Goal: Task Accomplishment & Management: Manage account settings

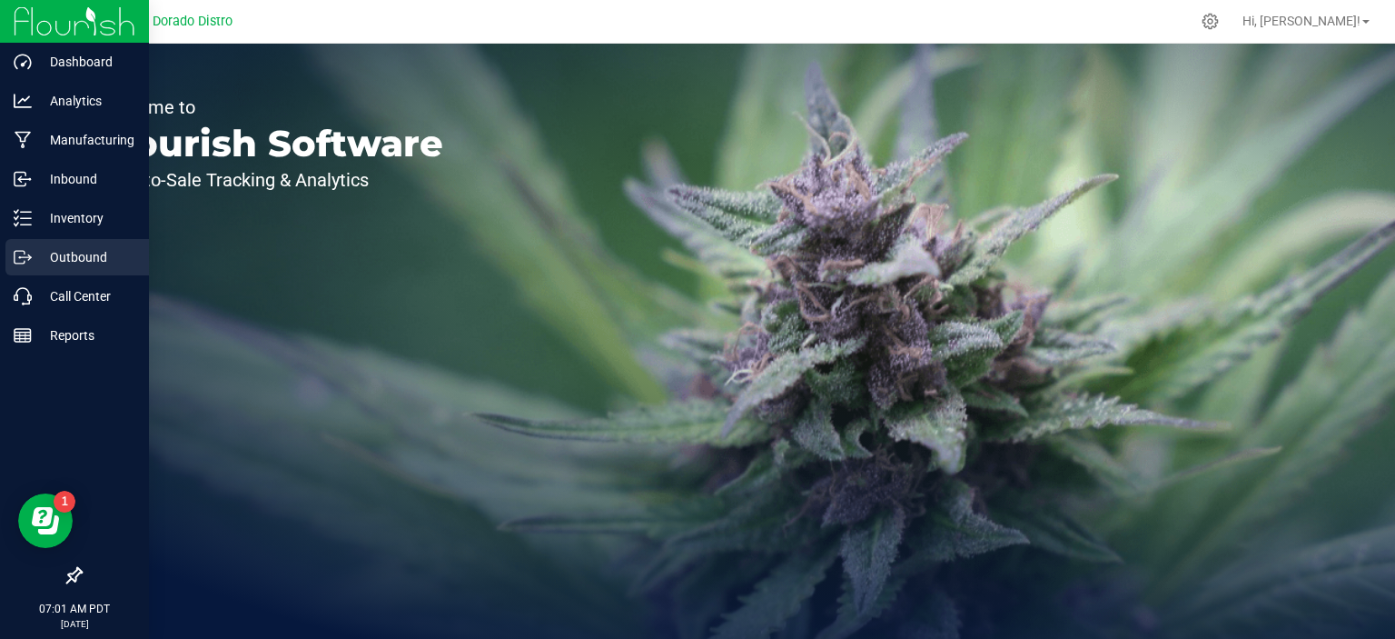
click at [54, 252] on p "Outbound" at bounding box center [86, 257] width 109 height 22
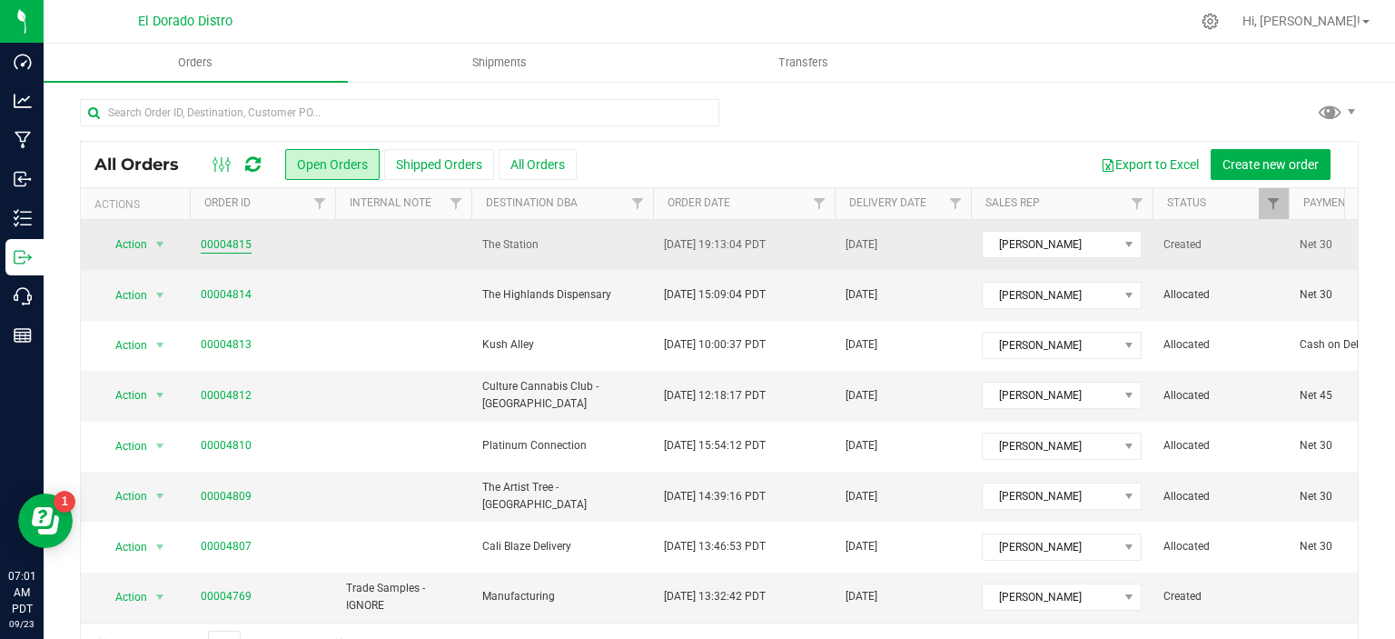
click at [225, 246] on link "00004815" at bounding box center [226, 244] width 51 height 17
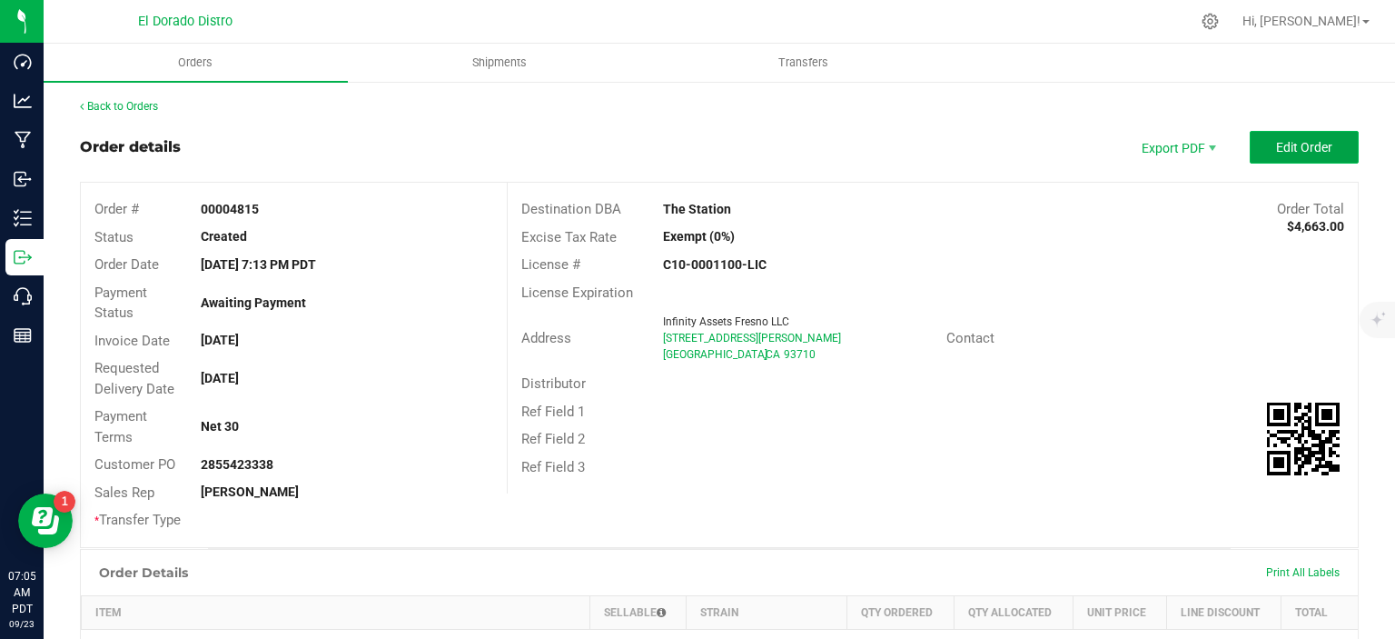
click at [1272, 159] on button "Edit Order" at bounding box center [1304, 147] width 109 height 33
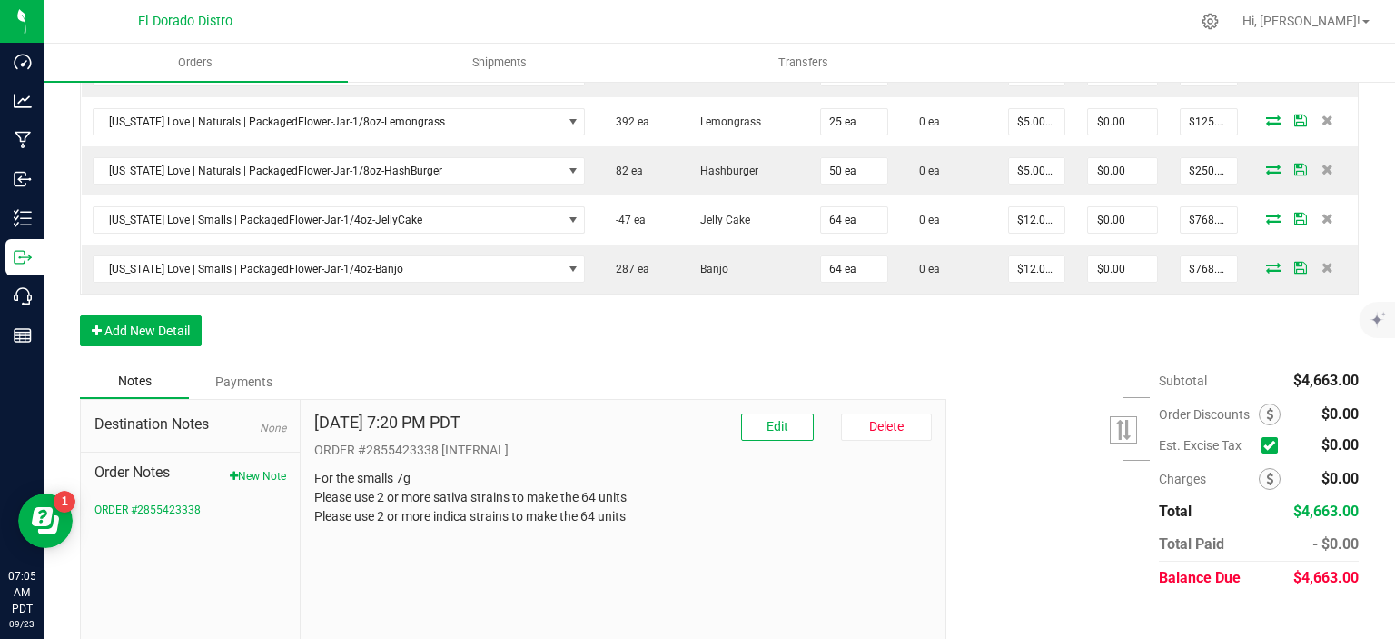
scroll to position [1394, 0]
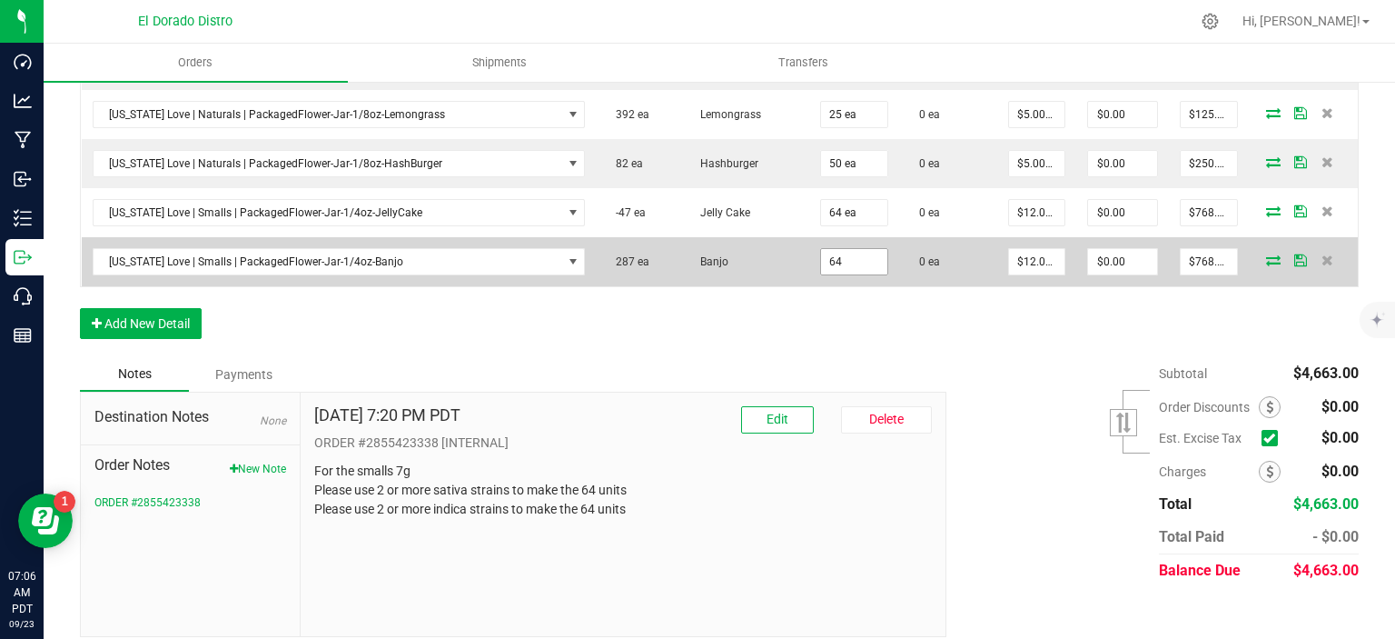
click at [840, 249] on input "64" at bounding box center [854, 261] width 66 height 25
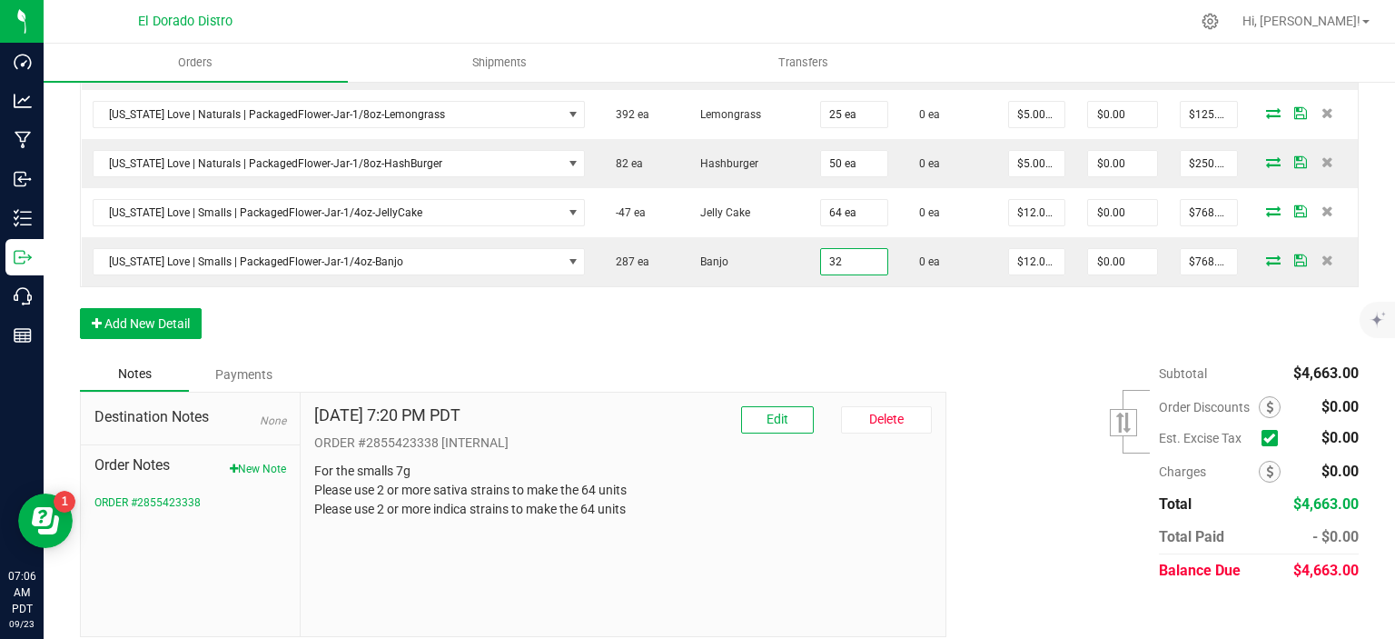
type input "32 ea"
type input "$384.00"
click at [124, 309] on button "Add New Detail" at bounding box center [141, 323] width 122 height 31
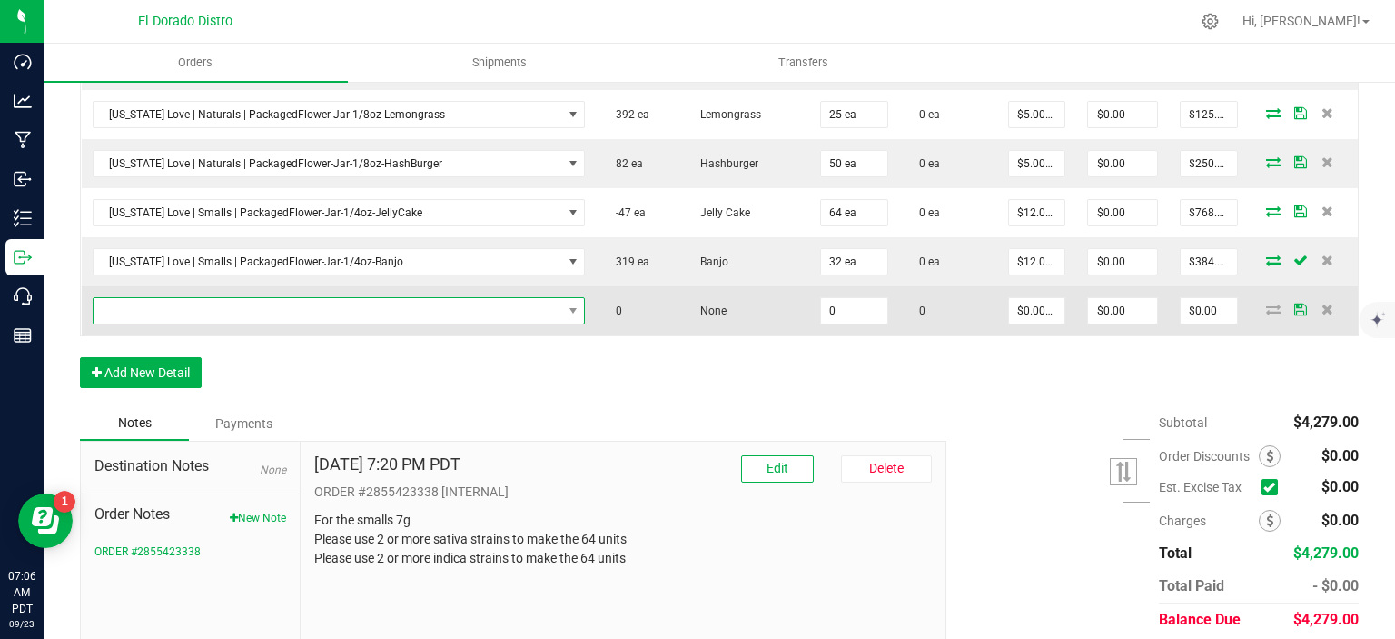
click at [291, 298] on span "NO DATA FOUND" at bounding box center [328, 310] width 469 height 25
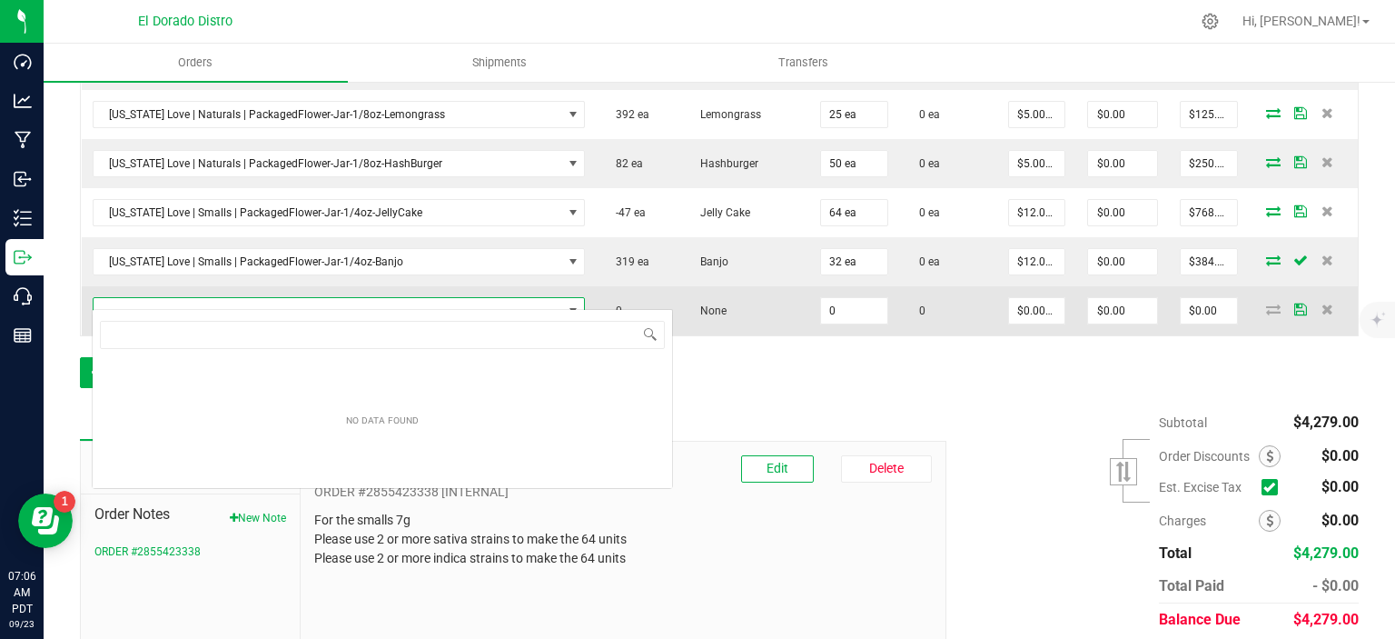
scroll to position [26, 478]
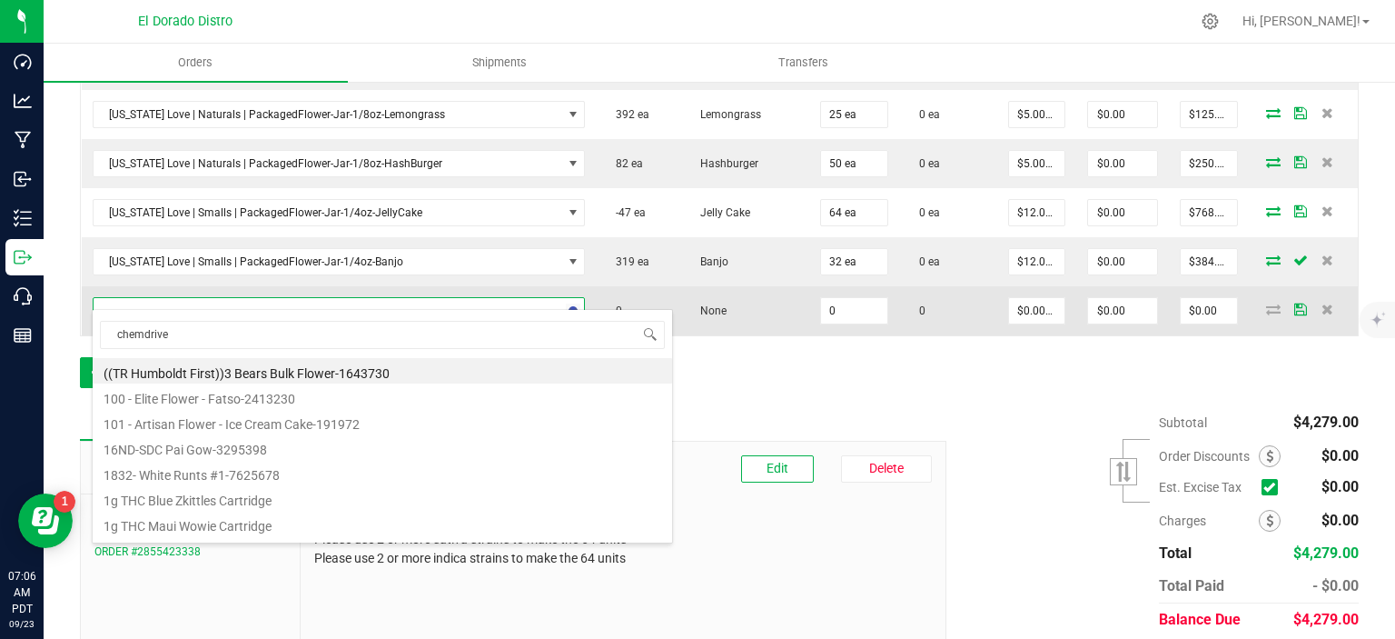
type input "chemdriver"
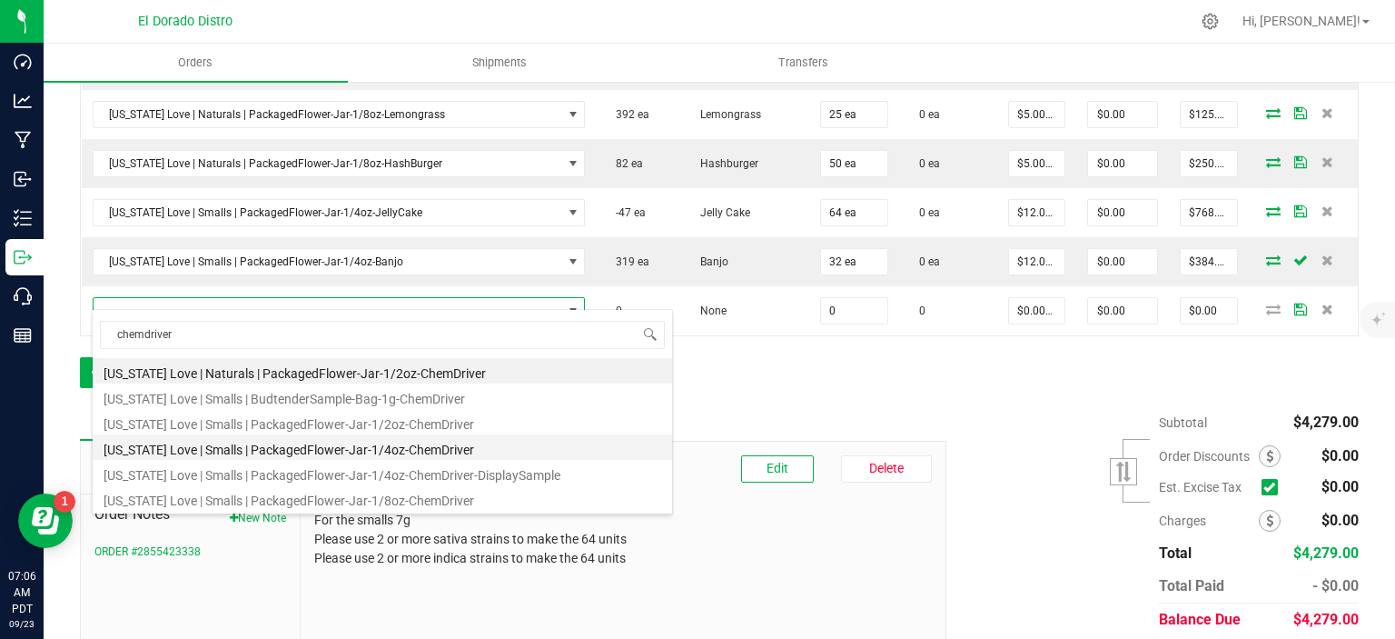
click at [291, 443] on li "[US_STATE] Love | Smalls | PackagedFlower-Jar-1/4oz-ChemDriver" at bounding box center [383, 446] width 580 height 25
type input "0 ea"
type input "$14.00000"
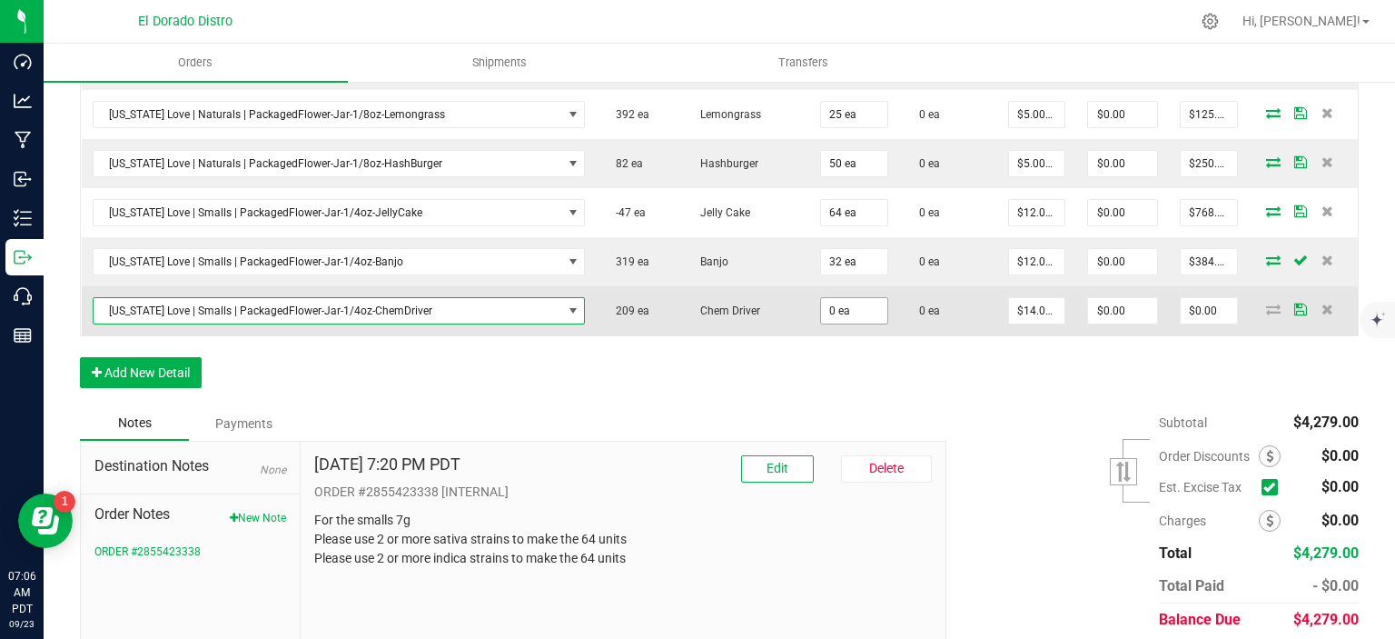
click at [868, 297] on span "0 ea" at bounding box center [854, 310] width 68 height 27
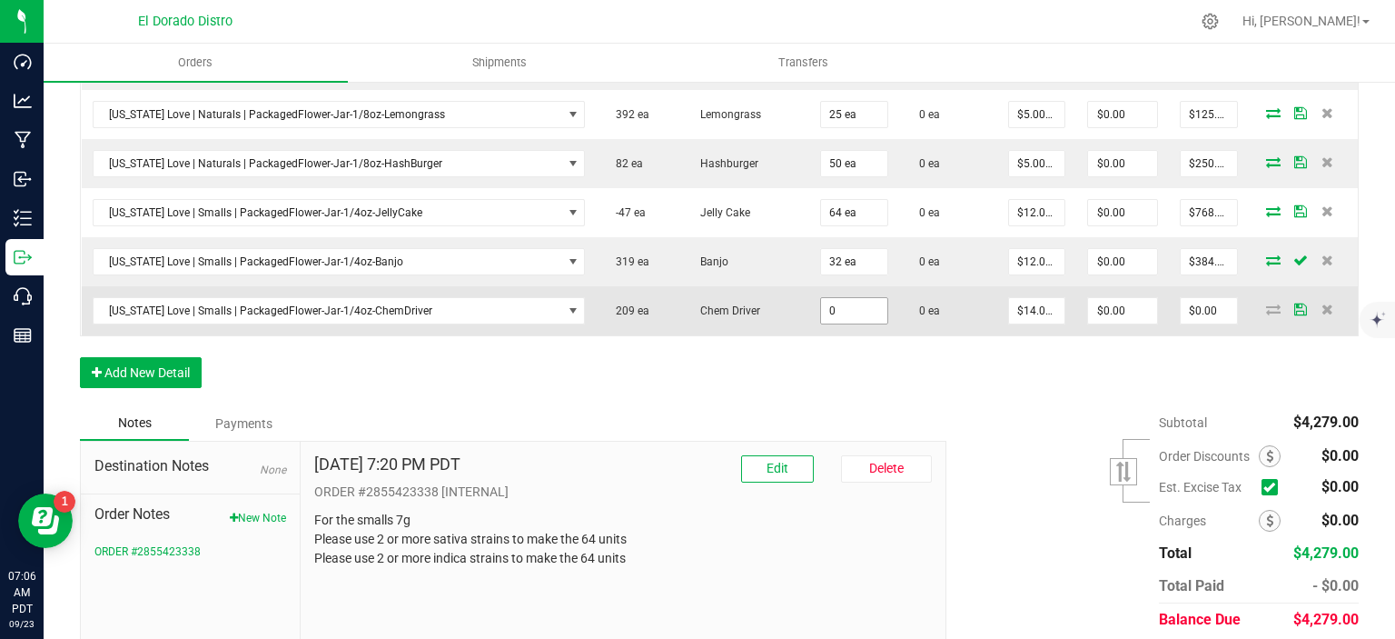
click at [847, 298] on input "0" at bounding box center [854, 310] width 66 height 25
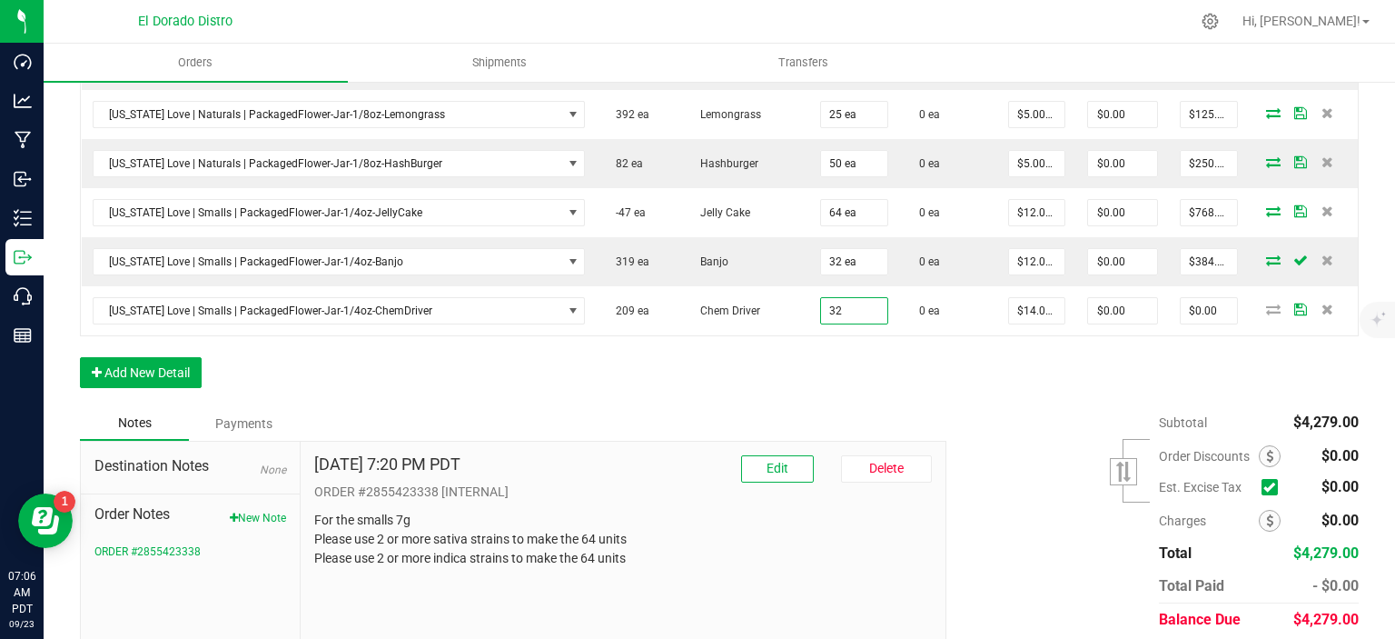
type input "32 ea"
type input "$448.00"
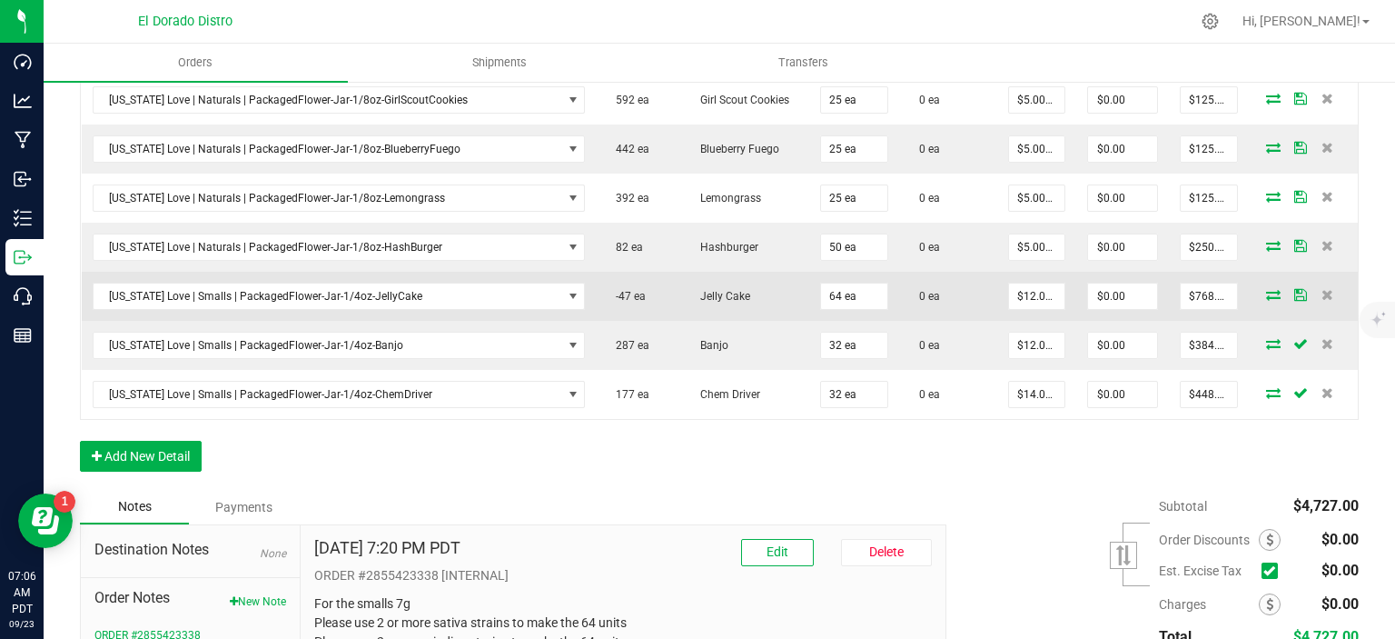
scroll to position [1212, 0]
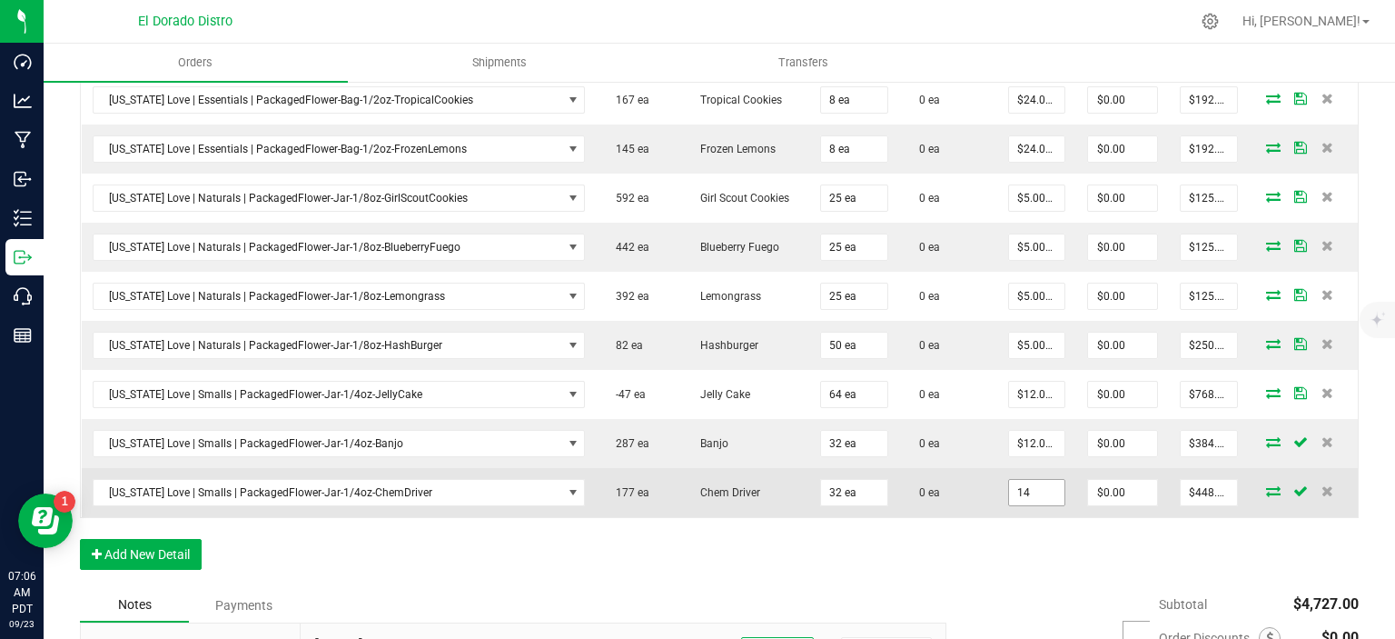
click at [1015, 480] on input "14" at bounding box center [1037, 492] width 56 height 25
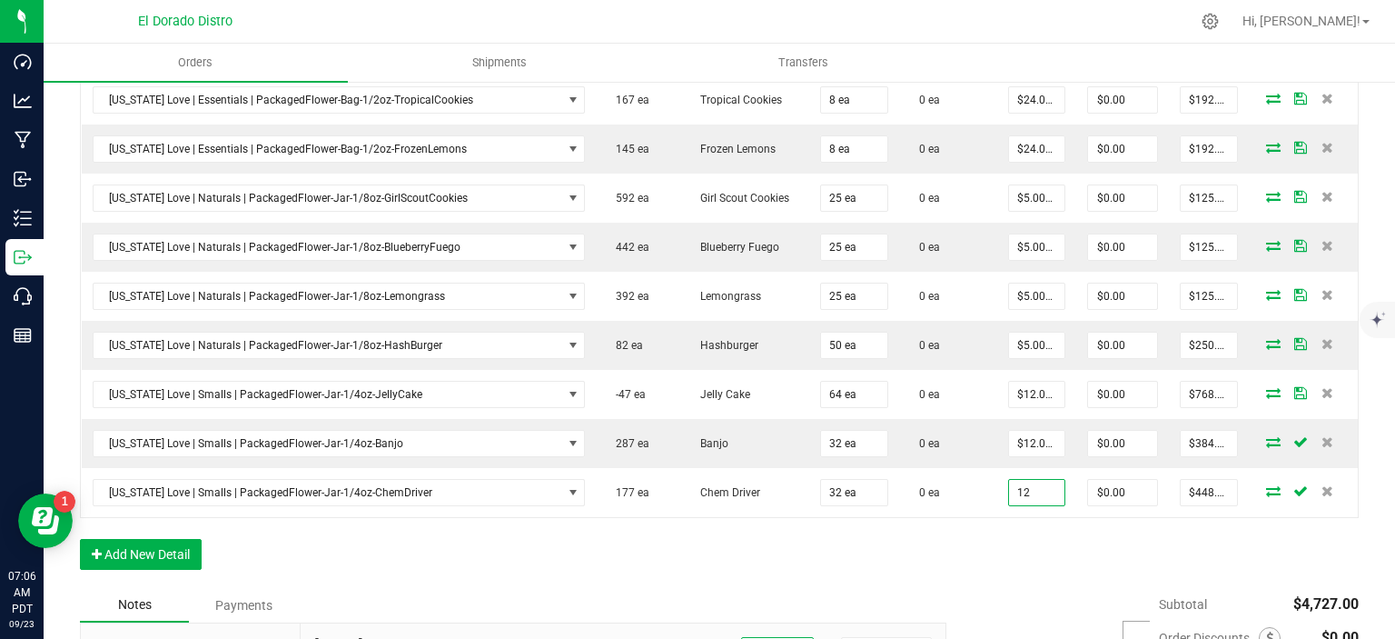
type input "$12.00000"
type input "$384.00"
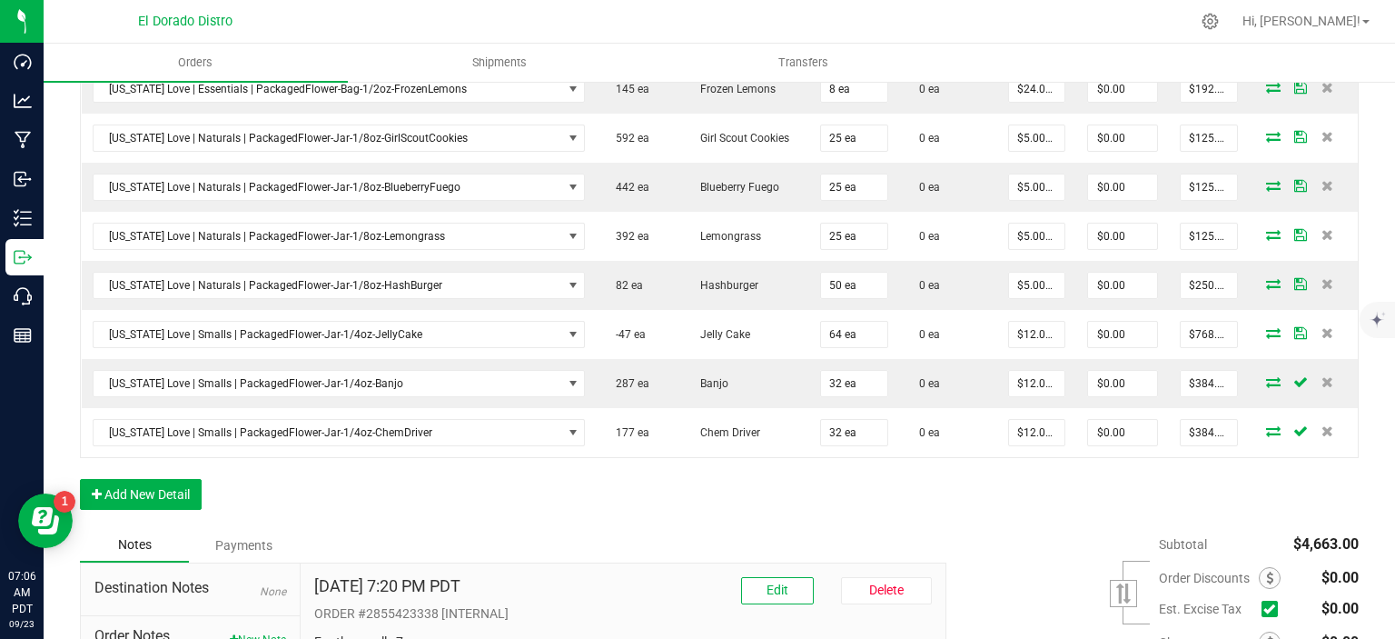
scroll to position [1303, 0]
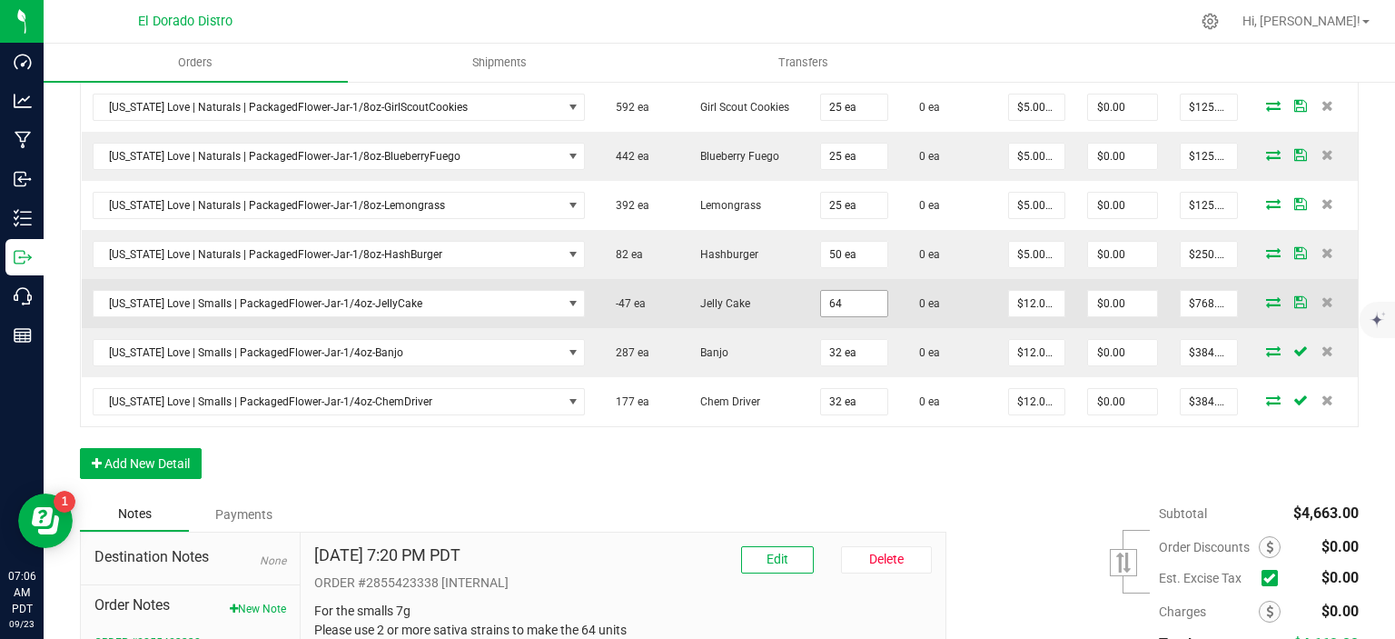
click at [864, 291] on input "64" at bounding box center [854, 303] width 66 height 25
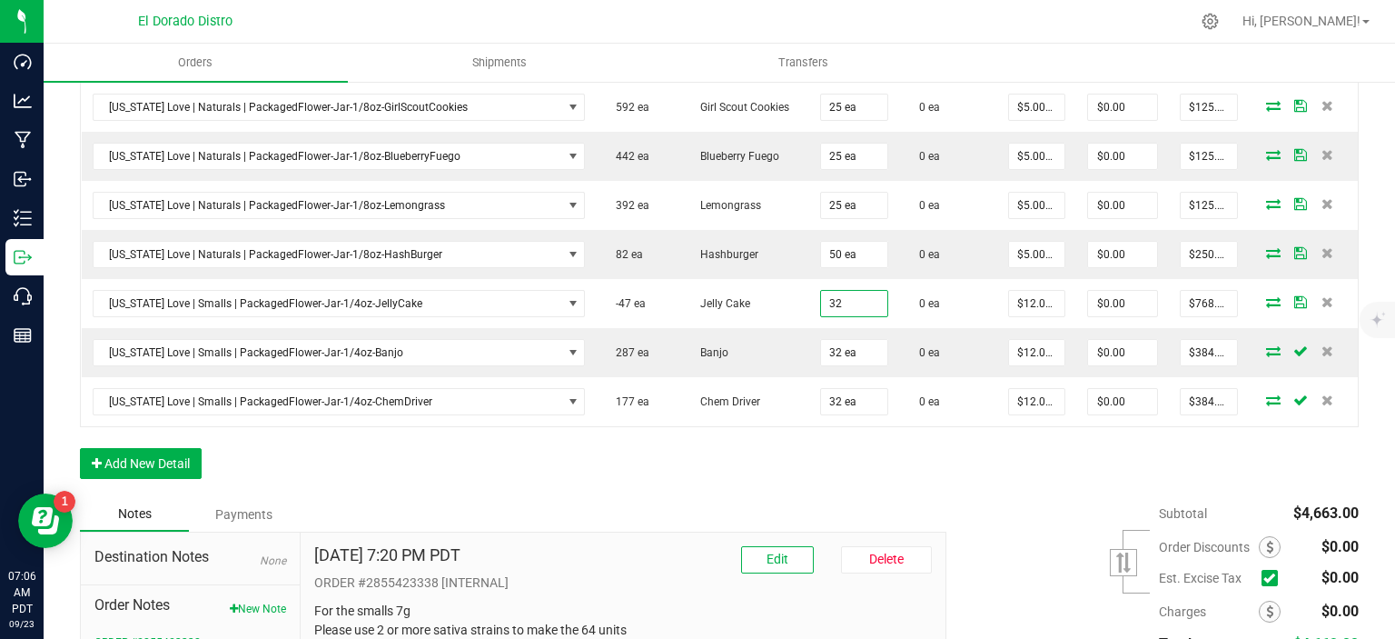
type input "32 ea"
type input "$384.00"
click at [184, 458] on button "Add New Detail" at bounding box center [141, 463] width 122 height 31
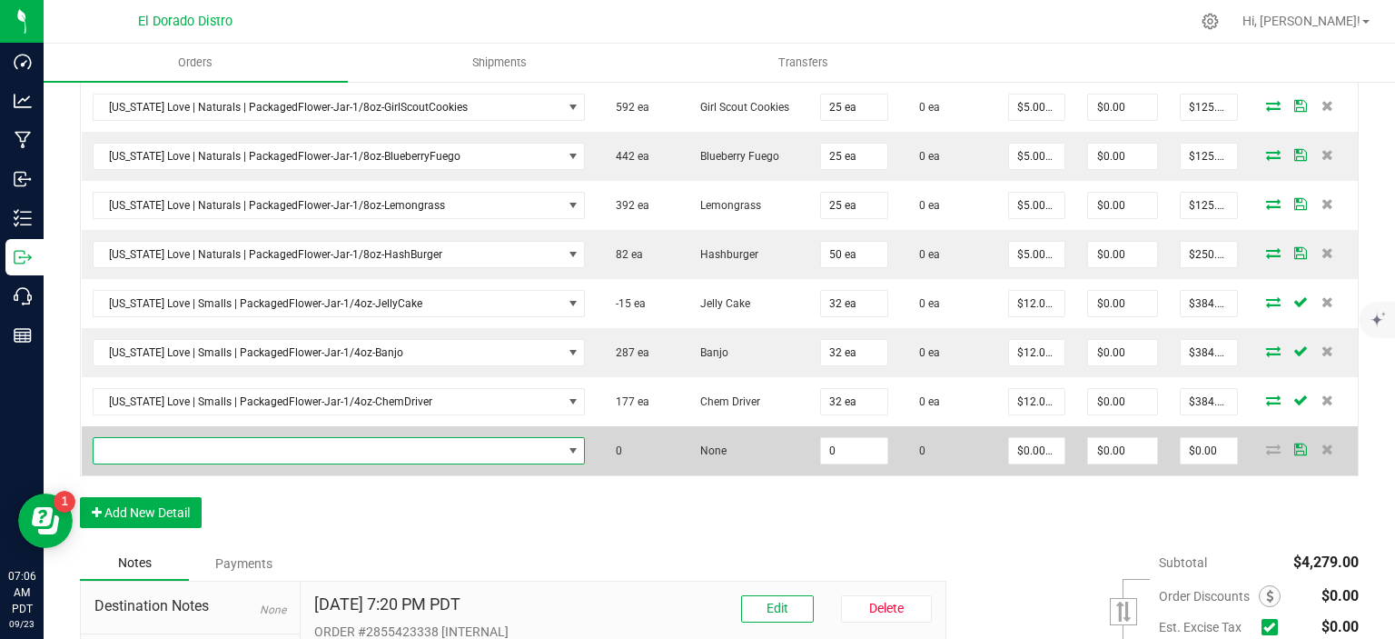
click at [262, 447] on span "NO DATA FOUND" at bounding box center [339, 450] width 493 height 27
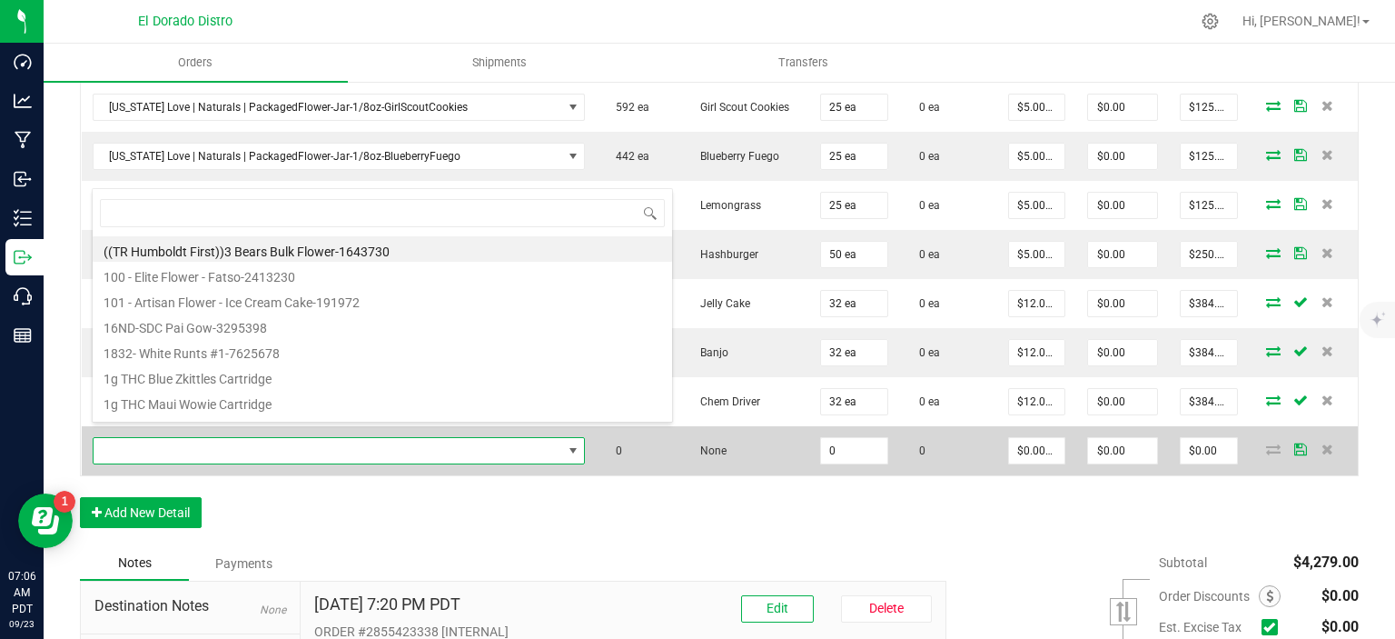
scroll to position [26, 478]
type input "icecreamcake"
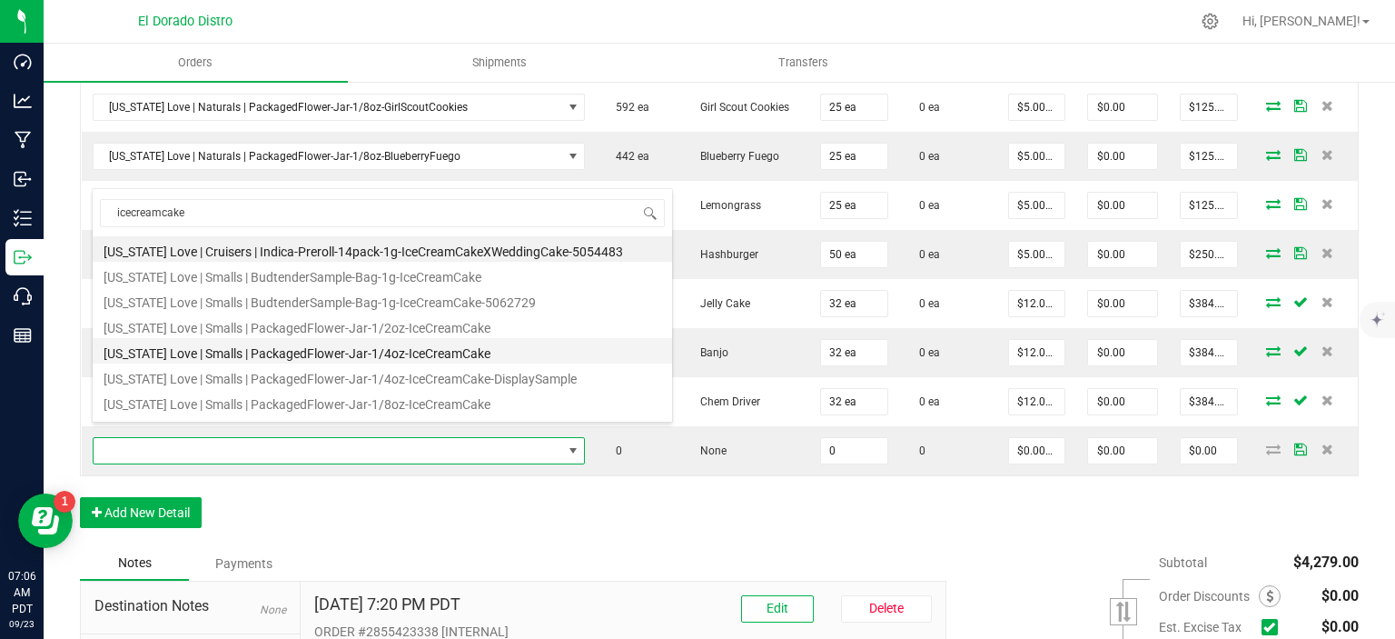
click at [465, 352] on li "[US_STATE] Love | Smalls | PackagedFlower-Jar-1/4oz-IceCreamCake" at bounding box center [383, 350] width 580 height 25
type input "0 ea"
type input "$14.00000"
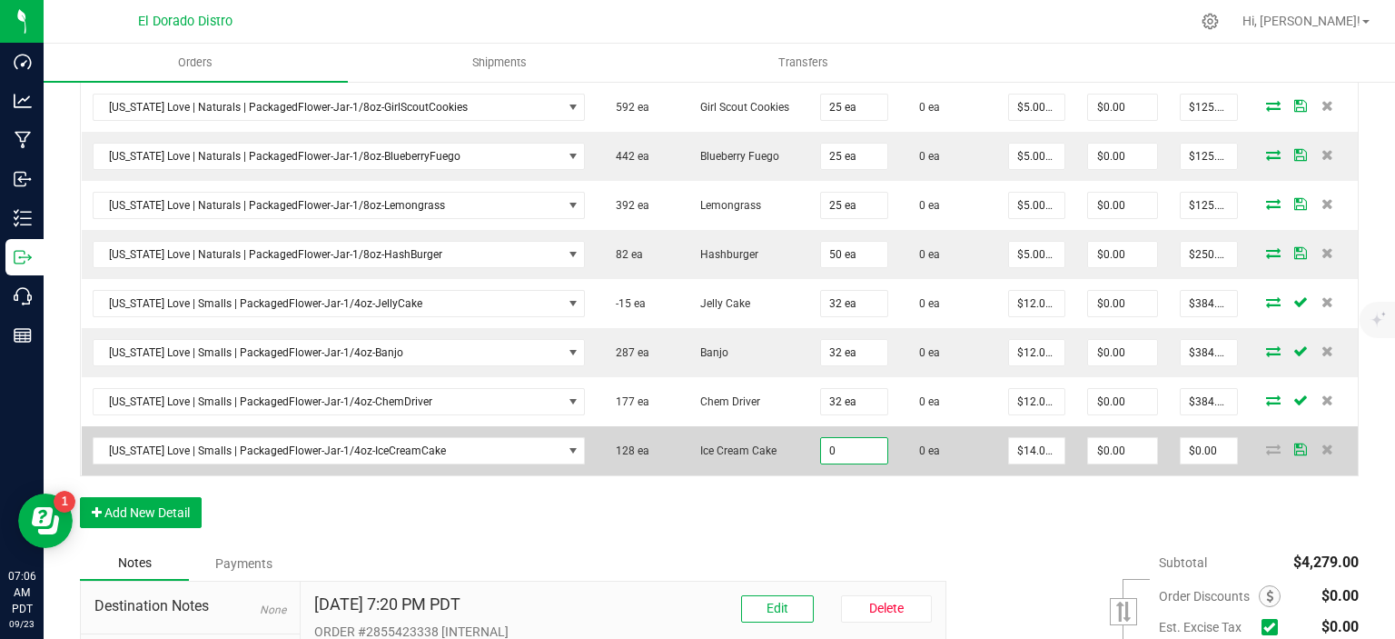
click at [829, 438] on input "0" at bounding box center [854, 450] width 66 height 25
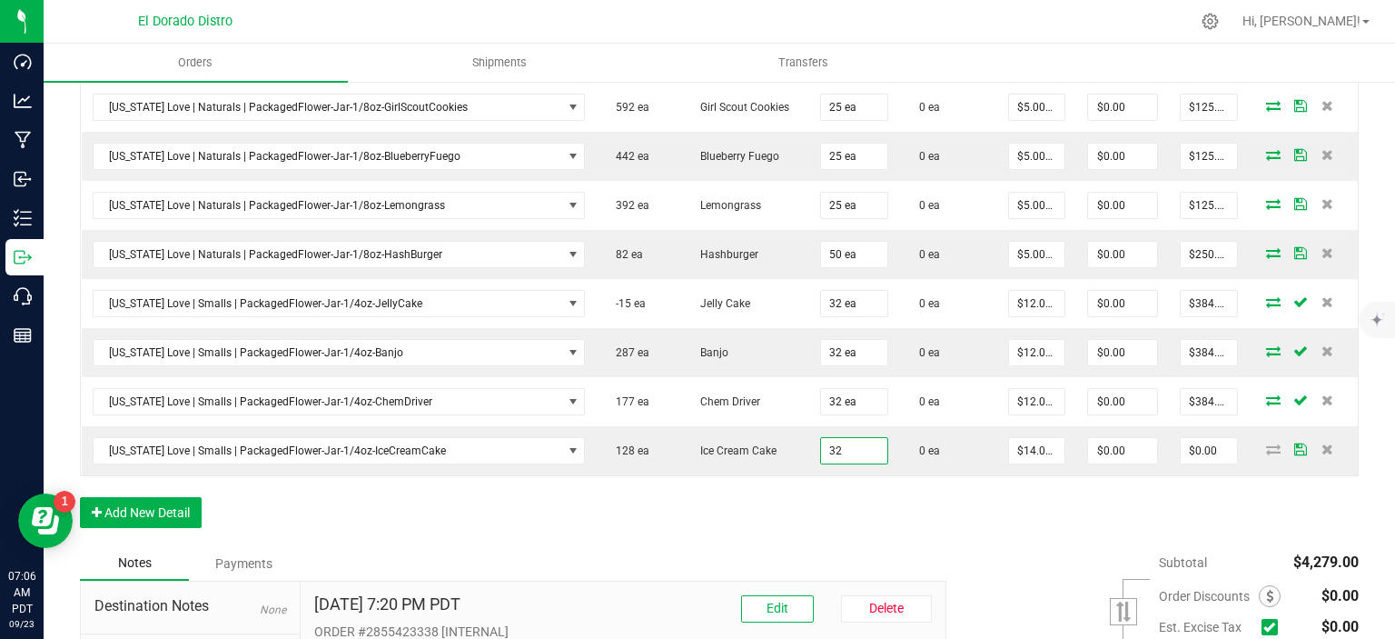
type input "32 ea"
type input "$448.00"
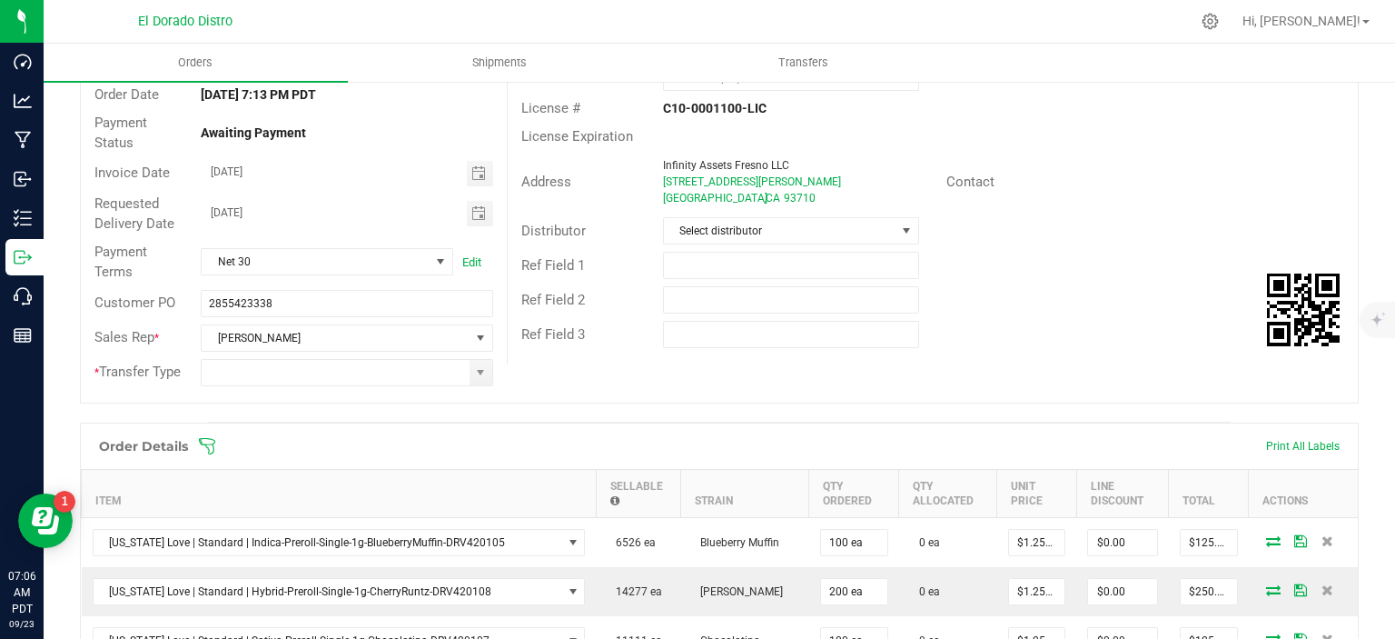
scroll to position [182, 0]
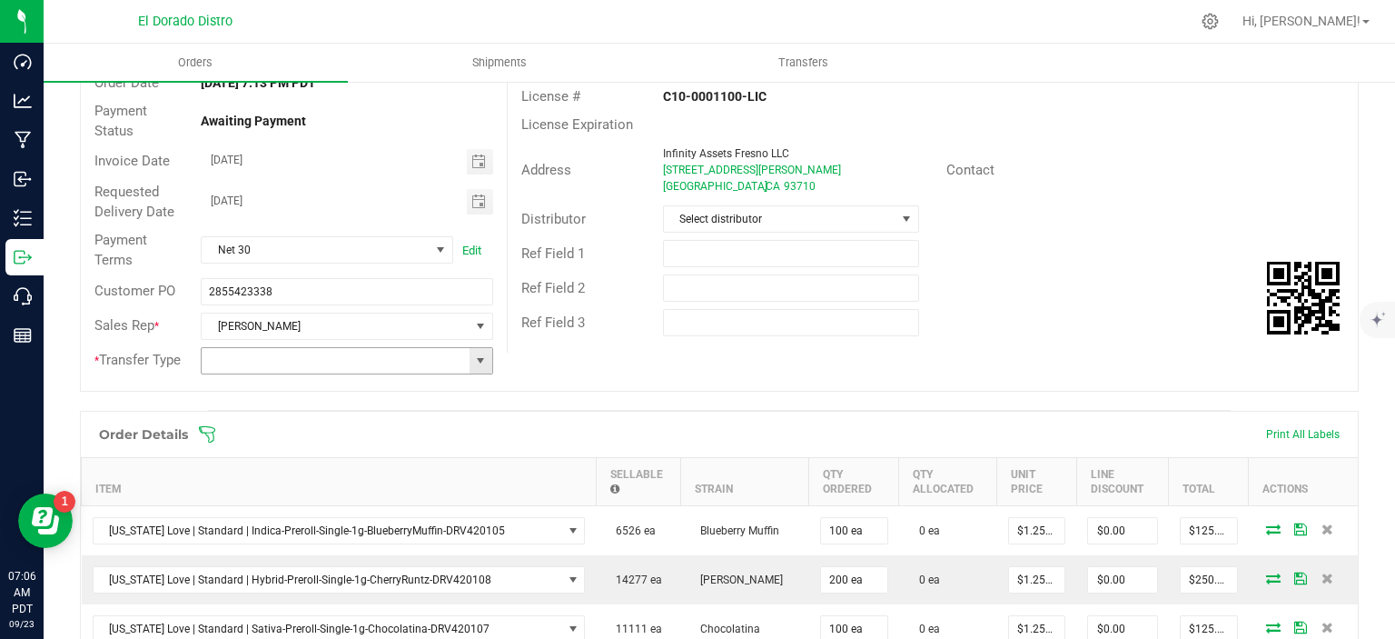
click at [482, 362] on span at bounding box center [480, 360] width 15 height 15
click at [378, 481] on li "Wholesale Manifest" at bounding box center [344, 485] width 287 height 31
type input "Wholesale Manifest"
click at [727, 324] on input "text" at bounding box center [791, 322] width 256 height 27
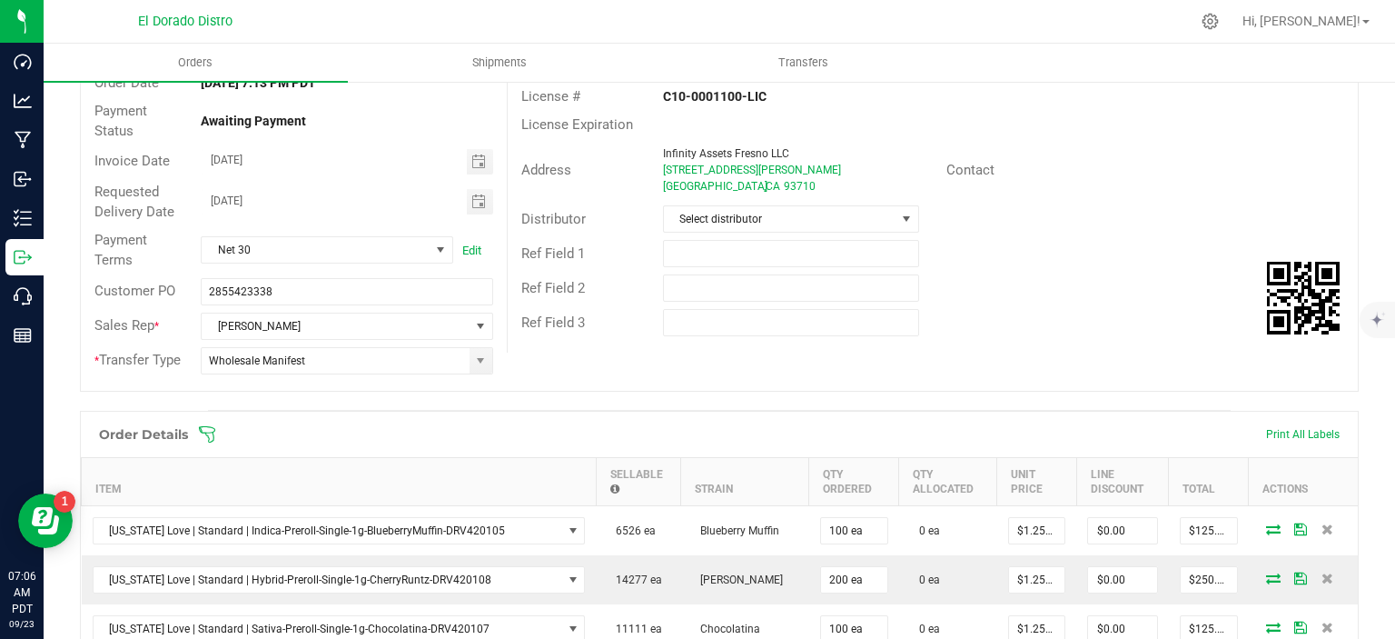
click at [703, 372] on div "Order # 00004815 Status Created Order Date [DATE] 7:13 PM PDT Payment Status Aw…" at bounding box center [719, 196] width 1277 height 390
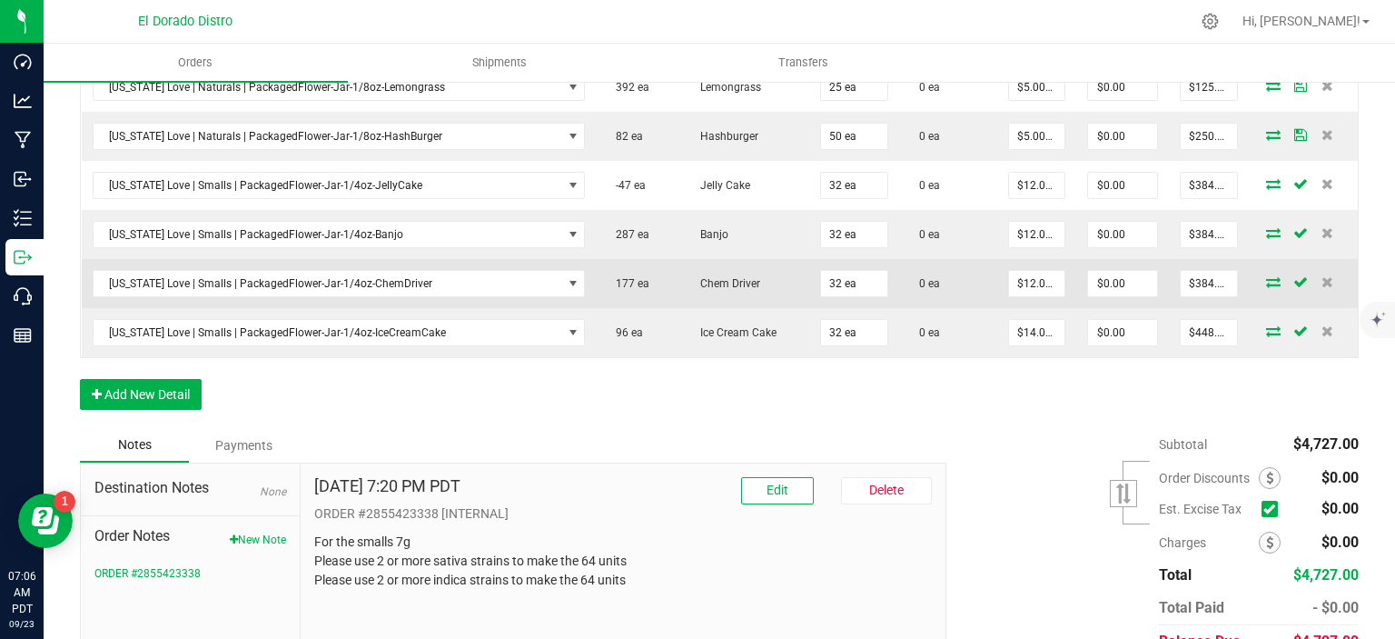
scroll to position [1491, 0]
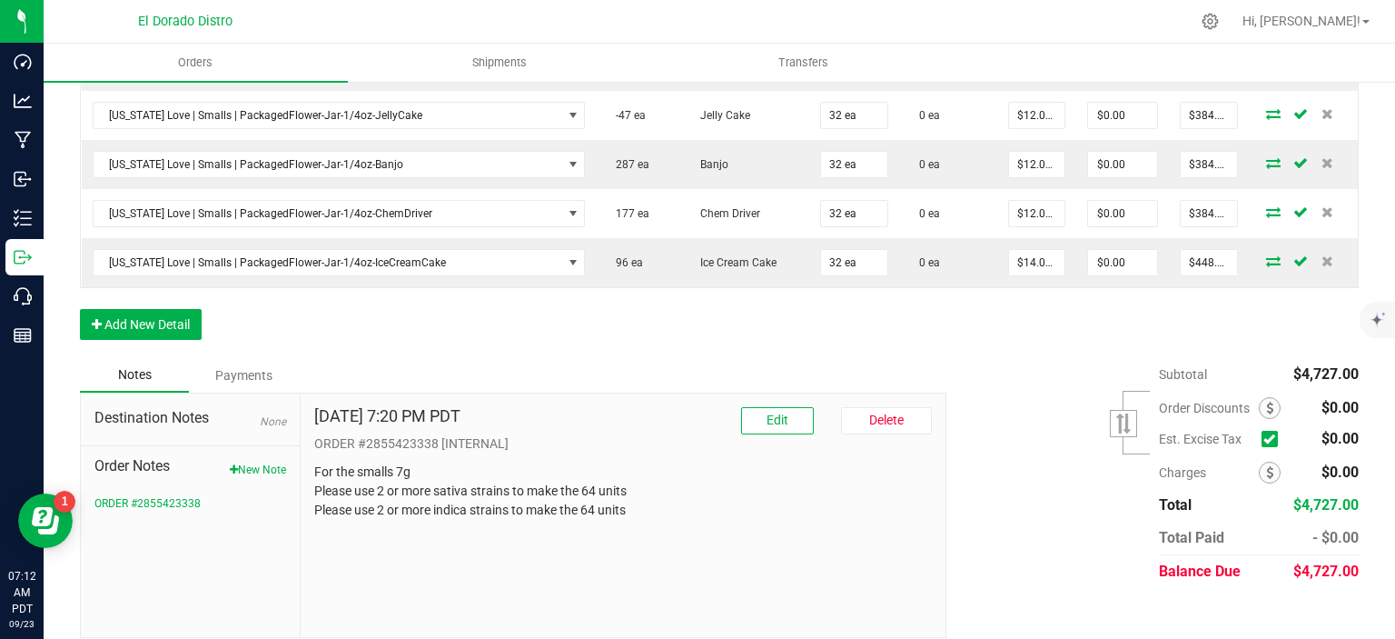
click at [148, 309] on button "Add New Detail" at bounding box center [141, 324] width 122 height 31
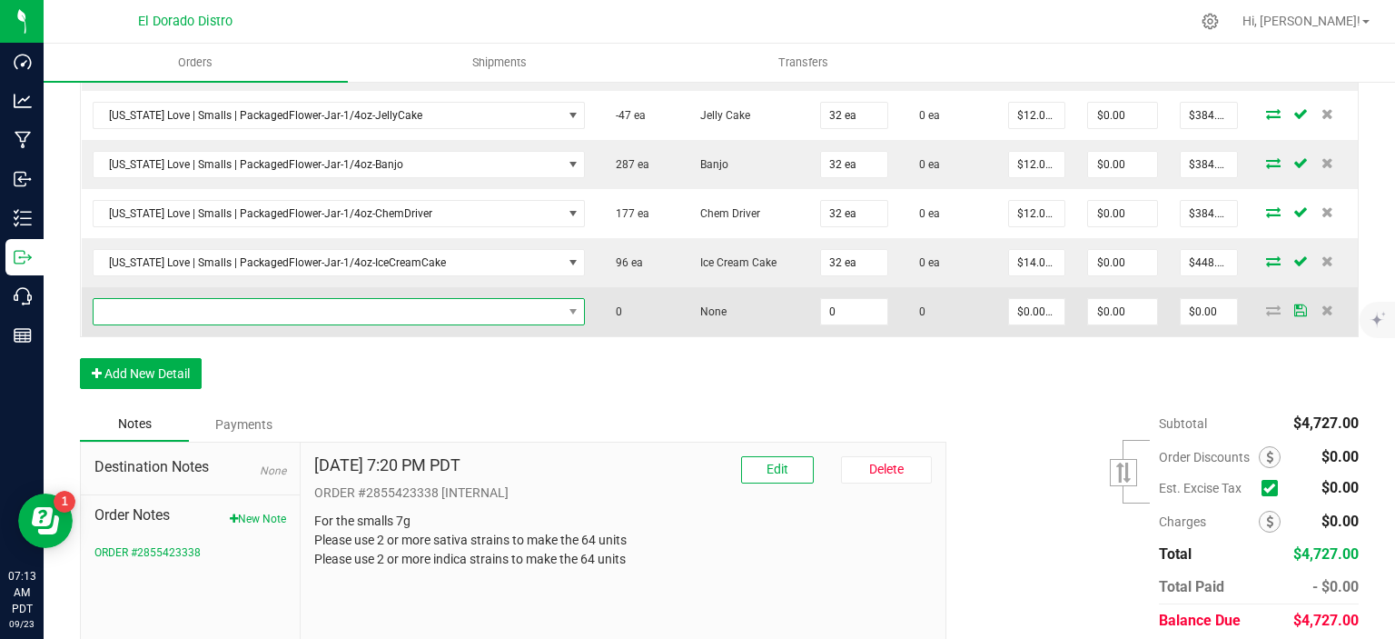
click at [250, 299] on span "NO DATA FOUND" at bounding box center [328, 311] width 469 height 25
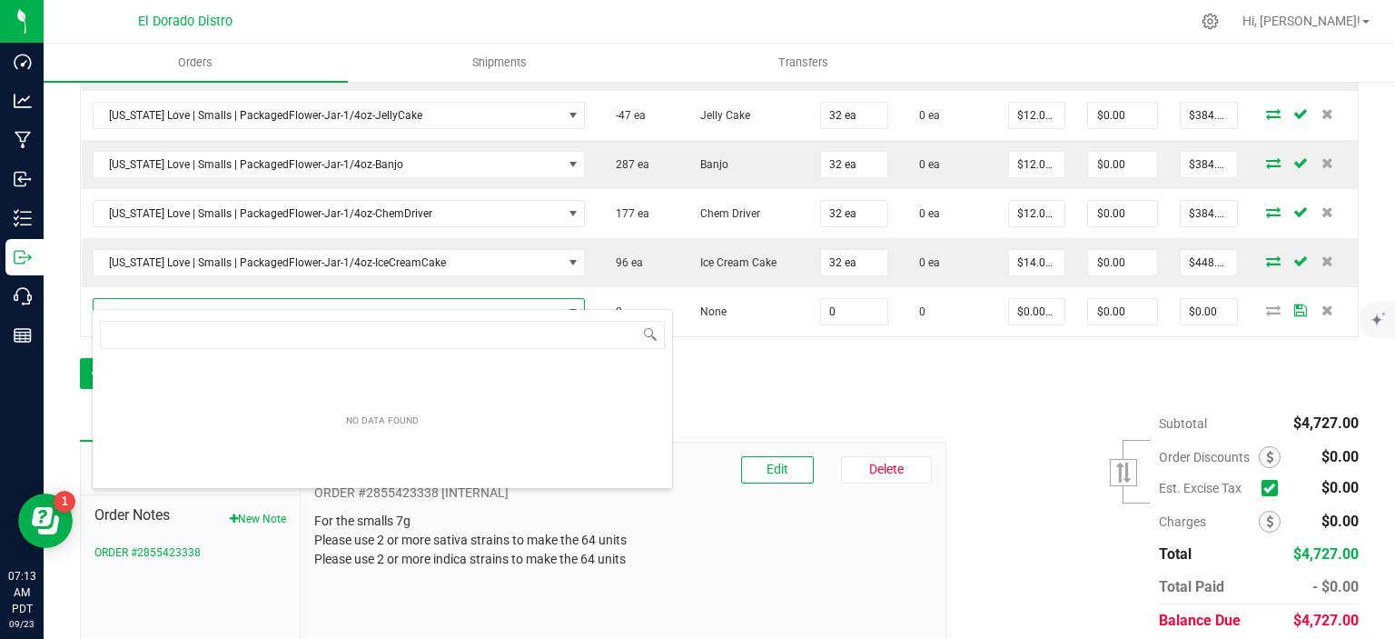
scroll to position [26, 478]
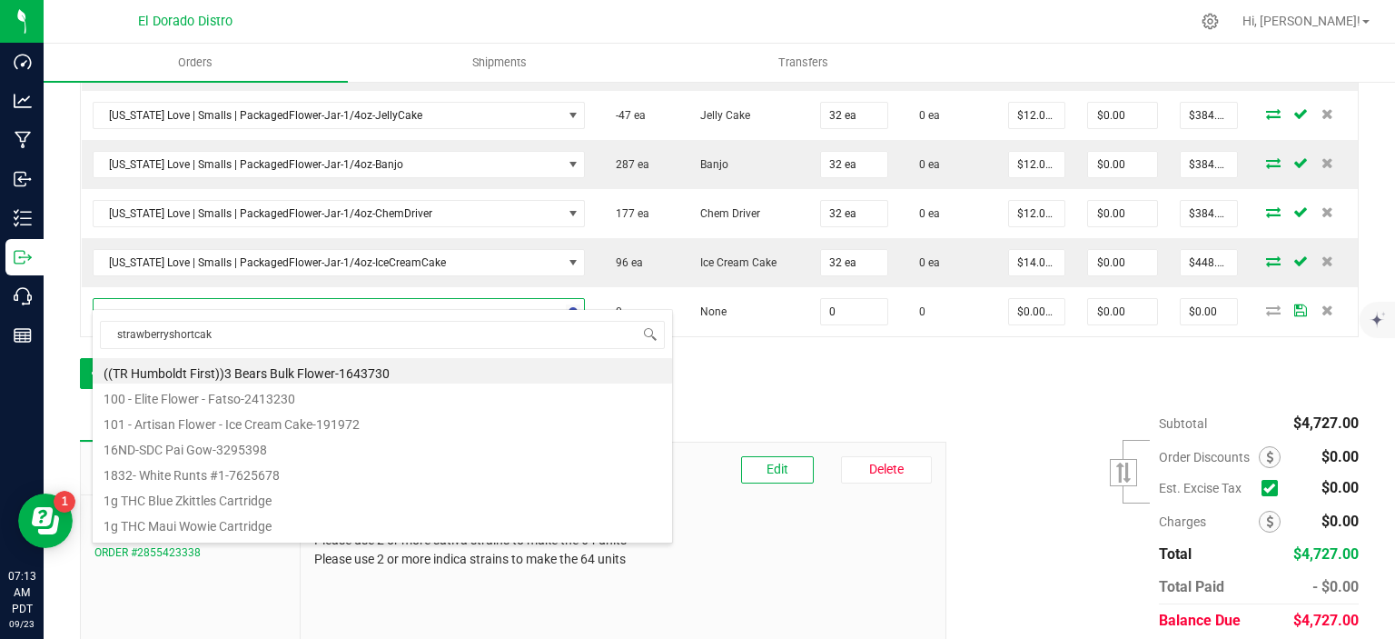
type input "strawberryshortcake"
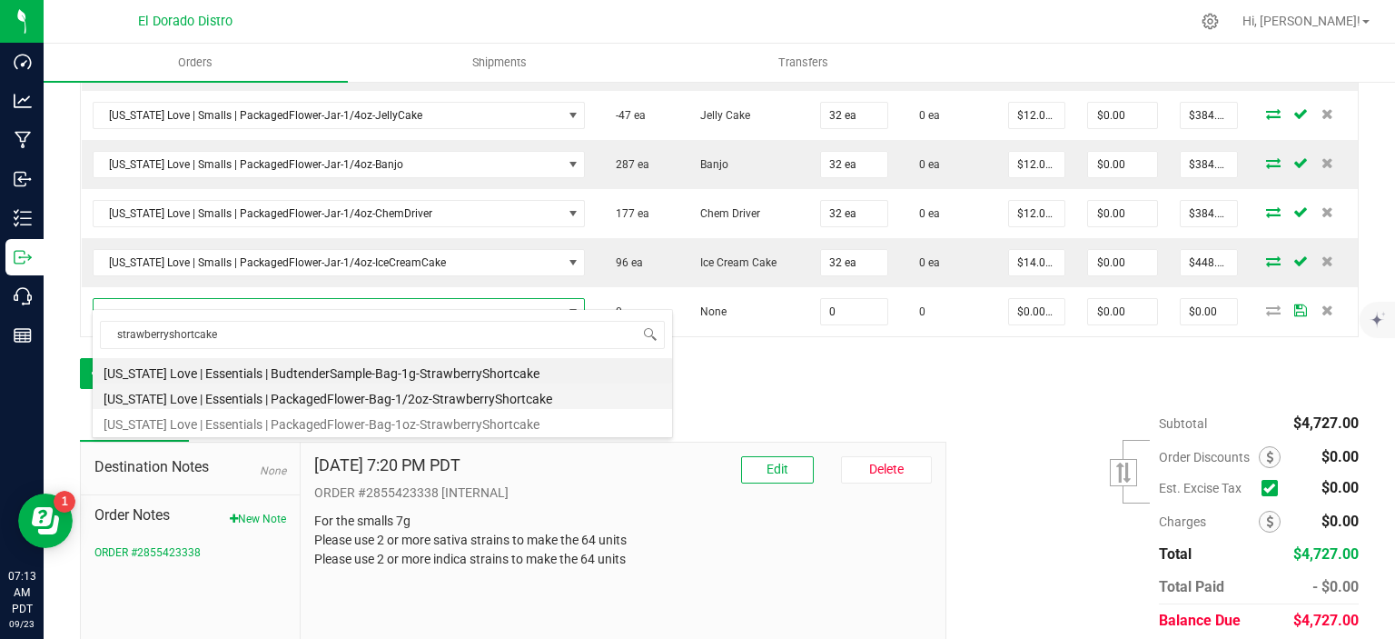
click at [354, 394] on li "[US_STATE] Love | Essentials | PackagedFlower-Bag-1/2oz-StrawberryShortcake" at bounding box center [383, 395] width 580 height 25
type input "0 ea"
type input "$30.00000"
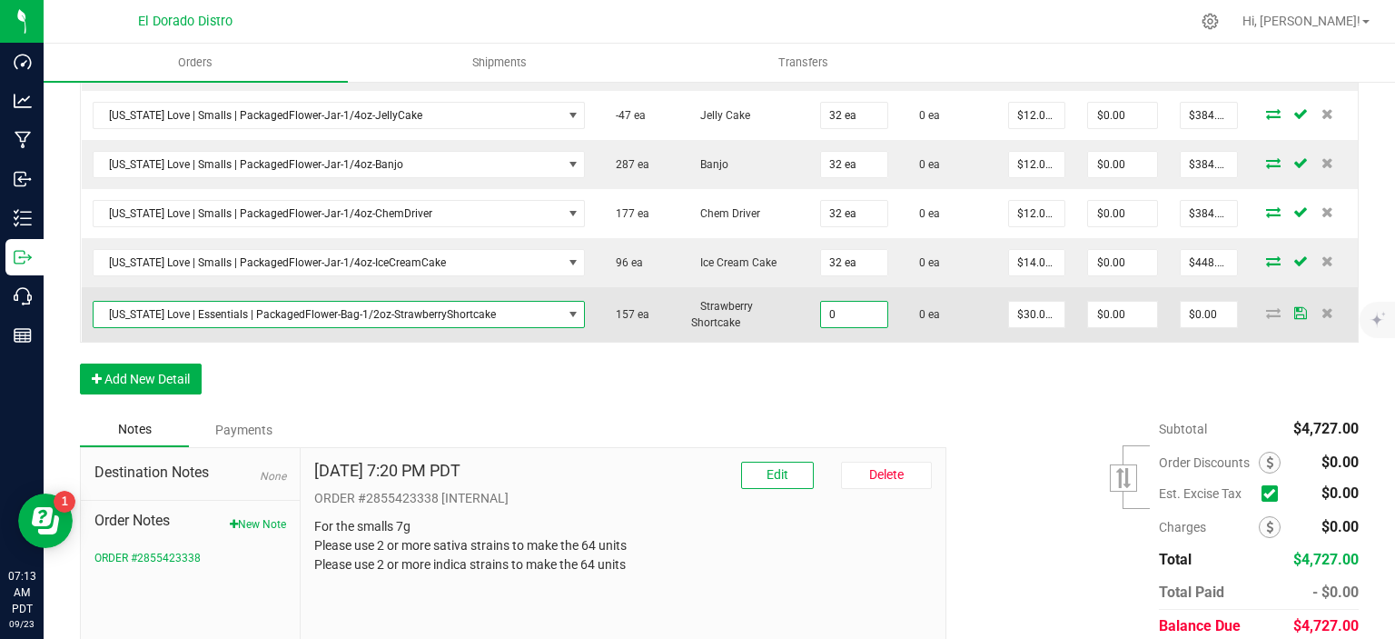
click at [847, 302] on input "0" at bounding box center [854, 314] width 66 height 25
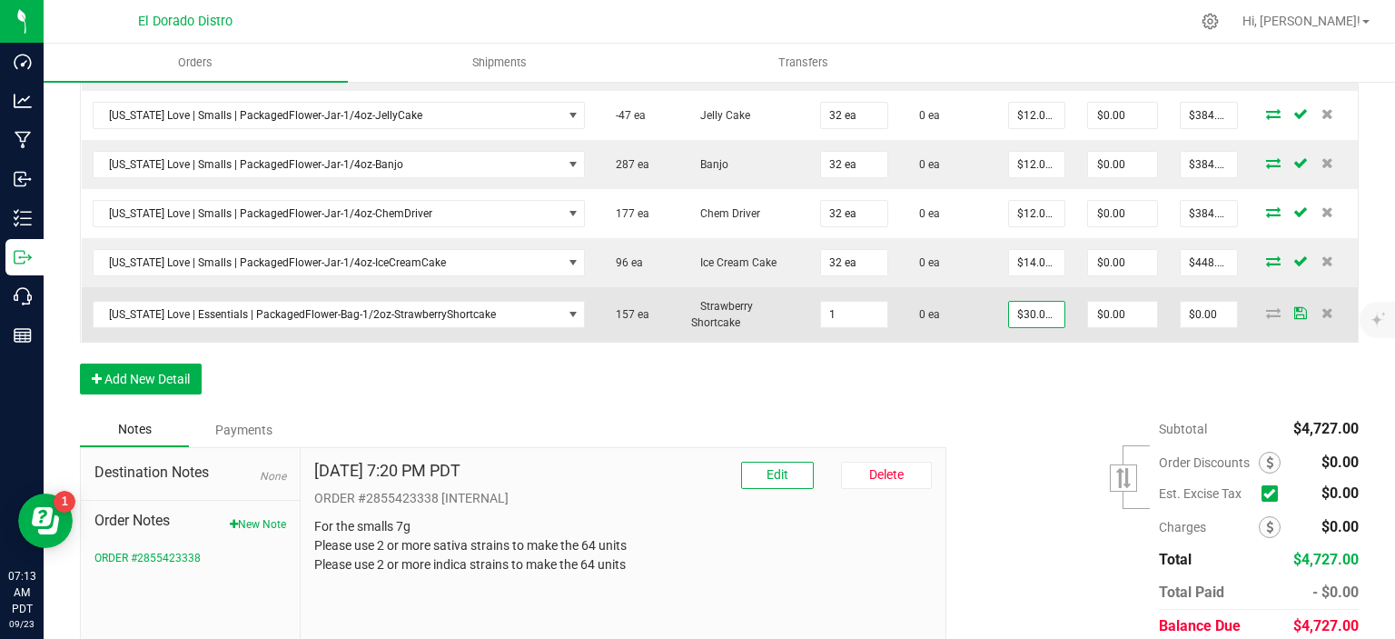
type input "1 ea"
type input "30"
type input "$30.00"
click at [1021, 302] on input "30" at bounding box center [1037, 314] width 56 height 25
click at [1029, 304] on input "30" at bounding box center [1037, 314] width 56 height 25
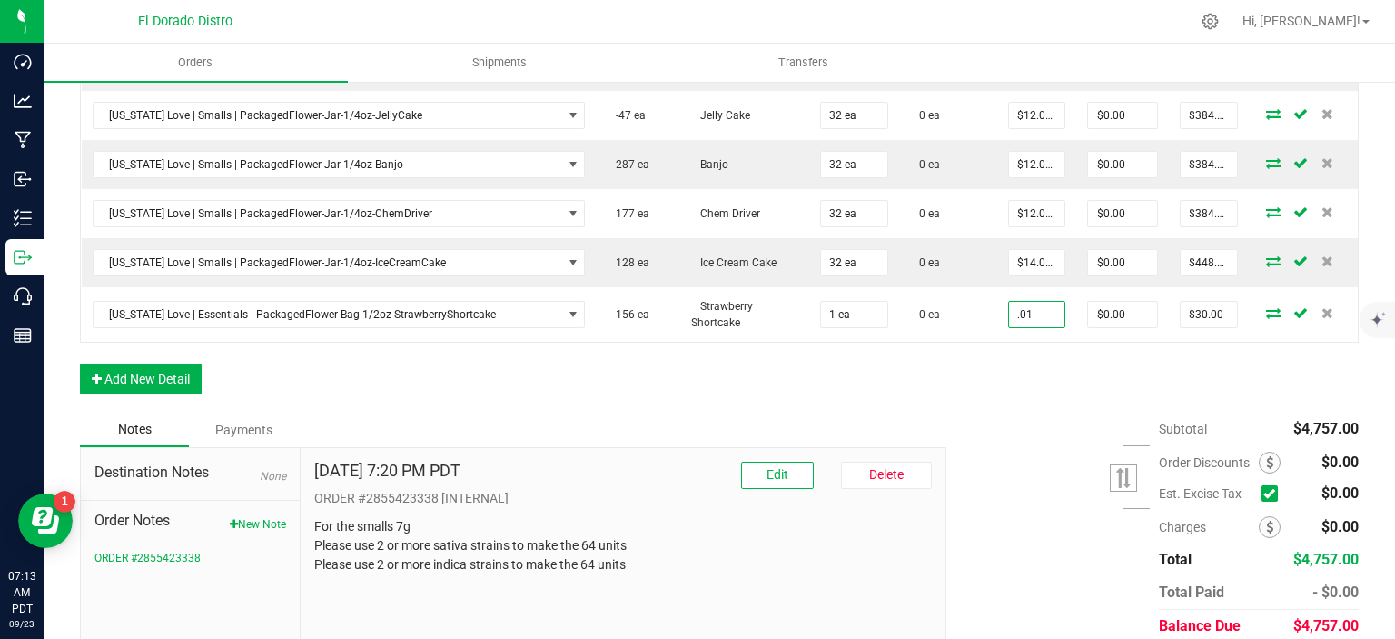
type input "$0.01000"
type input "$0.01"
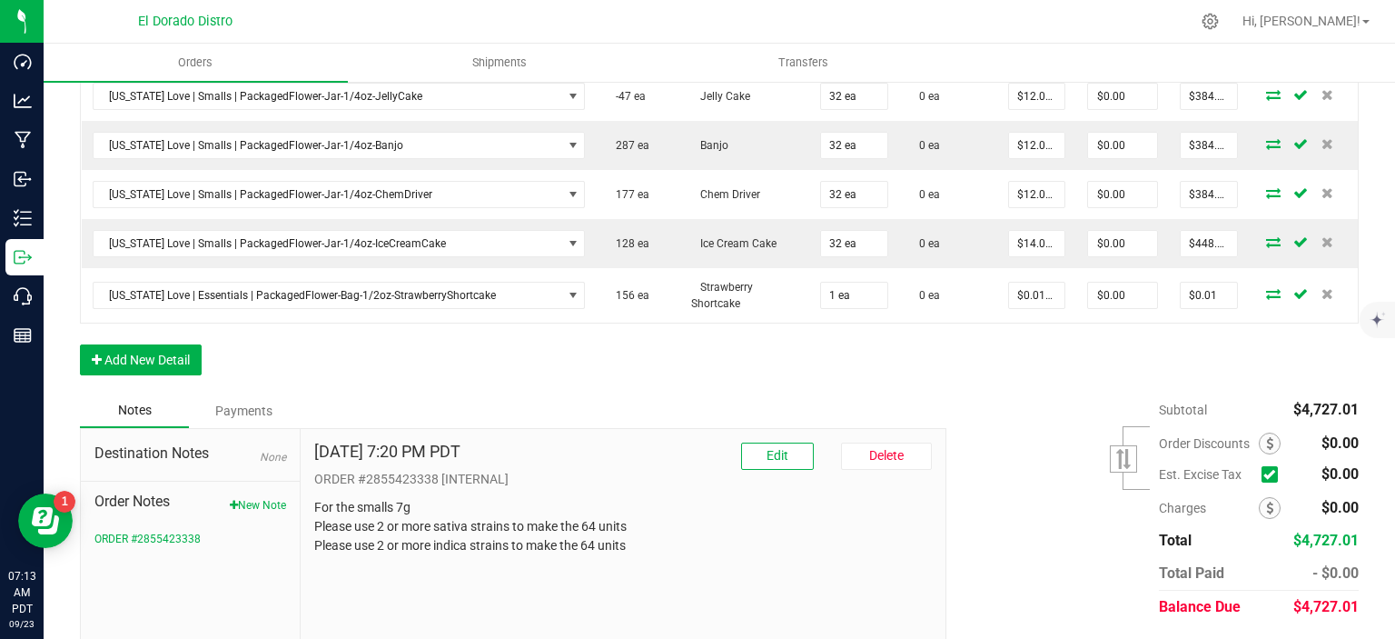
scroll to position [1545, 0]
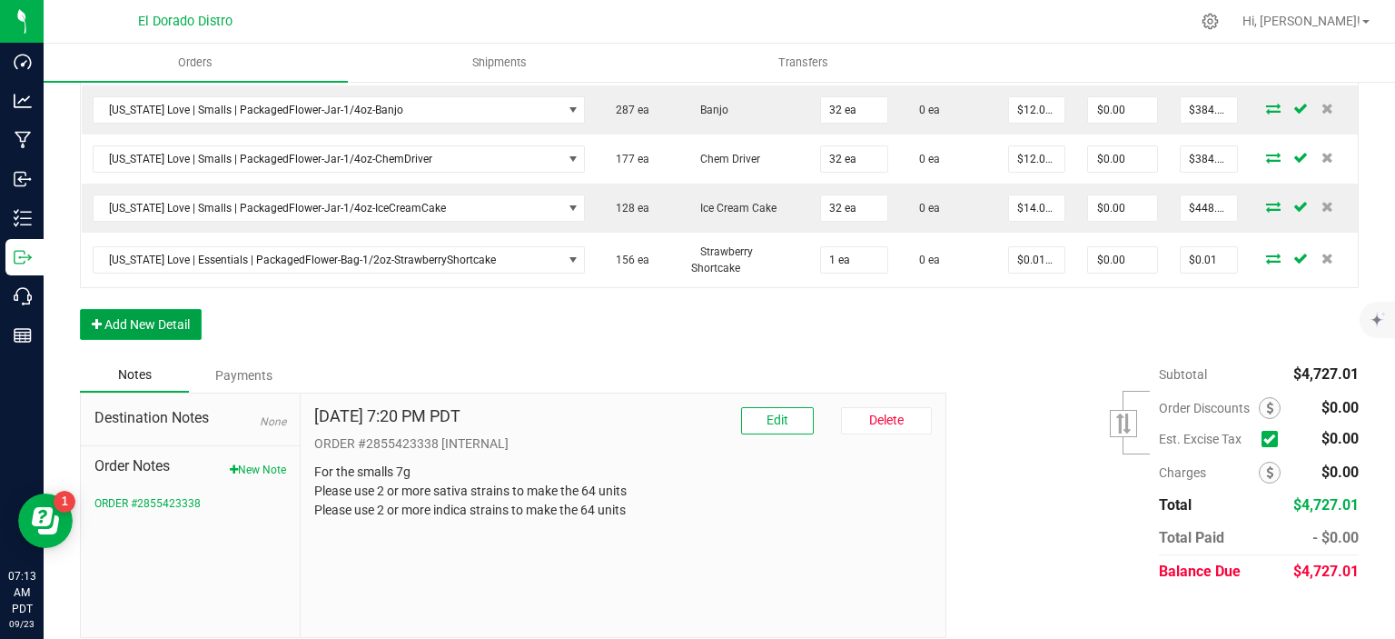
click at [158, 309] on button "Add New Detail" at bounding box center [141, 324] width 122 height 31
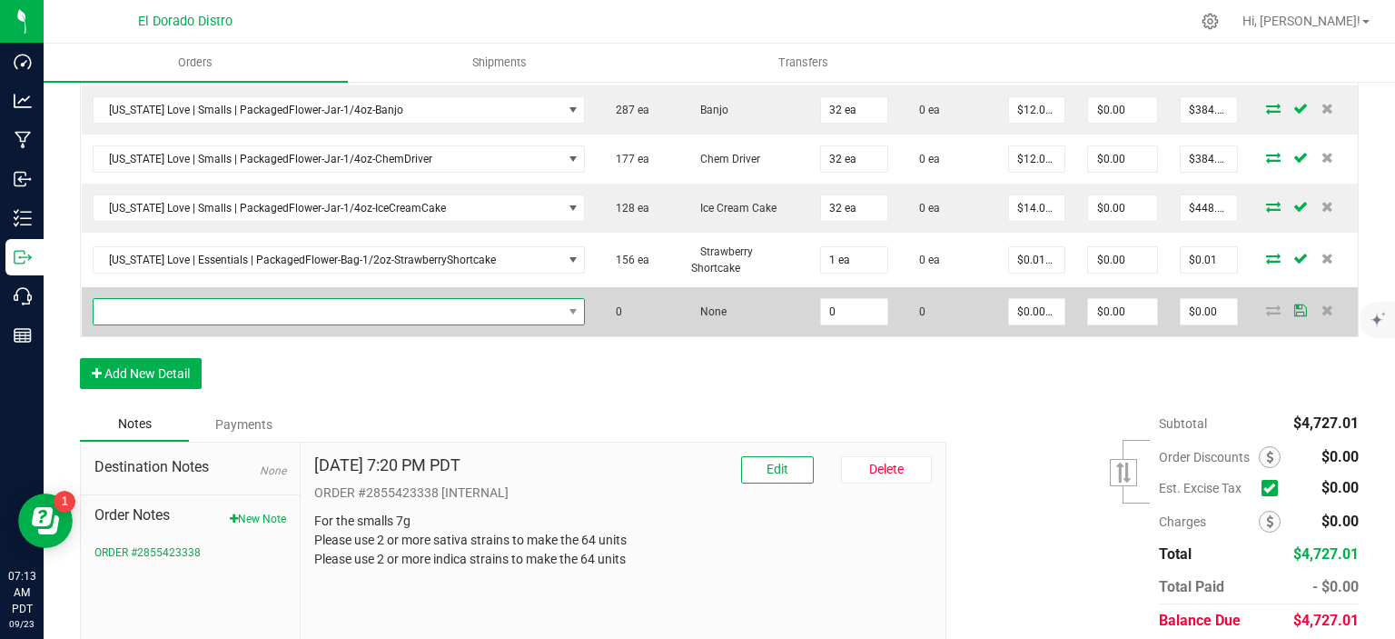
click at [262, 299] on span "NO DATA FOUND" at bounding box center [328, 311] width 469 height 25
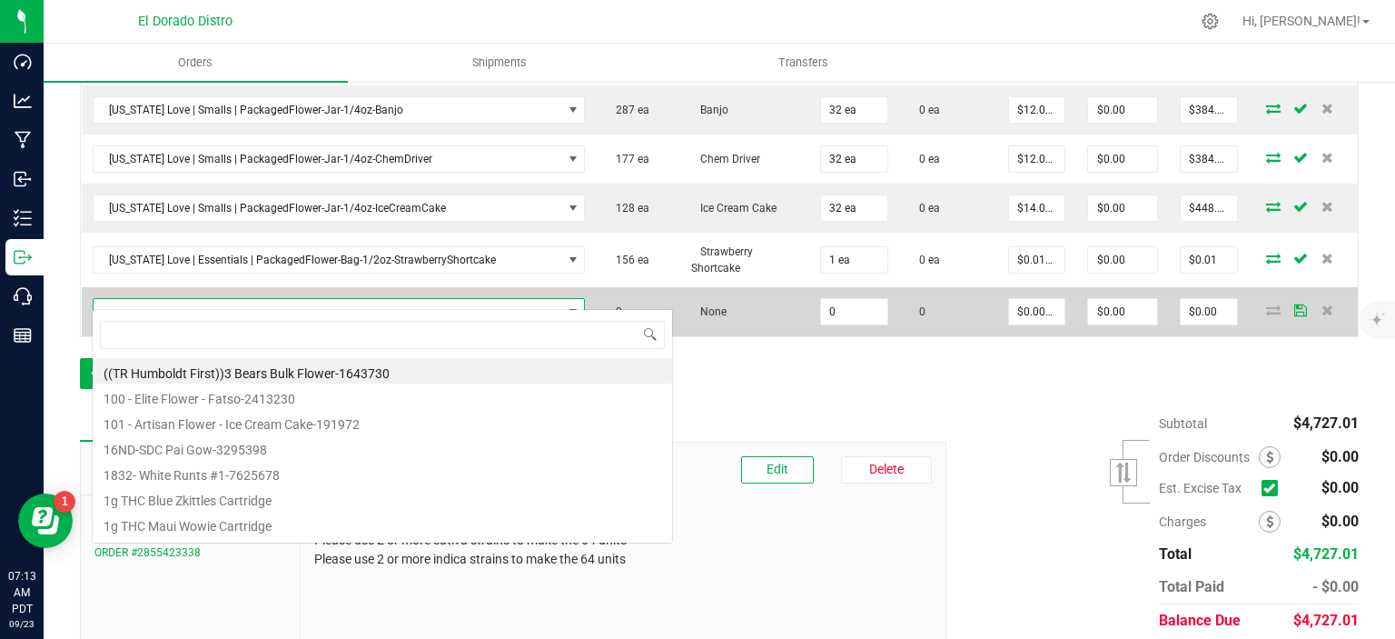
scroll to position [26, 478]
type input "blackberrycake"
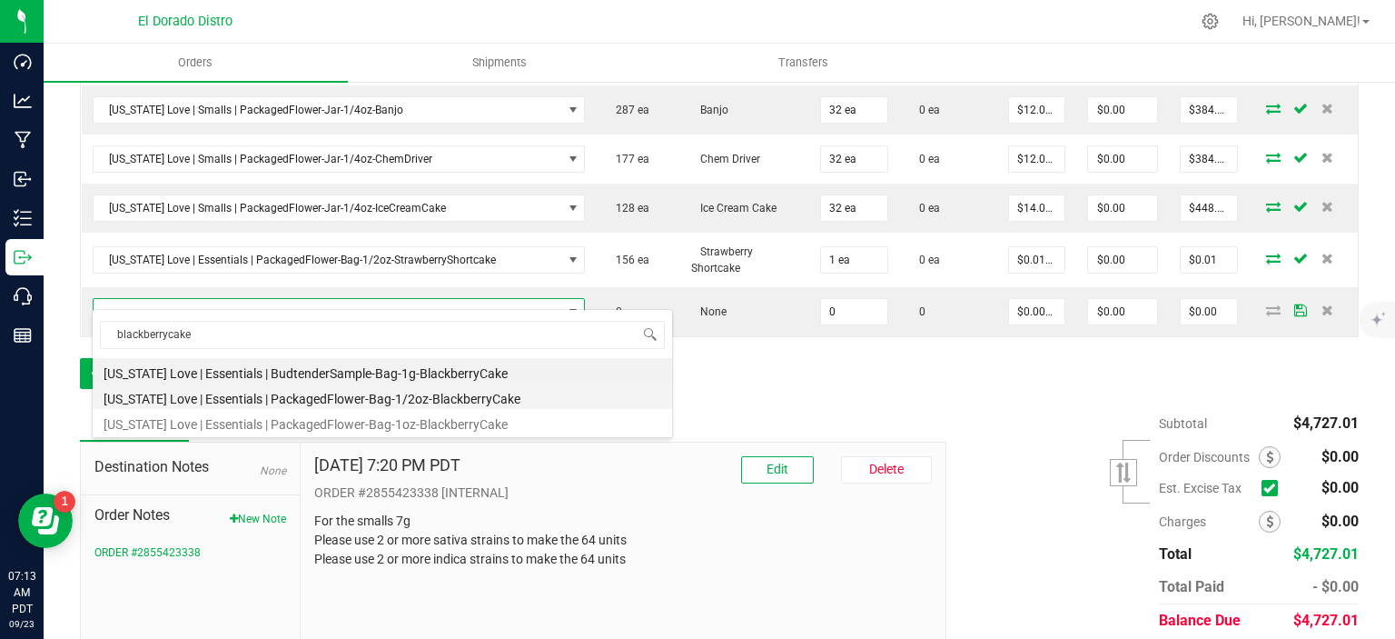
click at [439, 392] on li "[US_STATE] Love | Essentials | PackagedFlower-Bag-1/2oz-BlackberryCake" at bounding box center [383, 395] width 580 height 25
type input "0 ea"
type input "$30.00000"
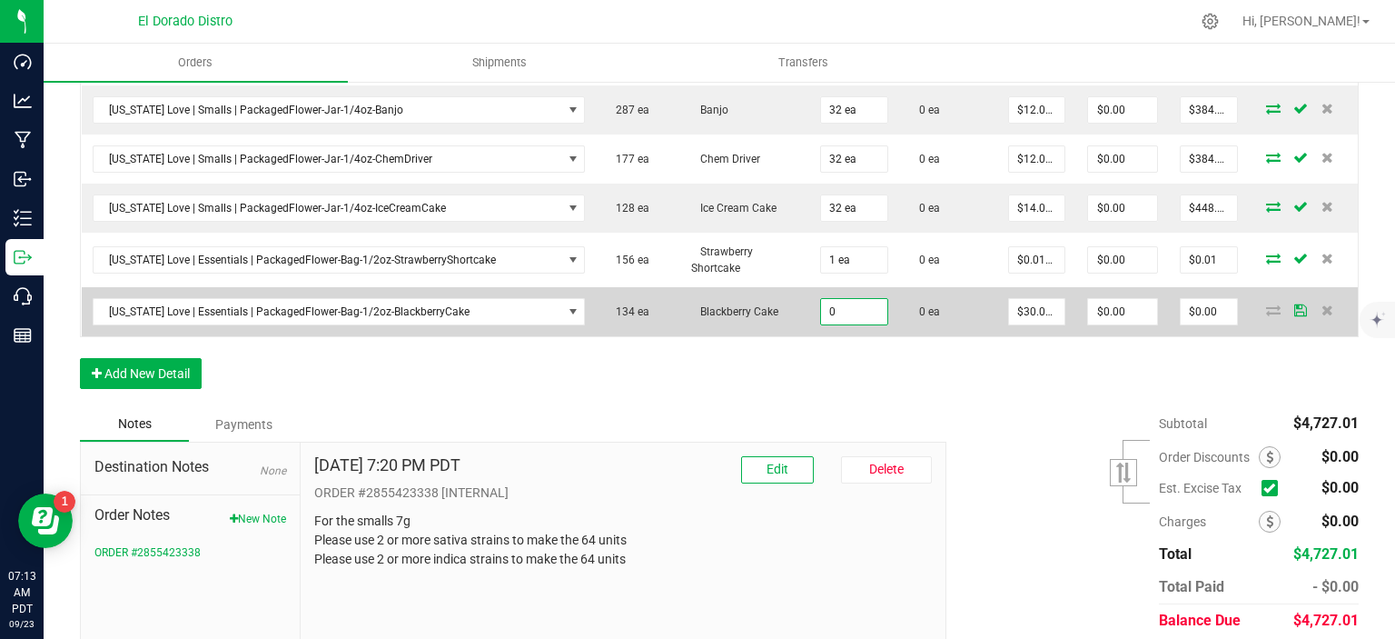
click at [861, 299] on input "0" at bounding box center [854, 311] width 66 height 25
type input "1 ea"
type input "30"
type input "$30.00"
click at [1015, 299] on input "30" at bounding box center [1037, 311] width 56 height 25
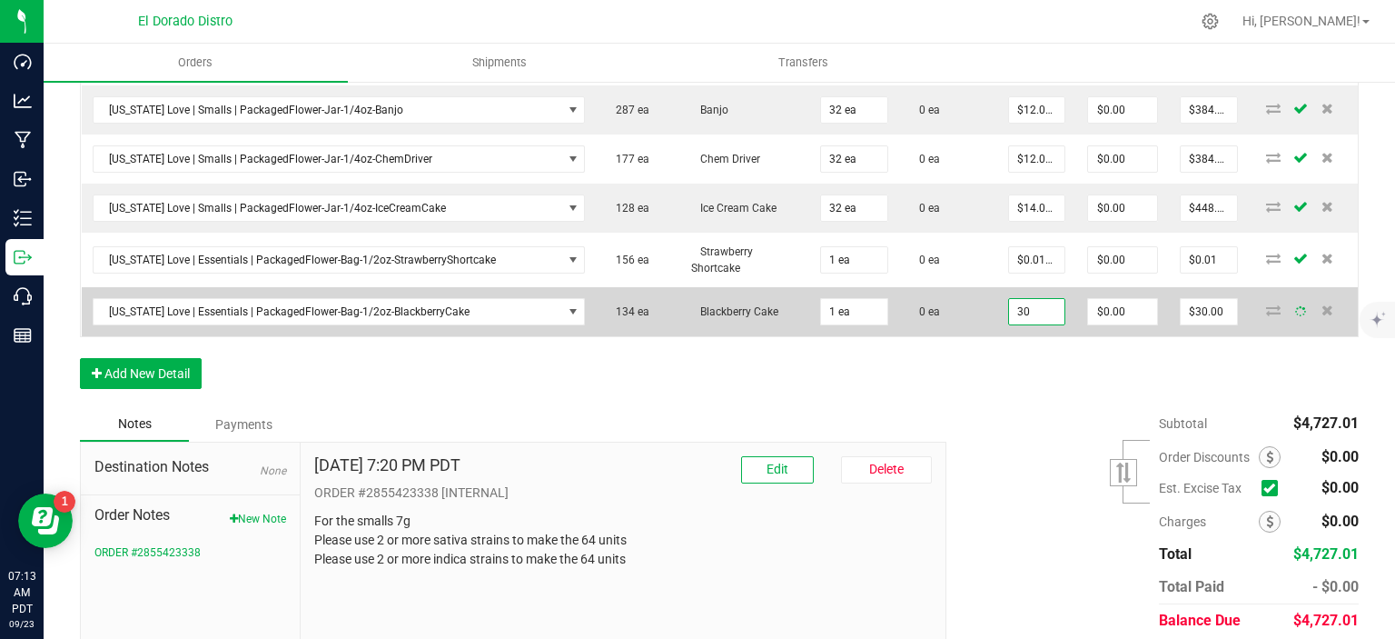
type input "."
click at [1032, 299] on input "30" at bounding box center [1037, 311] width 56 height 25
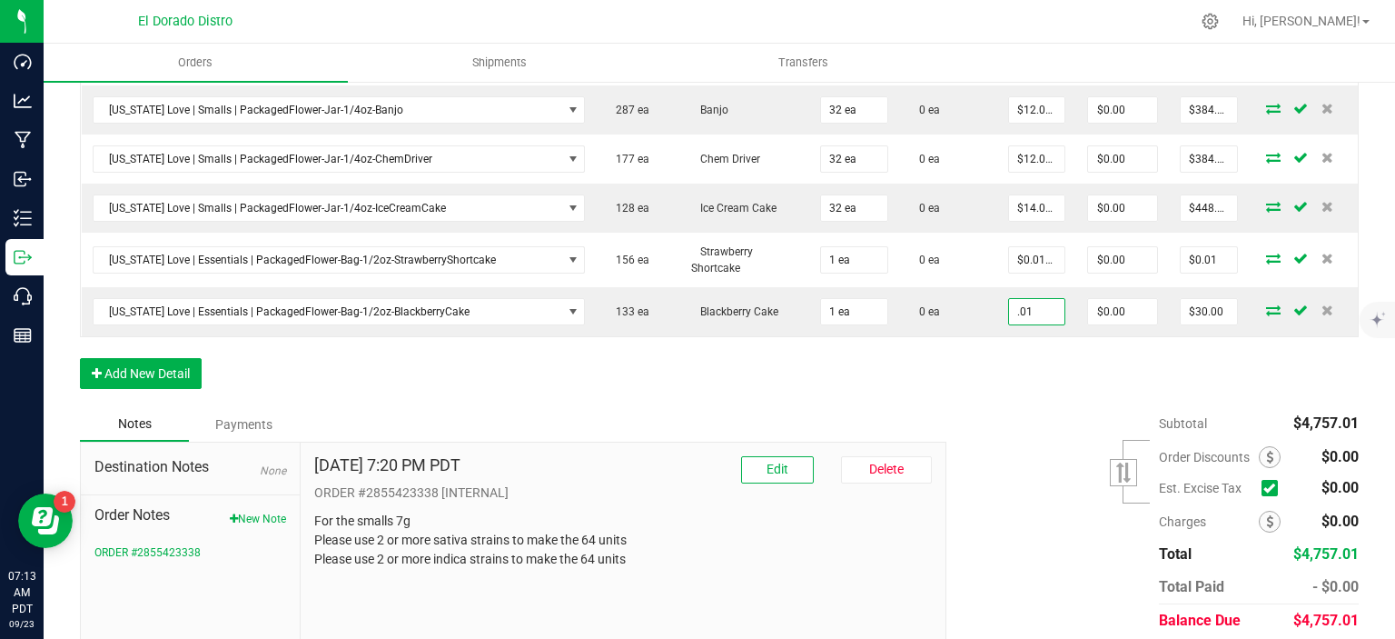
type input "$0.01000"
type input "$0.01"
click at [985, 407] on div "Subtotal $4,757.01 Est. Excise Tax" at bounding box center [1146, 522] width 426 height 230
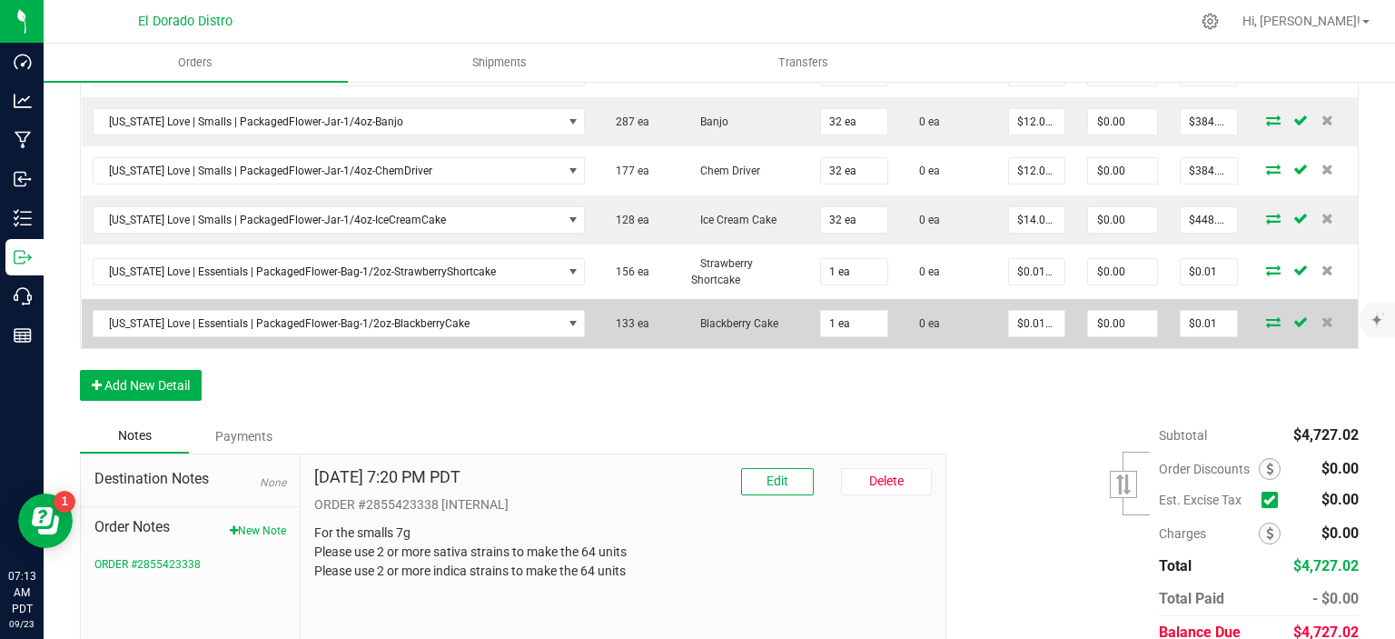
scroll to position [1545, 0]
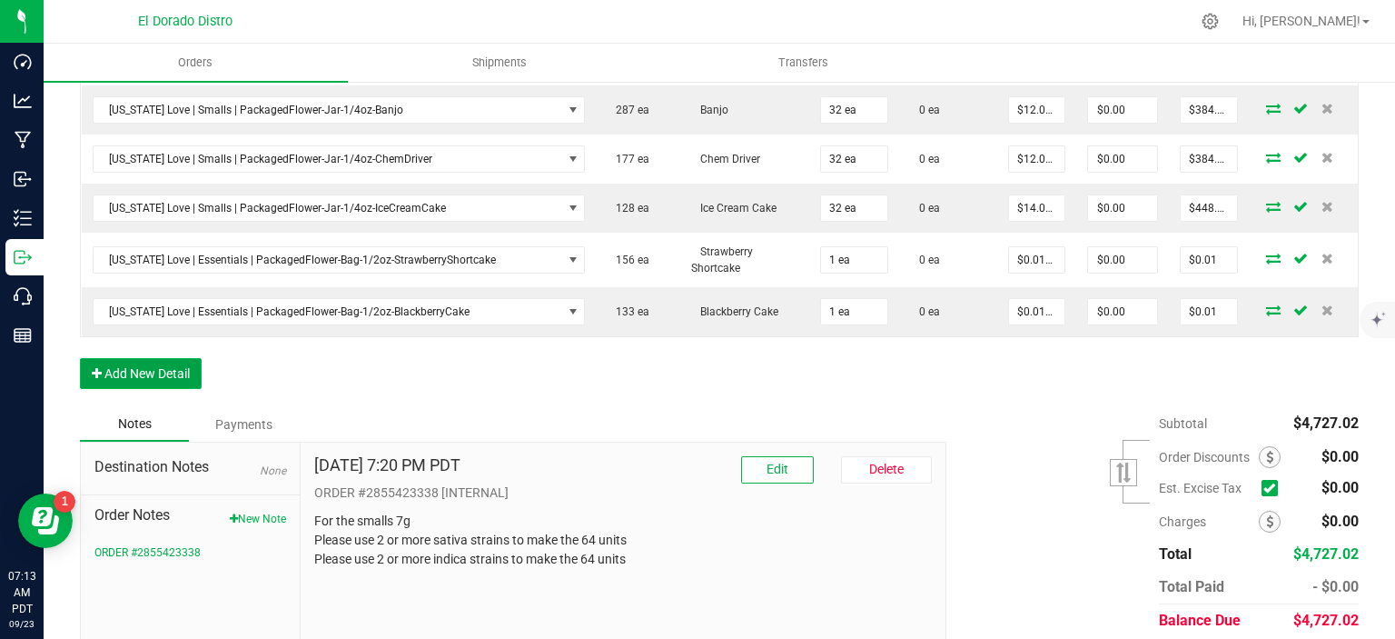
click at [132, 358] on button "Add New Detail" at bounding box center [141, 373] width 122 height 31
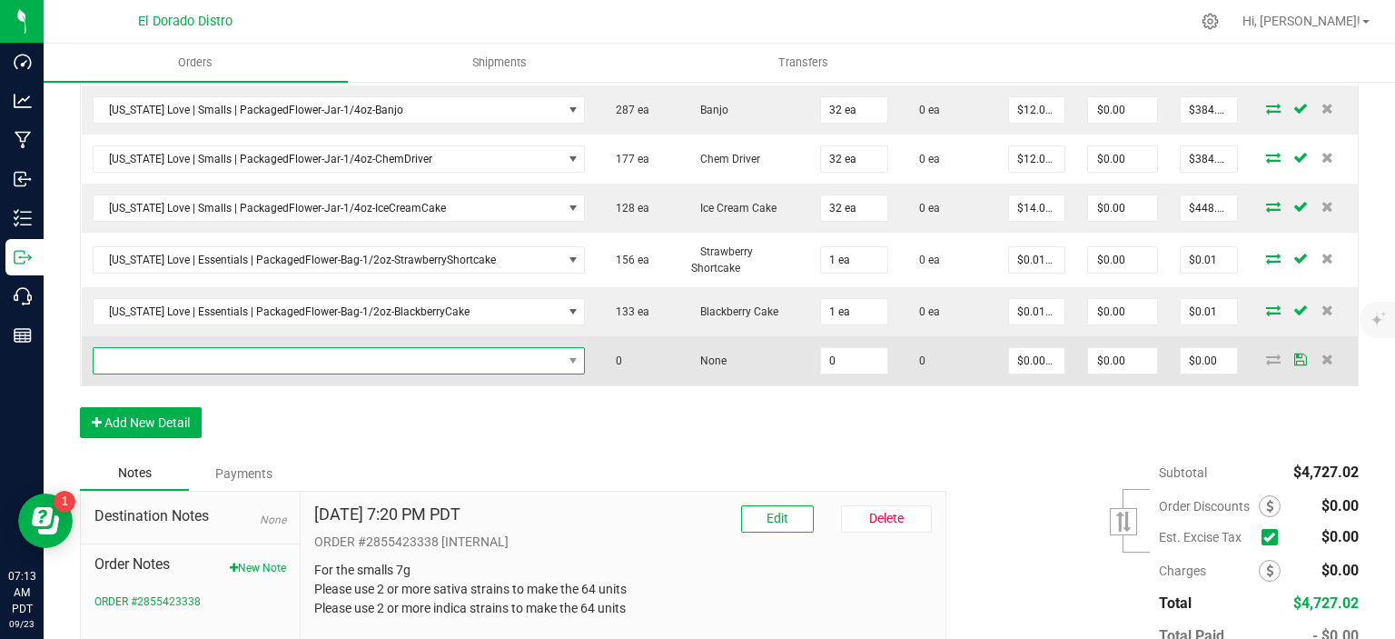
click at [258, 348] on span "NO DATA FOUND" at bounding box center [328, 360] width 469 height 25
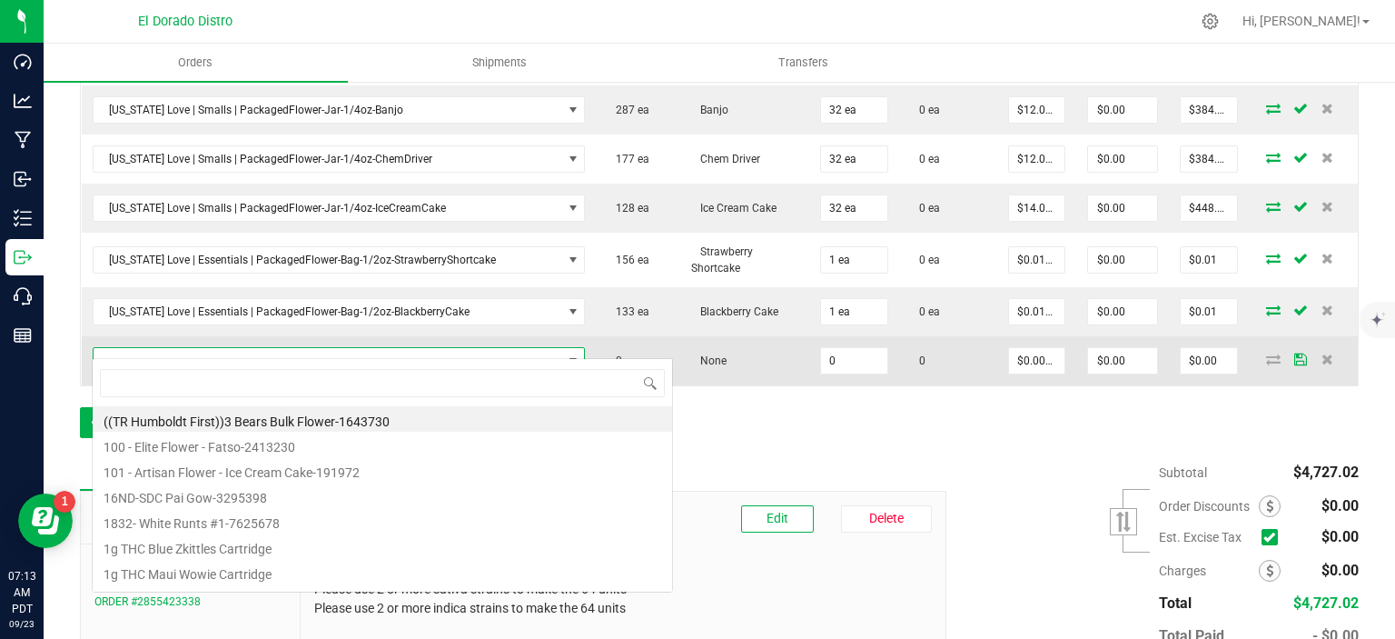
scroll to position [26, 478]
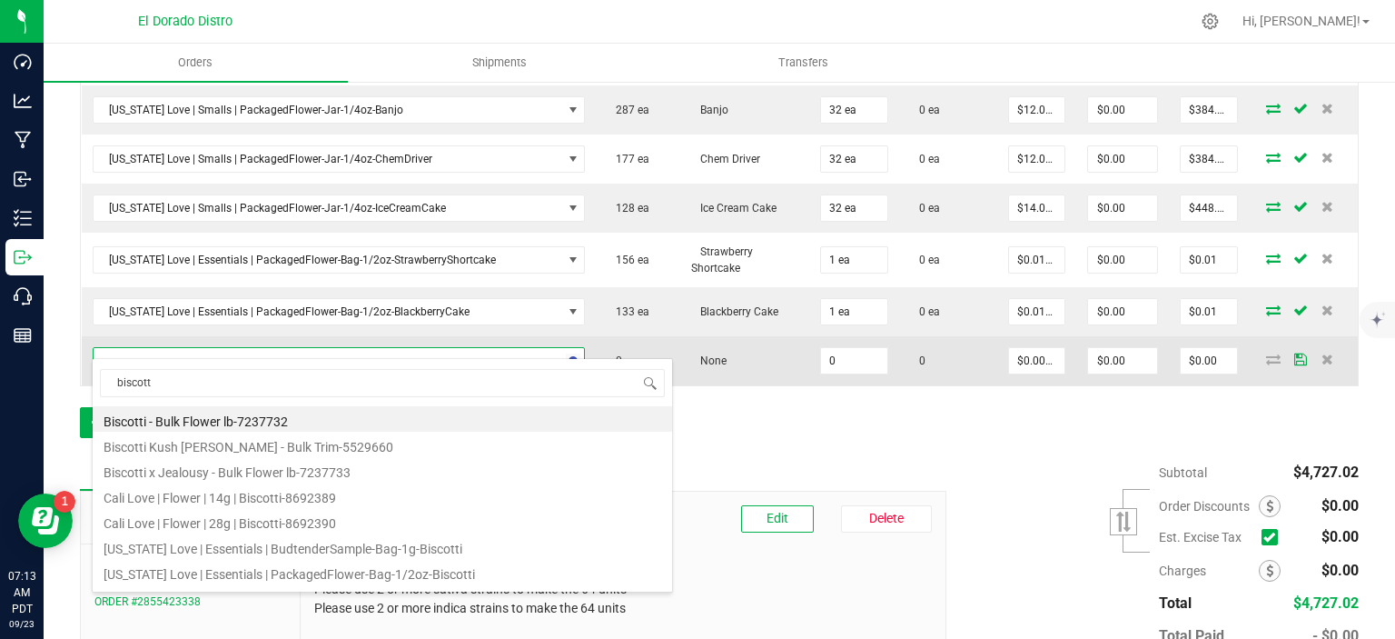
type input "biscotti"
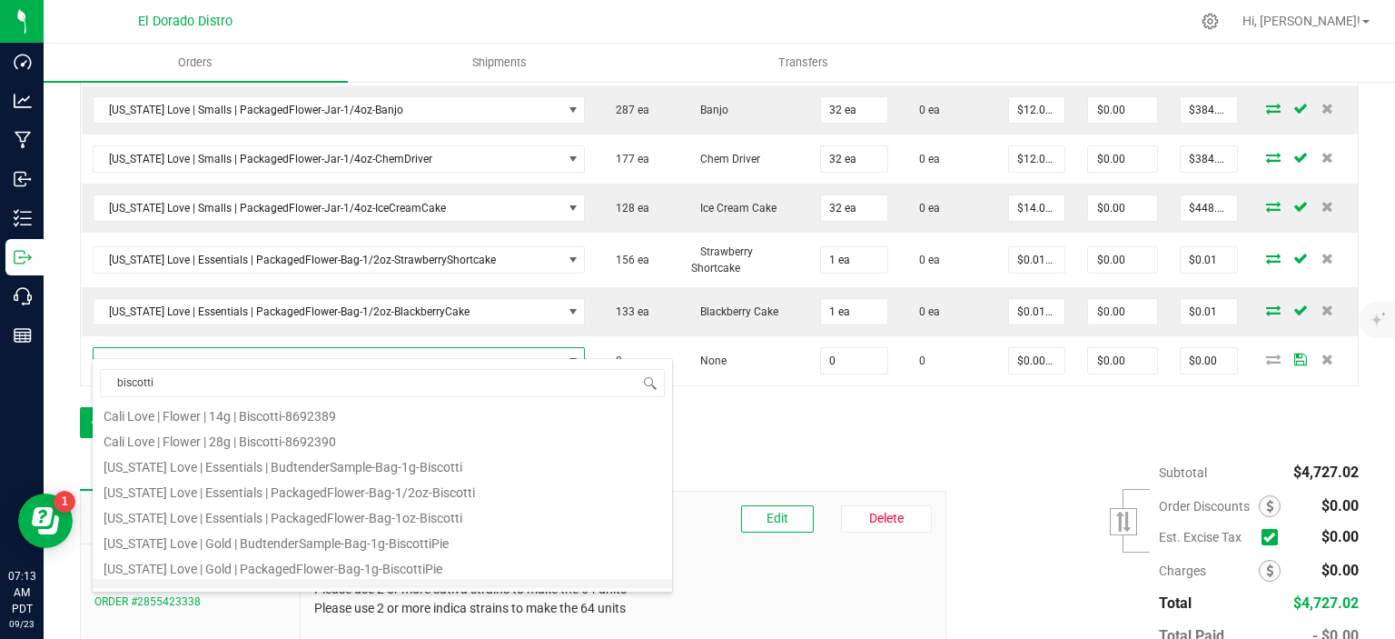
scroll to position [55, 0]
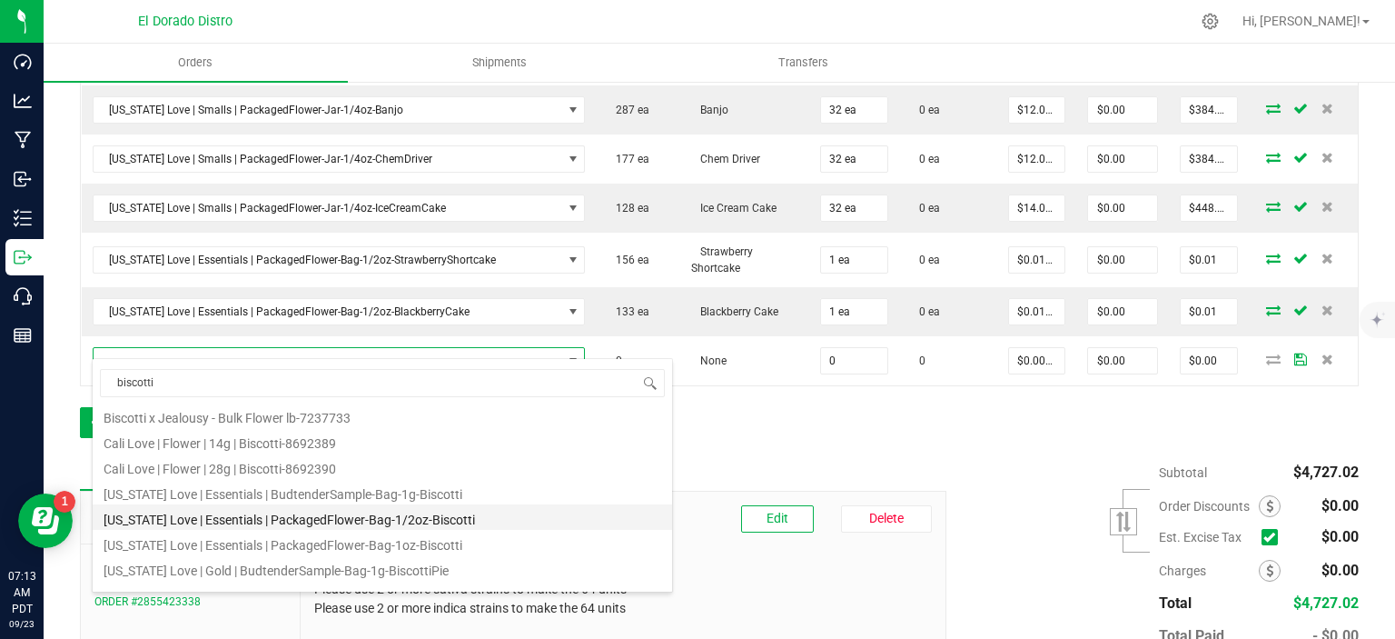
click at [327, 522] on li "[US_STATE] Love | Essentials | PackagedFlower-Bag-1/2oz-Biscotti" at bounding box center [383, 516] width 580 height 25
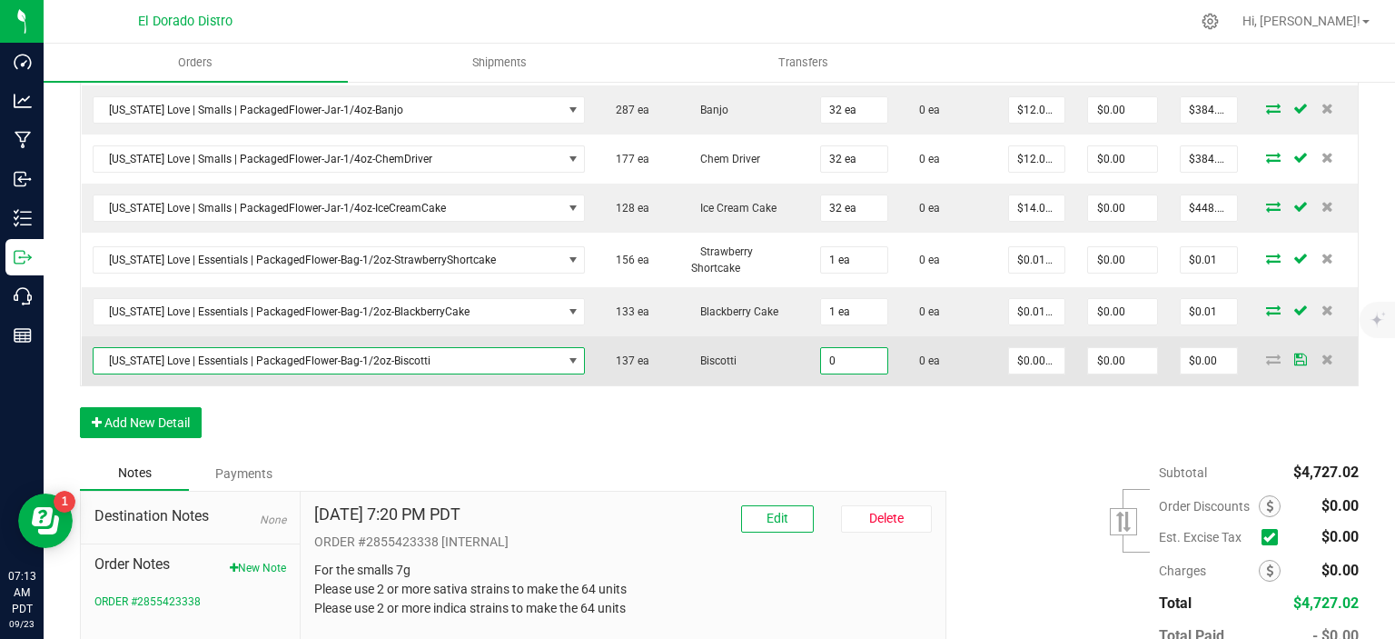
click at [821, 348] on input "0" at bounding box center [854, 360] width 66 height 25
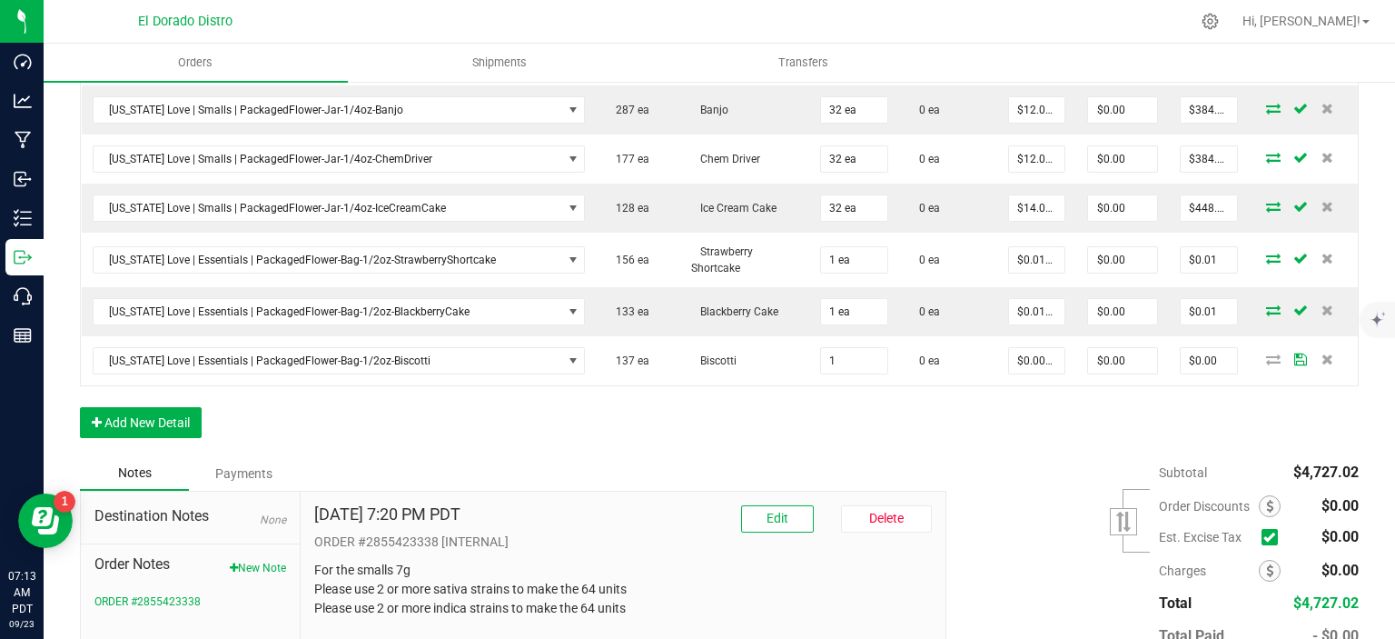
type input "1 ea"
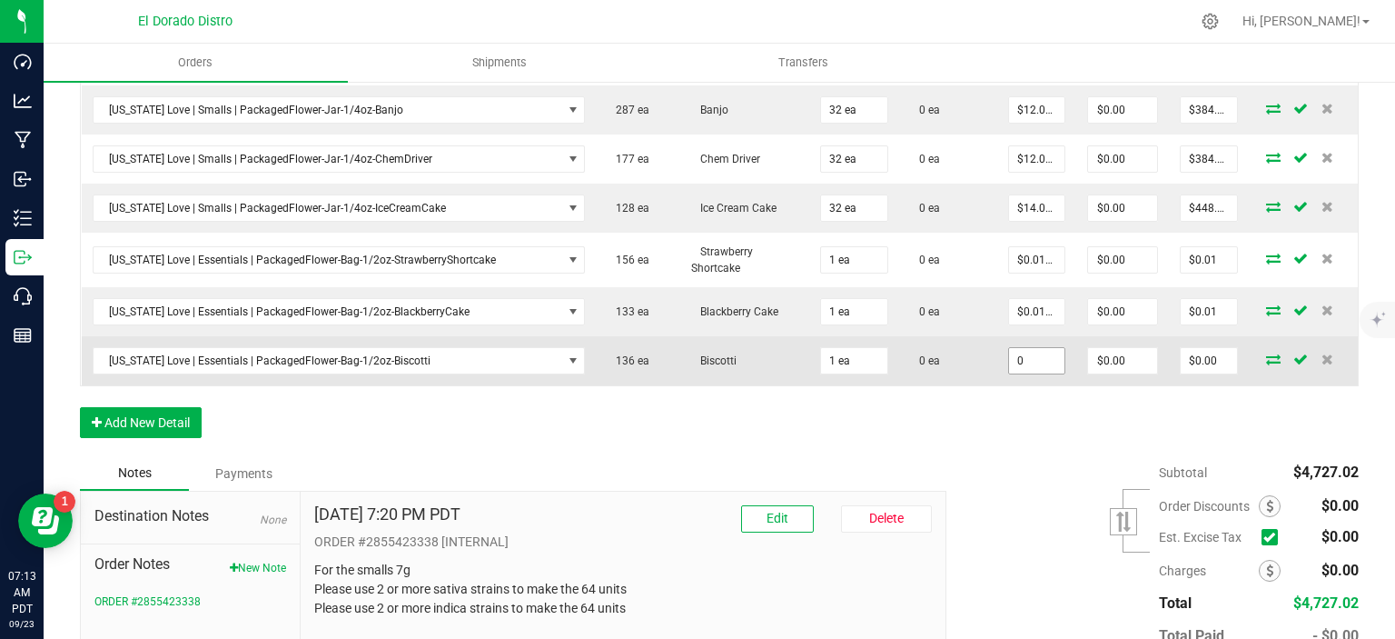
click at [1028, 348] on input "0" at bounding box center [1037, 360] width 56 height 25
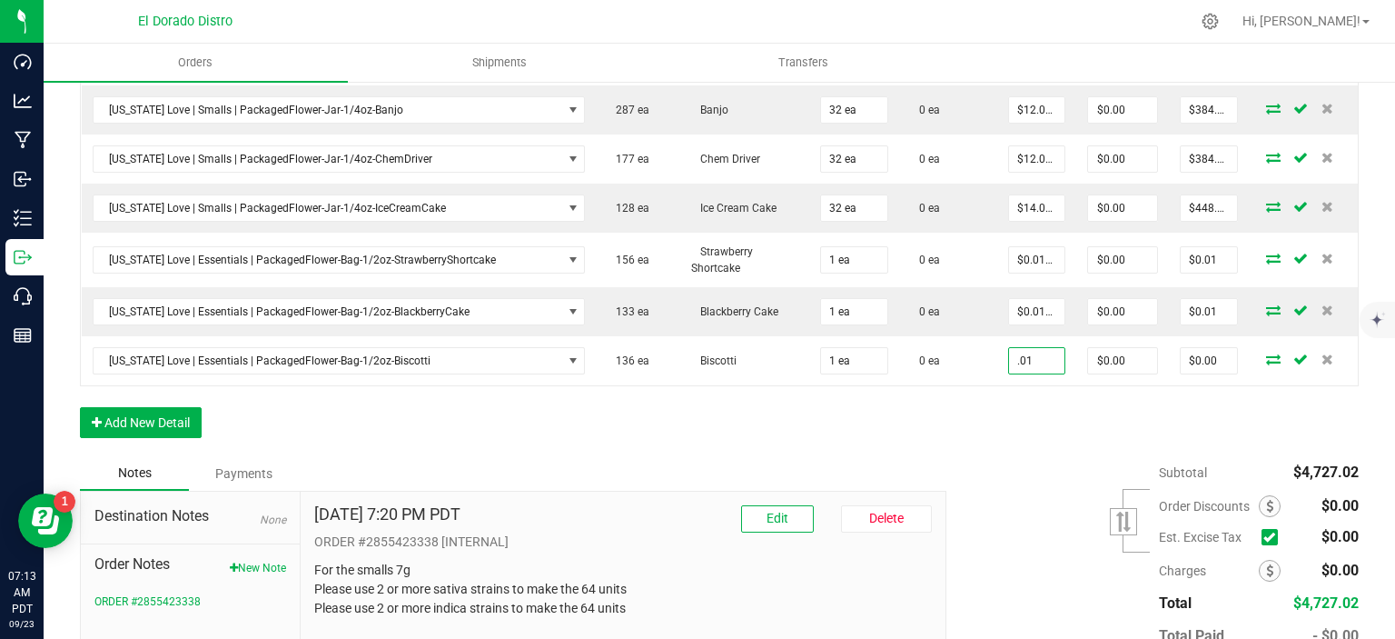
type input "$0.01000"
type input "$0.01"
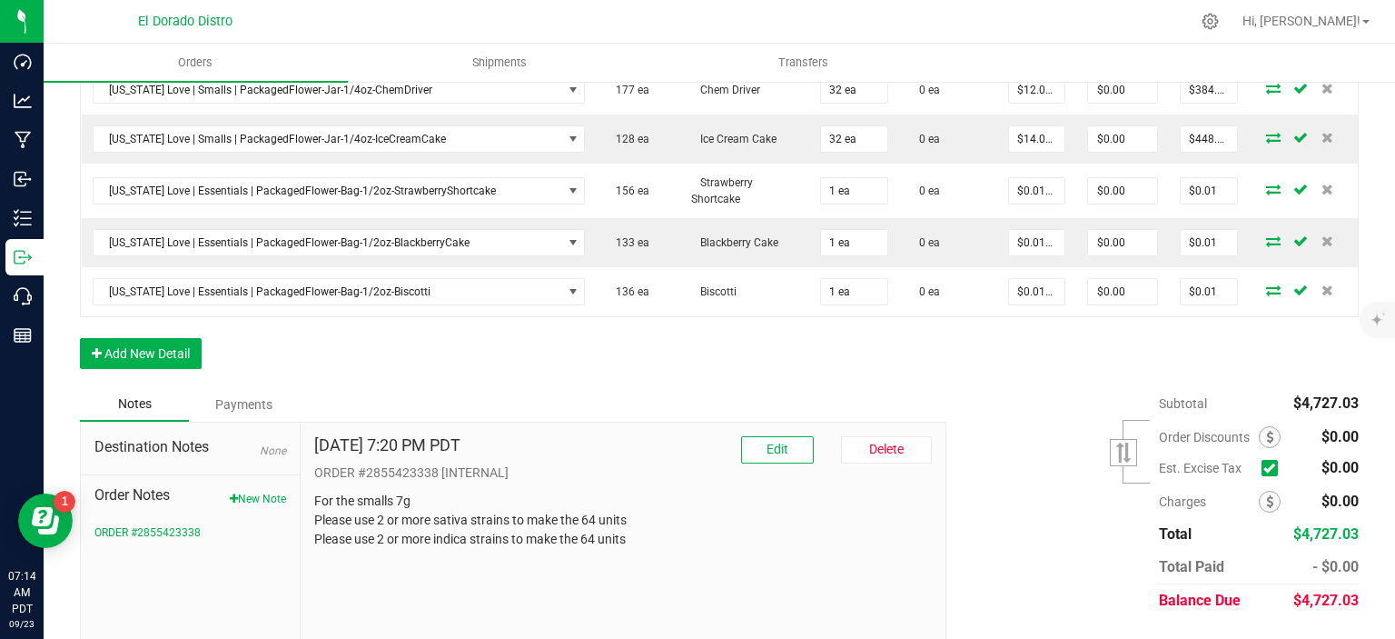
scroll to position [1642, 0]
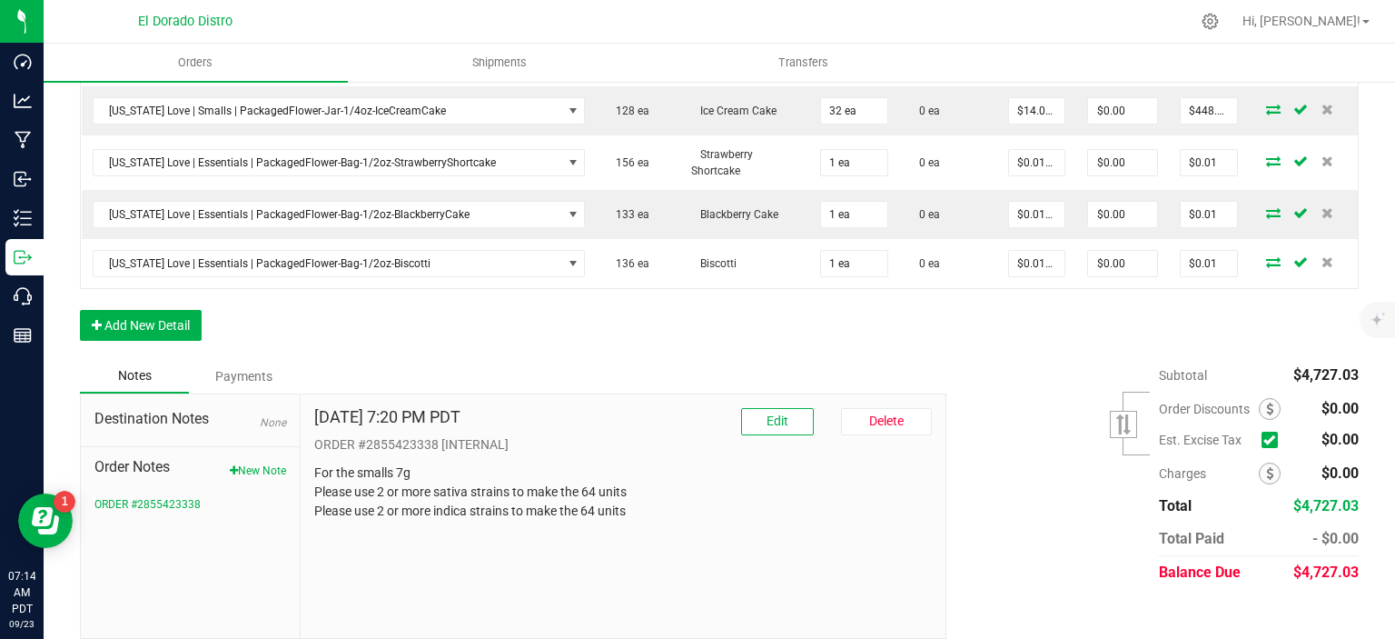
click at [179, 310] on button "Add New Detail" at bounding box center [141, 325] width 122 height 31
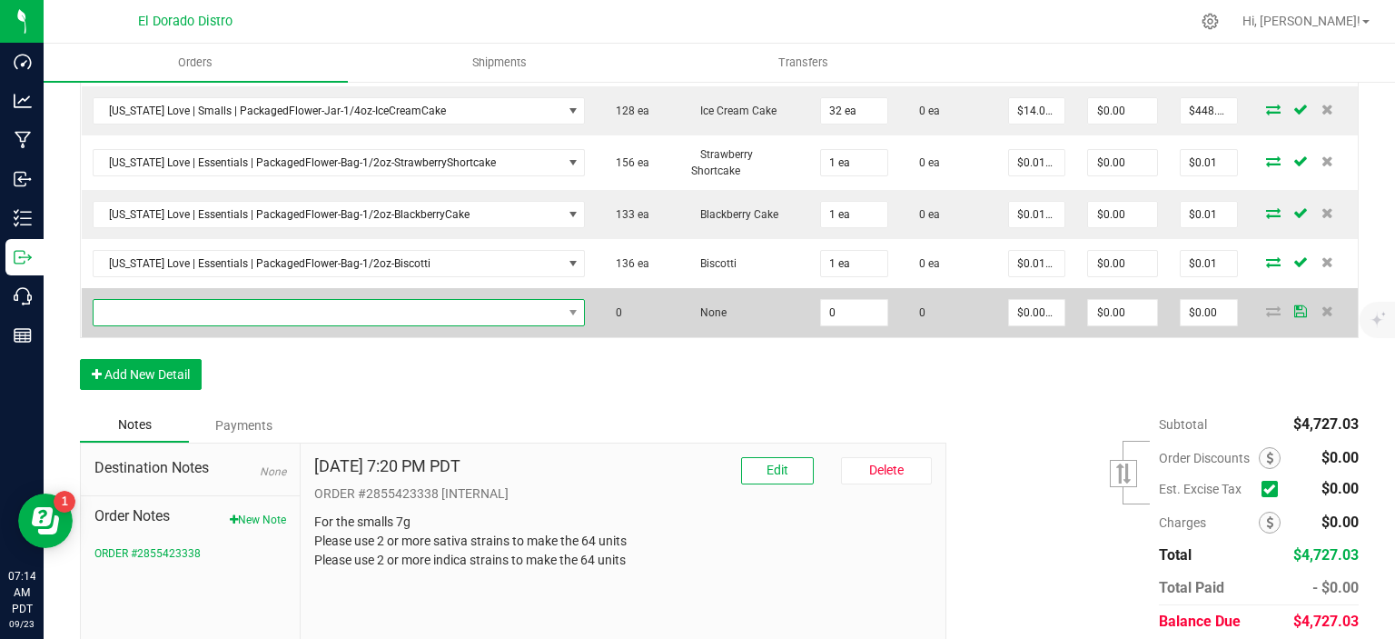
click at [207, 301] on span "NO DATA FOUND" at bounding box center [328, 312] width 469 height 25
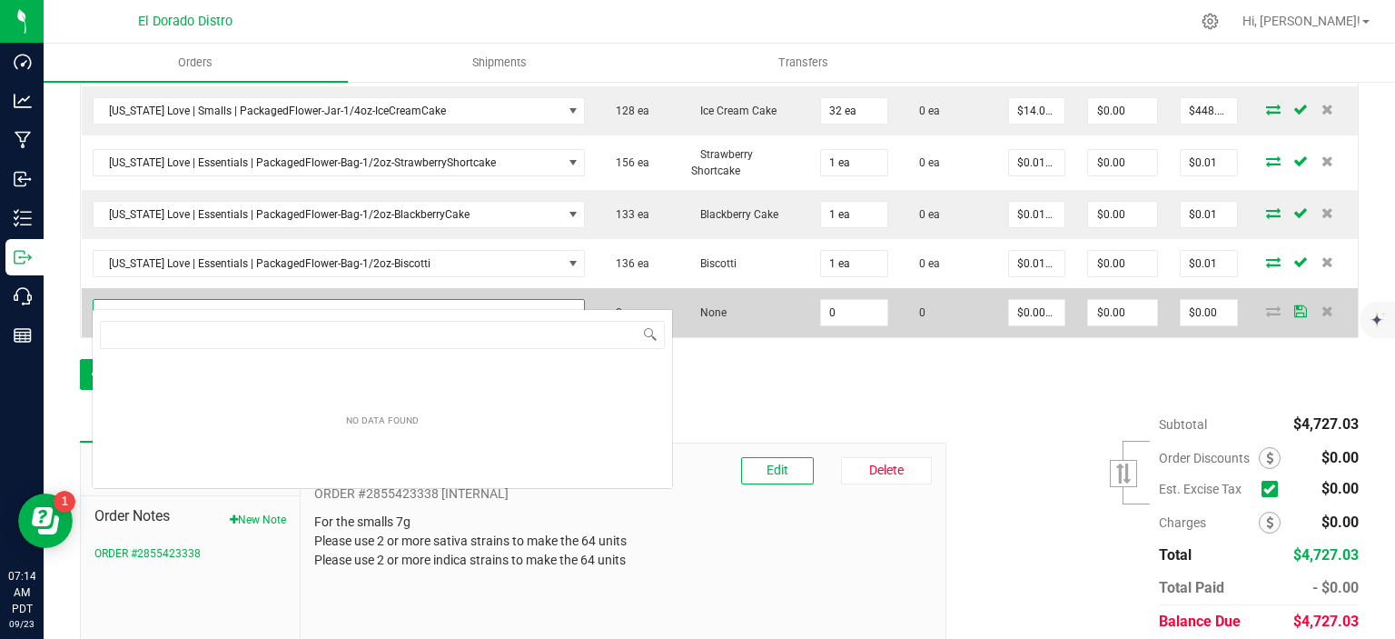
scroll to position [26, 478]
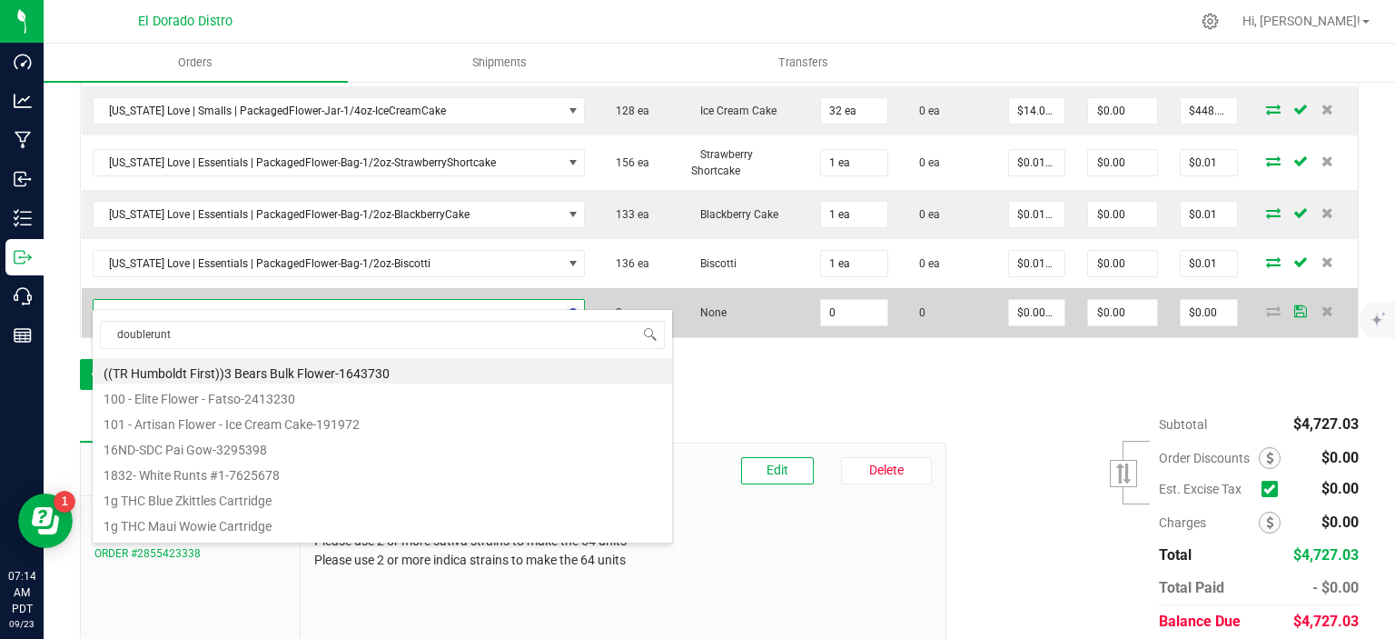
type input "doubleruntz"
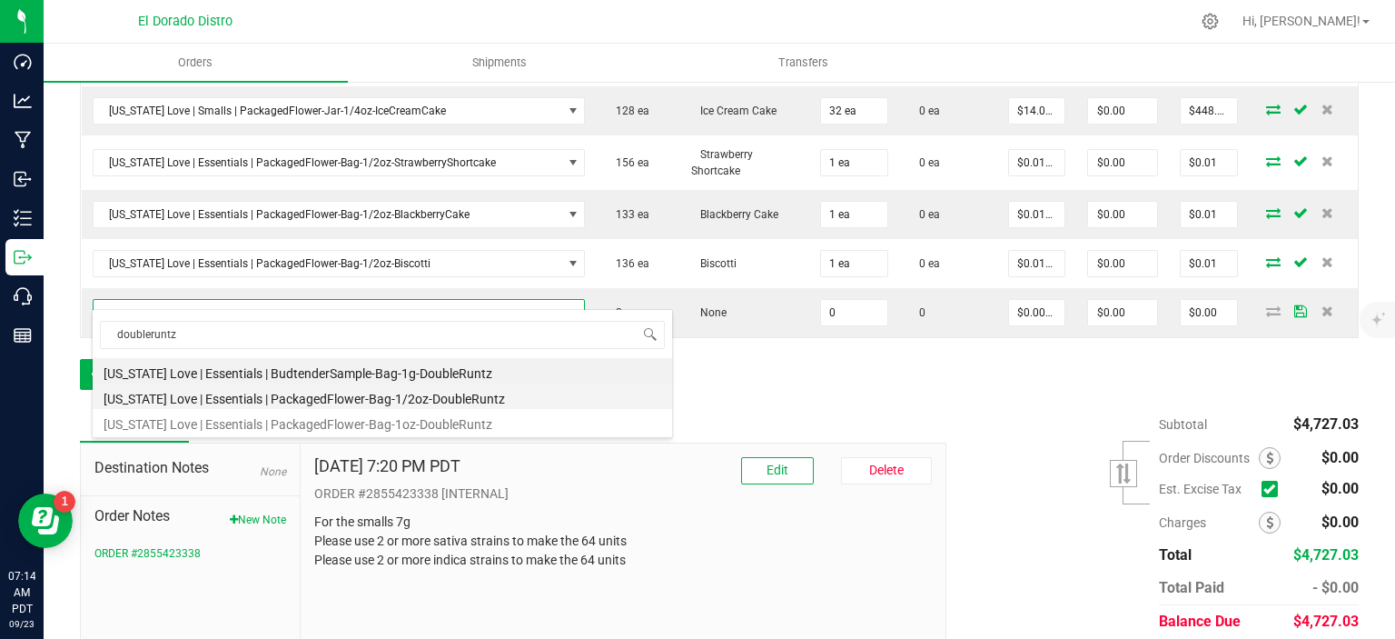
click at [285, 386] on li "[US_STATE] Love | Essentials | PackagedFlower-Bag-1/2oz-DoubleRuntz" at bounding box center [383, 395] width 580 height 25
type input "0 ea"
type input "$30.00000"
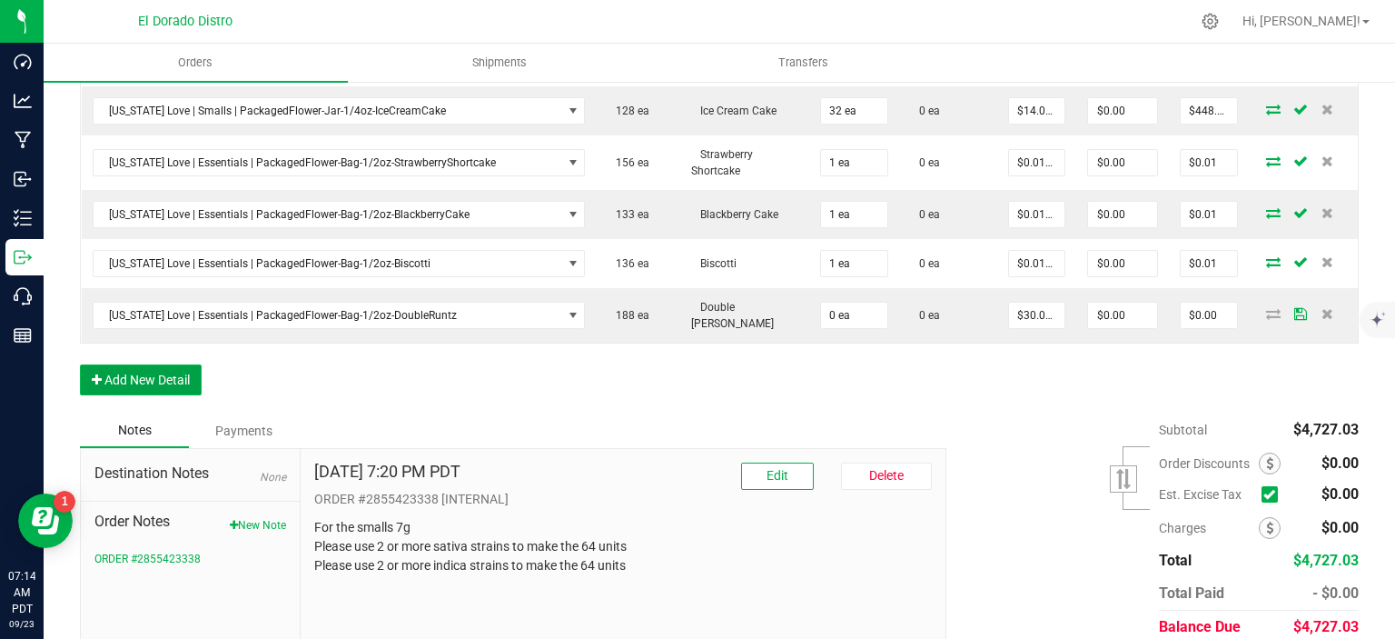
click at [154, 364] on button "Add New Detail" at bounding box center [141, 379] width 122 height 31
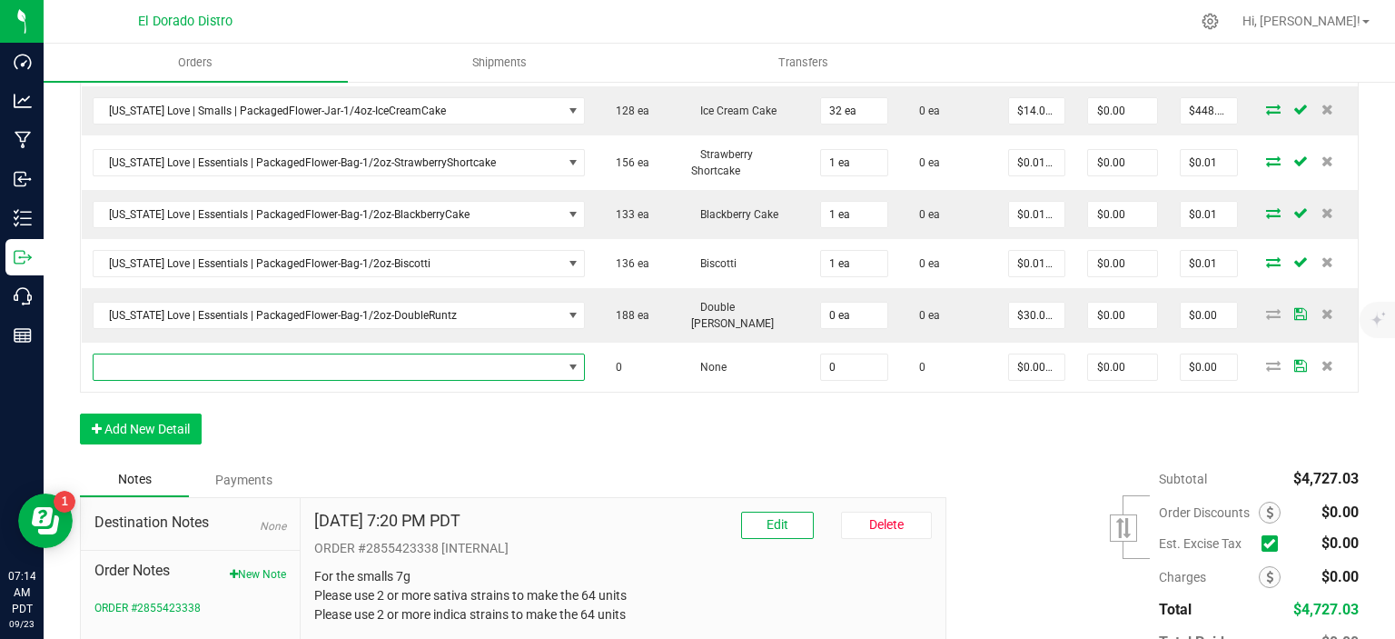
click at [215, 354] on span "NO DATA FOUND" at bounding box center [328, 366] width 469 height 25
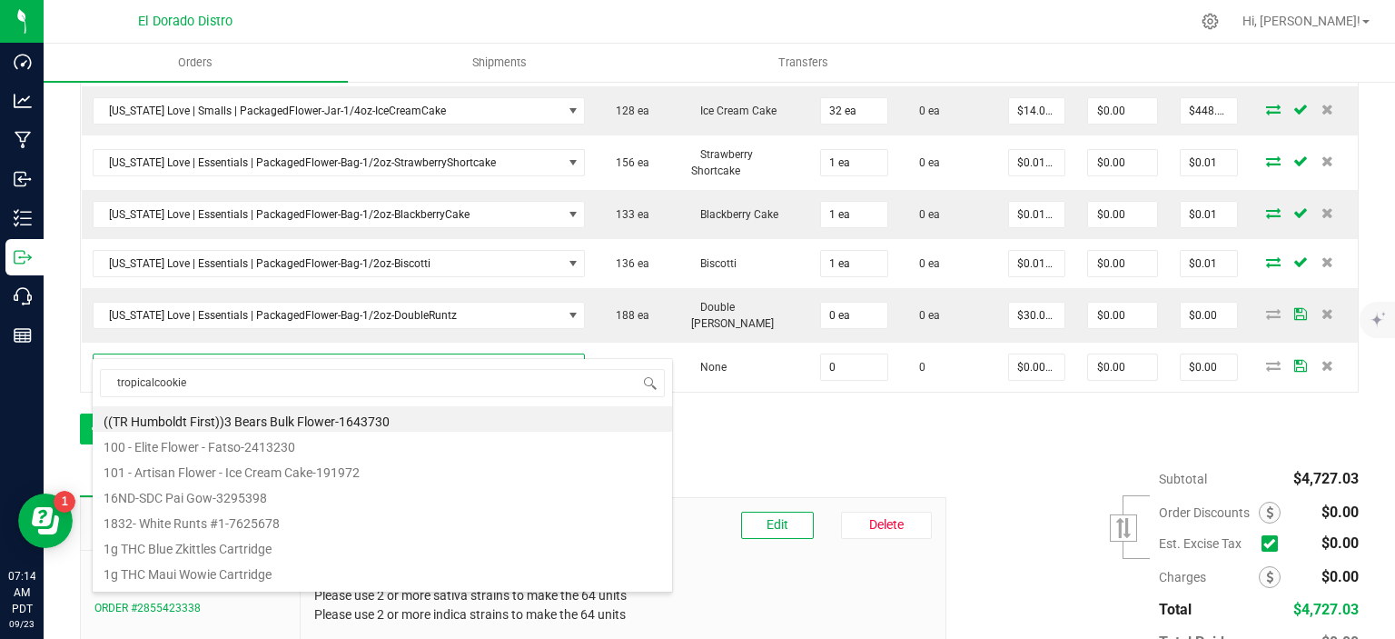
type input "tropicalcookies"
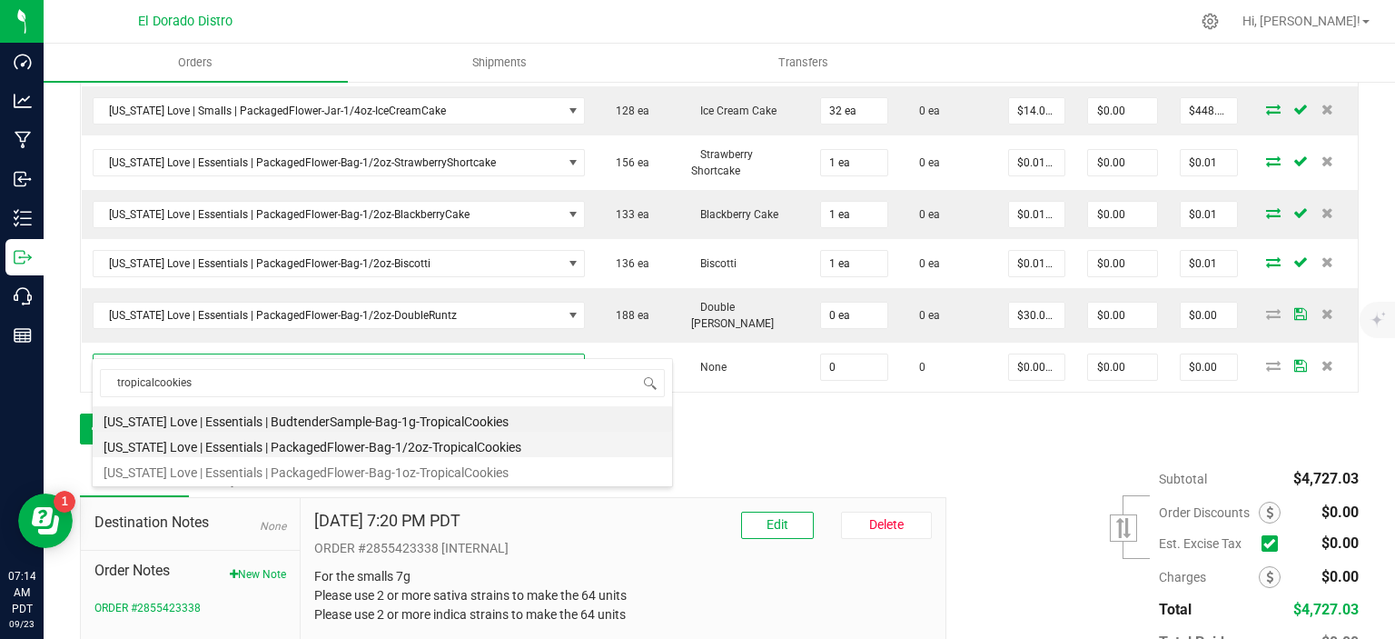
click at [363, 442] on li "[US_STATE] Love | Essentials | PackagedFlower-Bag-1/2oz-TropicalCookies" at bounding box center [383, 444] width 580 height 25
type input "0 ea"
type input "$30.00000"
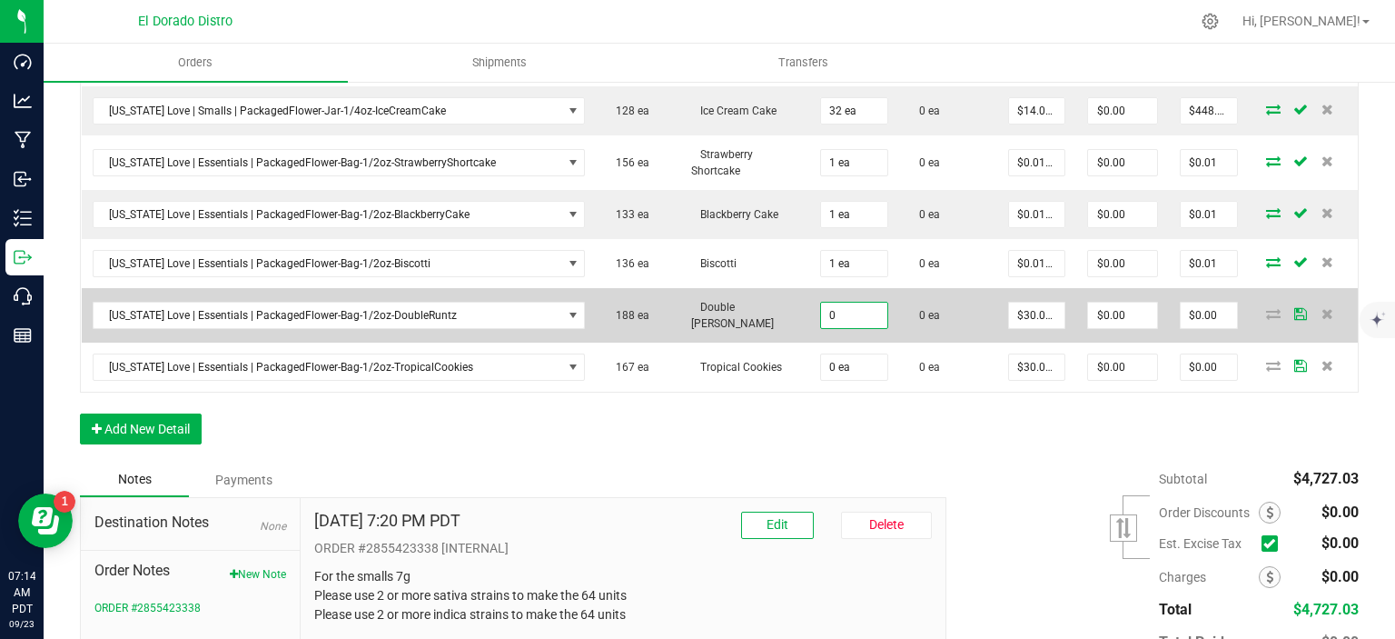
click at [857, 303] on input "0" at bounding box center [854, 315] width 66 height 25
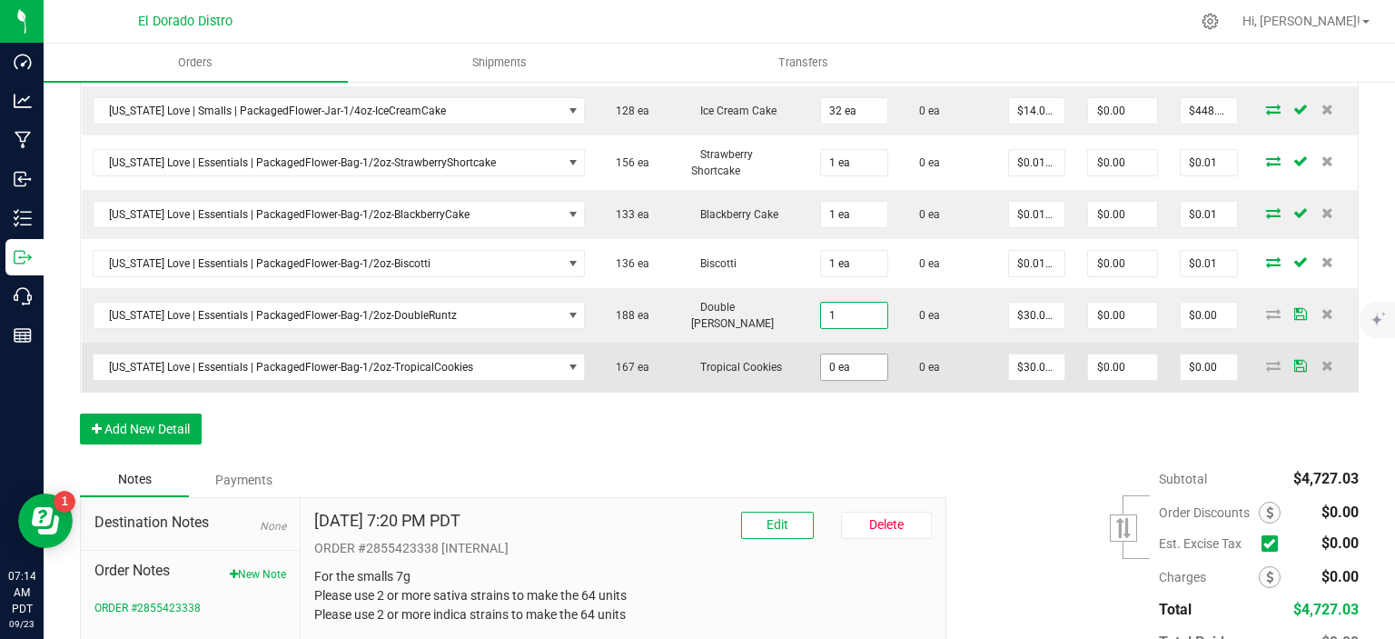
type input "1 ea"
type input "$30.00"
click at [850, 354] on input "0" at bounding box center [854, 366] width 66 height 25
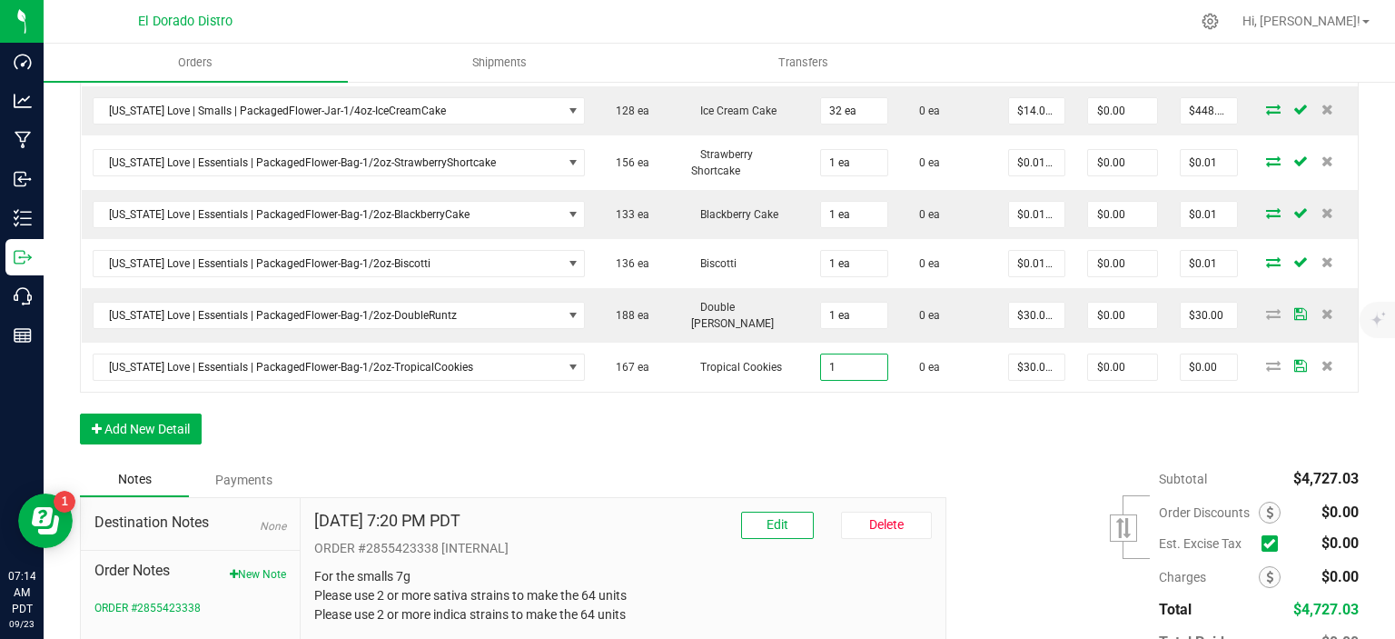
type input "1 ea"
type input "$30.00"
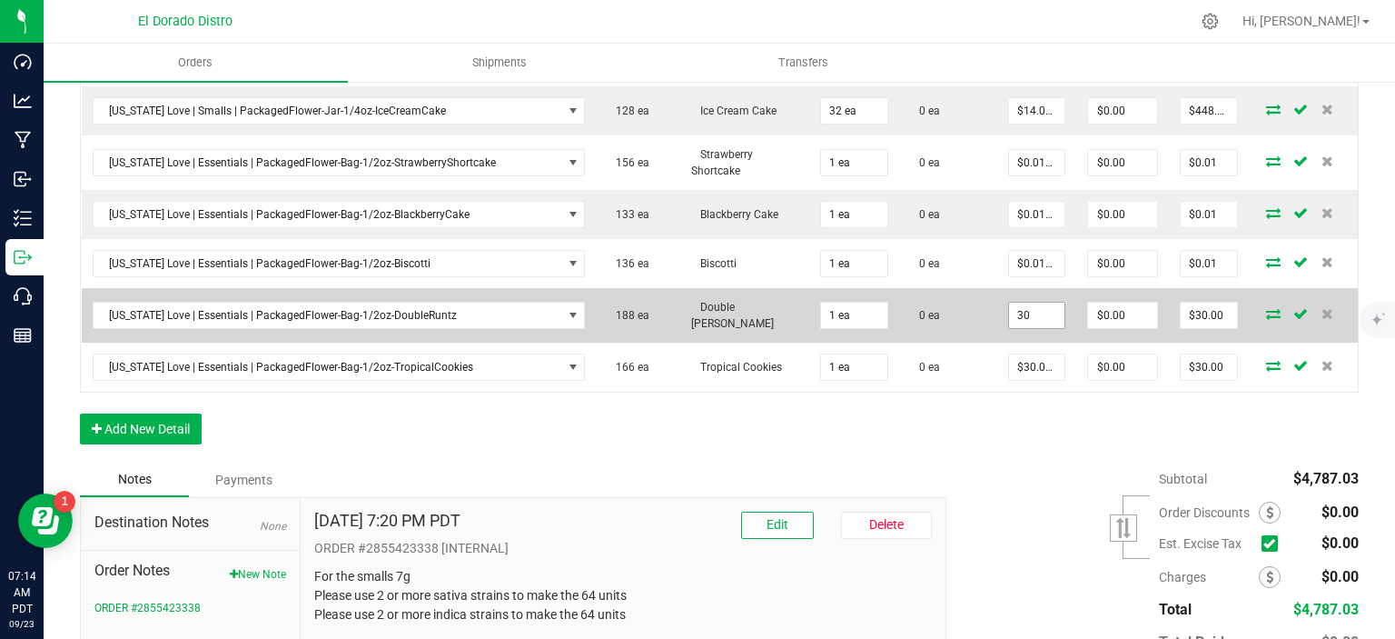
click at [1009, 303] on input "30" at bounding box center [1037, 315] width 56 height 25
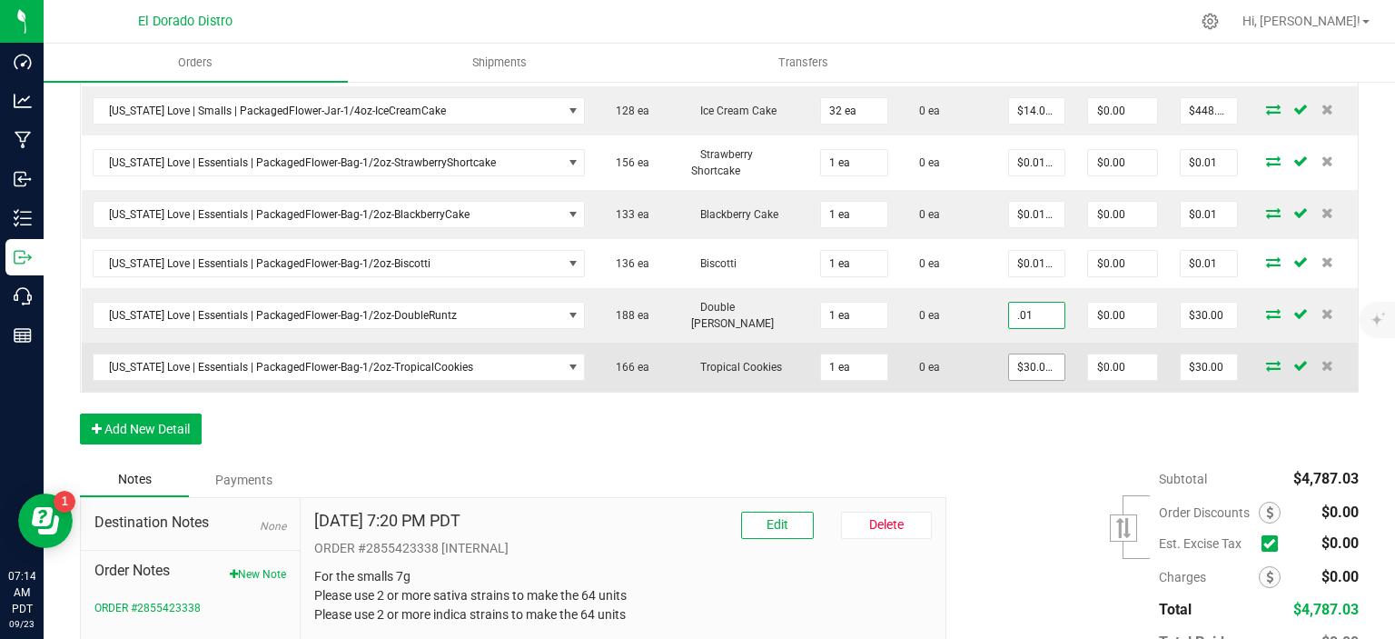
type input "$0.01000"
type input "$0.01"
click at [1027, 354] on input "30" at bounding box center [1037, 366] width 56 height 25
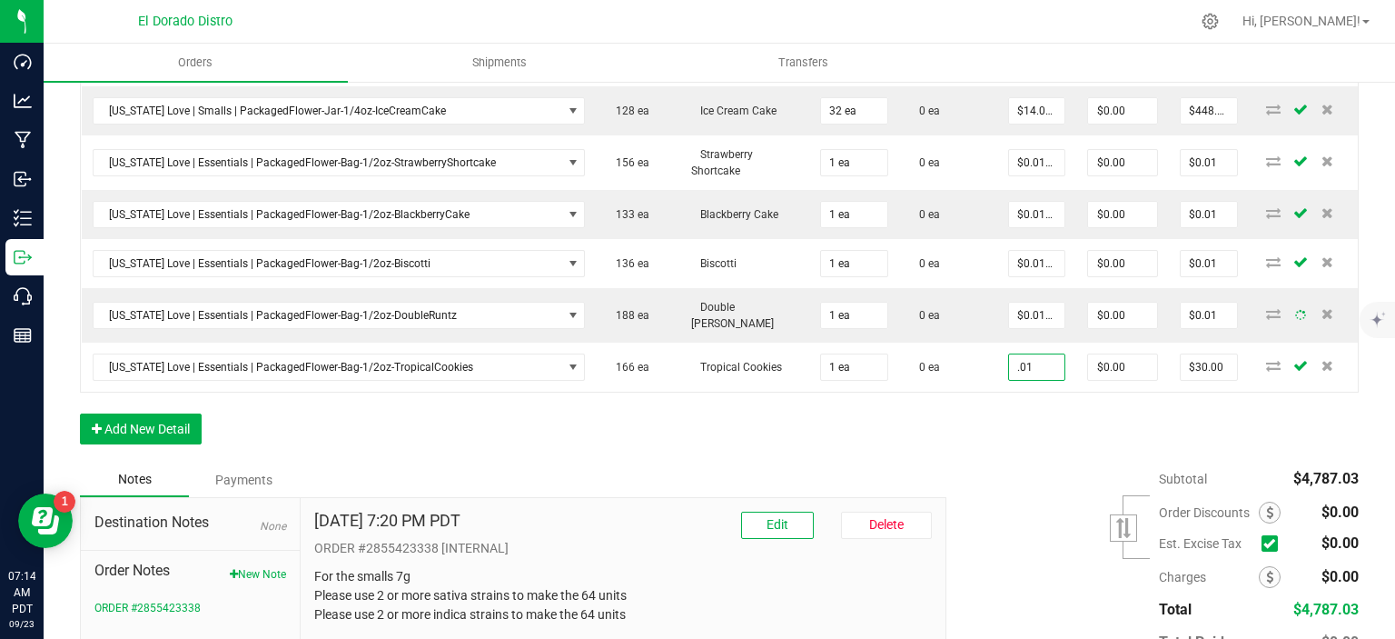
type input "$0.01000"
type input "$0.01"
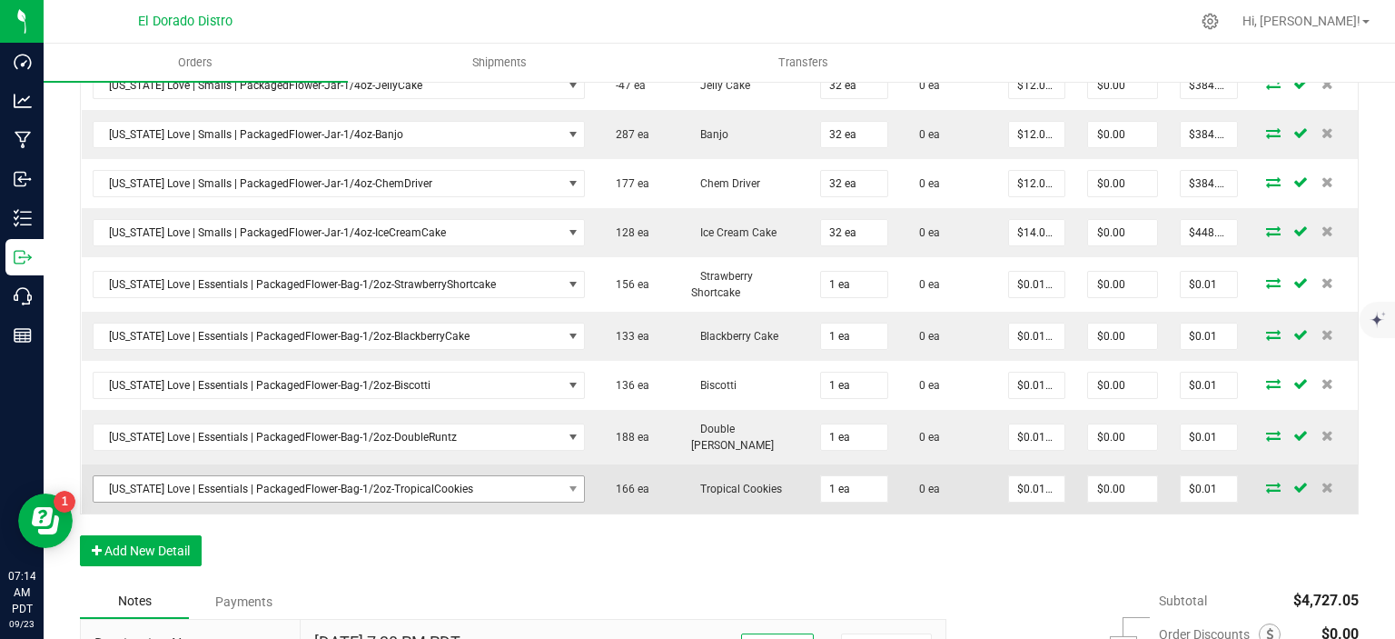
scroll to position [1552, 0]
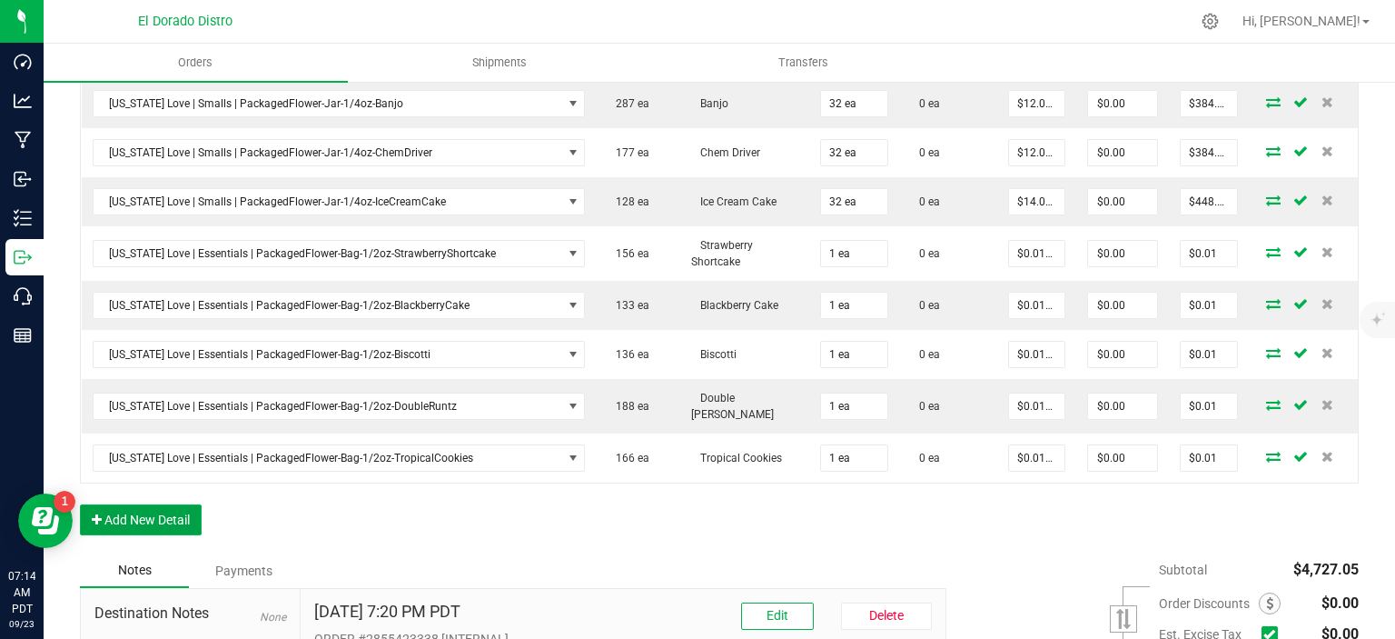
click at [185, 504] on button "Add New Detail" at bounding box center [141, 519] width 122 height 31
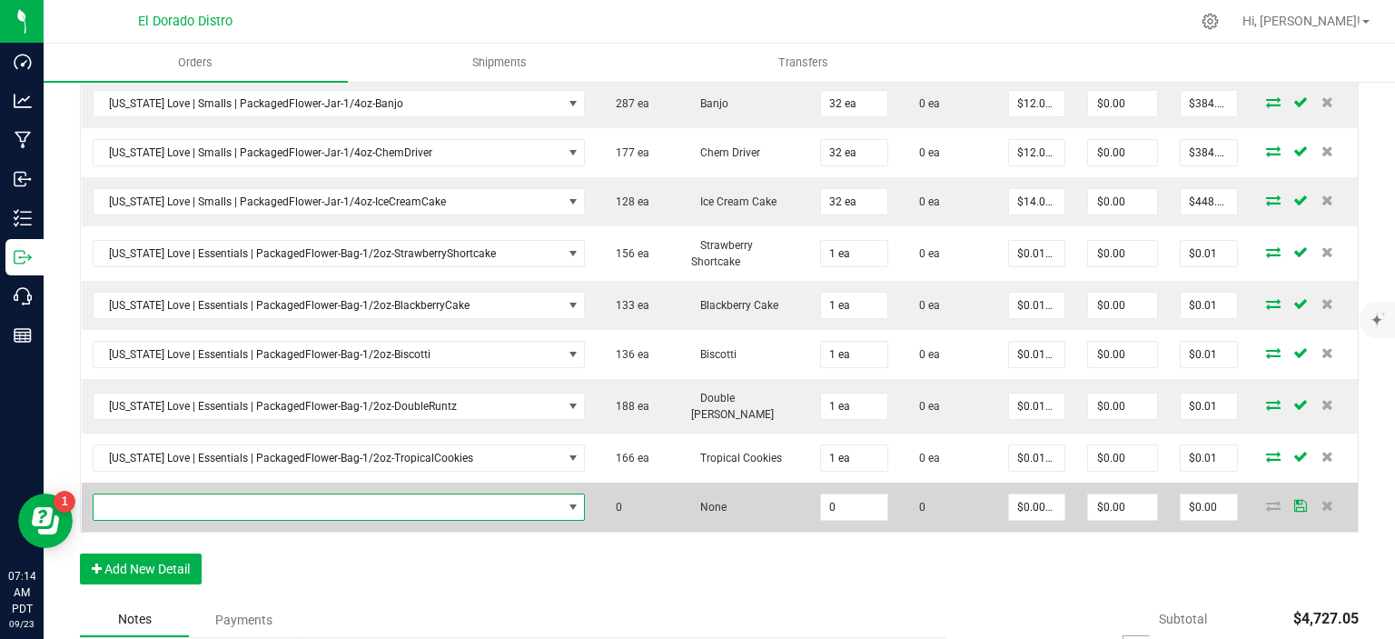
click at [193, 494] on span "NO DATA FOUND" at bounding box center [328, 506] width 469 height 25
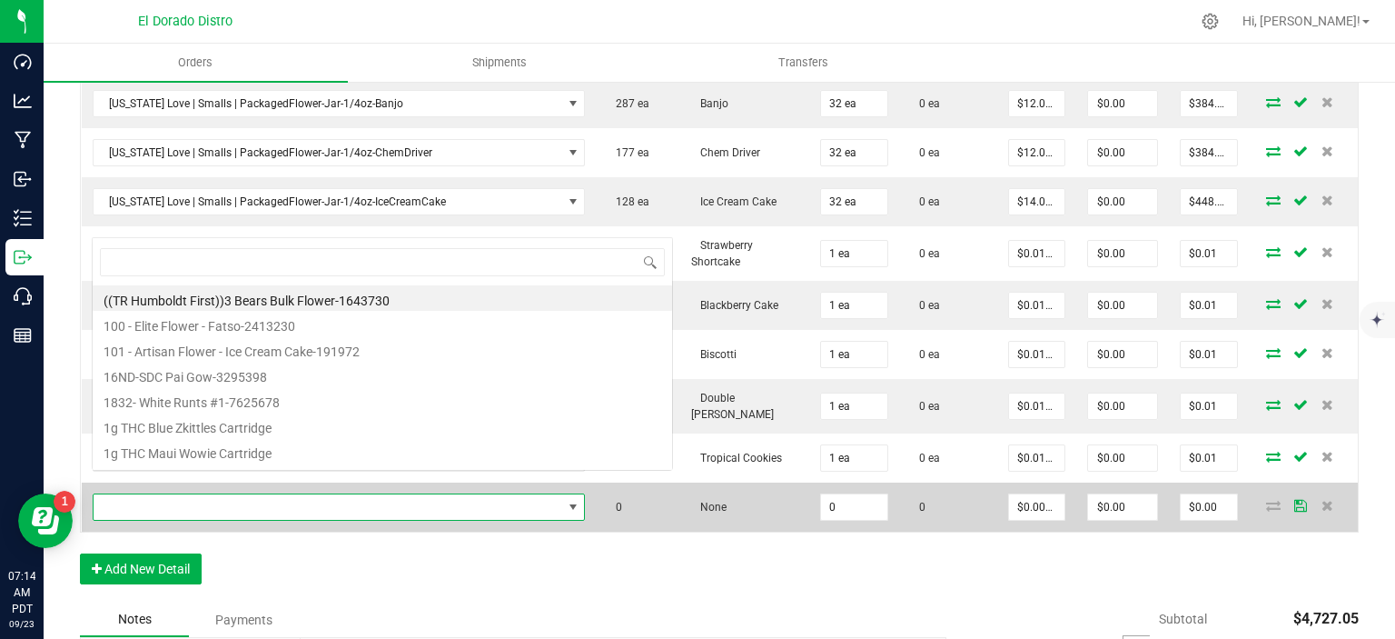
scroll to position [26, 478]
type input "frozenlemons"
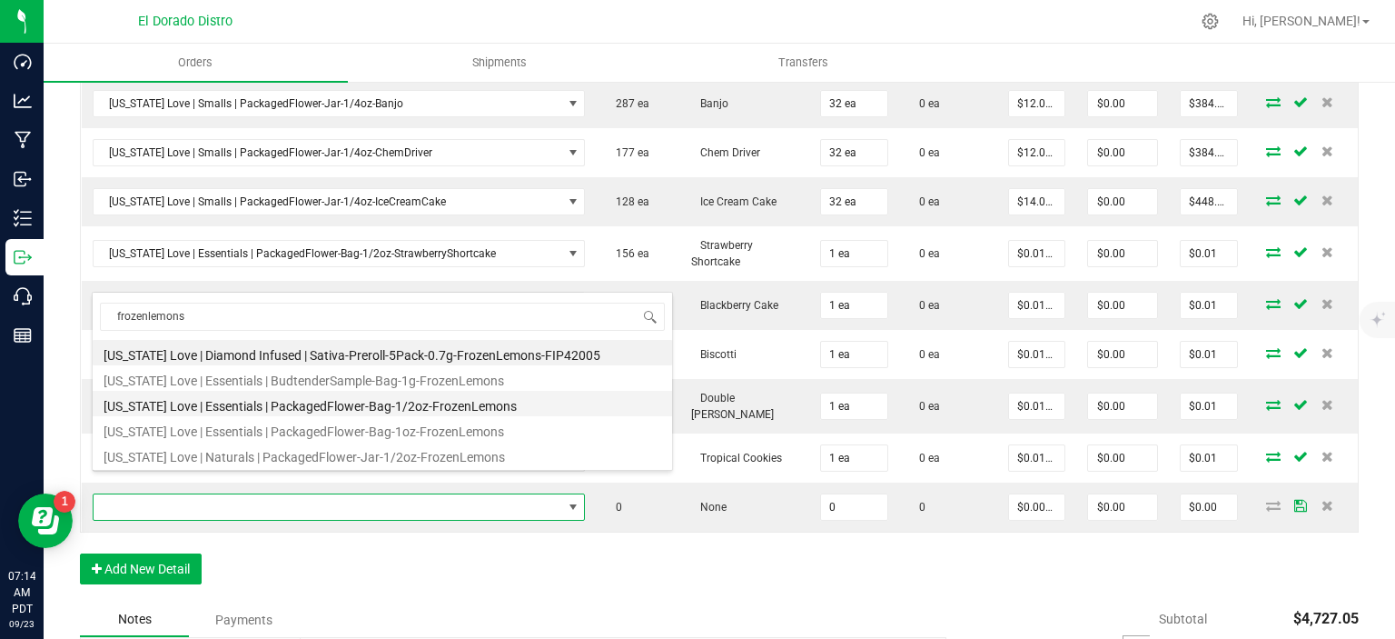
click at [318, 399] on li "[US_STATE] Love | Essentials | PackagedFlower-Bag-1/2oz-FrozenLemons" at bounding box center [383, 403] width 580 height 25
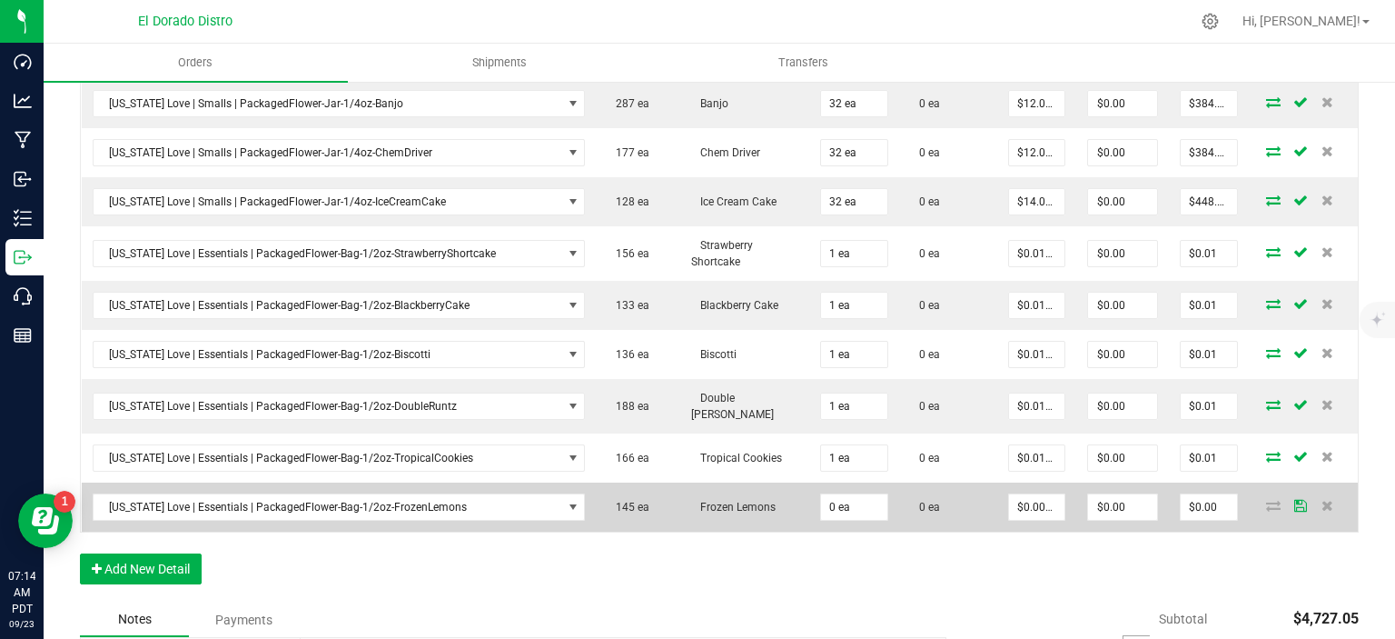
click at [832, 500] on td "0 ea" at bounding box center [854, 506] width 90 height 49
click at [835, 494] on input "0" at bounding box center [854, 506] width 66 height 25
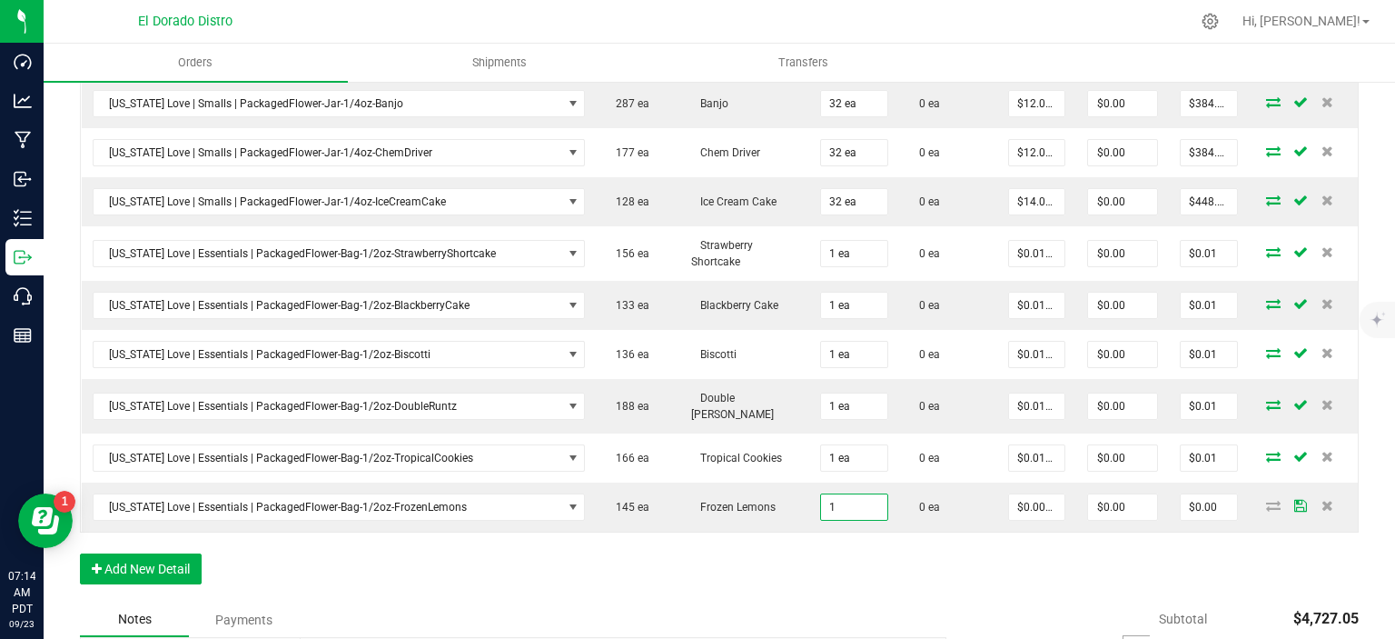
type input "1 ea"
click at [1013, 494] on input "0" at bounding box center [1037, 506] width 56 height 25
type input "$0.01000"
type input "$0.01"
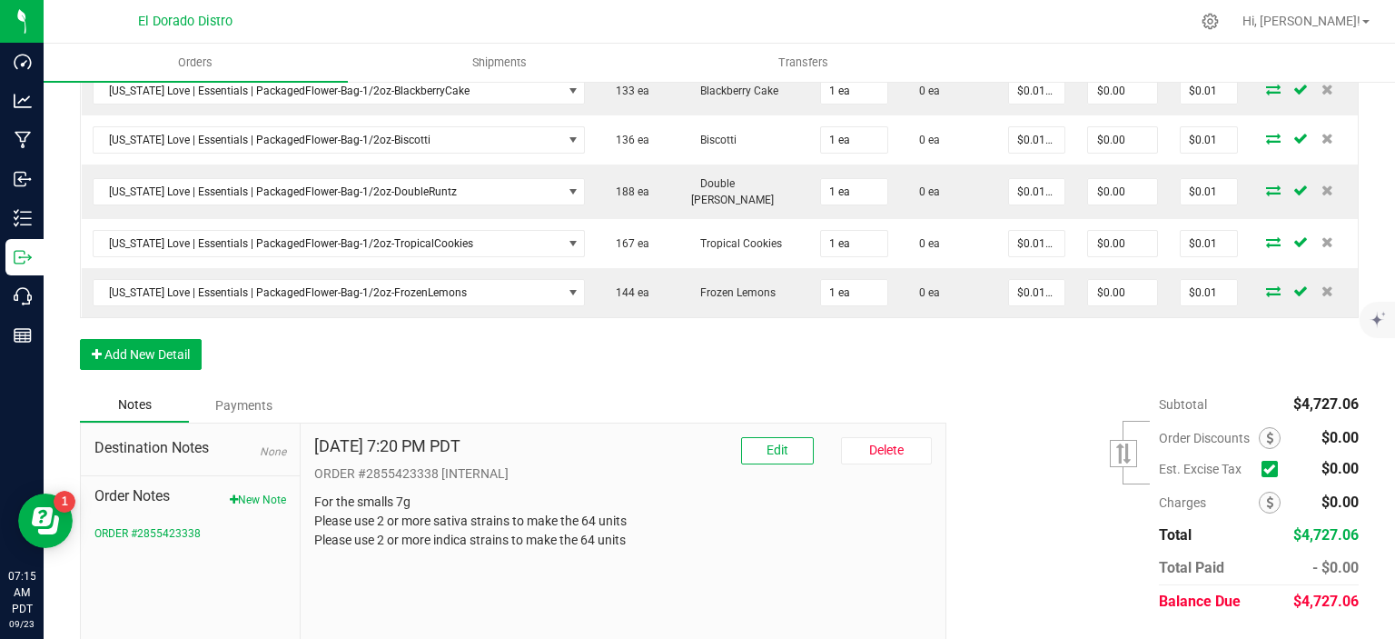
scroll to position [1789, 0]
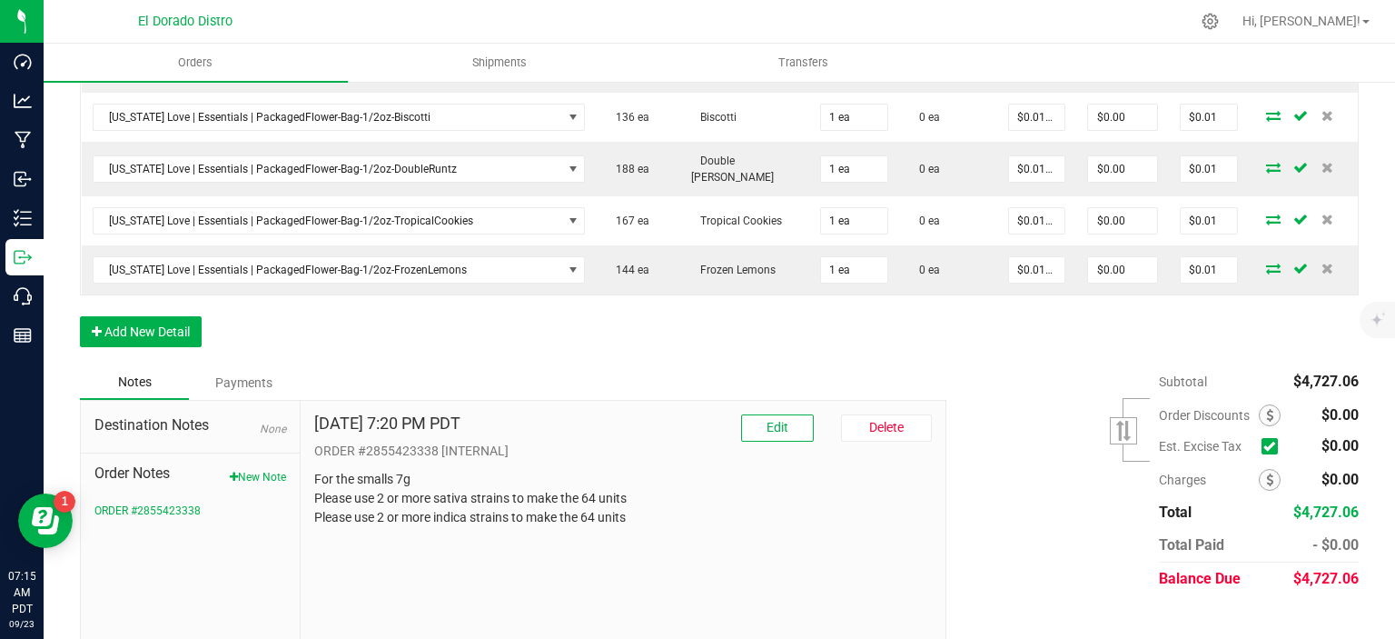
click at [153, 316] on button "Add New Detail" at bounding box center [141, 331] width 122 height 31
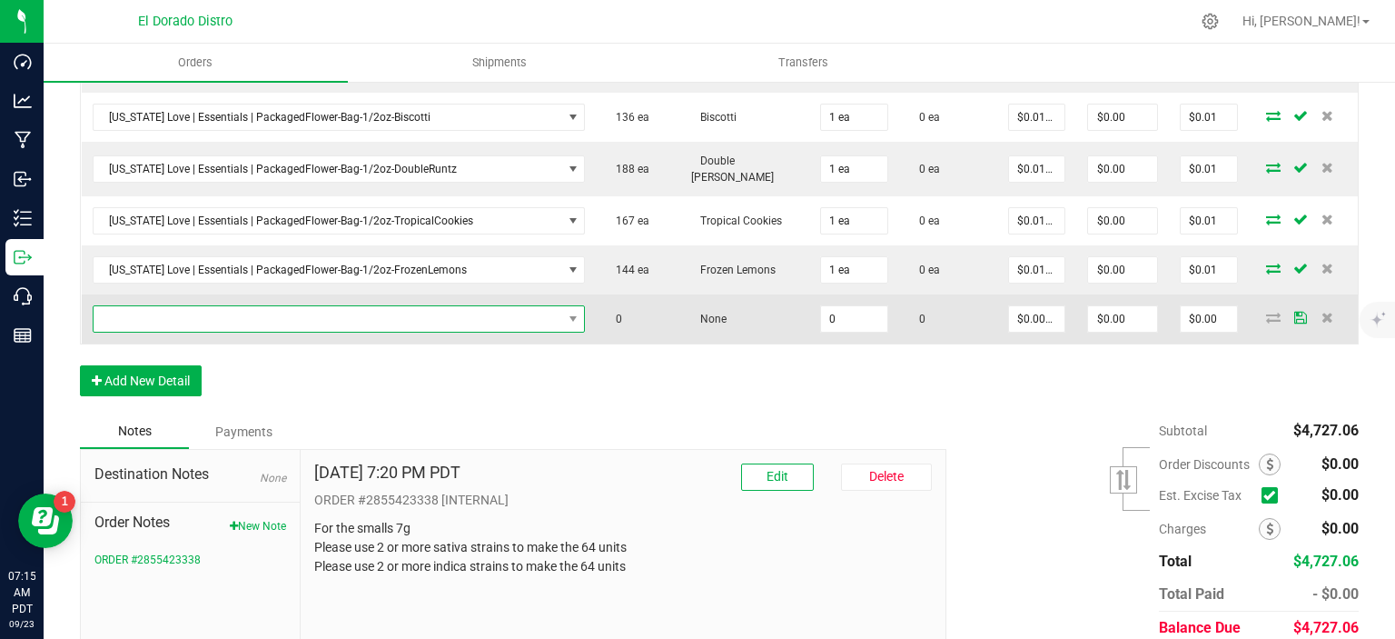
click at [189, 306] on span "NO DATA FOUND" at bounding box center [328, 318] width 469 height 25
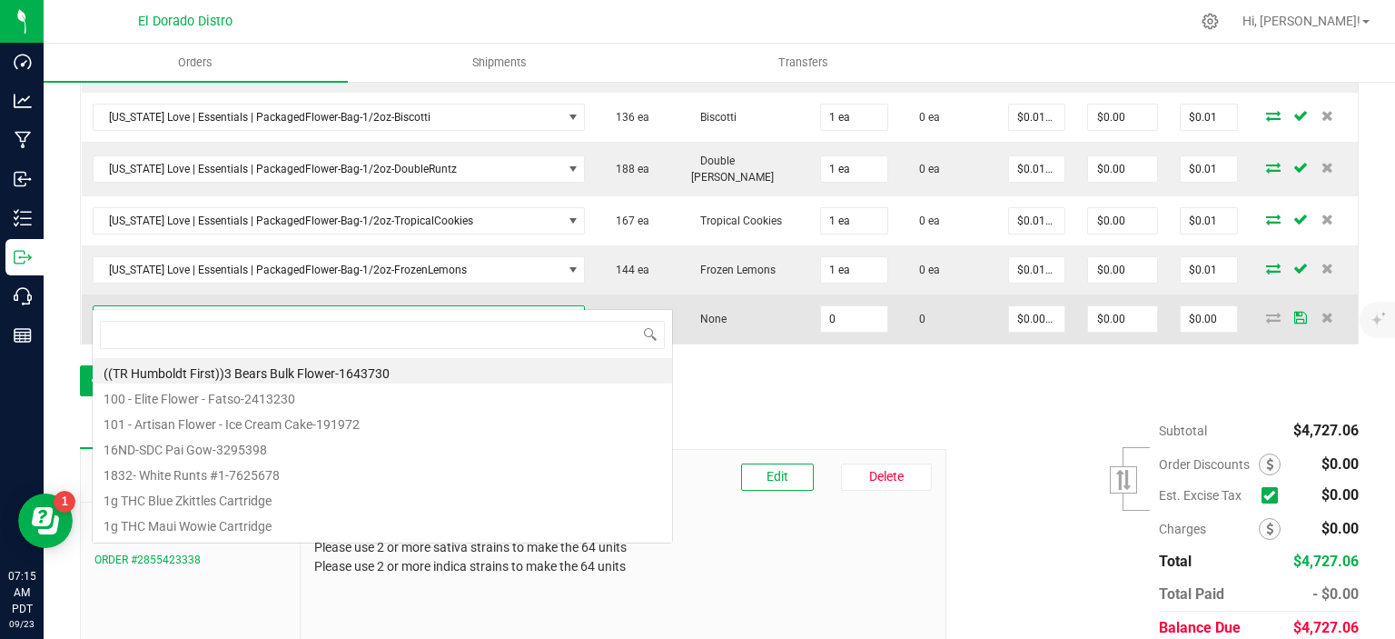
scroll to position [26, 478]
type input "girlscout"
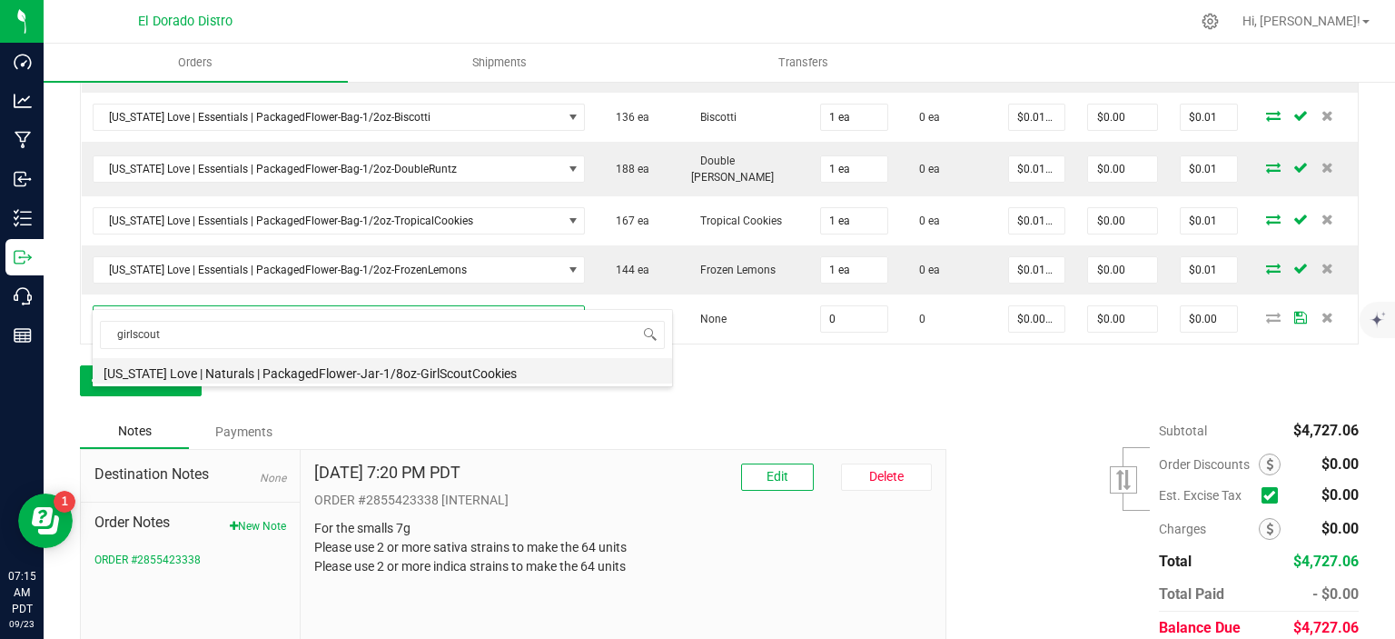
click at [409, 366] on li "[US_STATE] Love | Naturals | PackagedFlower-Jar-1/8oz-GirlScoutCookies" at bounding box center [383, 370] width 580 height 25
type input "0 ea"
type input "$5.00000"
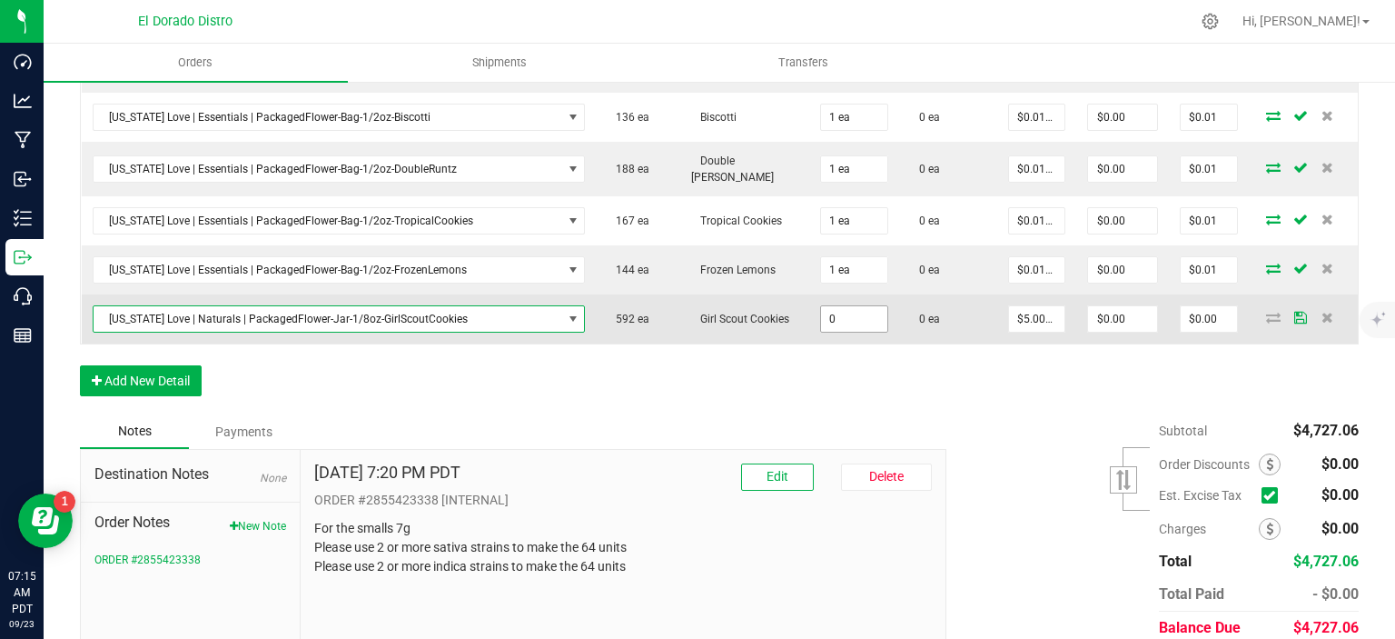
click at [839, 306] on input "0" at bounding box center [854, 318] width 66 height 25
type input "1 ea"
type input "5"
type input "$5.00"
click at [1017, 306] on input "5" at bounding box center [1037, 318] width 56 height 25
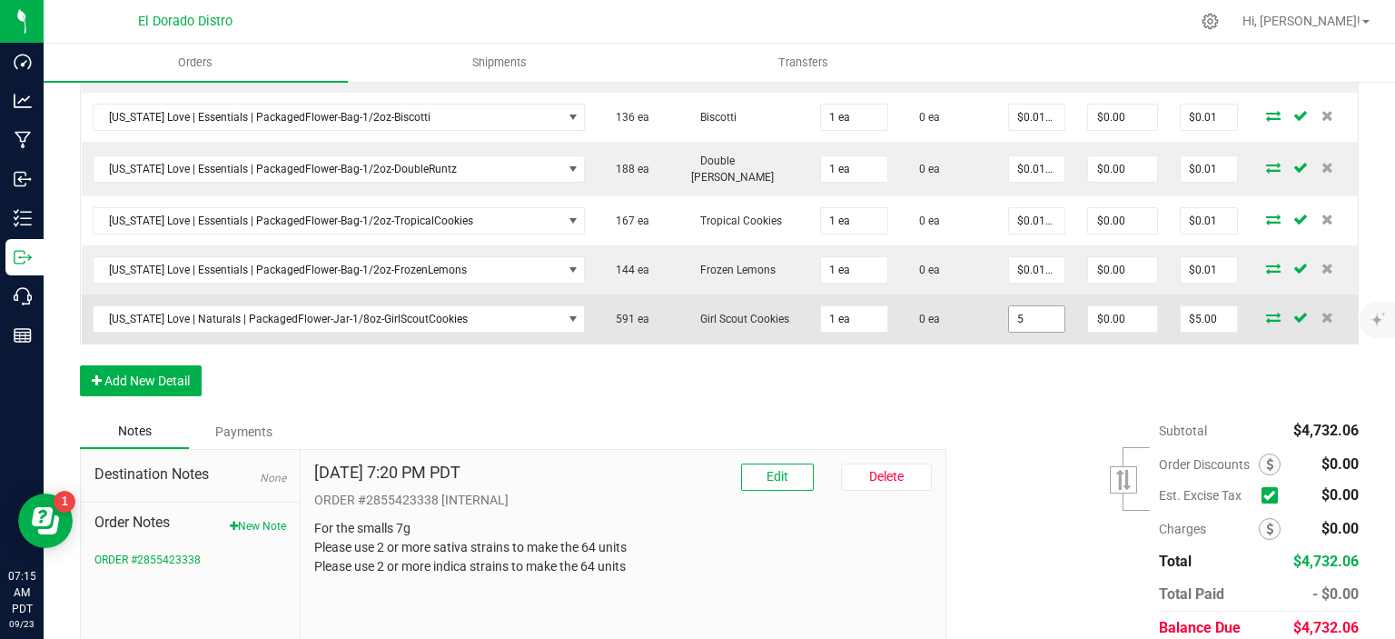
click at [1035, 306] on input "5" at bounding box center [1037, 318] width 56 height 25
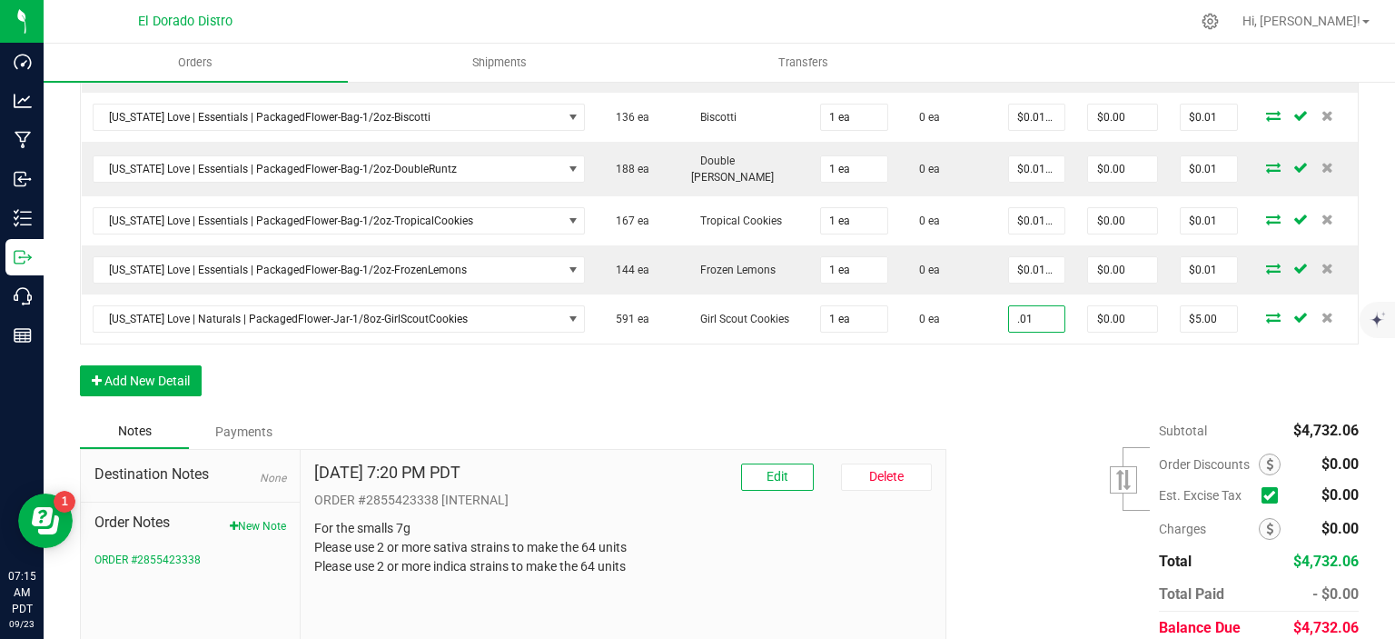
type input "$0.01000"
type input "$0.01"
click at [189, 365] on button "Add New Detail" at bounding box center [141, 380] width 122 height 31
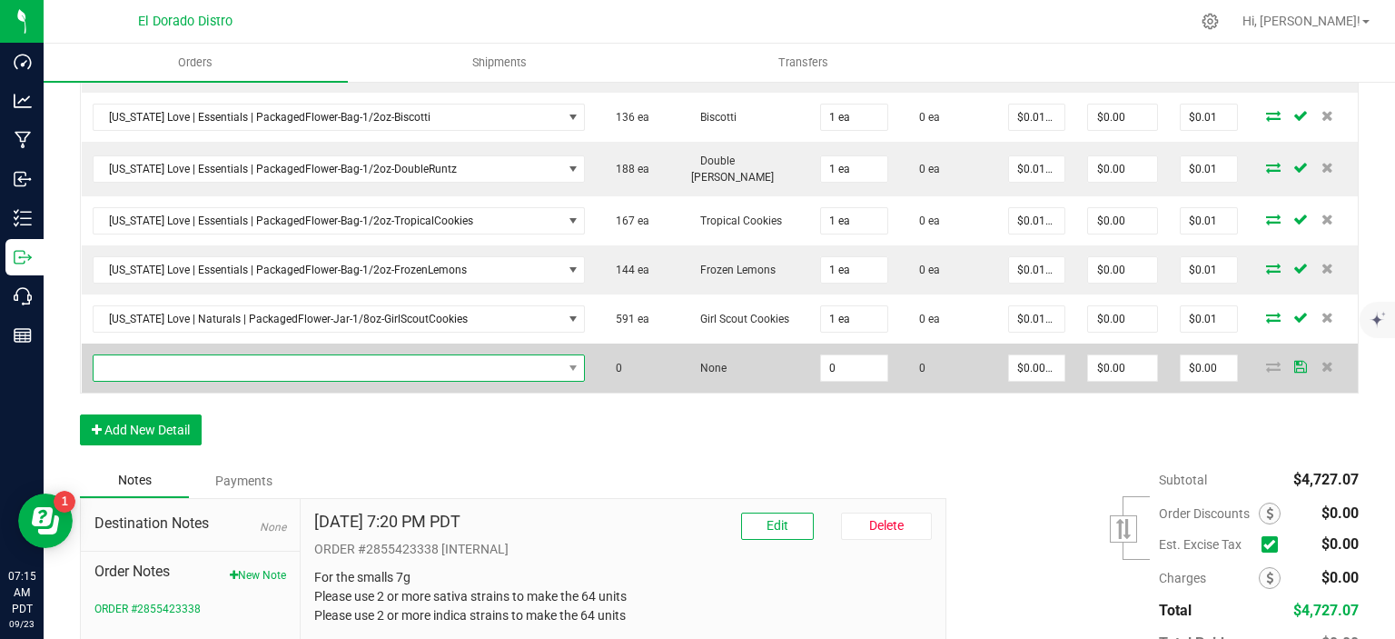
click at [386, 355] on span "NO DATA FOUND" at bounding box center [328, 367] width 469 height 25
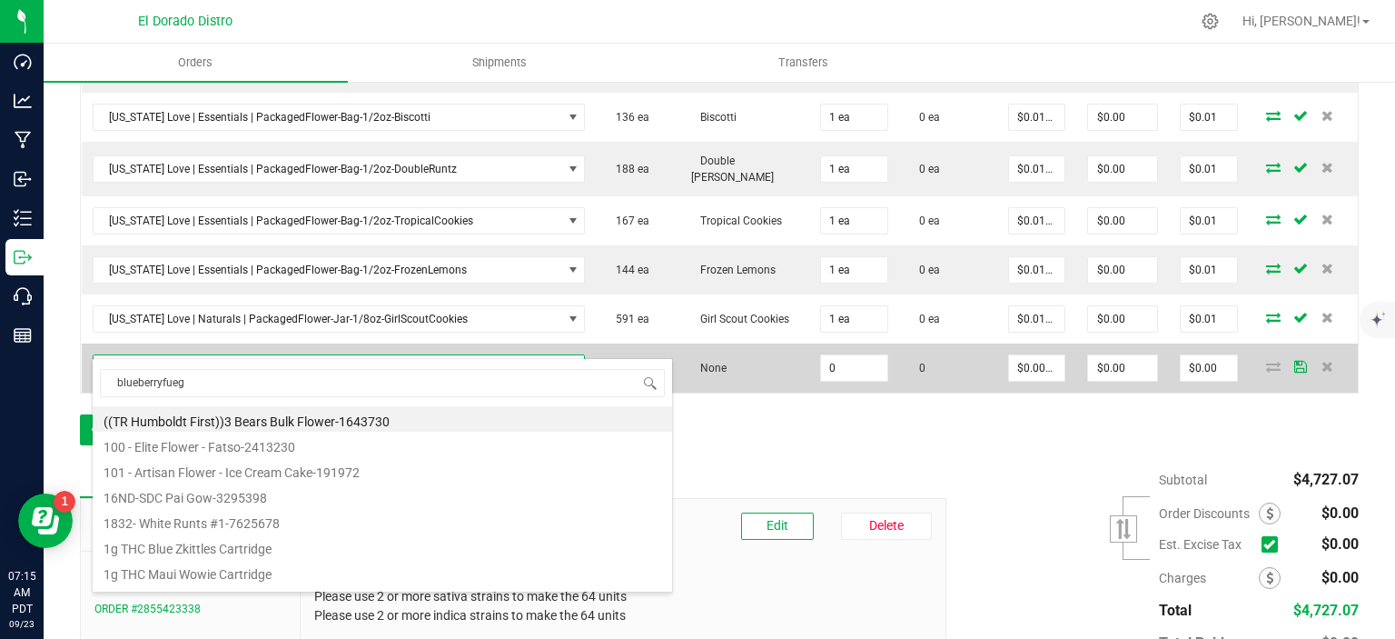
type input "blueberryfuego"
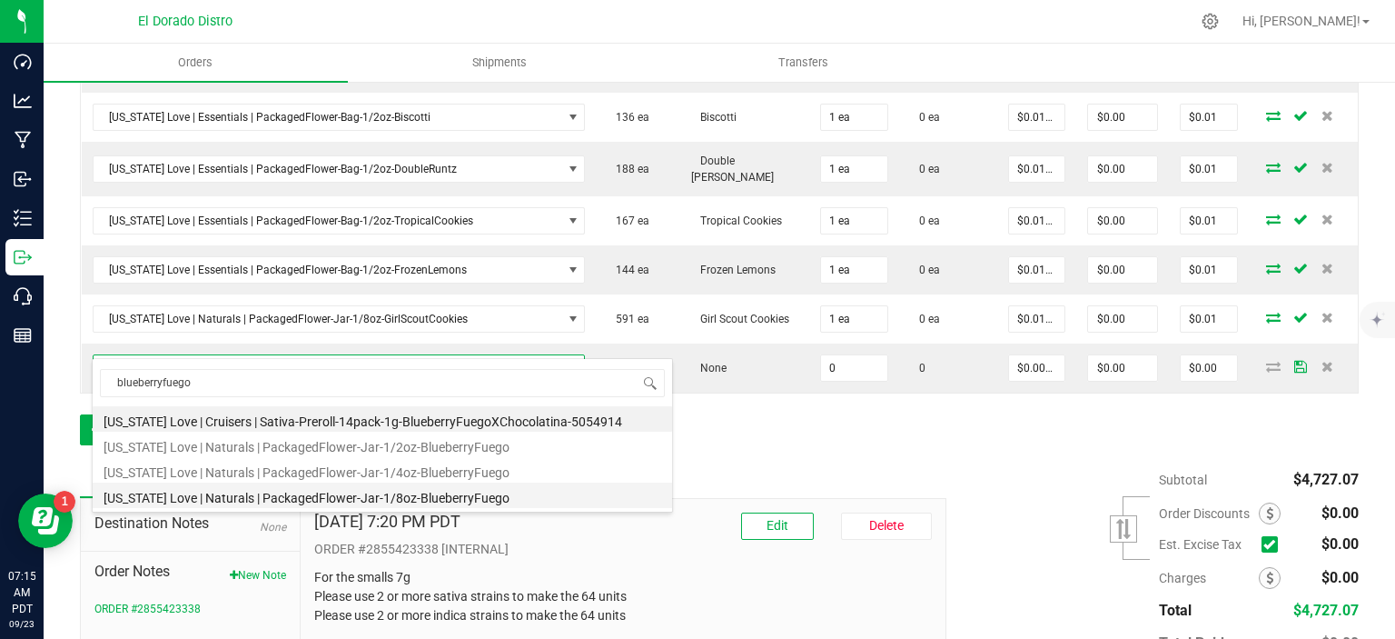
click at [404, 493] on li "[US_STATE] Love | Naturals | PackagedFlower-Jar-1/8oz-BlueberryFuego" at bounding box center [383, 494] width 580 height 25
type input "0 ea"
type input "$5.00000"
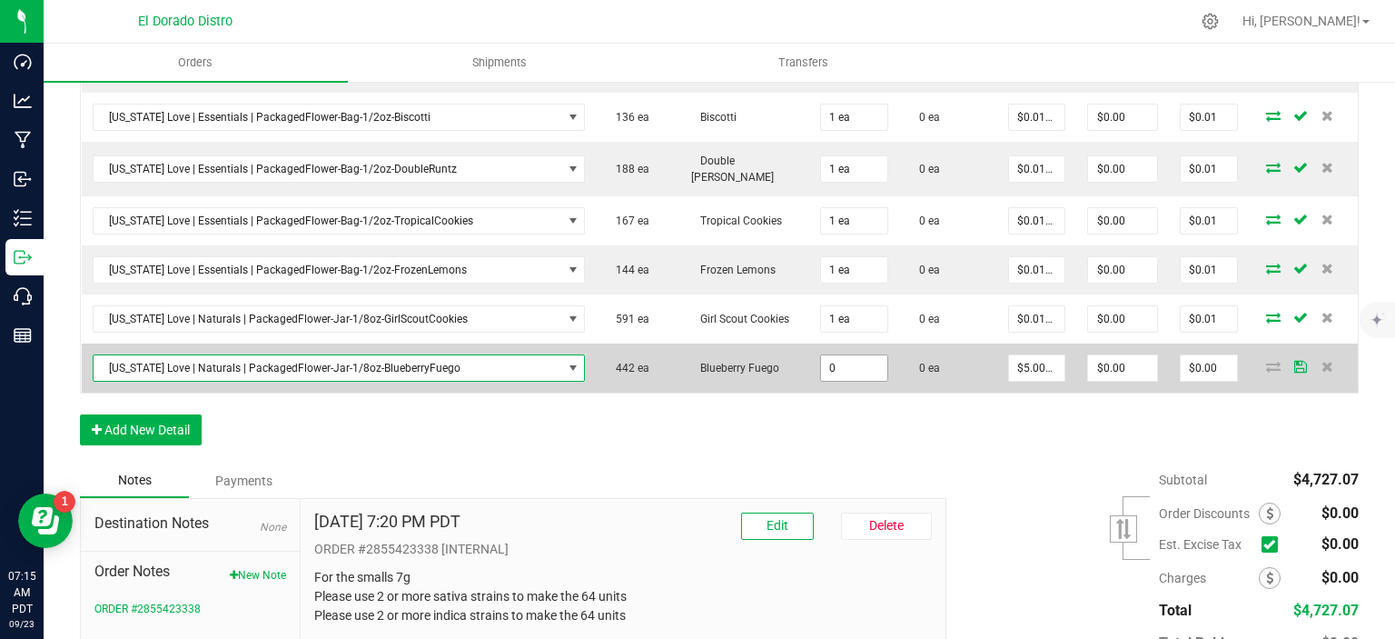
click at [832, 355] on input "0" at bounding box center [854, 367] width 66 height 25
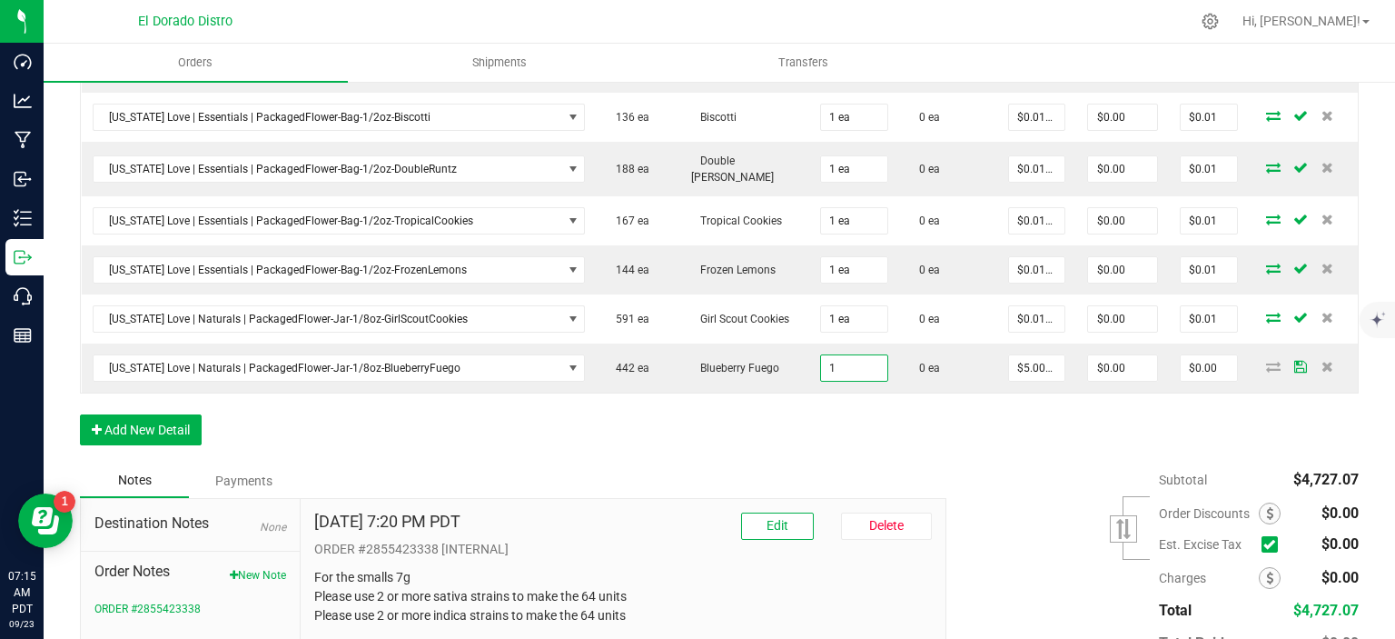
type input "1 ea"
type input "$5.00"
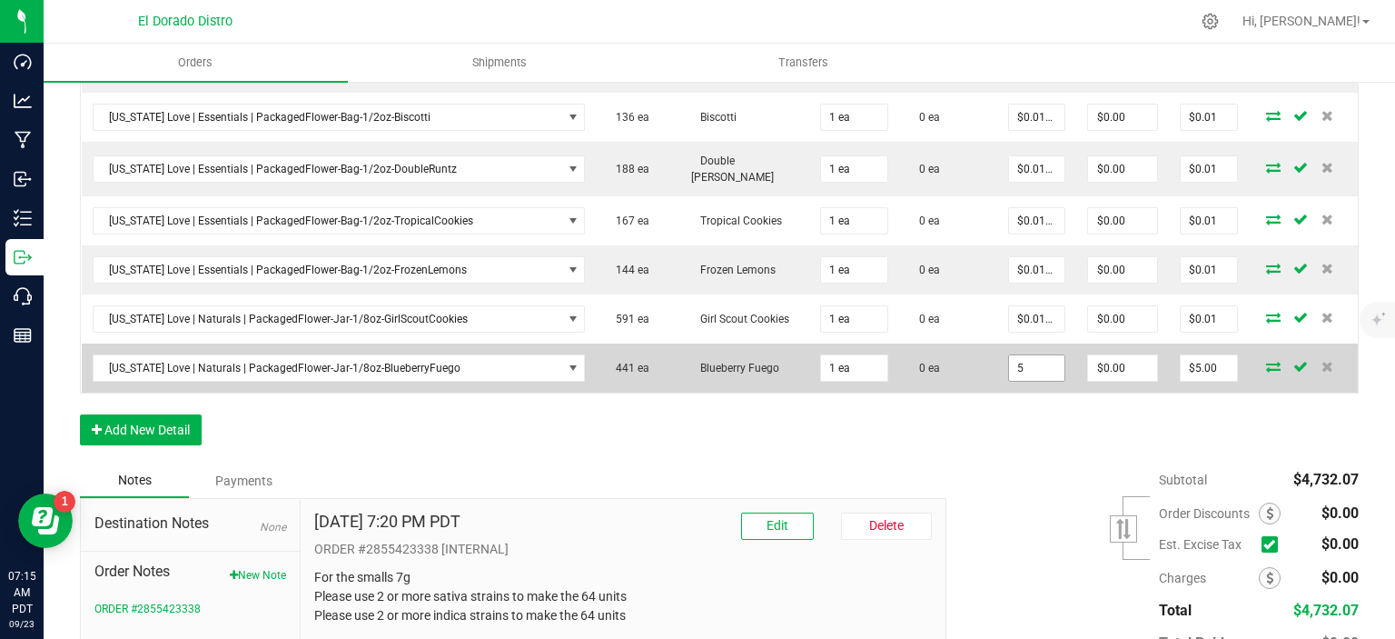
click at [1029, 355] on input "5" at bounding box center [1037, 367] width 56 height 25
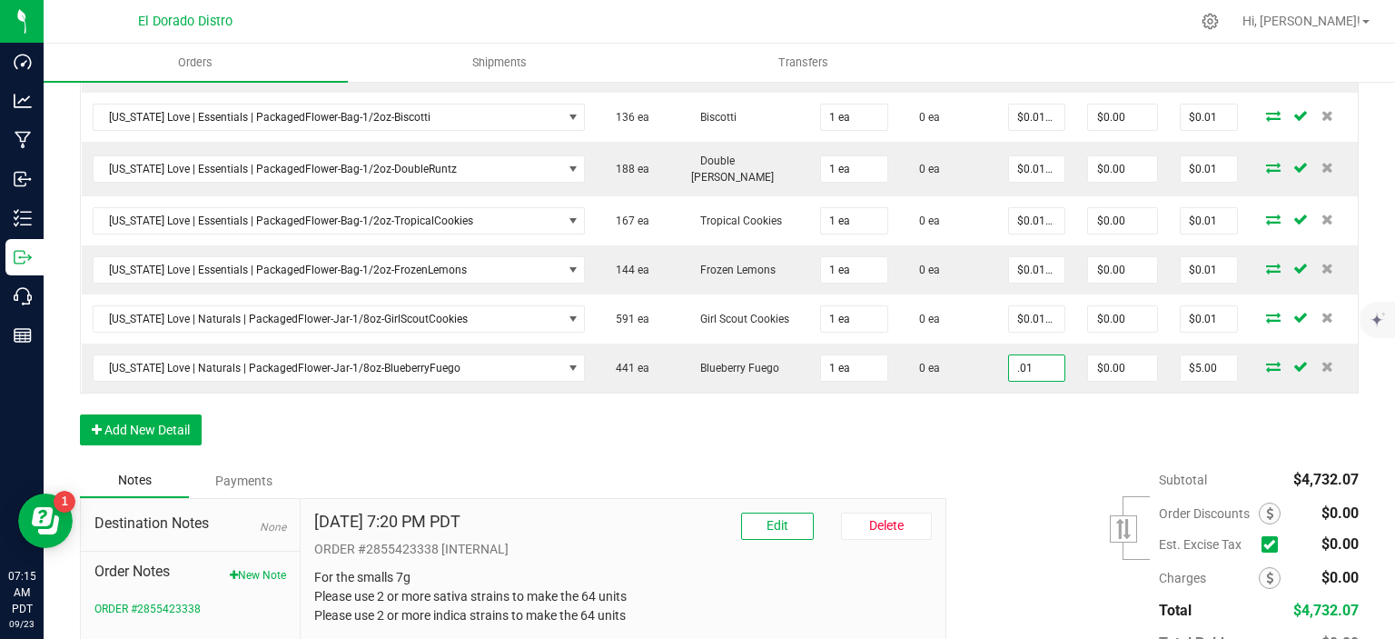
type input "$0.01000"
type input "$0.01"
click at [906, 463] on div "Notes Payments" at bounding box center [506, 480] width 853 height 35
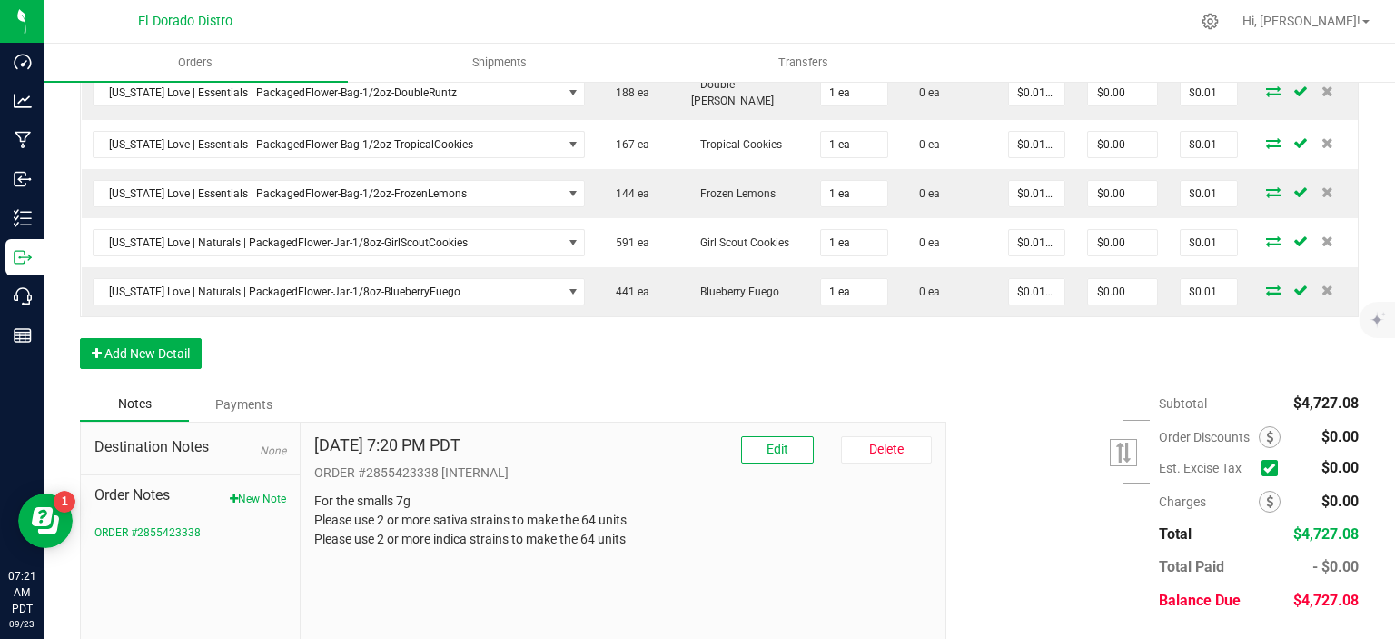
scroll to position [1880, 0]
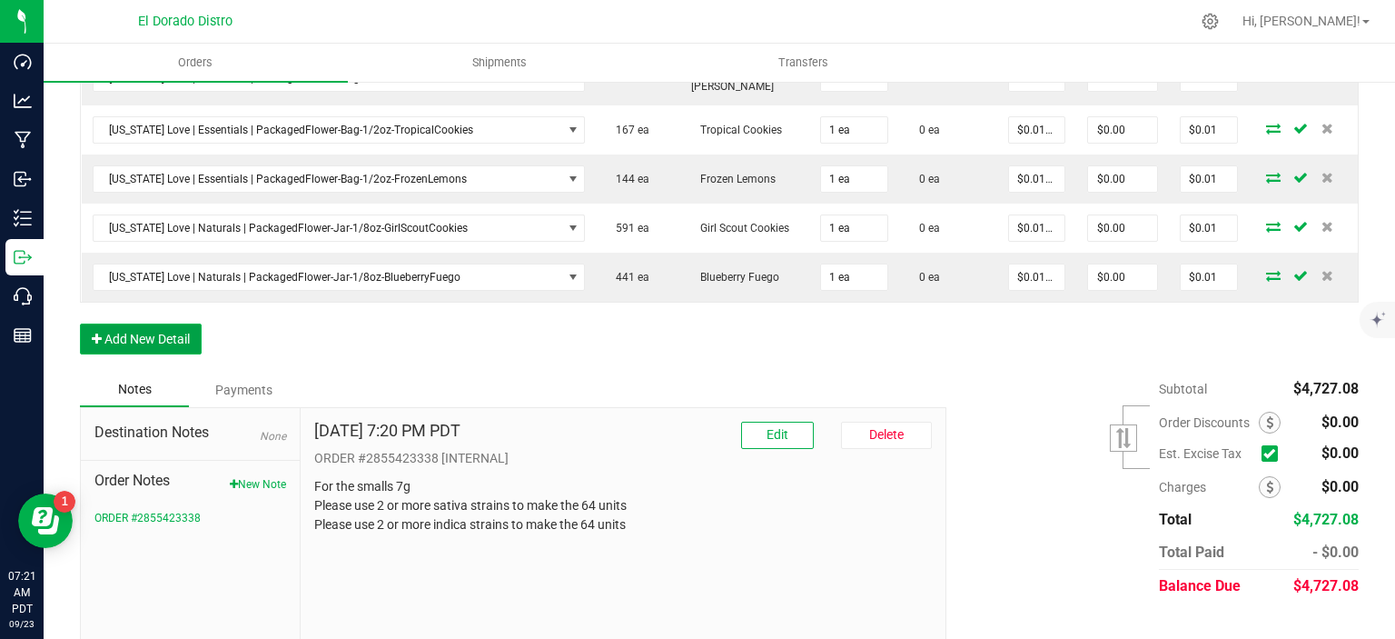
click at [176, 323] on button "Add New Detail" at bounding box center [141, 338] width 122 height 31
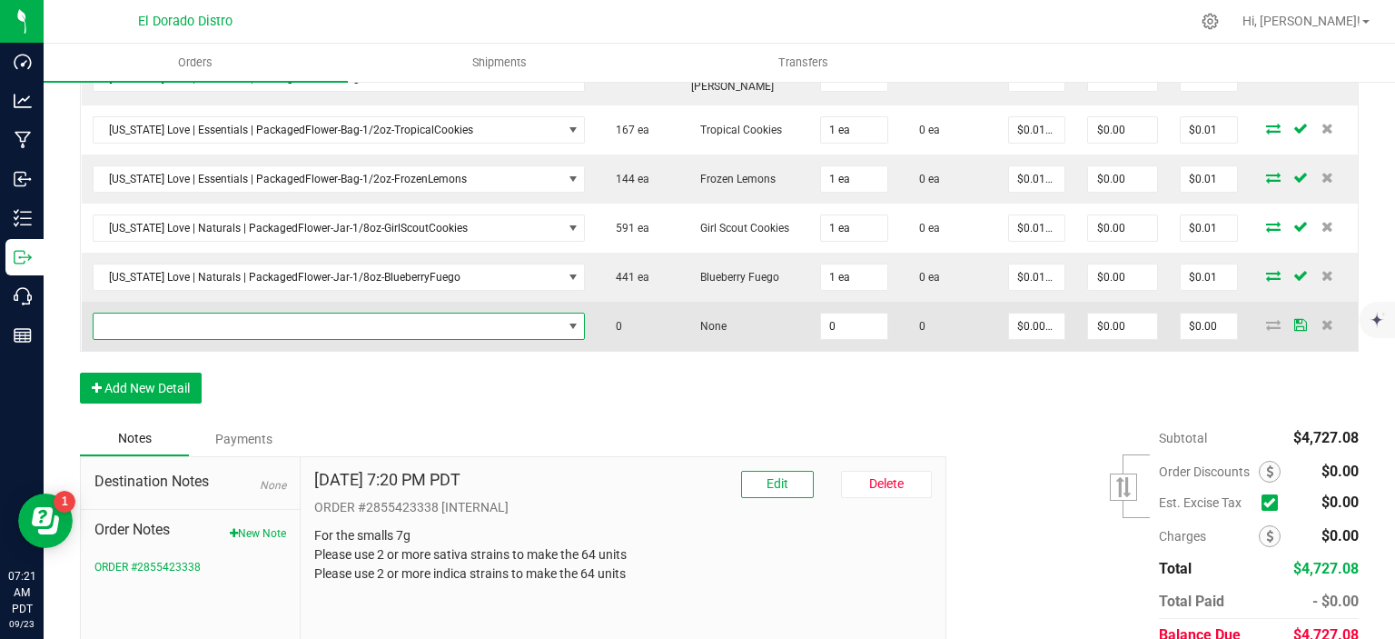
click at [188, 313] on span "NO DATA FOUND" at bounding box center [328, 325] width 469 height 25
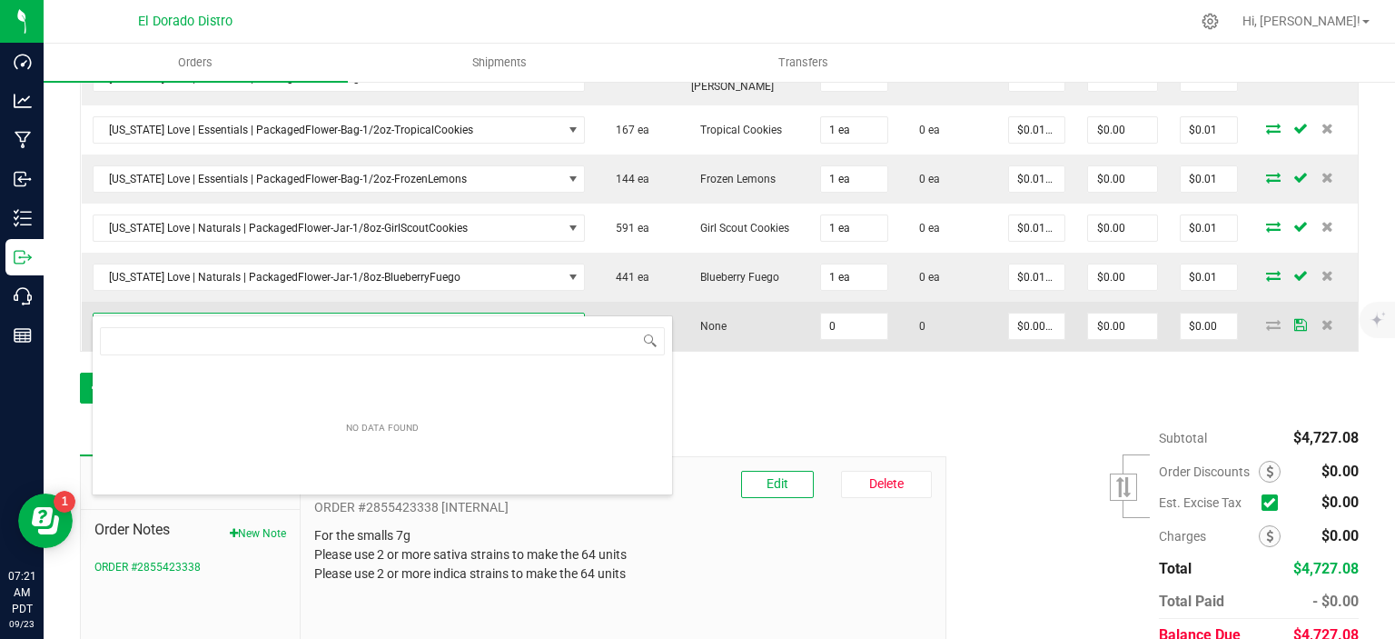
scroll to position [26, 478]
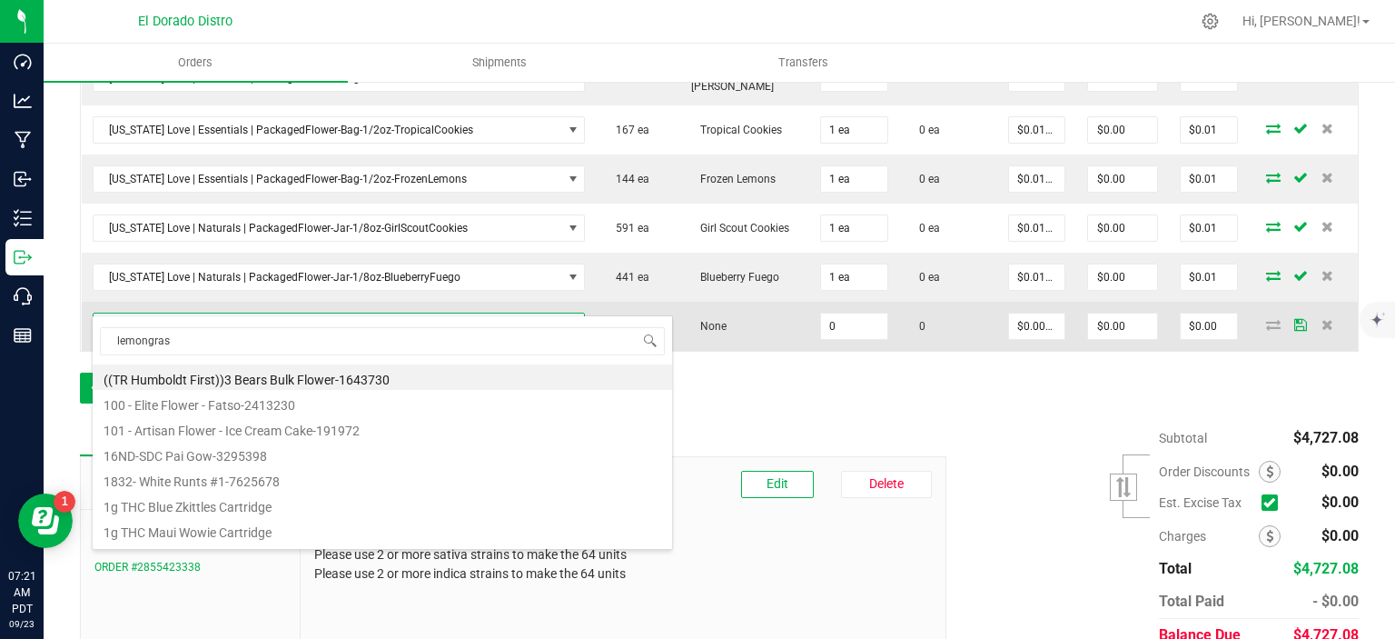
type input "lemongrass"
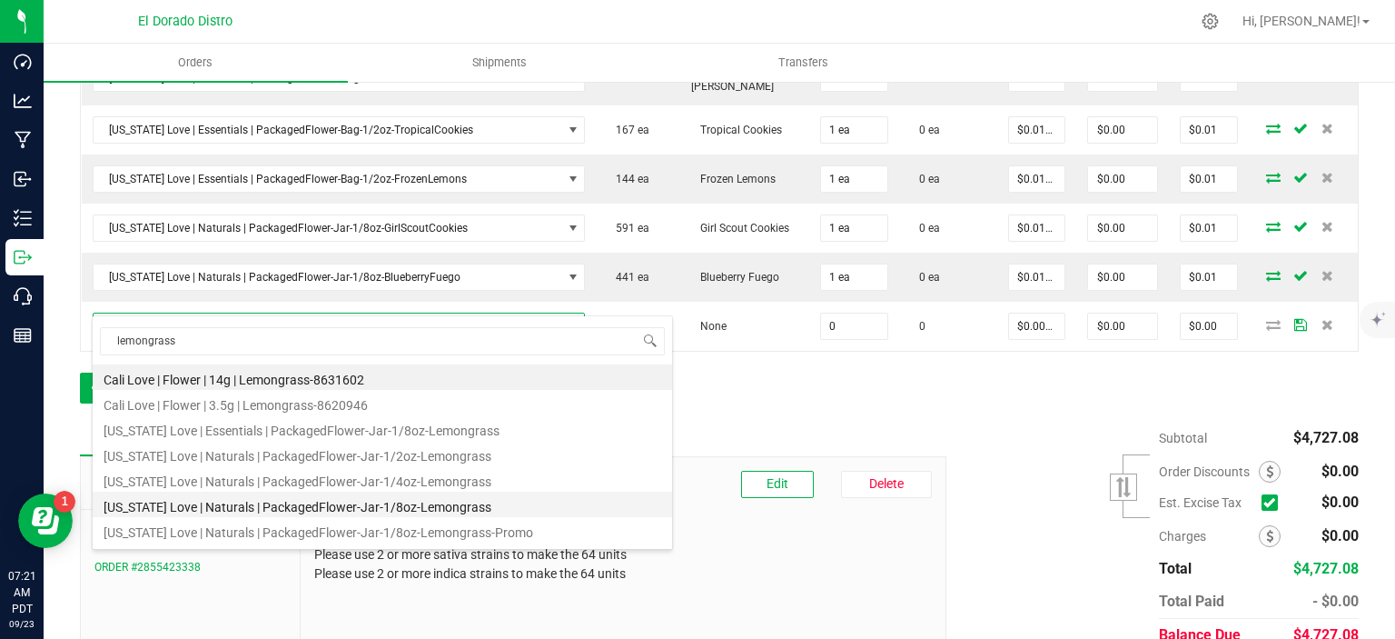
click at [311, 503] on li "[US_STATE] Love | Naturals | PackagedFlower-Jar-1/8oz-Lemongrass" at bounding box center [383, 503] width 580 height 25
type input "0 ea"
type input "$5.00000"
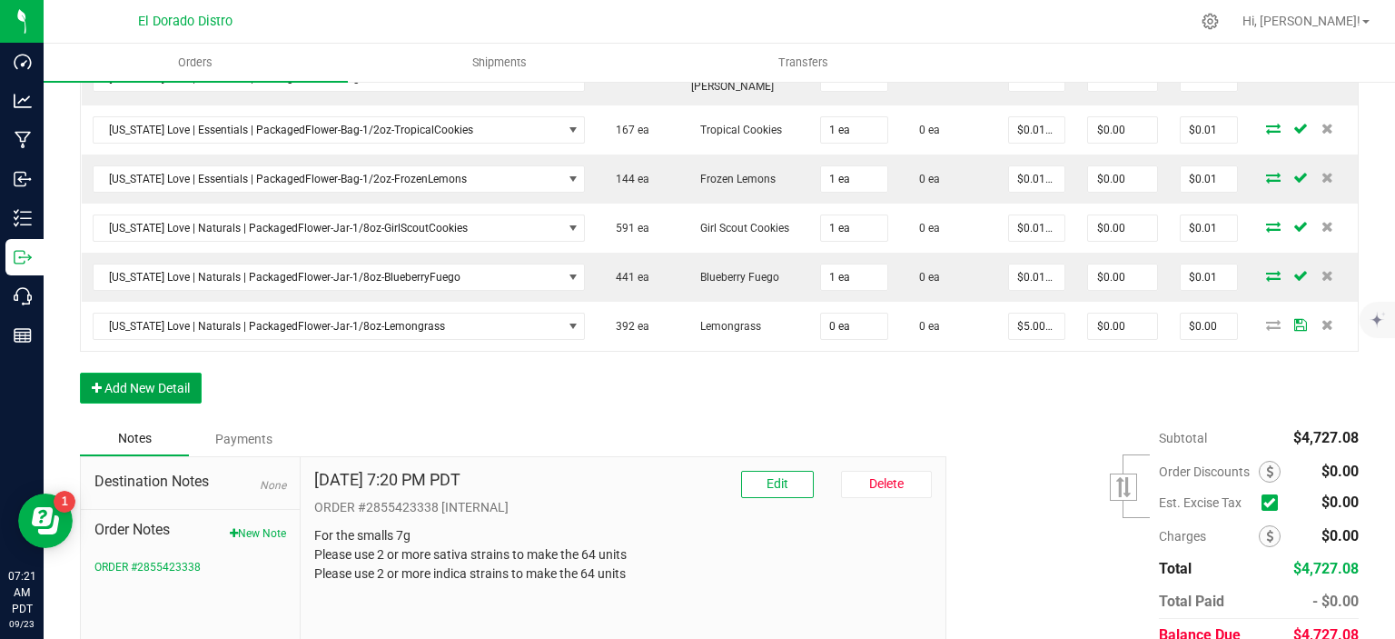
click at [176, 372] on button "Add New Detail" at bounding box center [141, 387] width 122 height 31
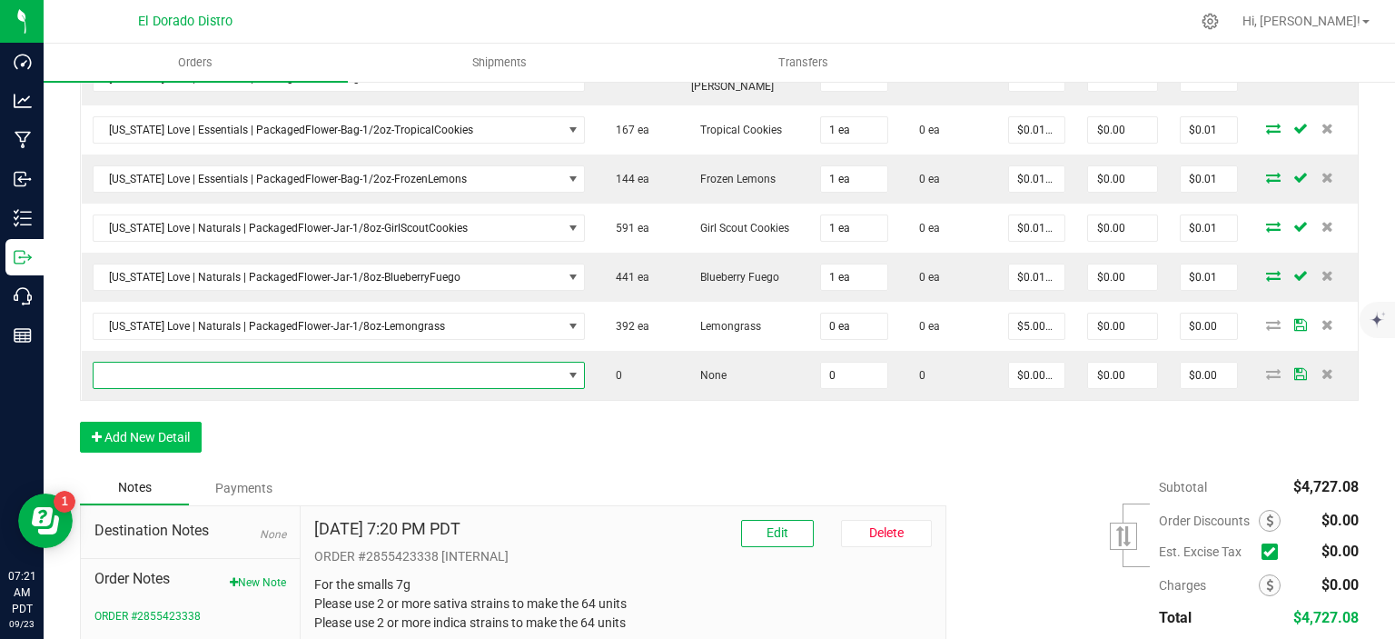
click at [206, 362] on span "NO DATA FOUND" at bounding box center [328, 374] width 469 height 25
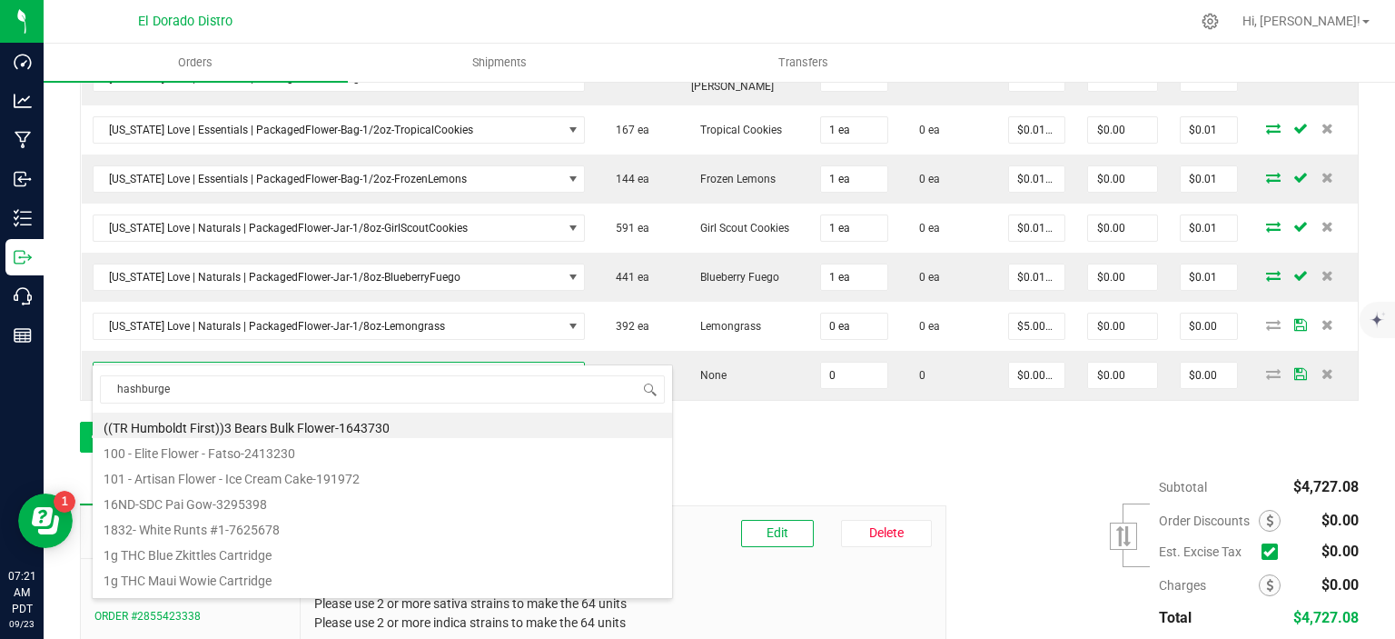
type input "hashburger"
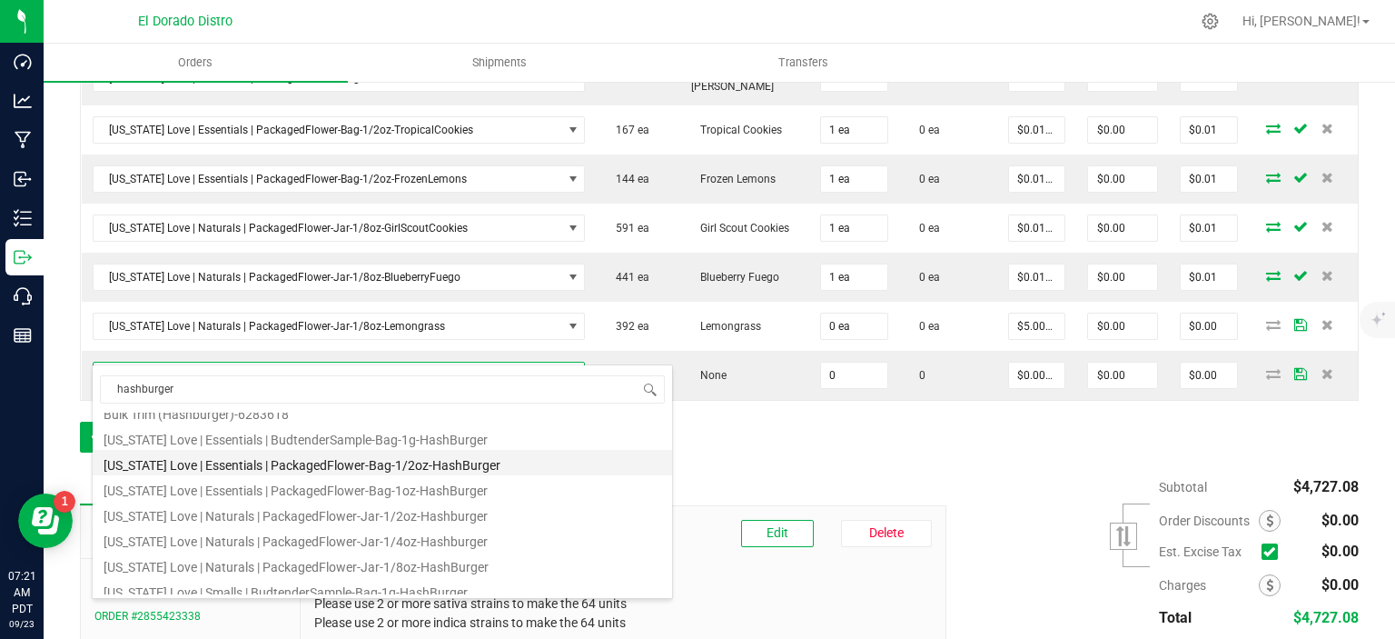
scroll to position [91, 0]
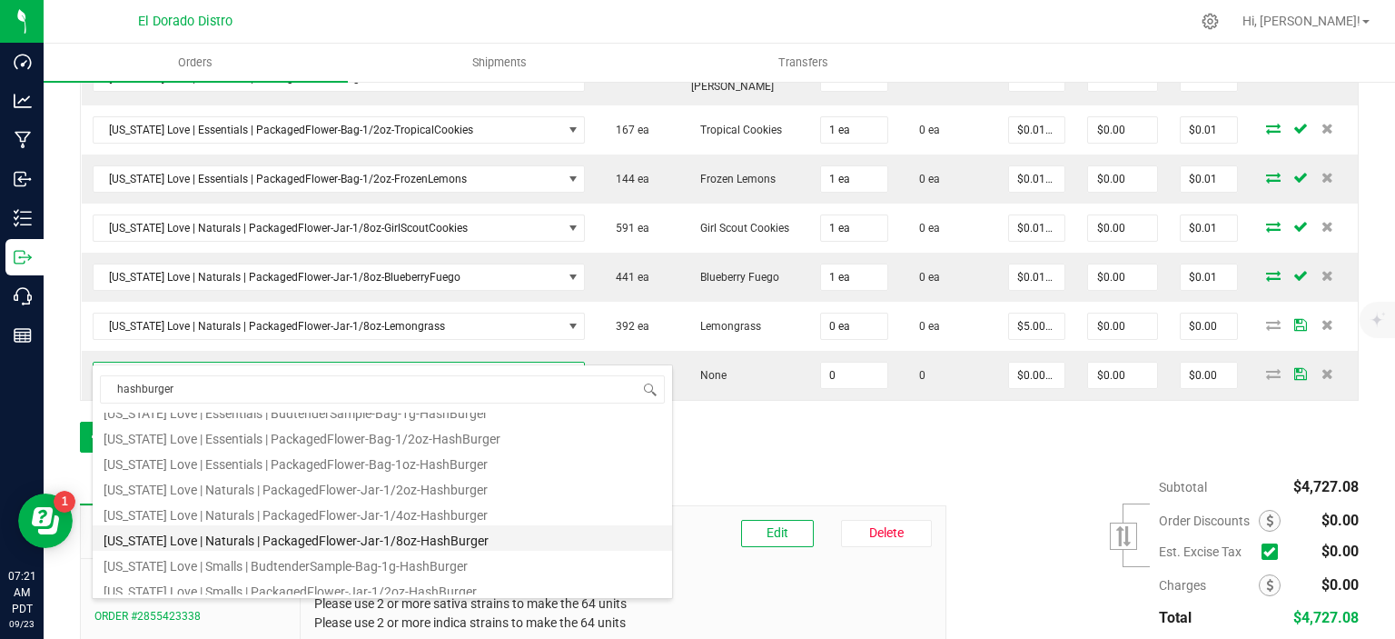
click at [314, 534] on li "[US_STATE] Love | Naturals | PackagedFlower-Jar-1/8oz-HashBurger" at bounding box center [383, 537] width 580 height 25
type input "0 ea"
type input "$5.00000"
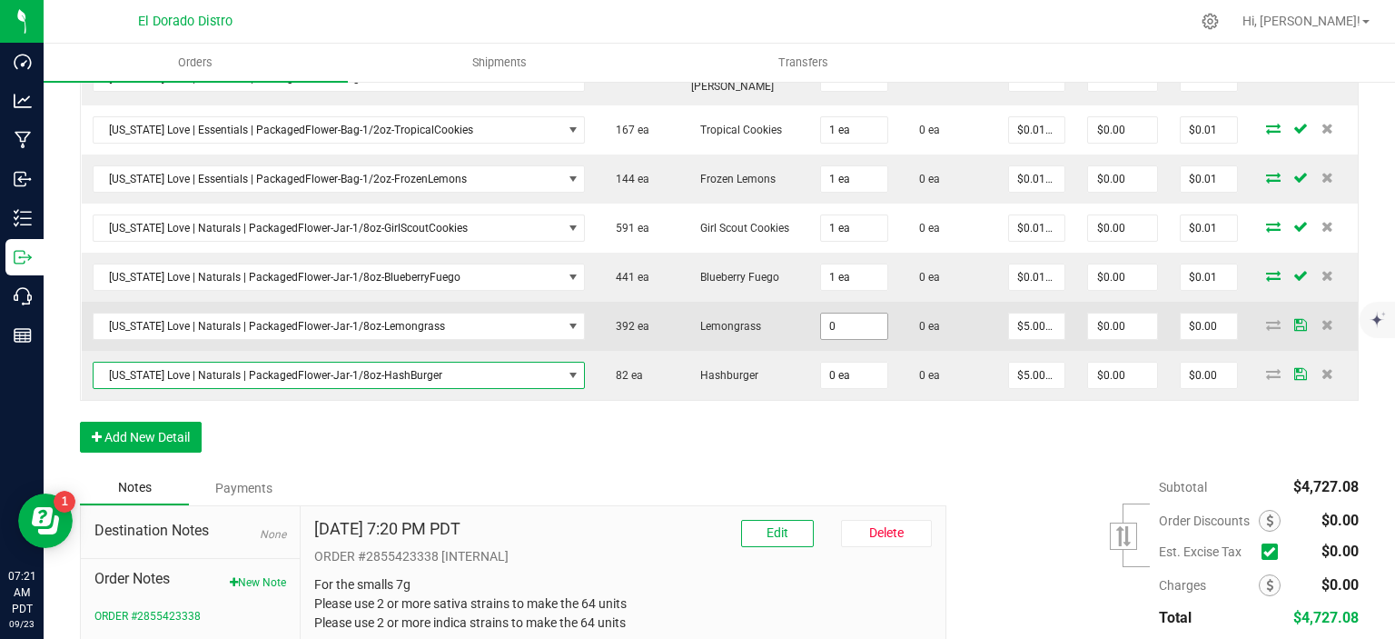
click at [822, 313] on input "0" at bounding box center [854, 325] width 66 height 25
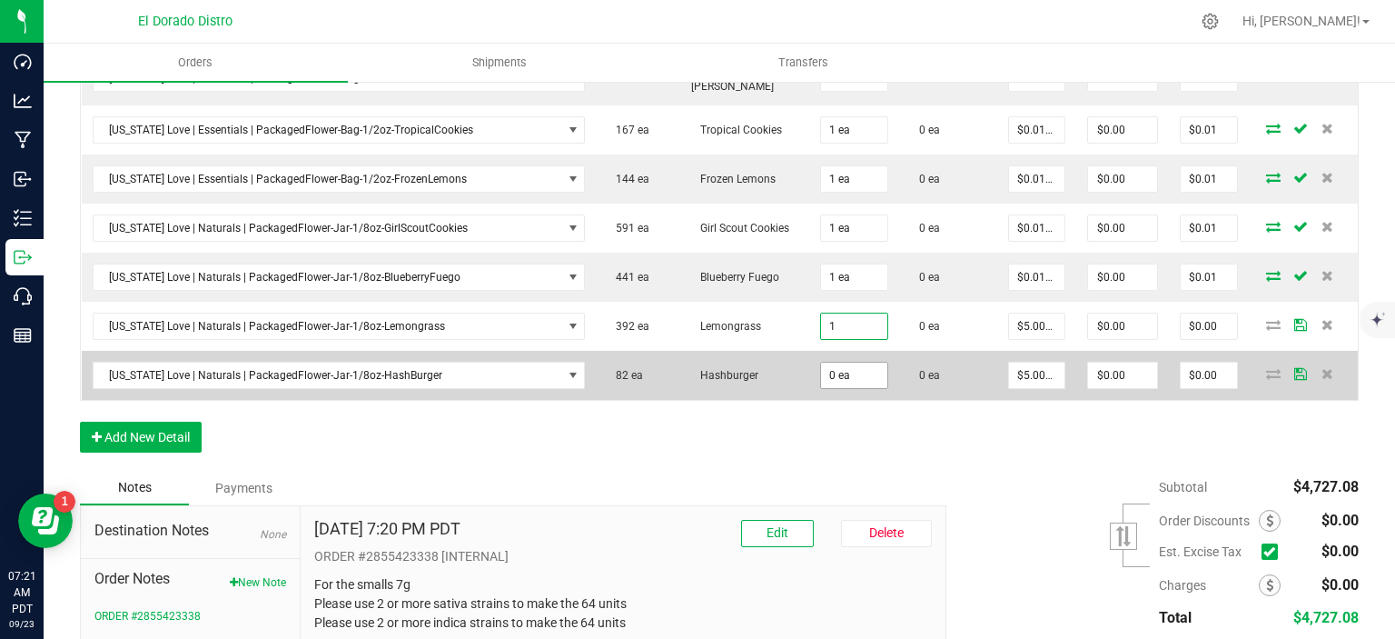
type input "1 ea"
type input "$5.00"
click at [830, 362] on input "0" at bounding box center [854, 374] width 66 height 25
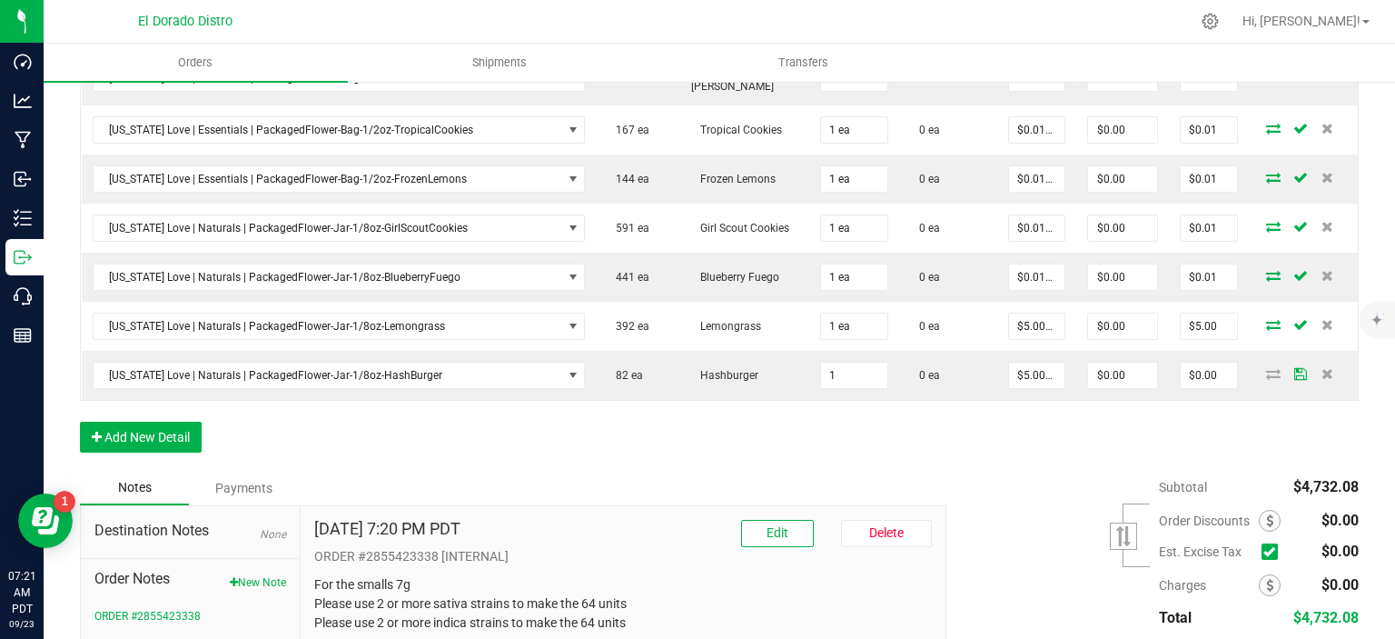
type input "1 ea"
type input "$5.00"
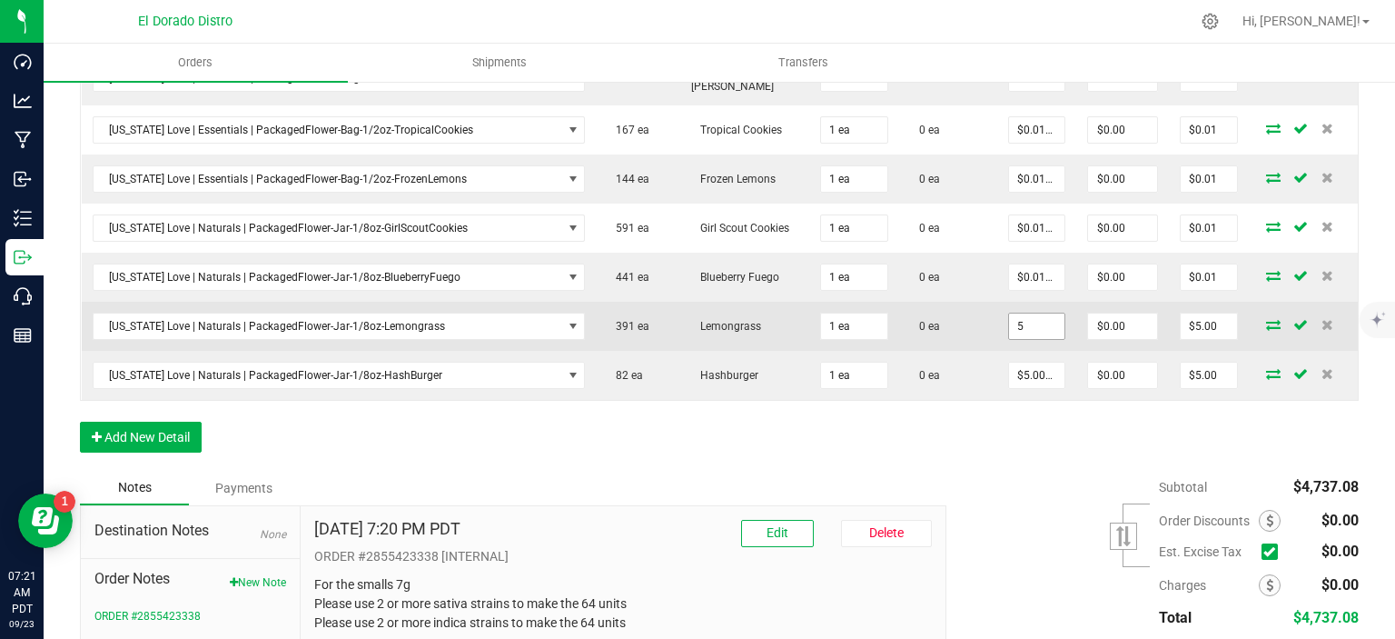
click at [1017, 313] on input "5" at bounding box center [1037, 325] width 56 height 25
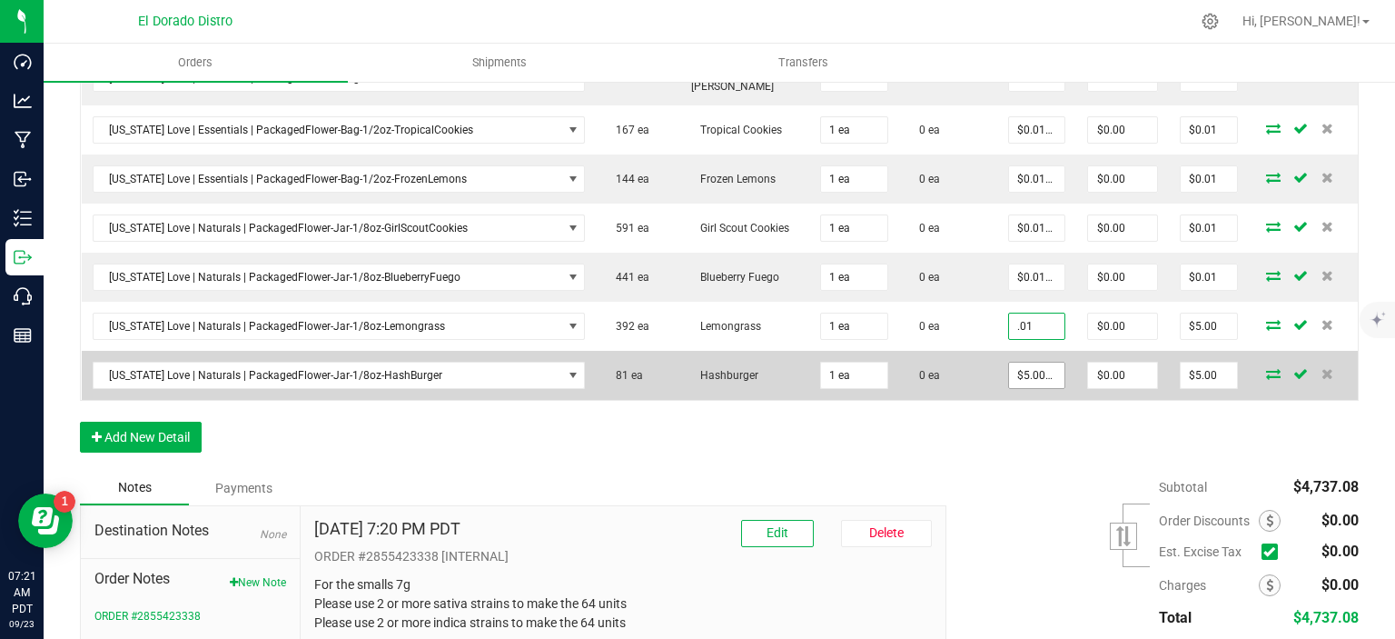
type input "$0.01000"
type input "$0.01"
click at [1025, 362] on input "5" at bounding box center [1037, 374] width 56 height 25
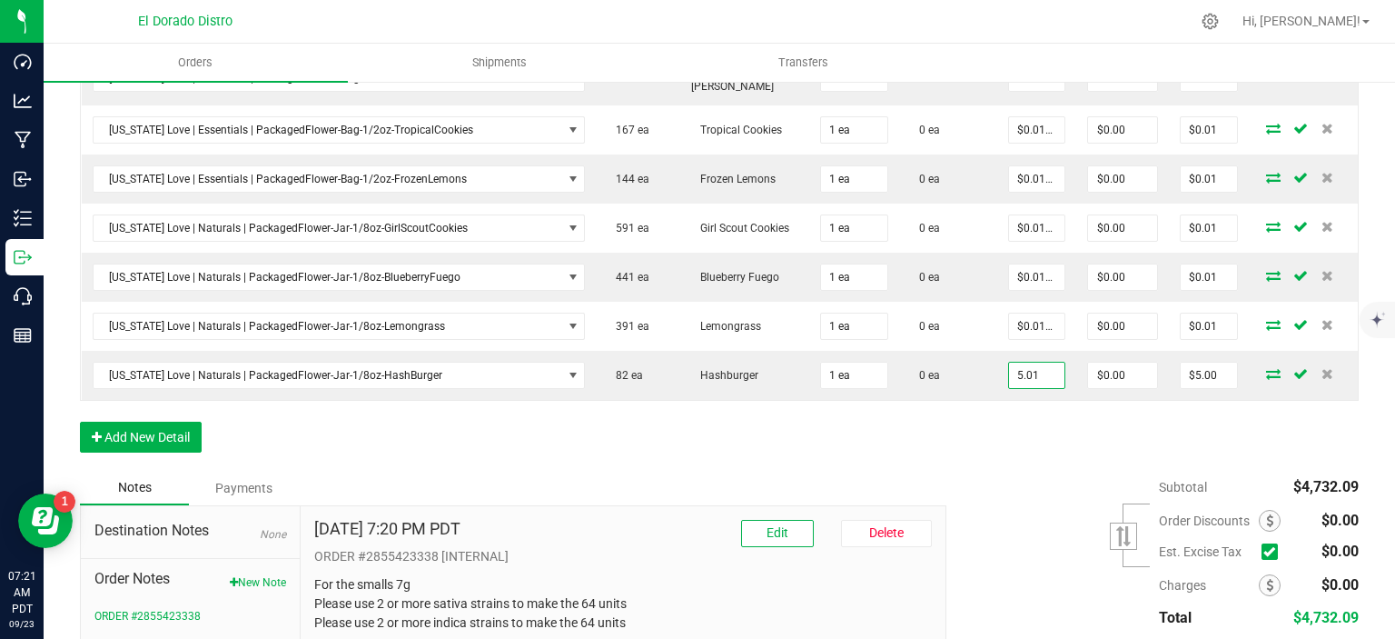
type input "$5.01000"
type input "$5.01"
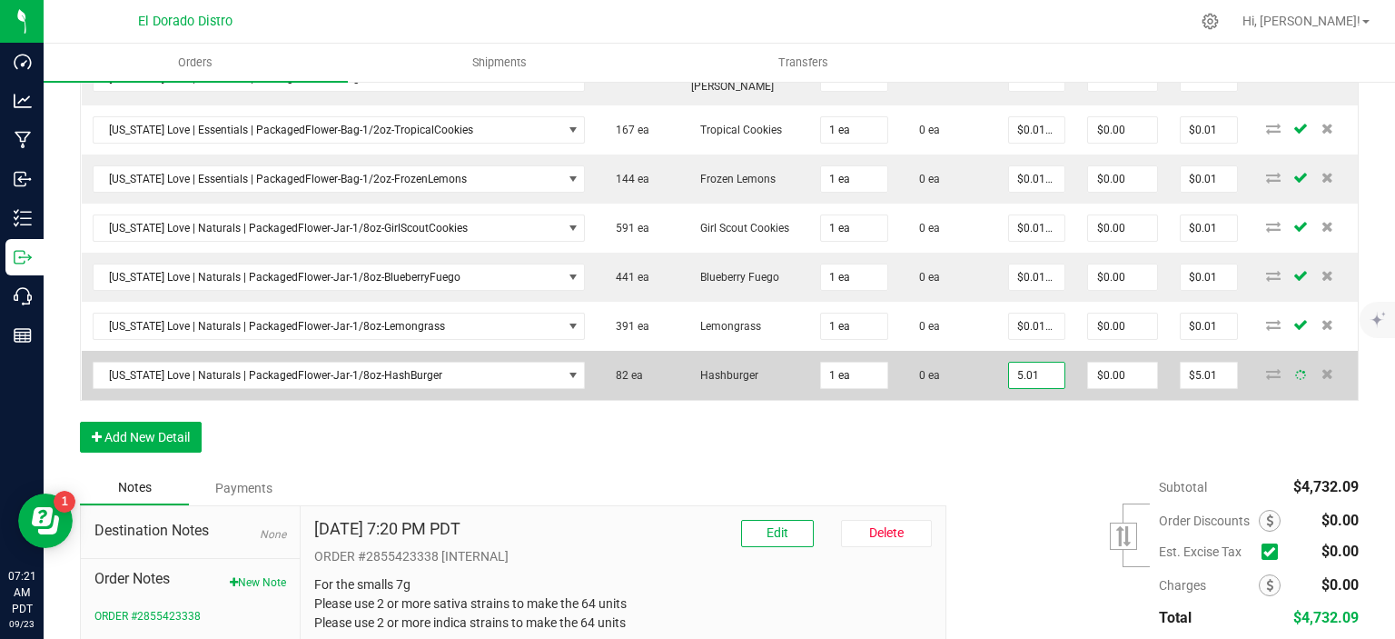
click at [1036, 362] on input "5.01" at bounding box center [1037, 374] width 56 height 25
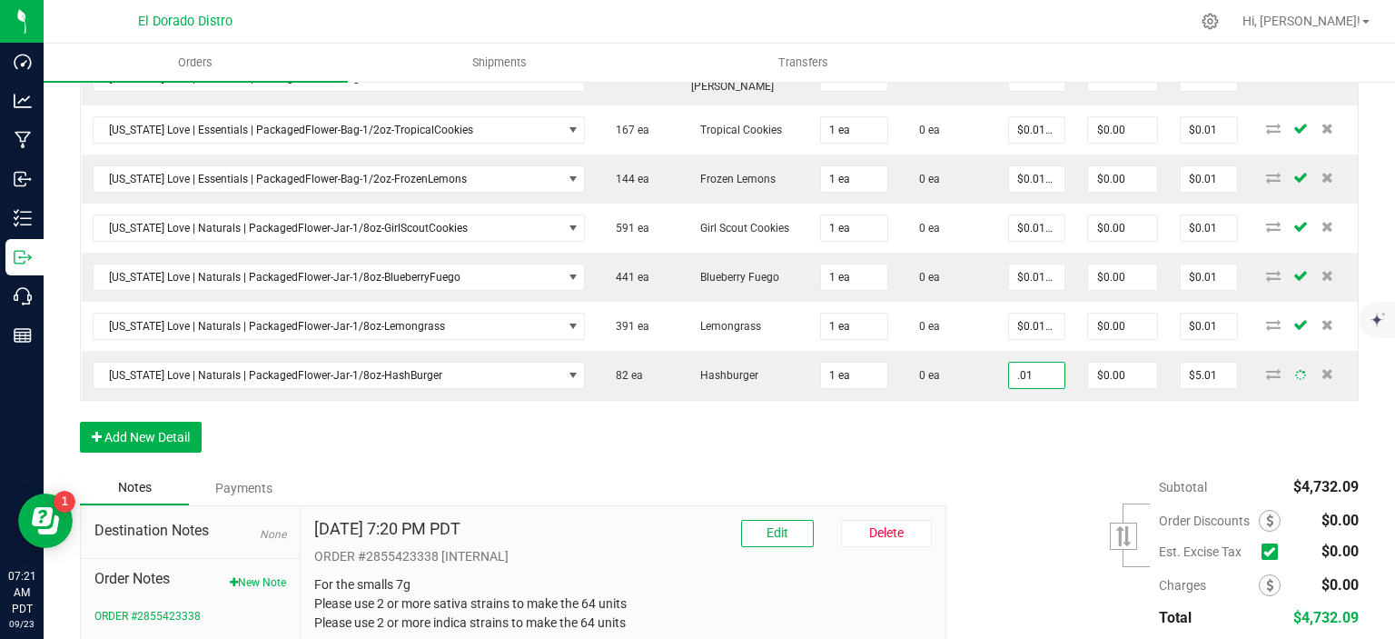
type input "$0.01000"
type input "$0.01"
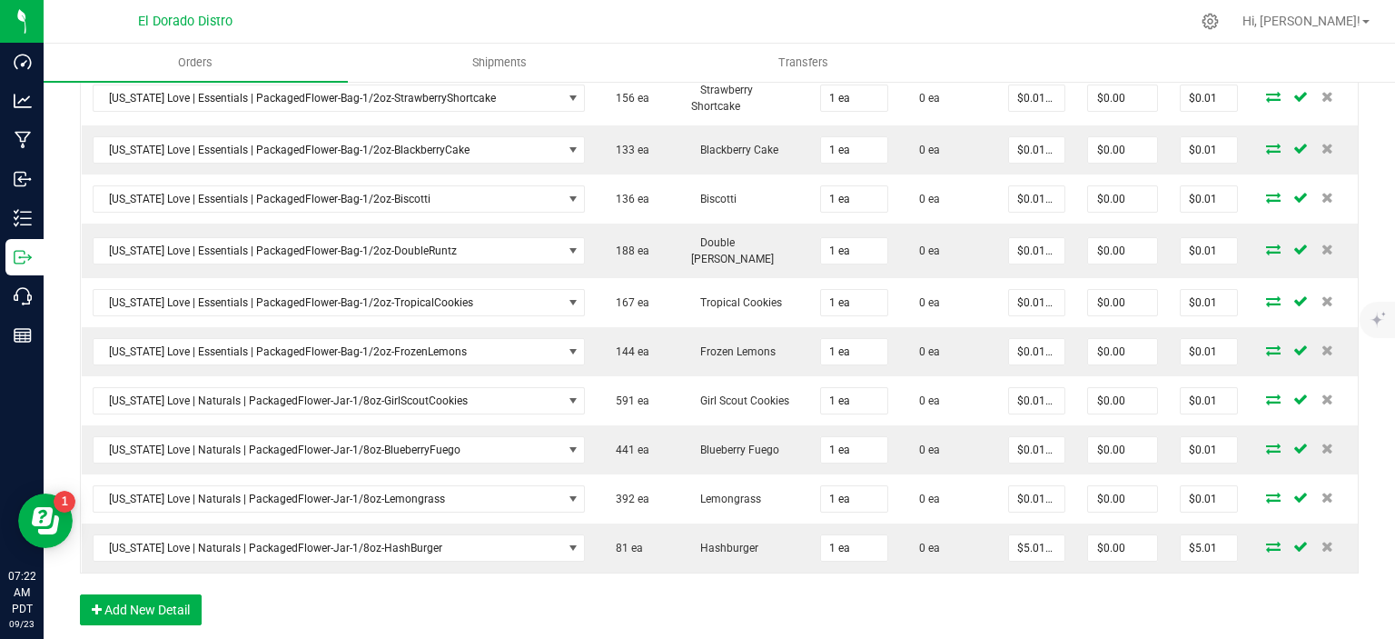
scroll to position [1984, 0]
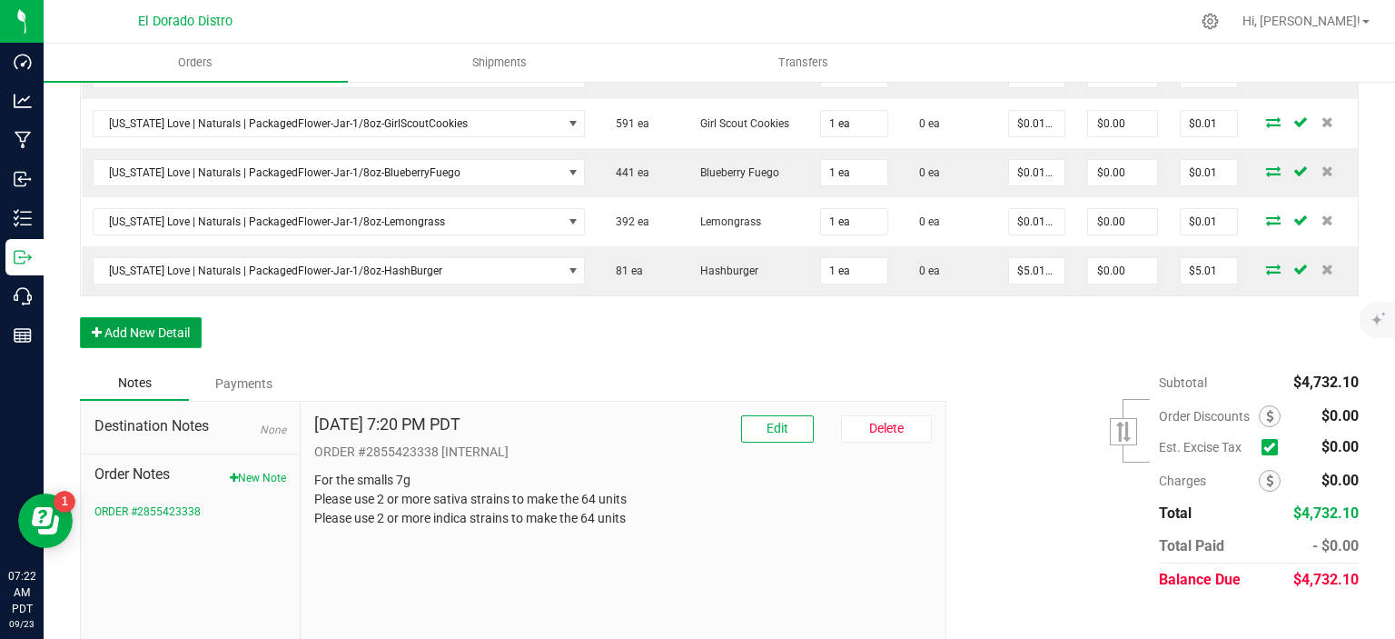
click at [167, 317] on button "Add New Detail" at bounding box center [141, 332] width 122 height 31
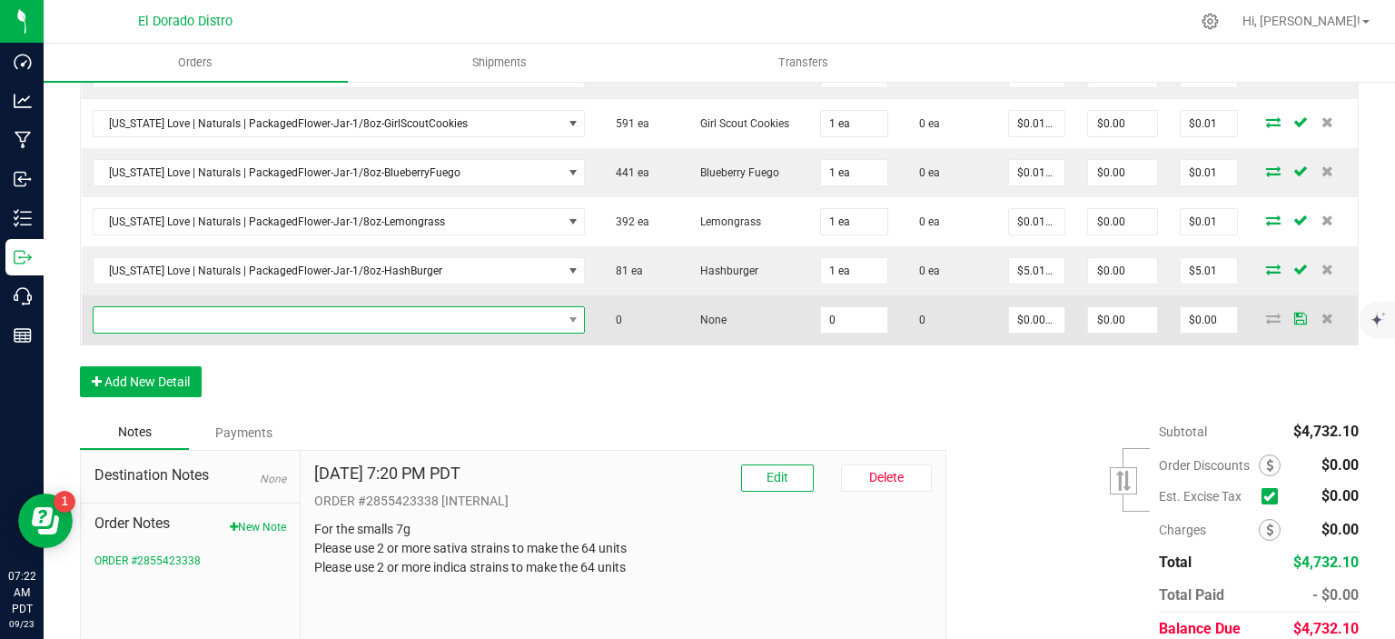
click at [213, 307] on span "NO DATA FOUND" at bounding box center [328, 319] width 469 height 25
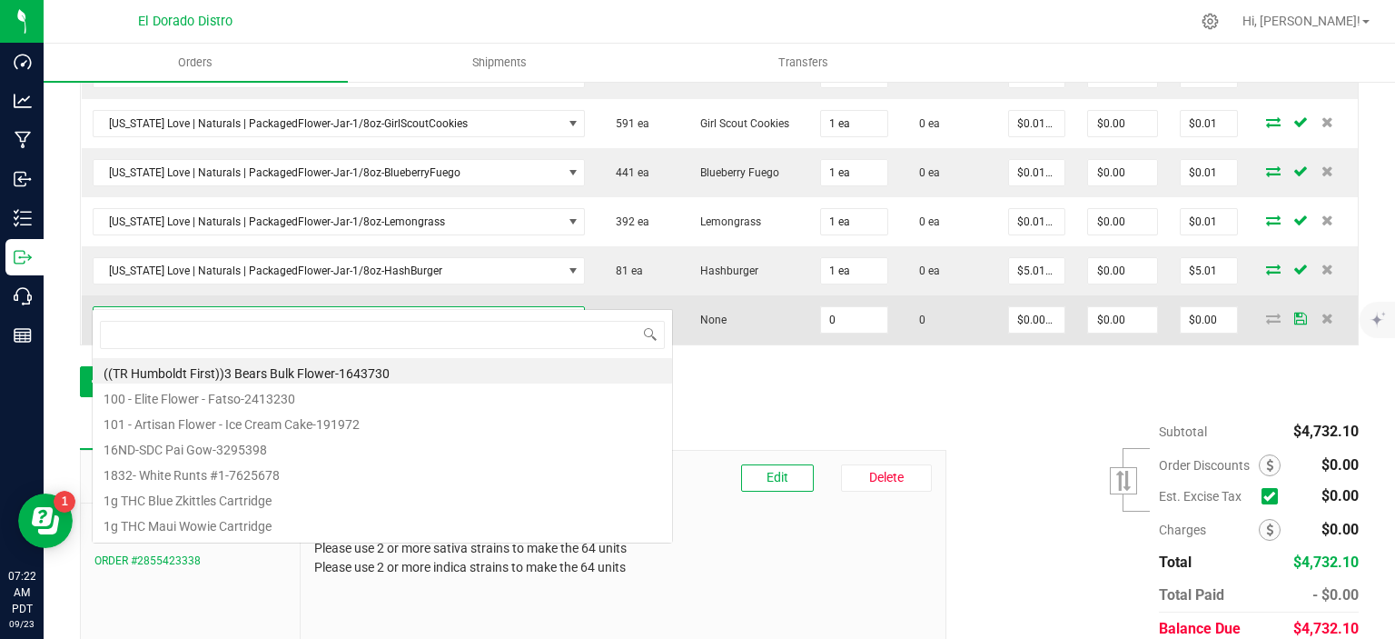
scroll to position [26, 478]
type input "jellycake"
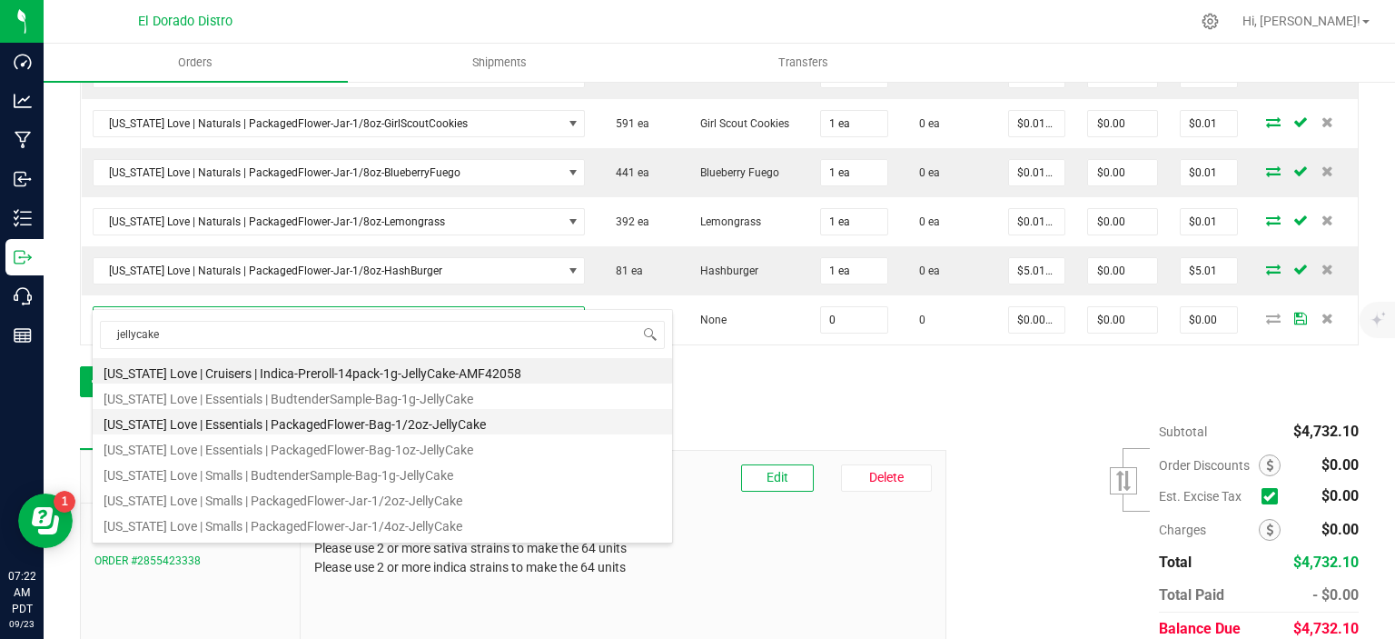
scroll to position [73, 0]
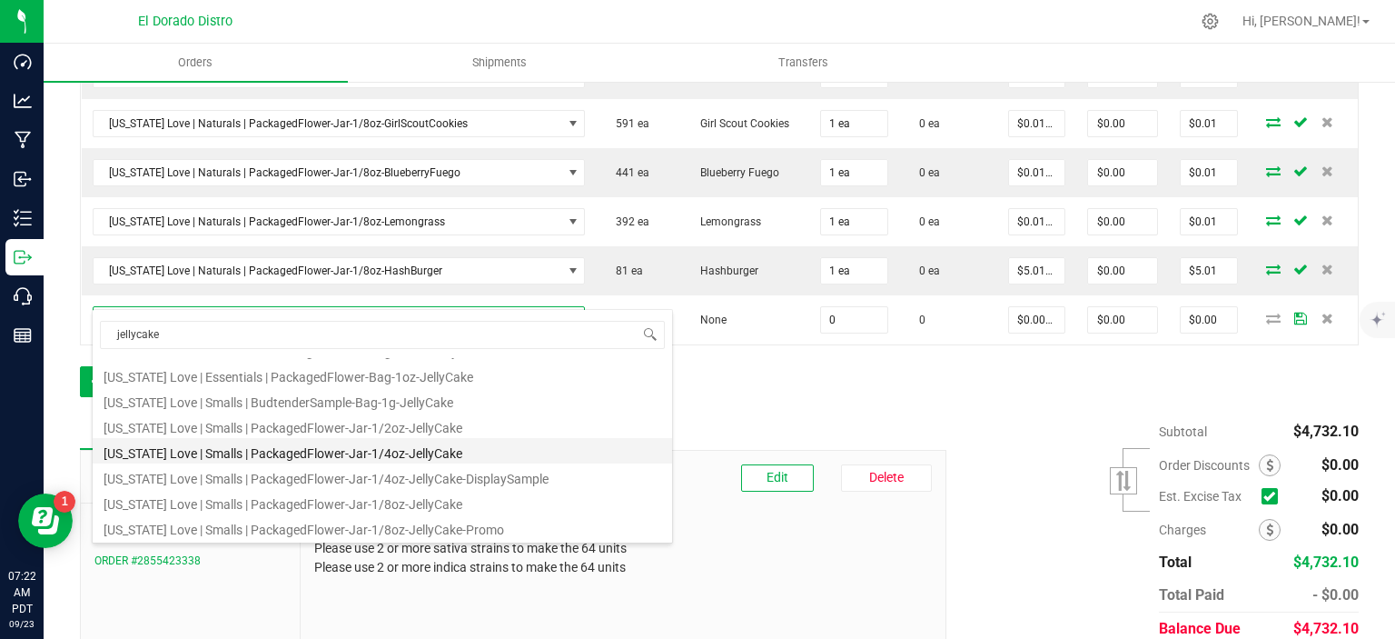
click at [342, 446] on li "[US_STATE] Love | Smalls | PackagedFlower-Jar-1/4oz-JellyCake" at bounding box center [383, 450] width 580 height 25
type input "0 ea"
type input "$14.00000"
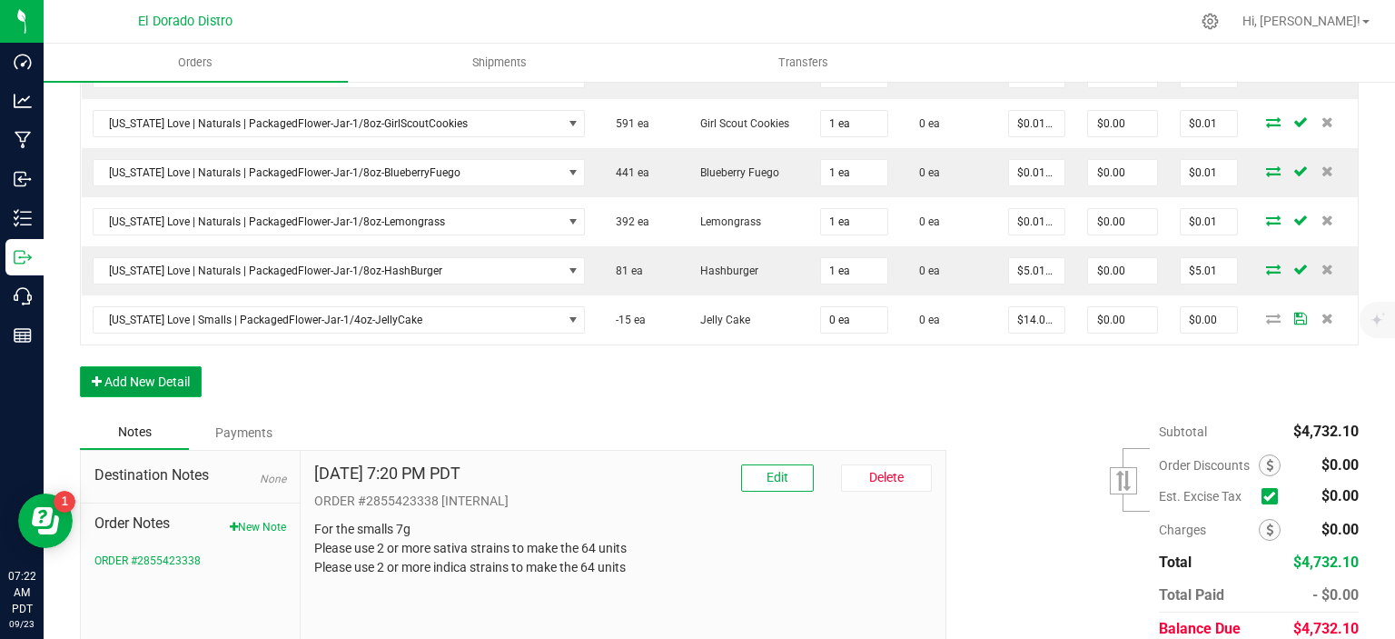
click at [183, 366] on button "Add New Detail" at bounding box center [141, 381] width 122 height 31
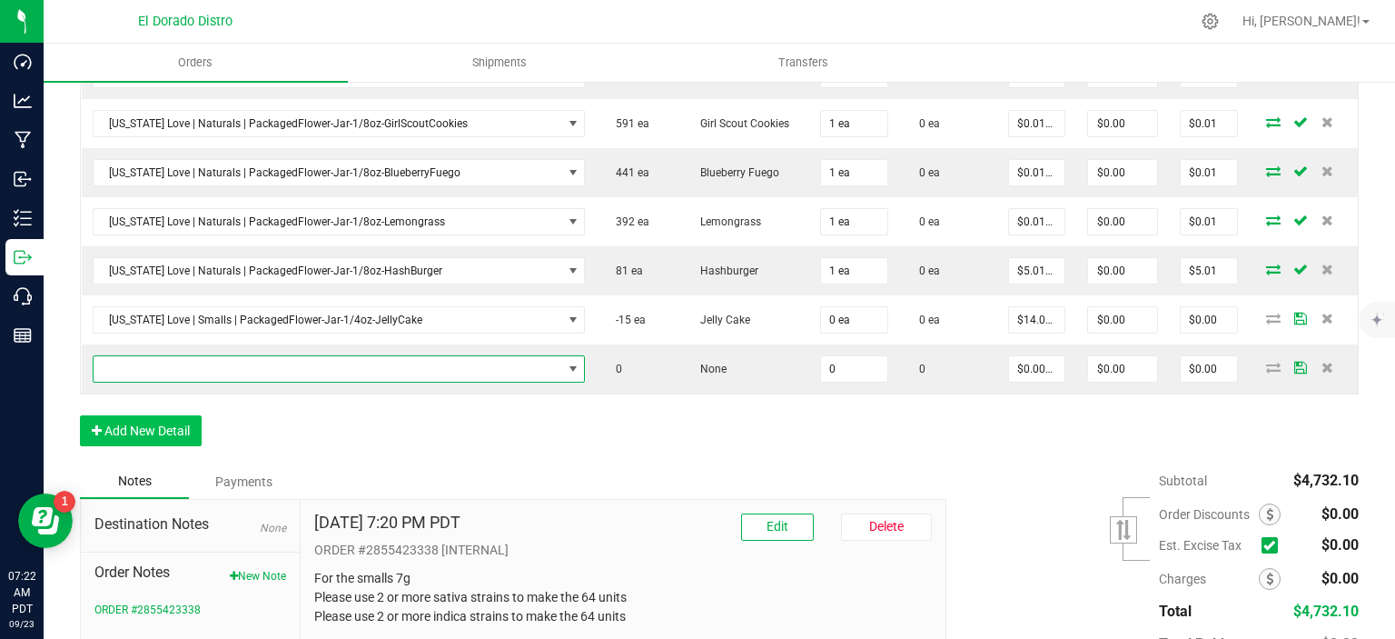
click at [235, 356] on span "NO DATA FOUND" at bounding box center [328, 368] width 469 height 25
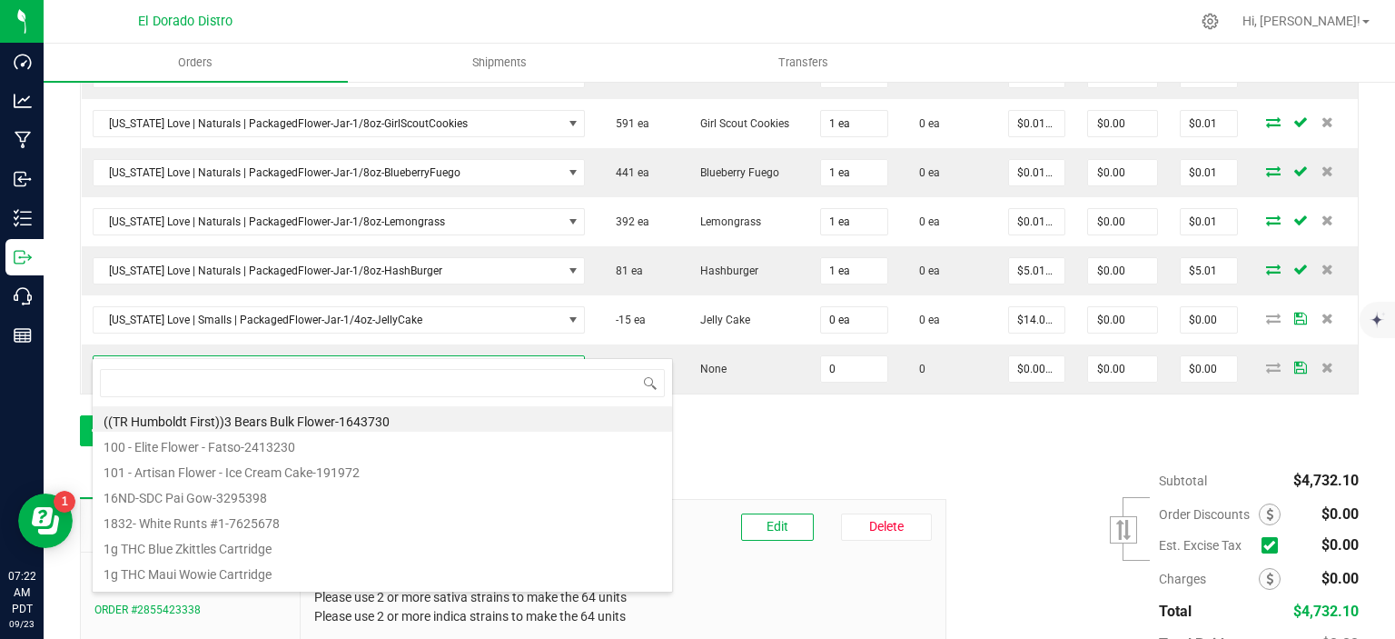
scroll to position [26, 478]
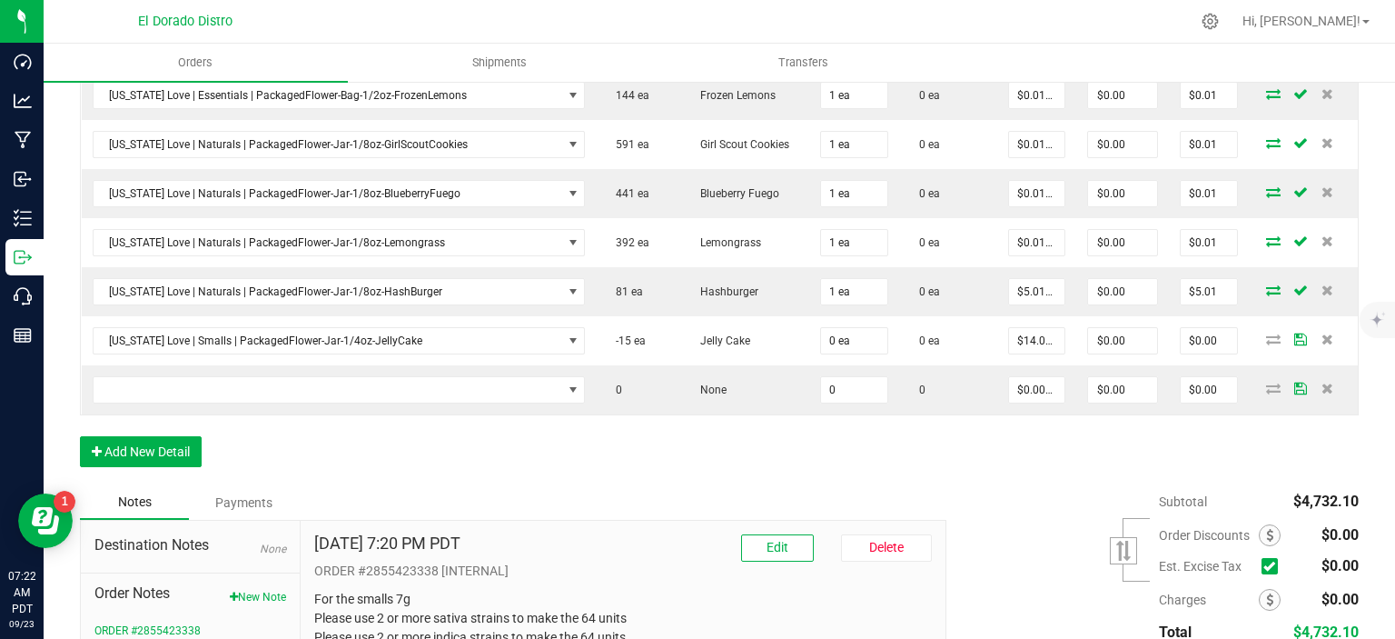
scroll to position [1984, 0]
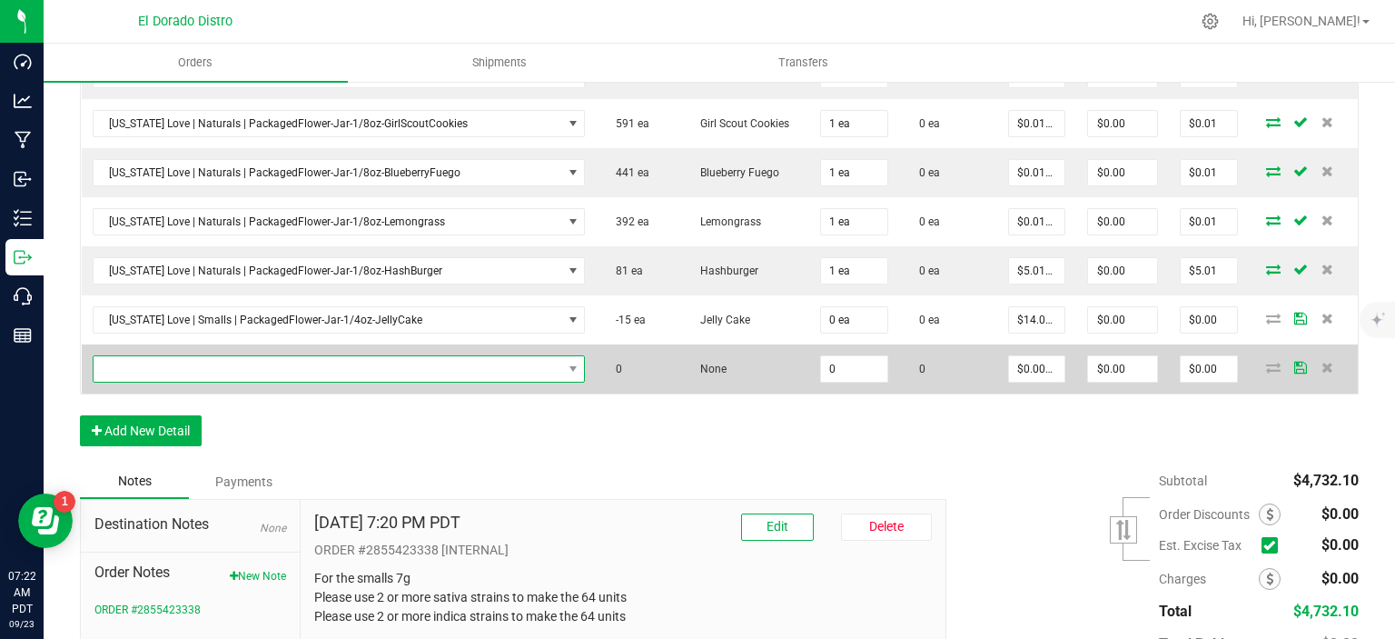
click at [352, 356] on span "NO DATA FOUND" at bounding box center [328, 368] width 469 height 25
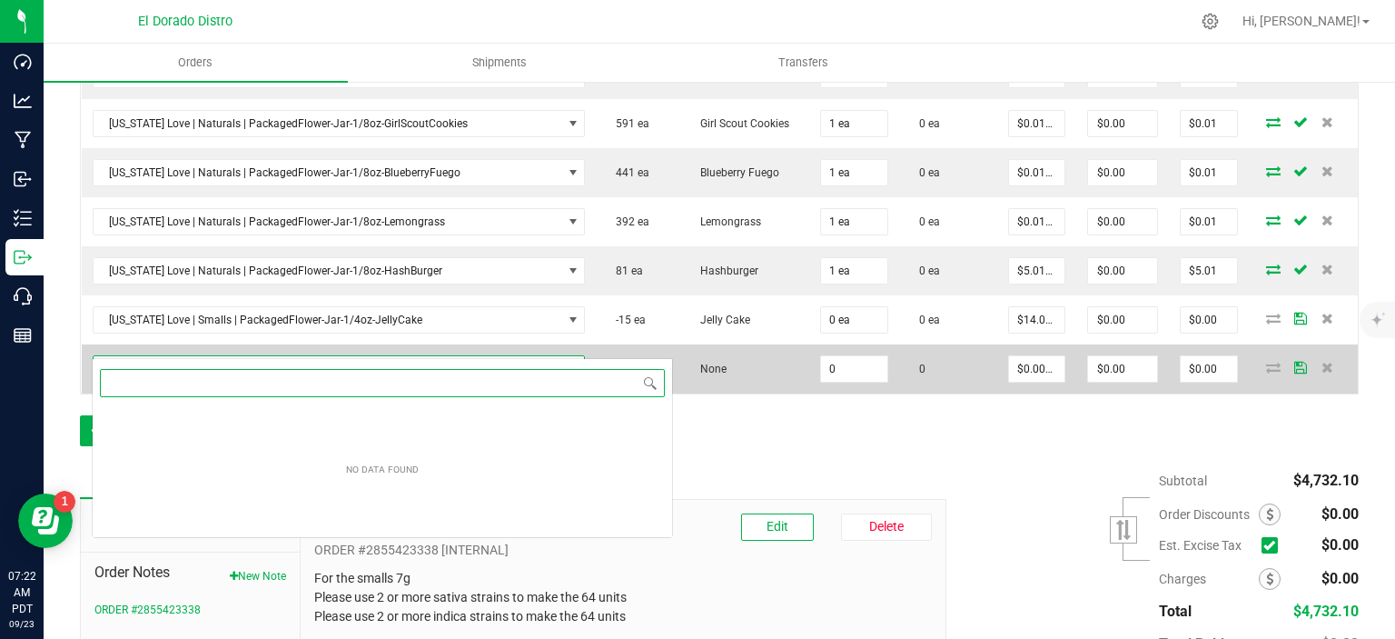
scroll to position [26, 478]
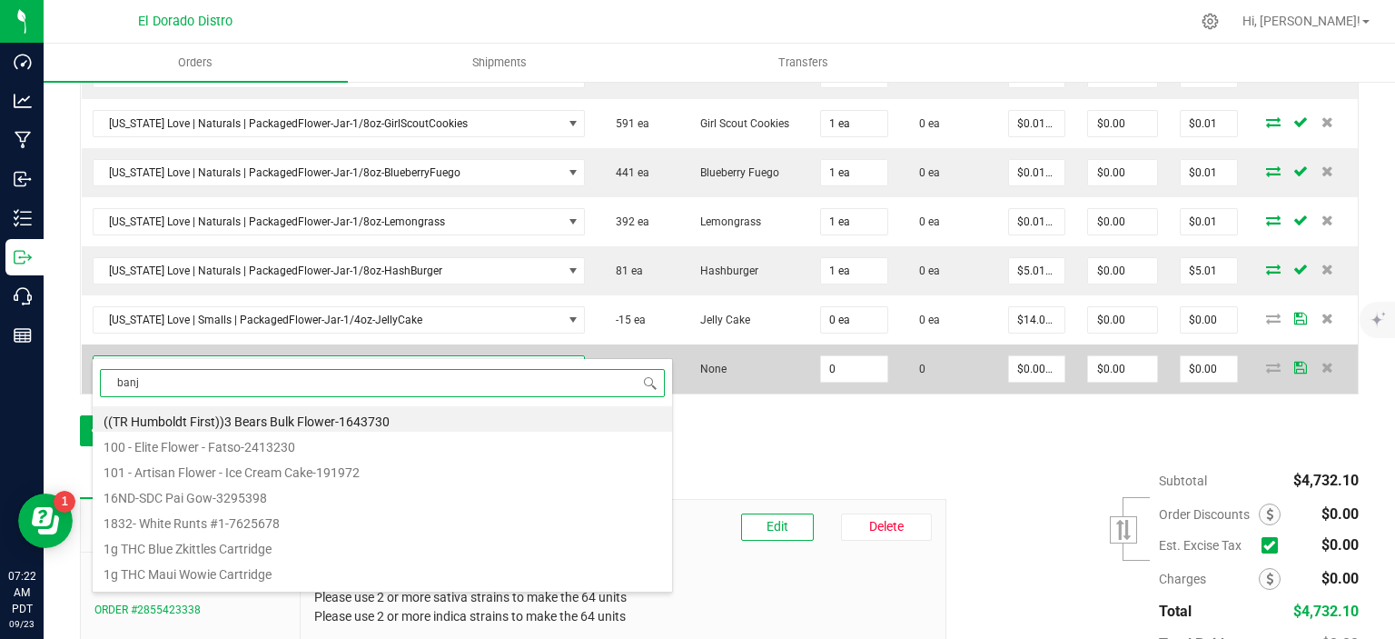
type input "banjo"
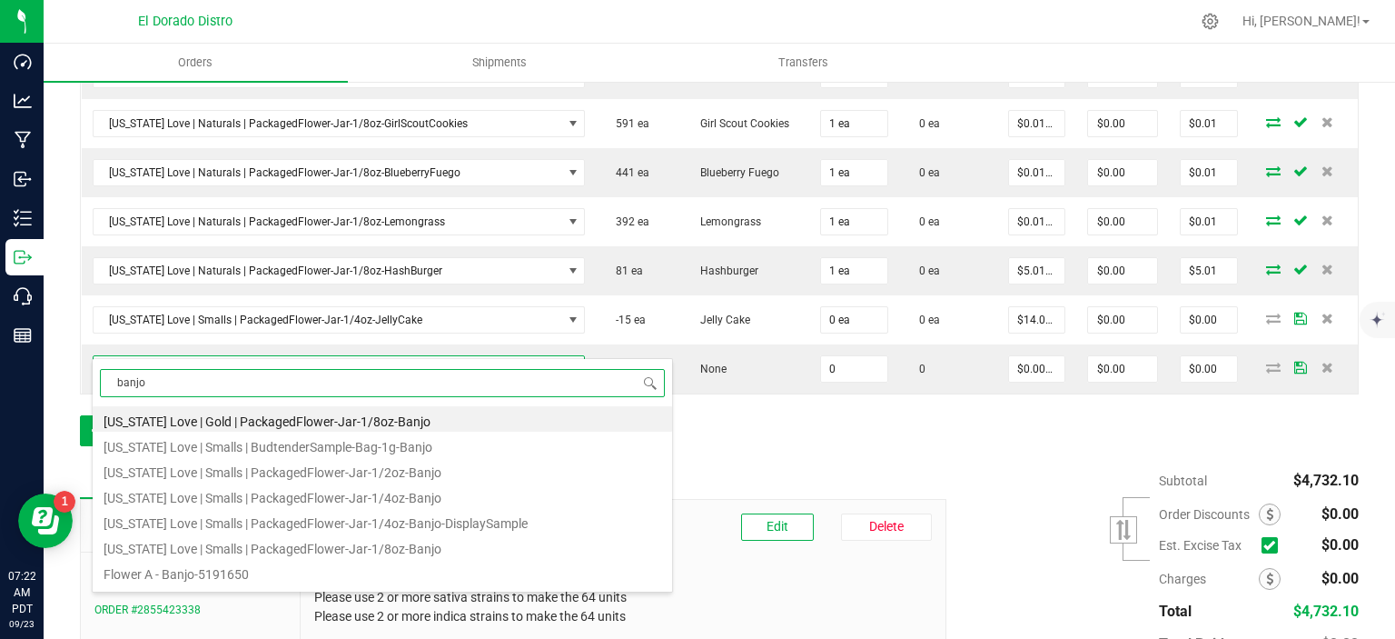
click at [327, 501] on li "[US_STATE] Love | Smalls | PackagedFlower-Jar-1/4oz-Banjo" at bounding box center [383, 494] width 580 height 25
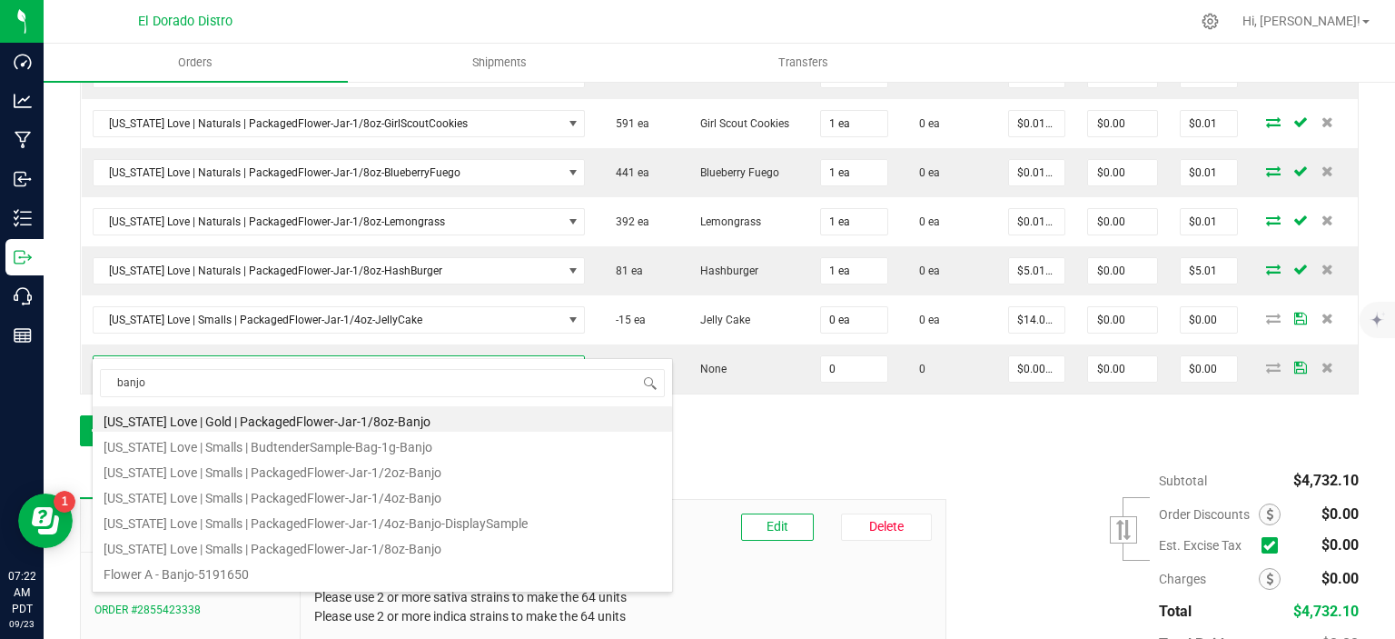
type input "0 ea"
type input "$14.00000"
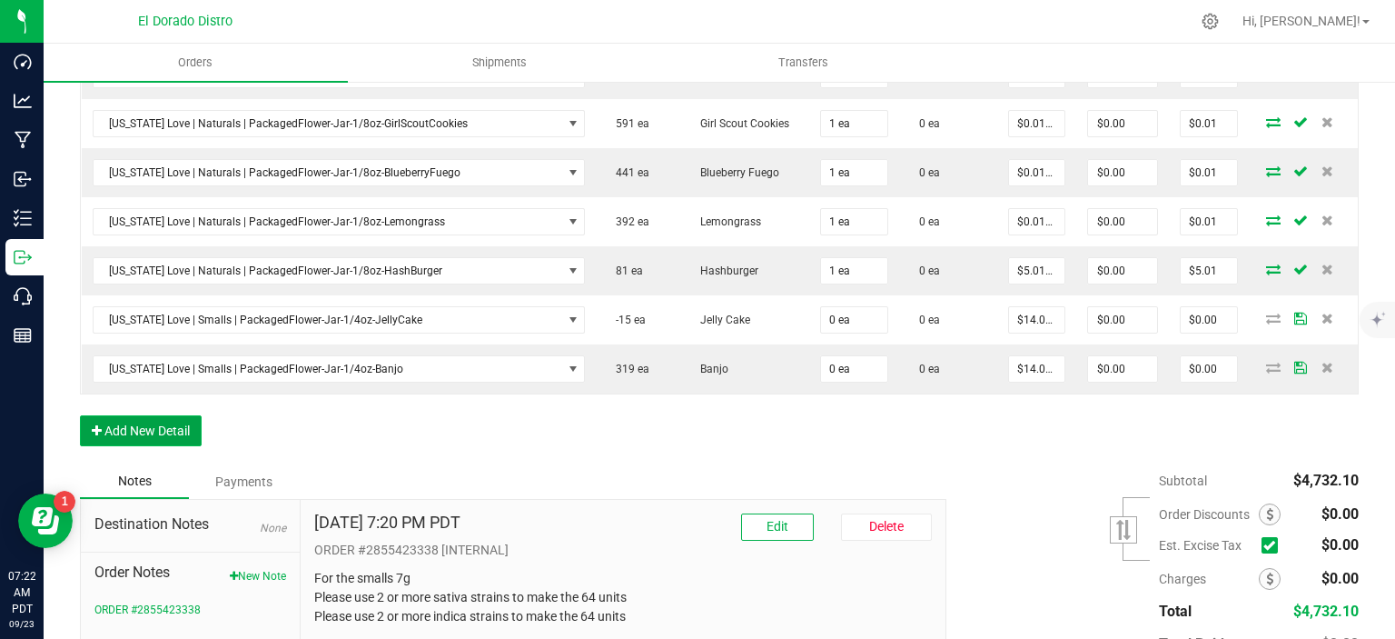
click at [172, 415] on button "Add New Detail" at bounding box center [141, 430] width 122 height 31
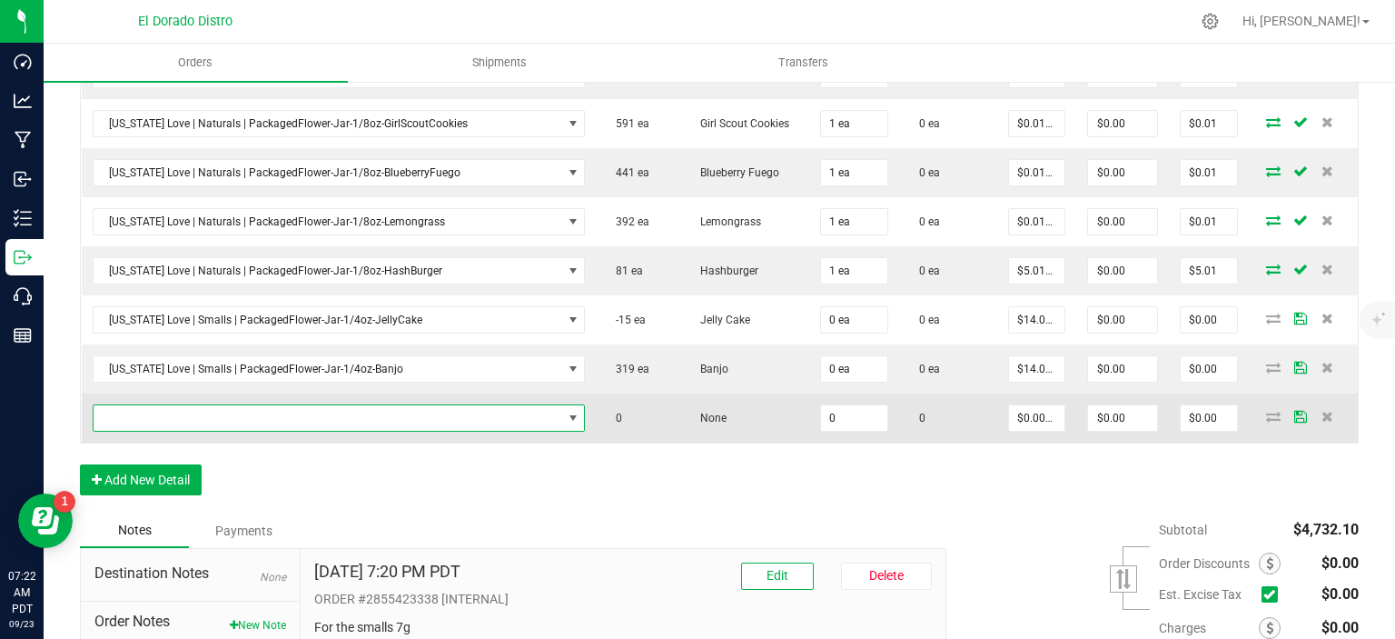
click at [207, 405] on span "NO DATA FOUND" at bounding box center [328, 417] width 469 height 25
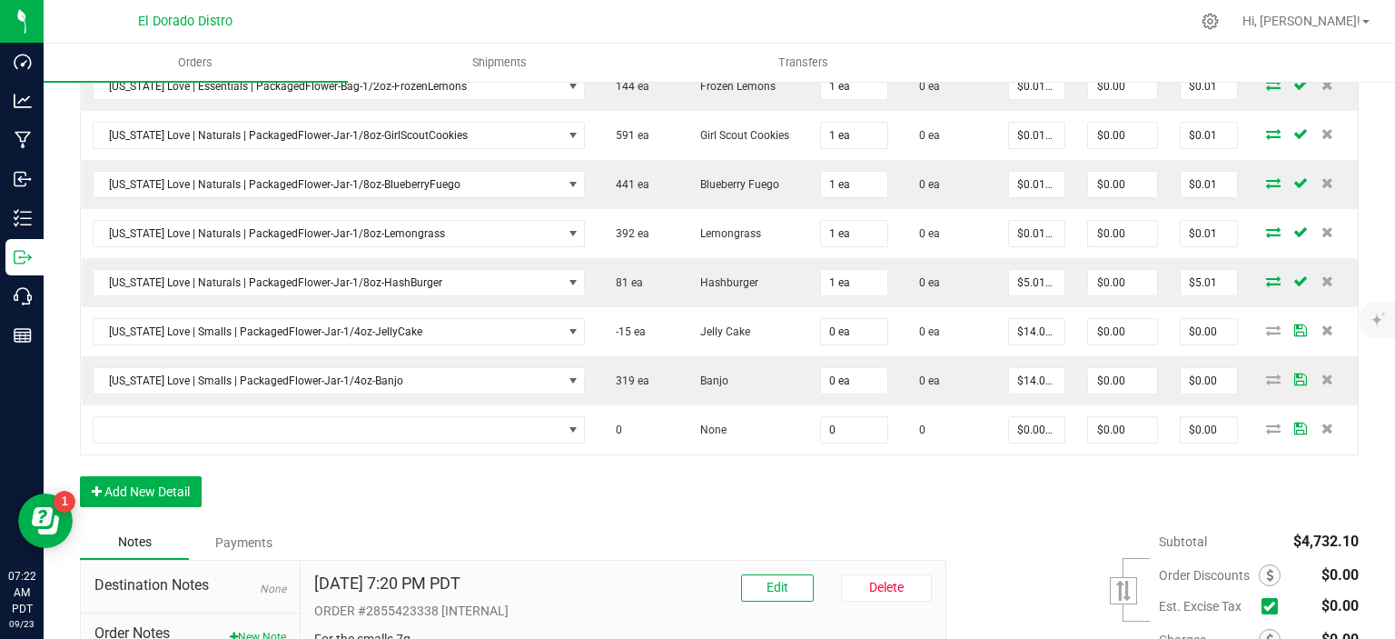
scroll to position [2075, 0]
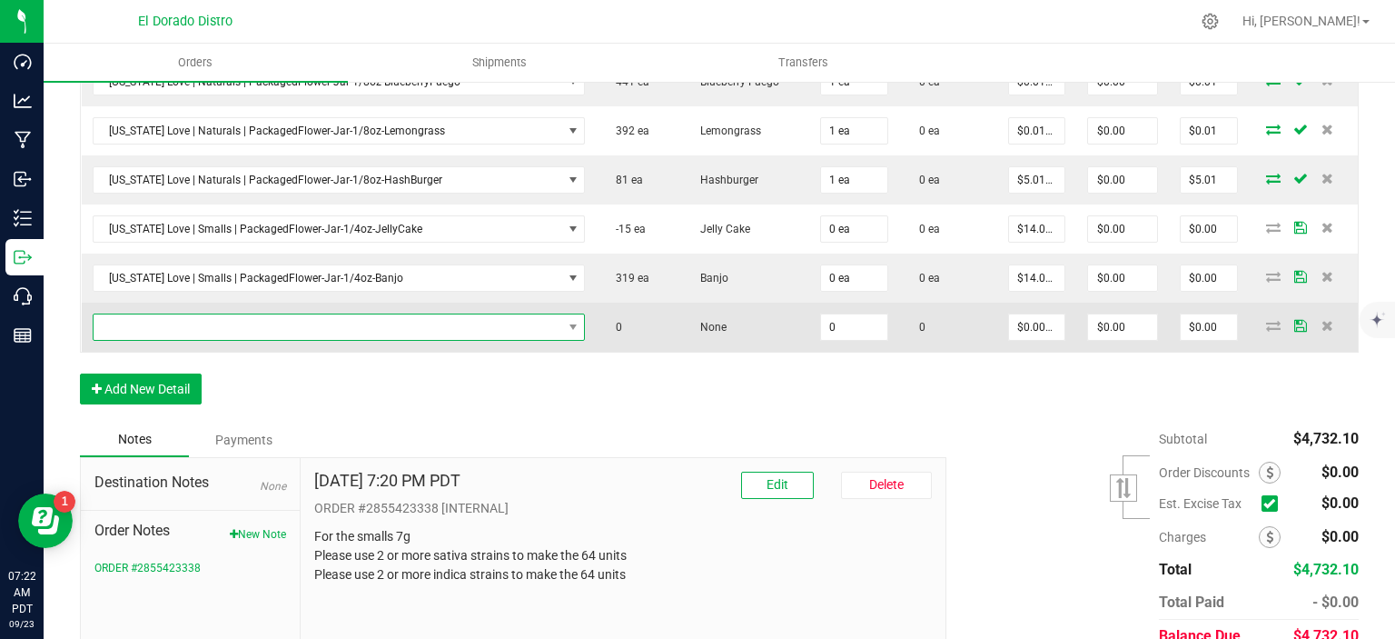
click at [308, 314] on span "NO DATA FOUND" at bounding box center [328, 326] width 469 height 25
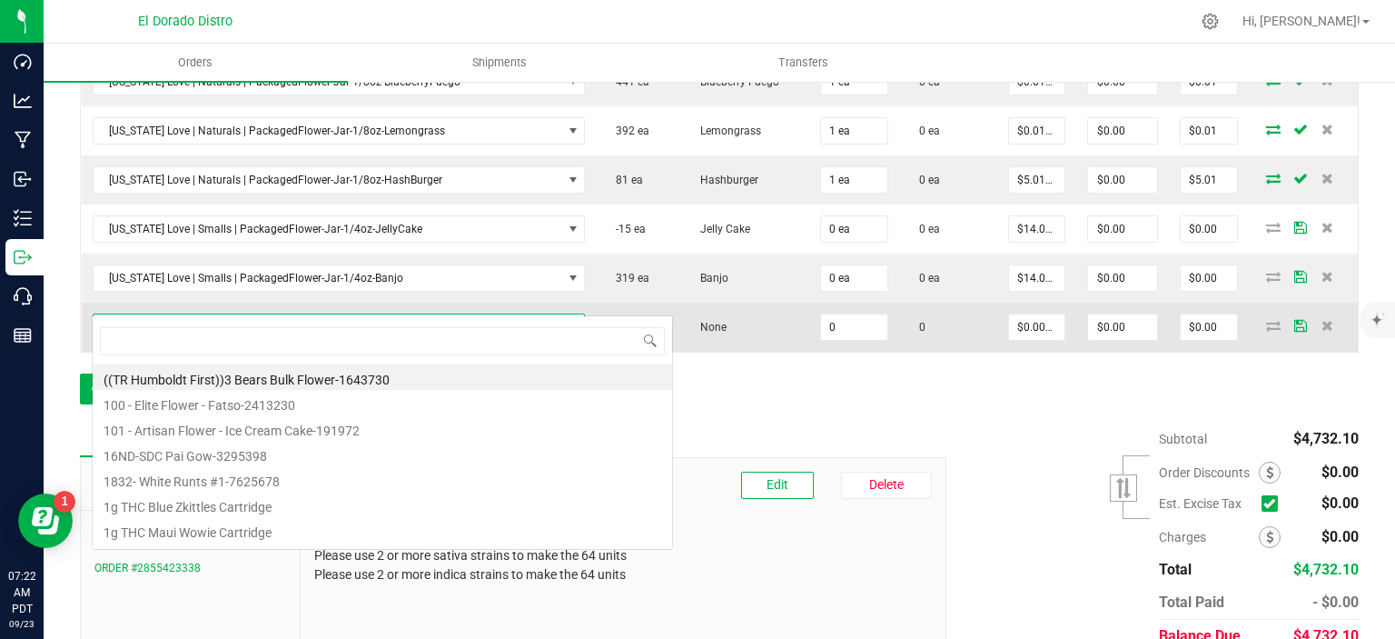
scroll to position [26, 478]
type input "chemdriver"
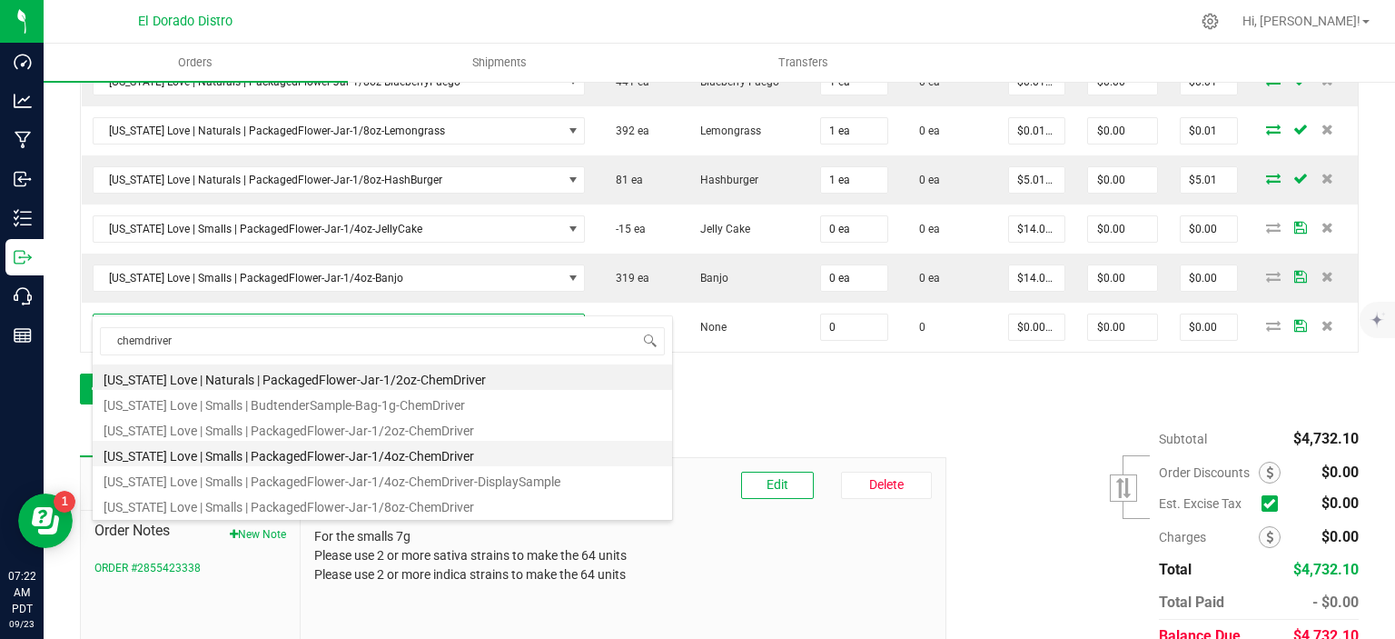
click at [389, 449] on li "[US_STATE] Love | Smalls | PackagedFlower-Jar-1/4oz-ChemDriver" at bounding box center [383, 453] width 580 height 25
type input "0 ea"
type input "$14.00000"
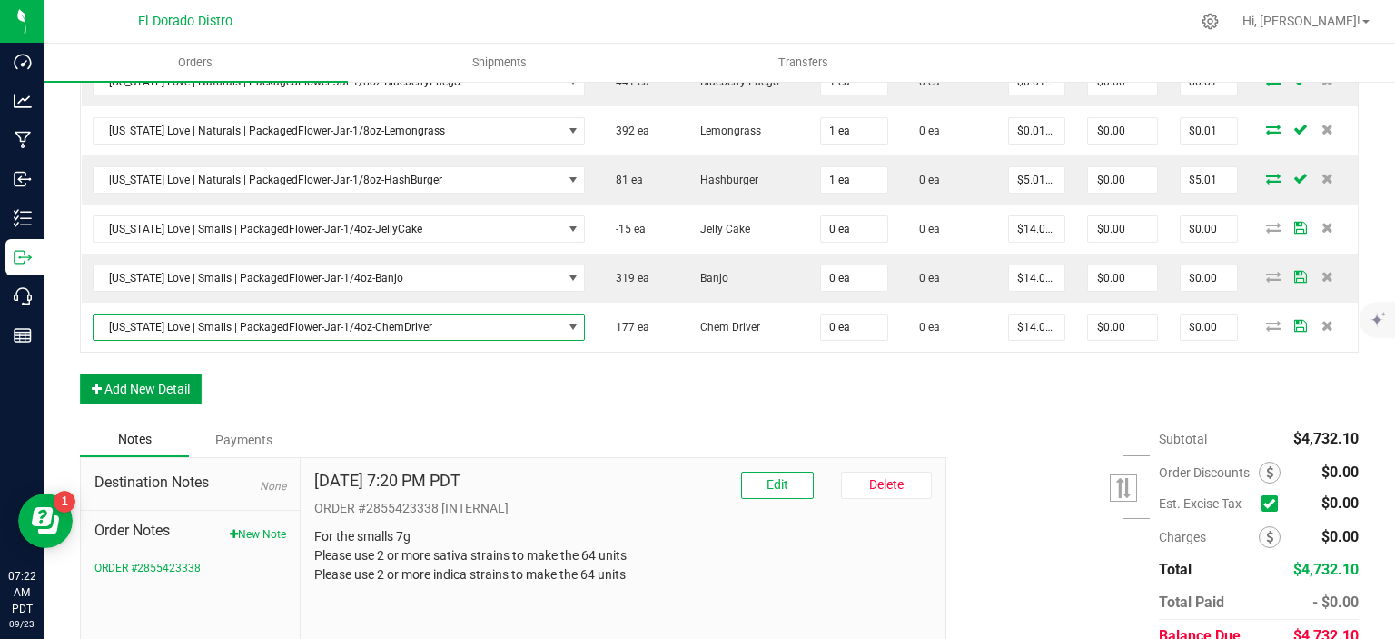
click at [153, 373] on button "Add New Detail" at bounding box center [141, 388] width 122 height 31
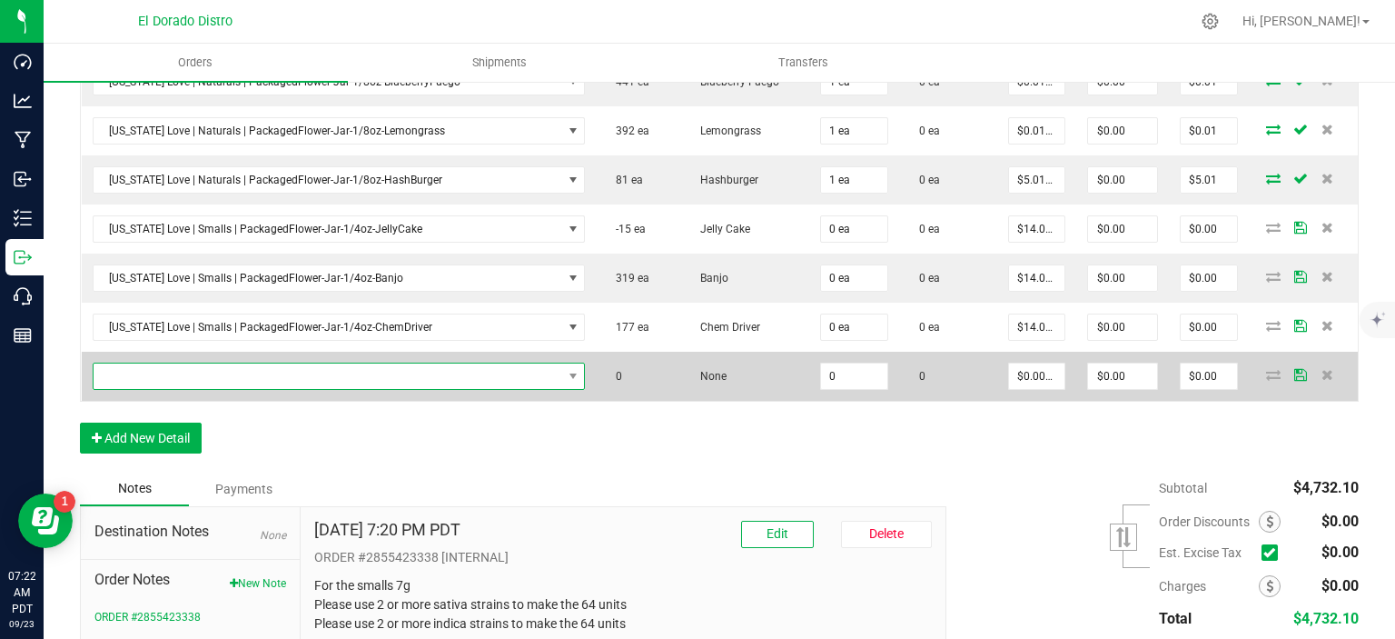
click at [174, 363] on span "NO DATA FOUND" at bounding box center [328, 375] width 469 height 25
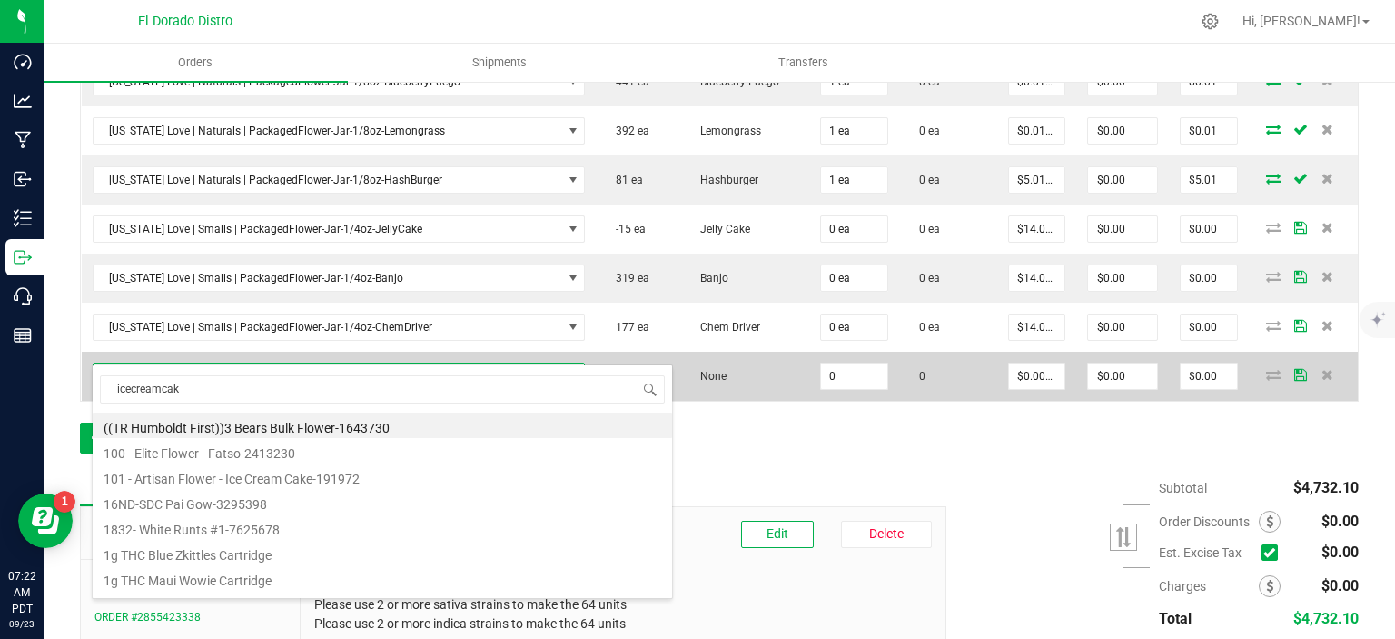
type input "icecreamcake"
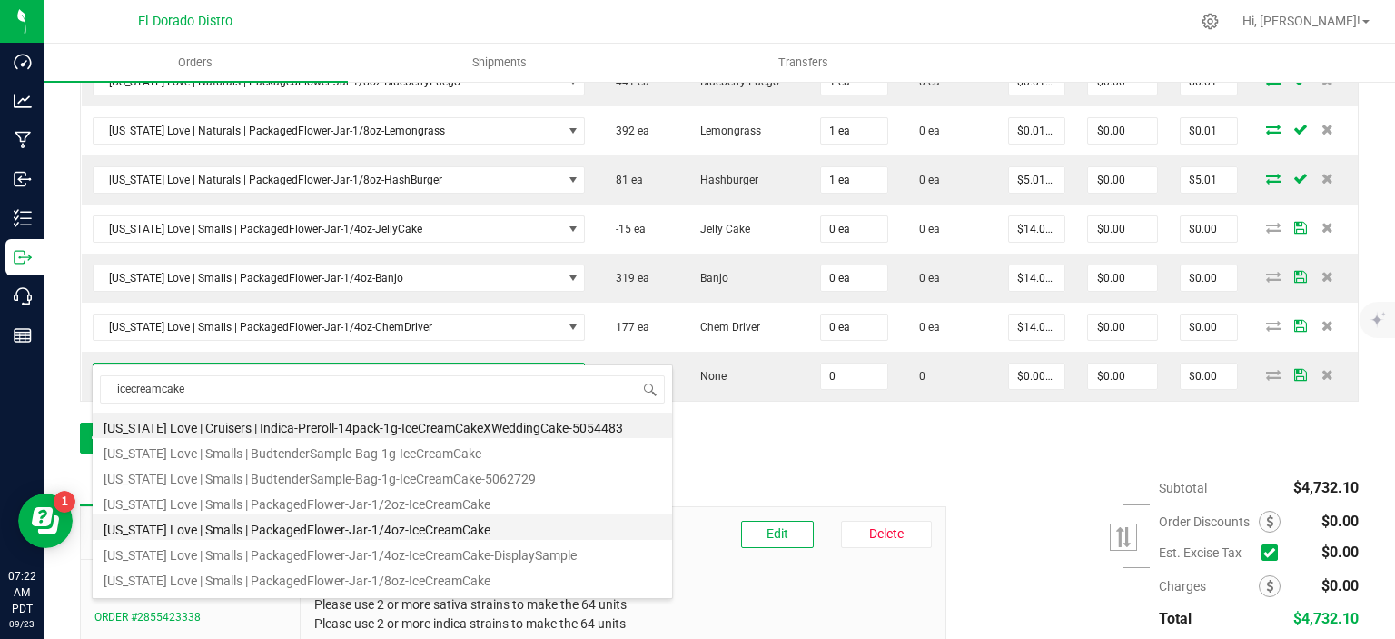
click at [423, 521] on li "[US_STATE] Love | Smalls | PackagedFlower-Jar-1/4oz-IceCreamCake" at bounding box center [383, 526] width 580 height 25
type input "0 ea"
type input "$14.00000"
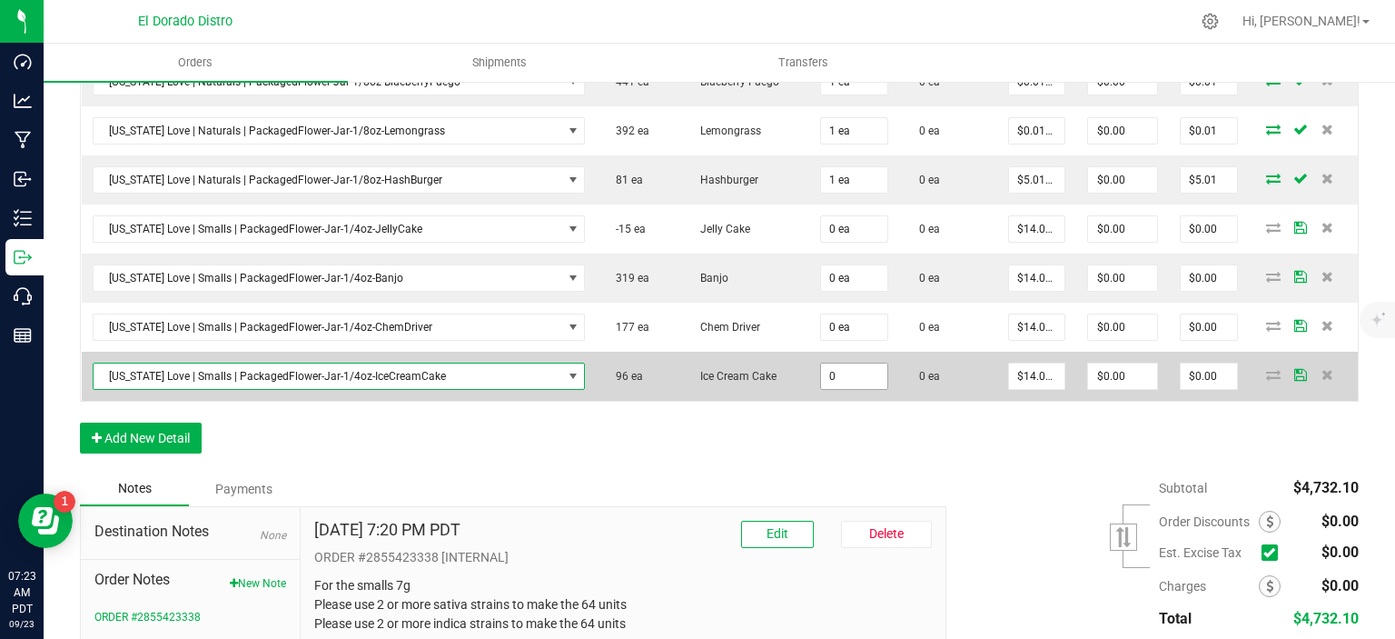
click at [850, 363] on input "0" at bounding box center [854, 375] width 66 height 25
type input "1 ea"
type input "14"
type input "$14.00"
click at [1009, 363] on input "14" at bounding box center [1037, 375] width 56 height 25
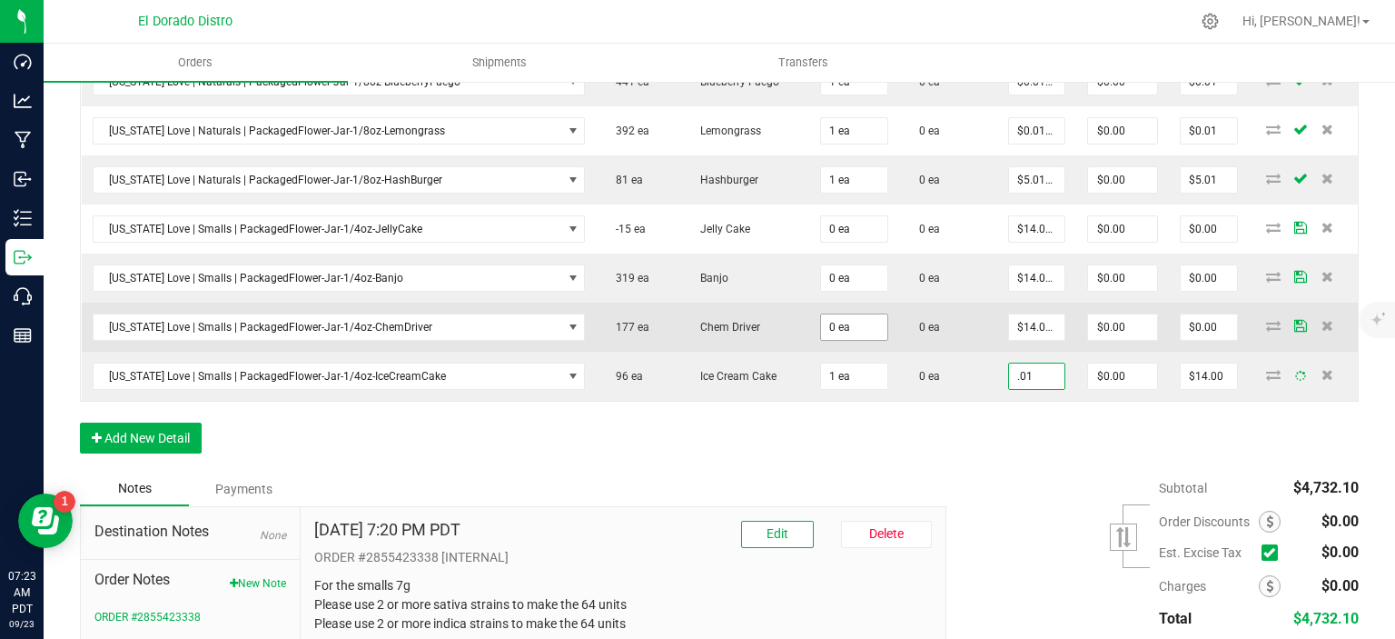
type input ".01"
type input "0"
type input "$0.01000"
type input "$0.01"
click at [830, 314] on input "0" at bounding box center [854, 326] width 66 height 25
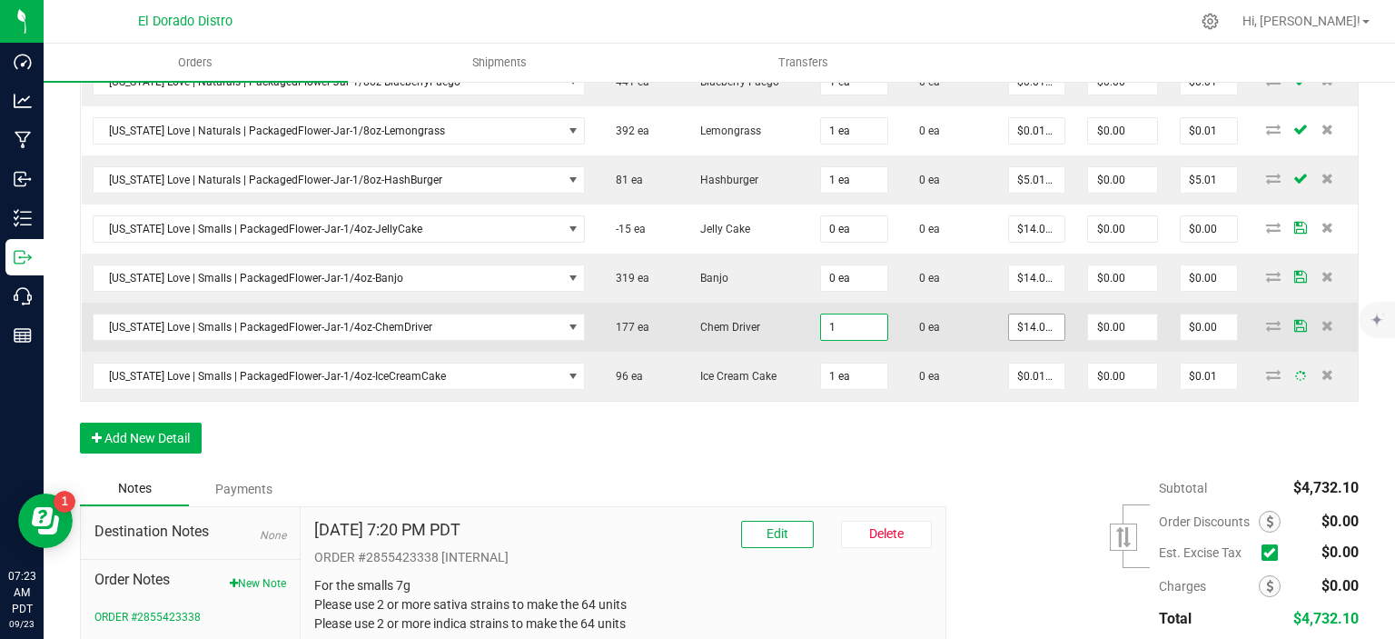
type input "1 ea"
type input "14"
type input "$14.00"
click at [1021, 314] on input "14" at bounding box center [1037, 326] width 56 height 25
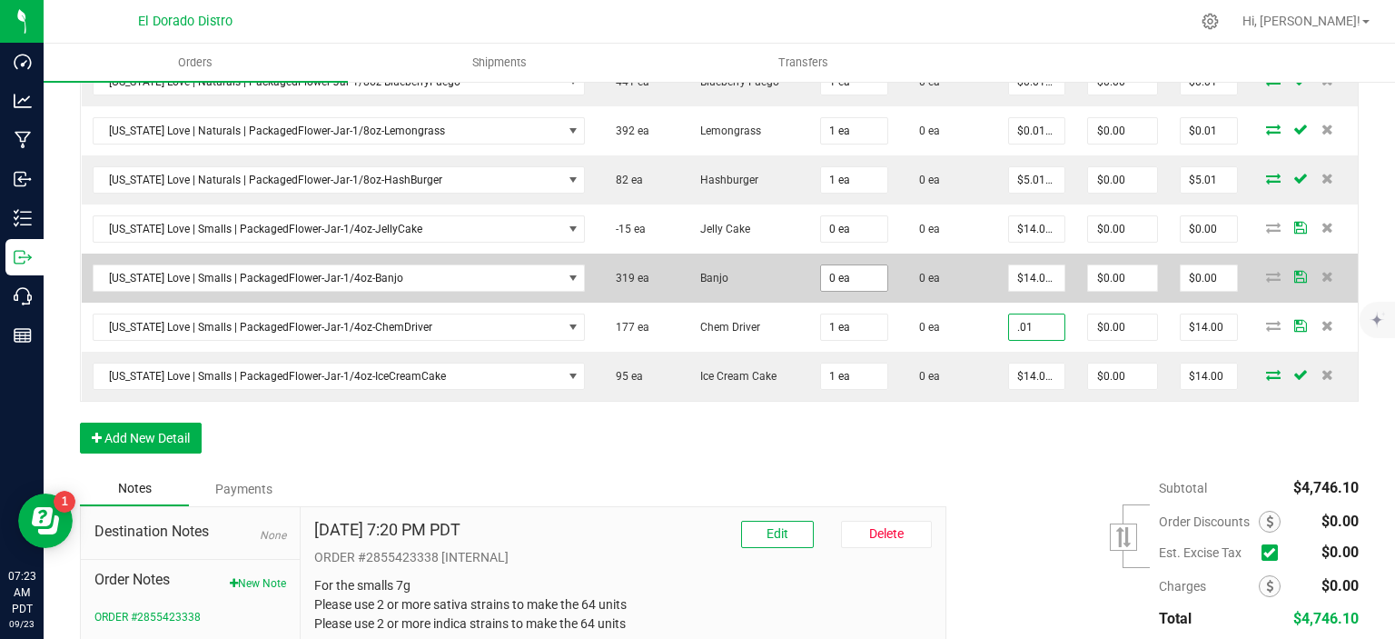
type input ".01"
type input "0"
type input "$0.01000"
type input "$0.01"
click at [848, 265] on input "0" at bounding box center [854, 277] width 66 height 25
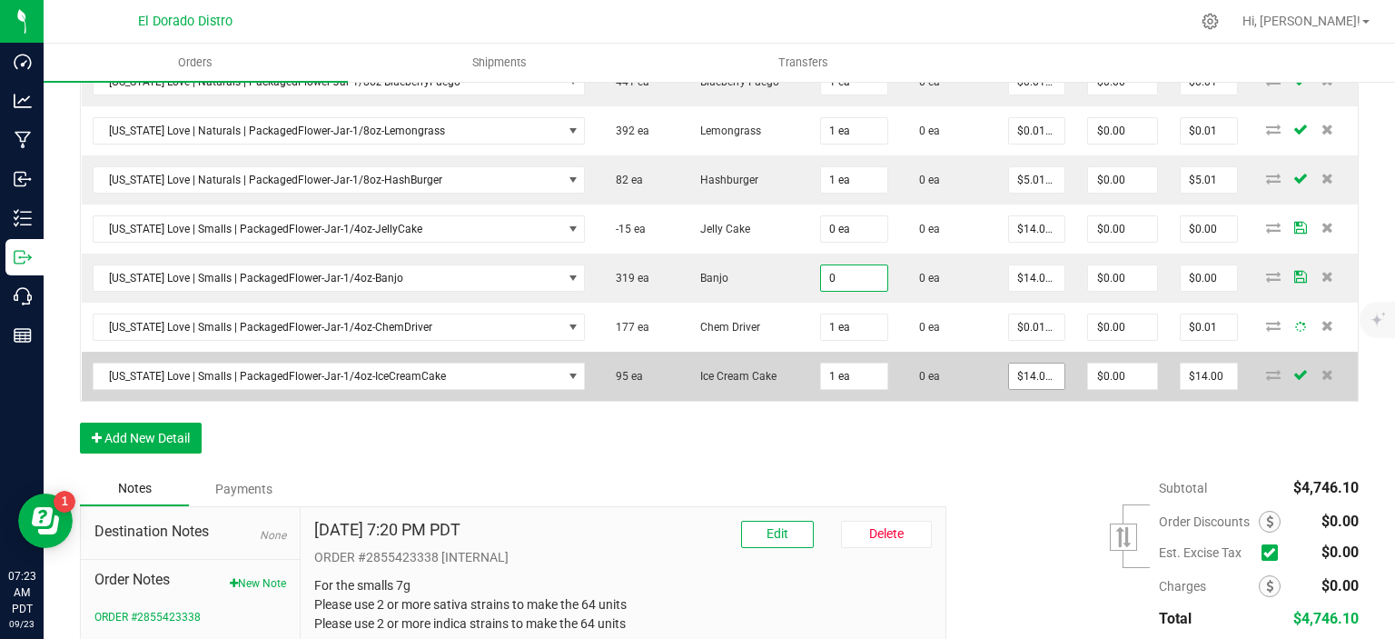
type input "0 ea"
click at [1010, 363] on input "14" at bounding box center [1037, 375] width 56 height 25
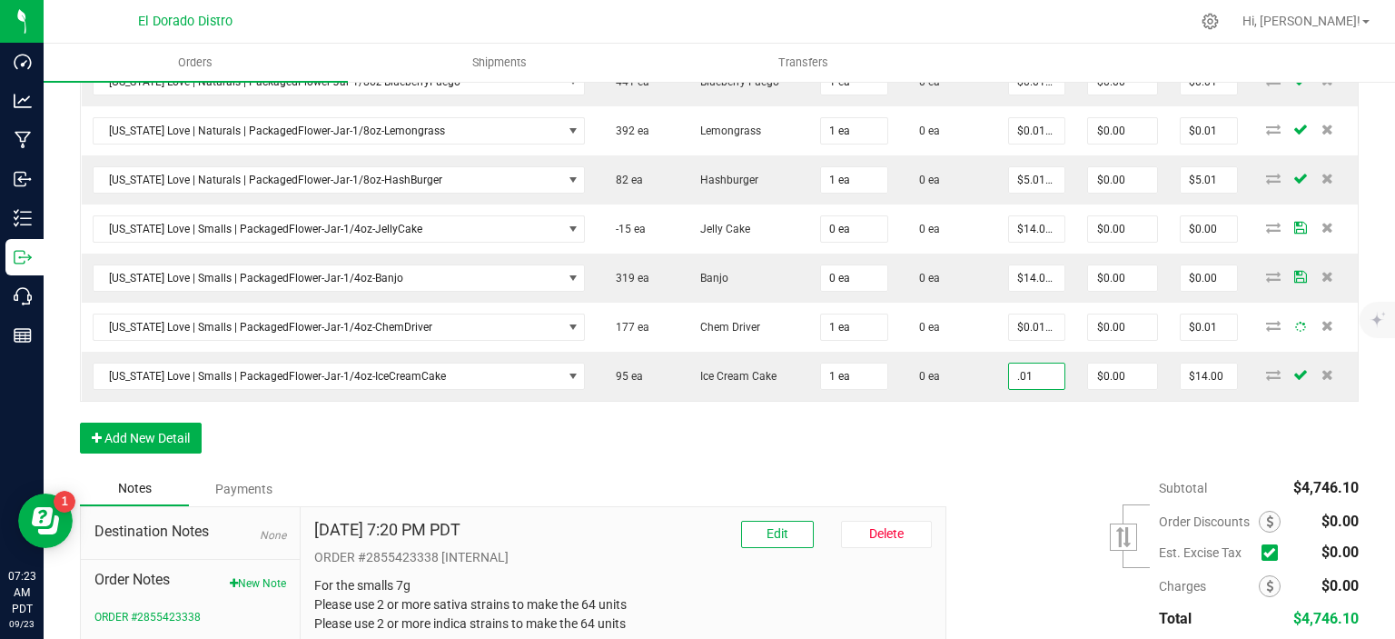
type input "$0.01000"
type input "$0.01"
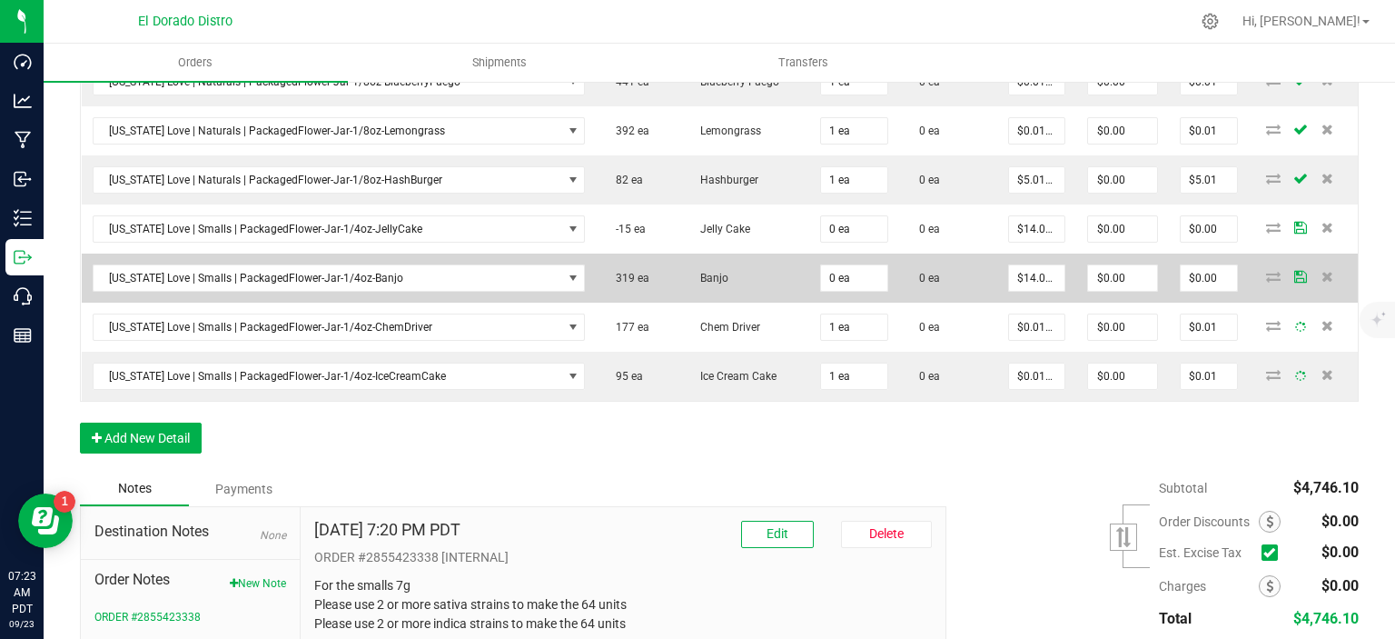
click at [1013, 274] on td "$14.00000" at bounding box center [1037, 277] width 80 height 49
click at [1017, 265] on input "14" at bounding box center [1037, 277] width 56 height 25
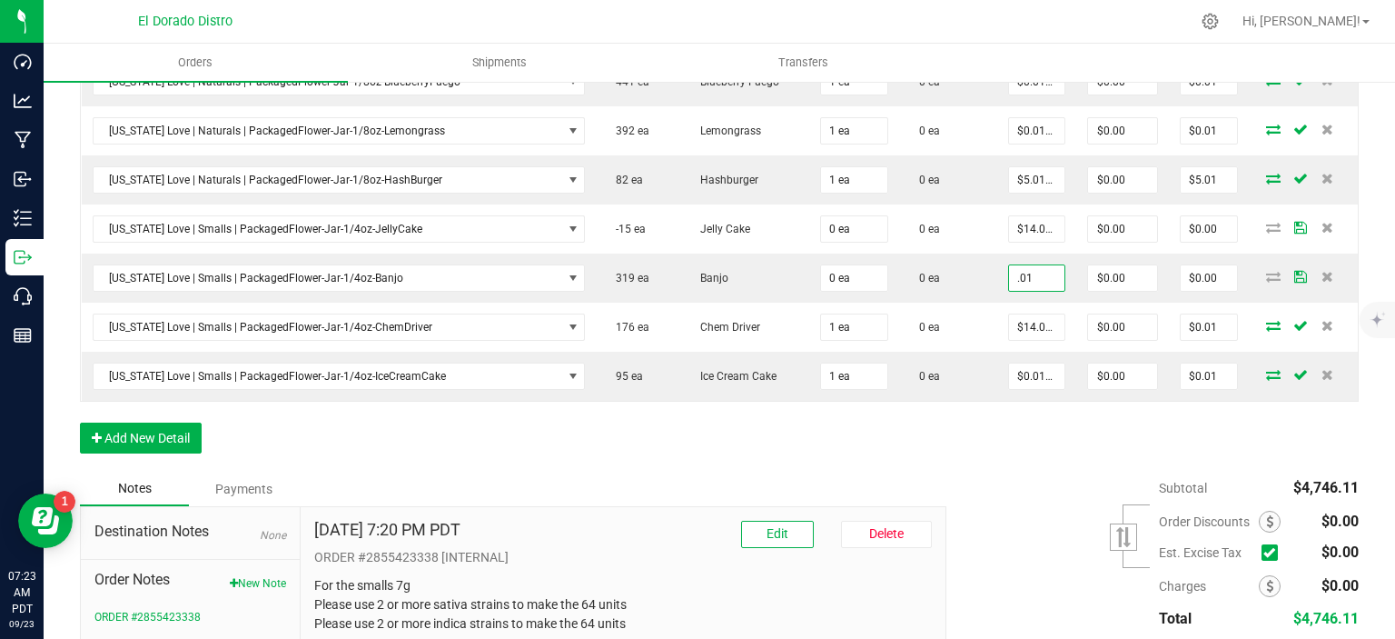
type input "$0.01000"
click at [988, 471] on div "Subtotal $4,746.11 Est. Excise Tax" at bounding box center [1146, 586] width 426 height 230
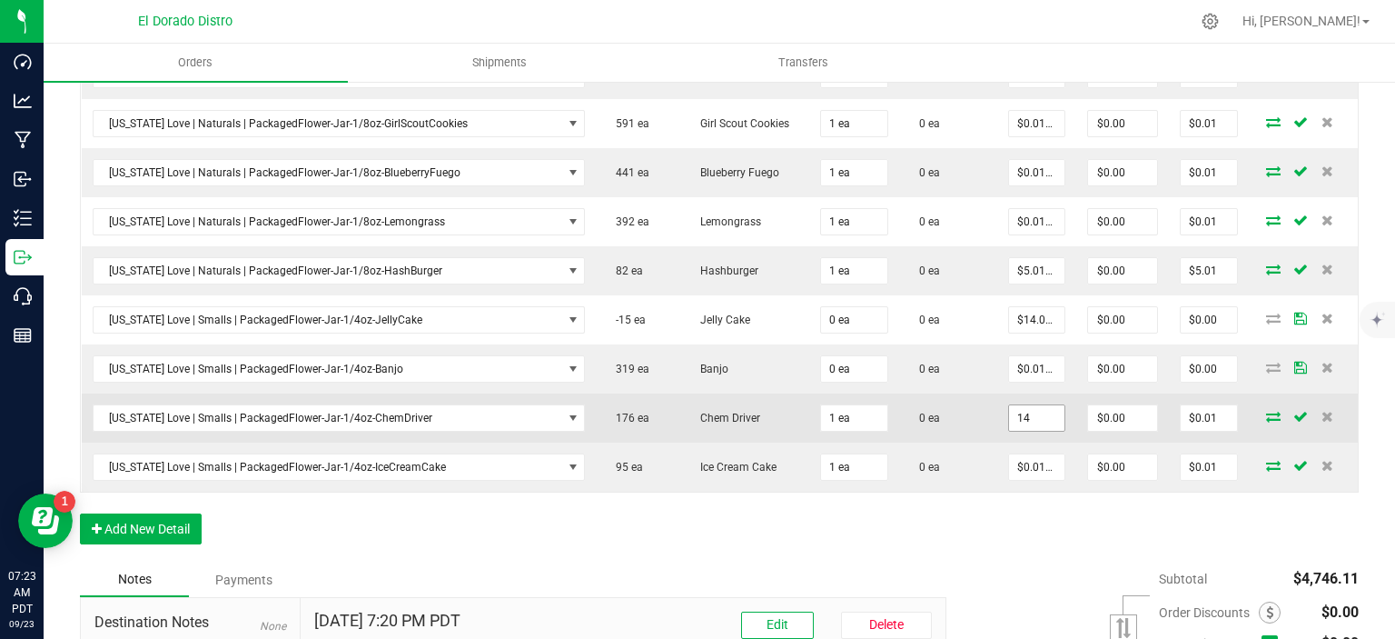
click at [1009, 405] on input "14" at bounding box center [1037, 417] width 56 height 25
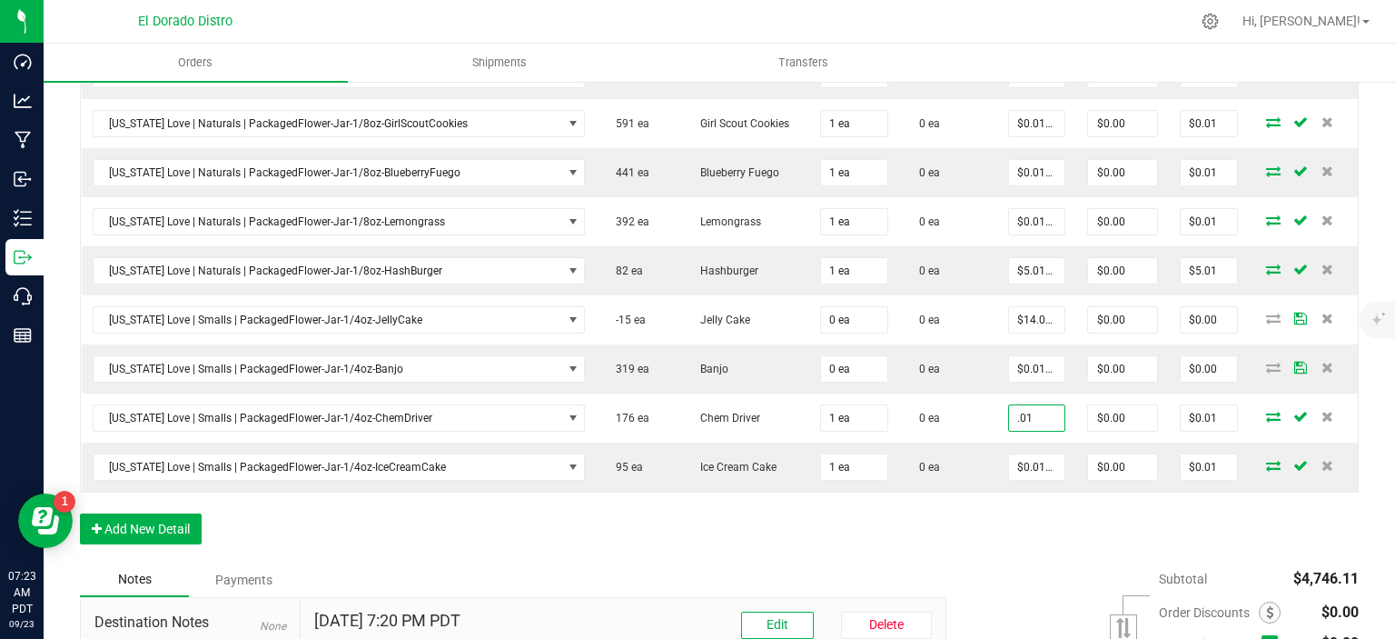
type input "$0.01000"
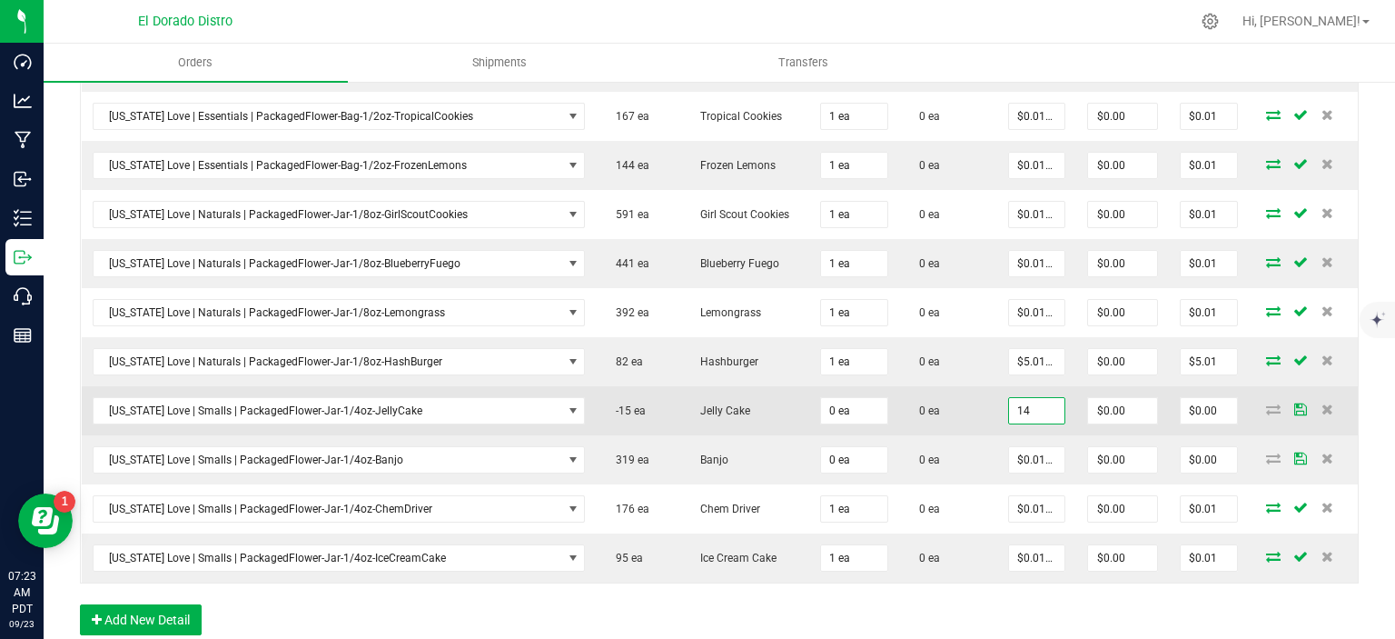
click at [1024, 398] on input "14" at bounding box center [1037, 410] width 56 height 25
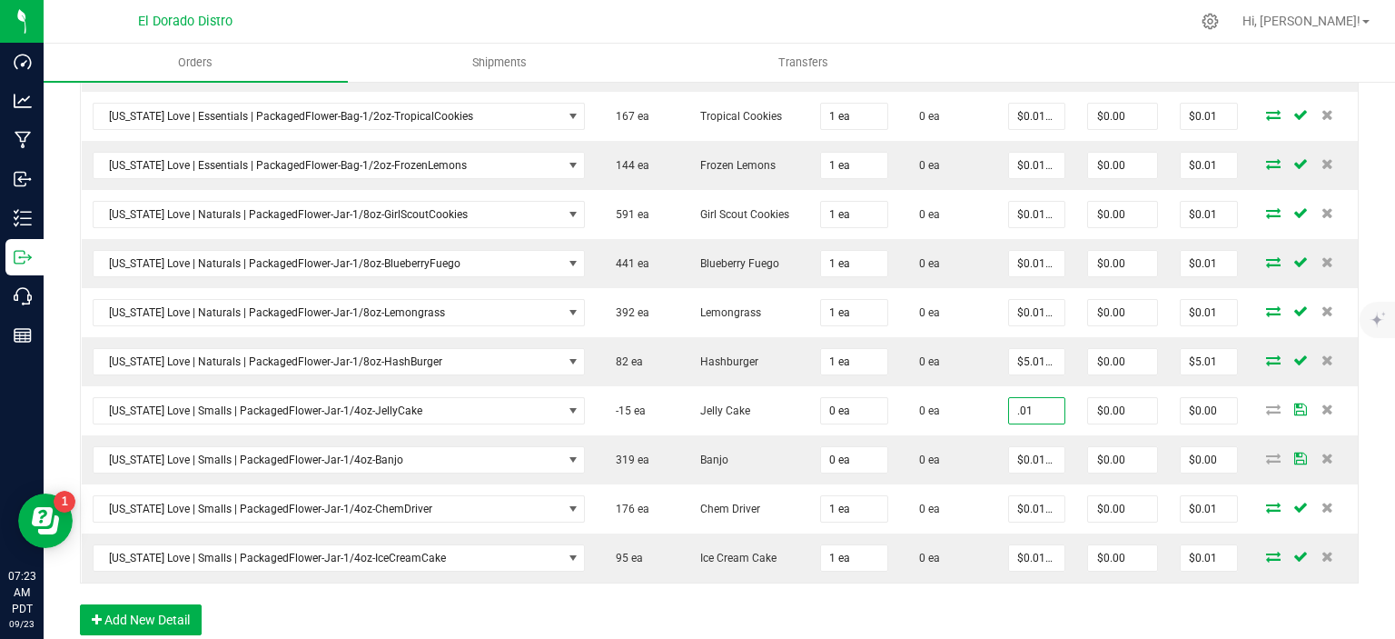
type input "$0.01000"
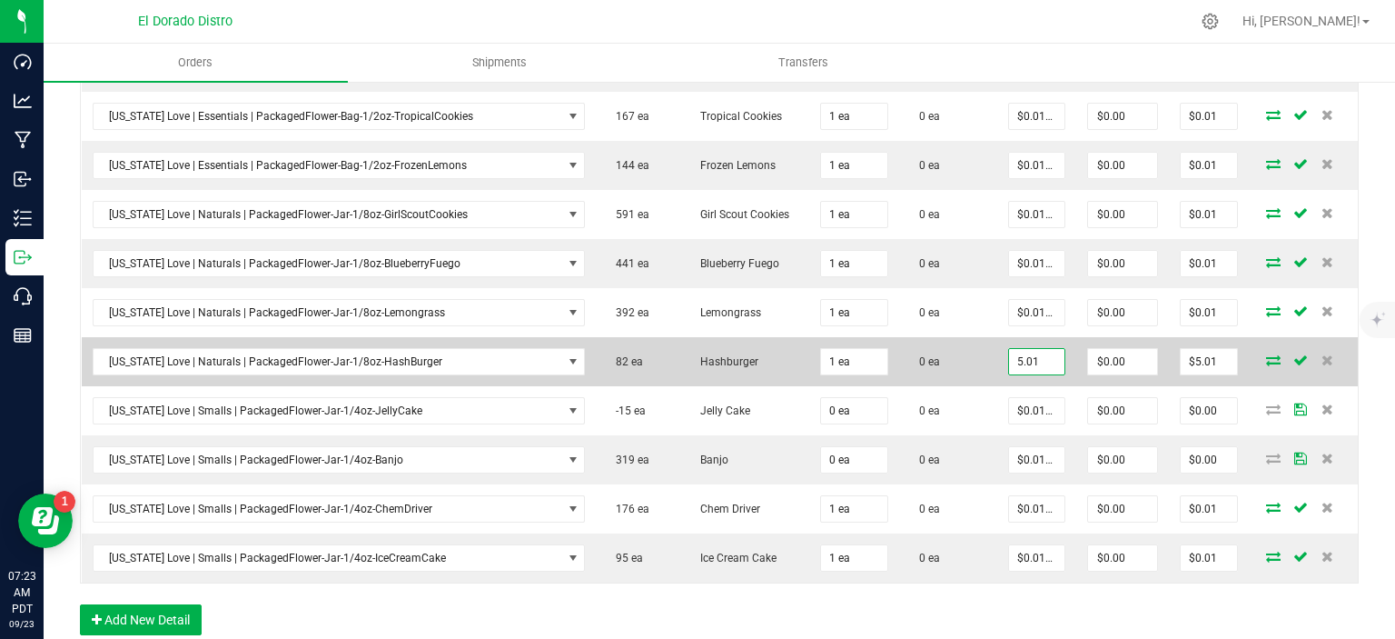
click at [1038, 349] on input "5.01" at bounding box center [1037, 361] width 56 height 25
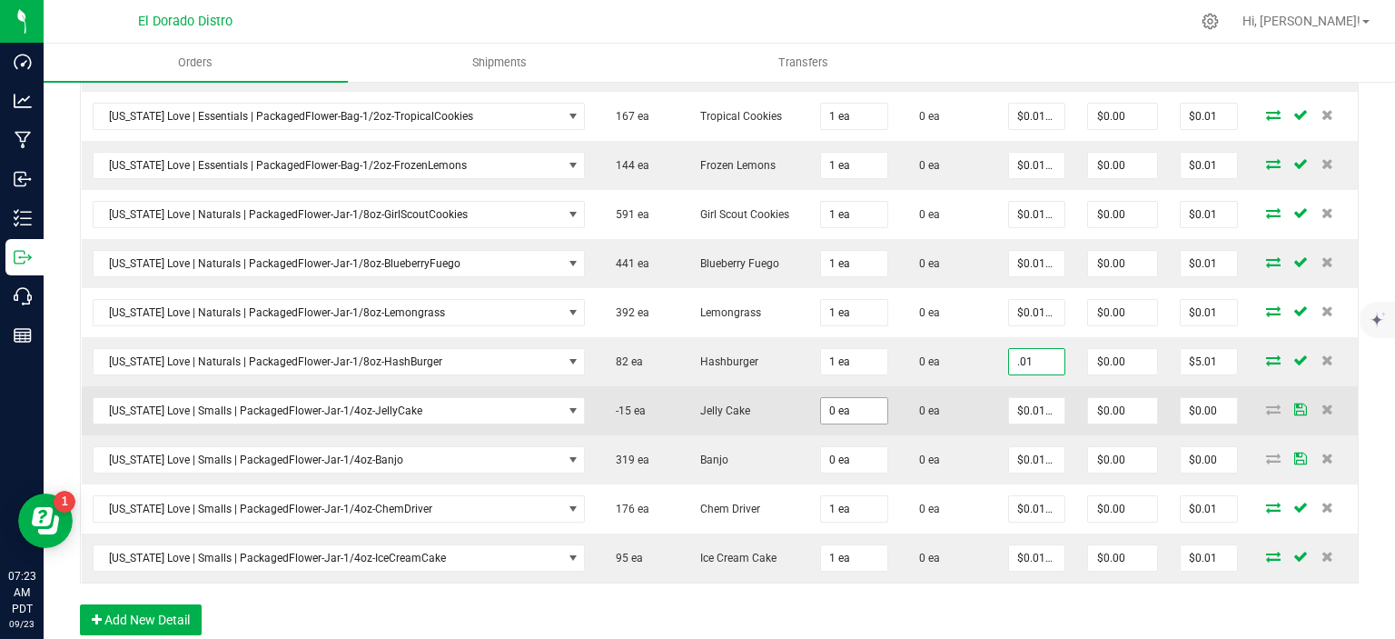
type input "$0.01000"
type input "$0.01"
click at [830, 398] on input "0" at bounding box center [854, 410] width 66 height 25
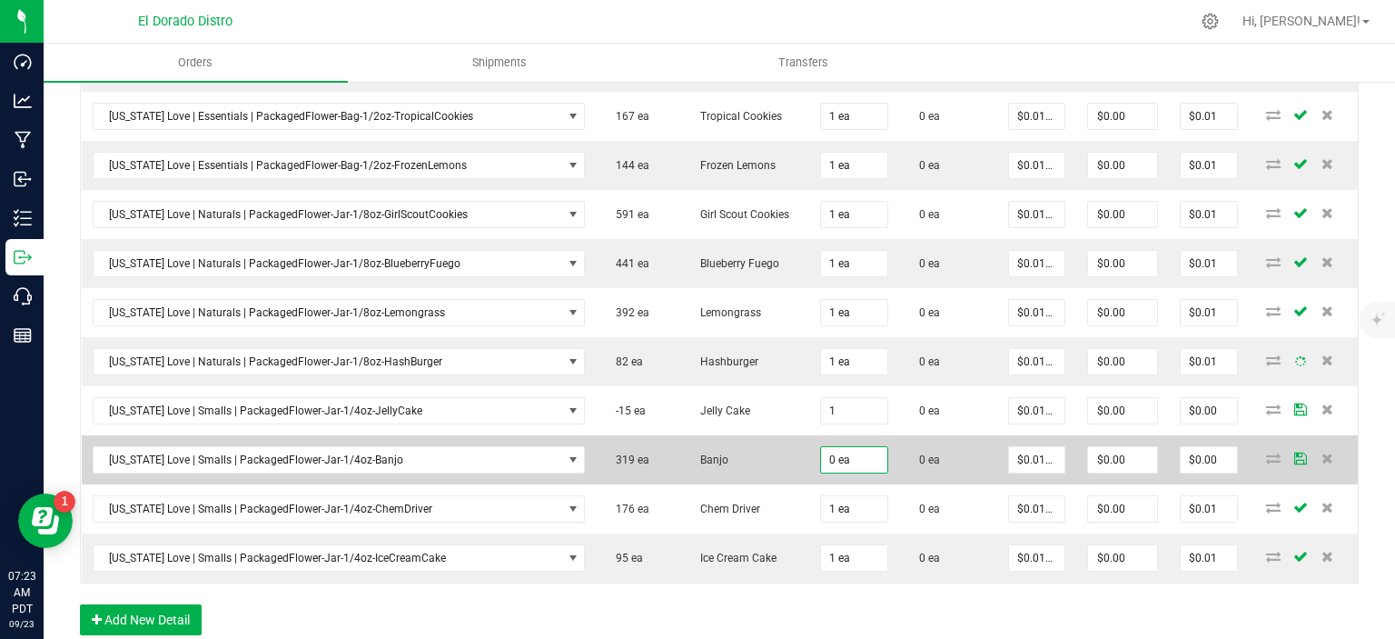
type input "1 ea"
type input "$0.01"
click at [846, 447] on input "0" at bounding box center [854, 459] width 66 height 25
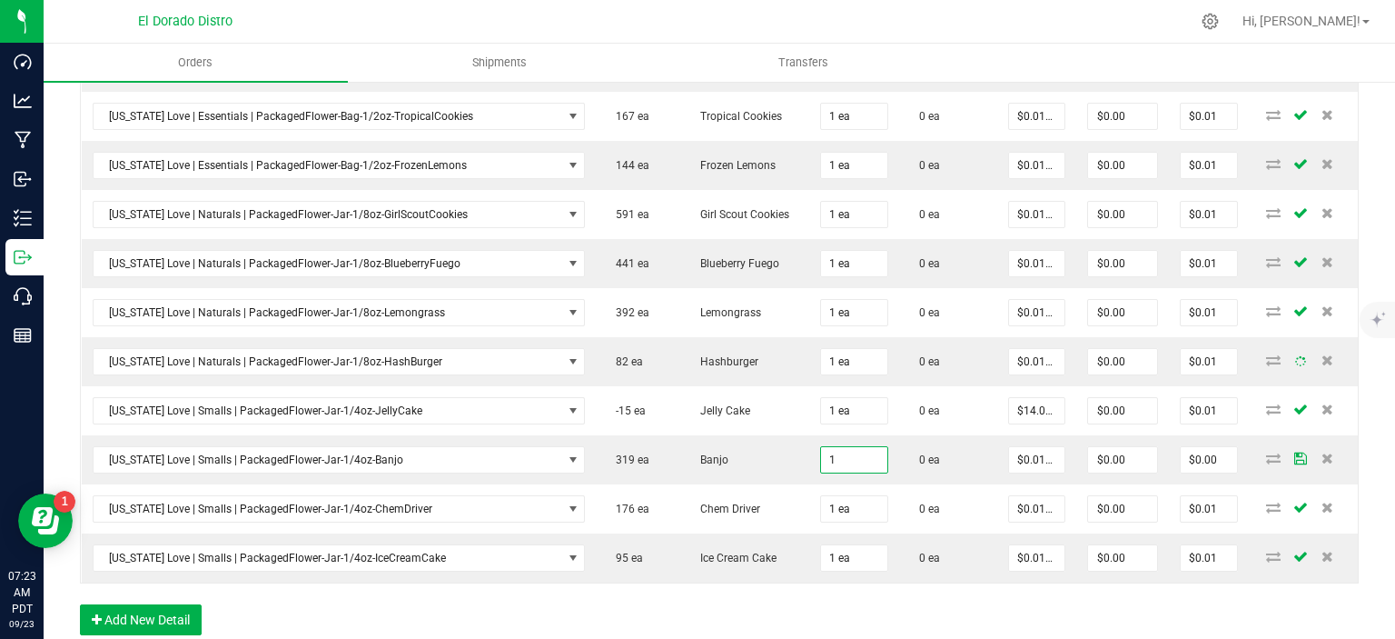
type input "1 ea"
type input "$0.01"
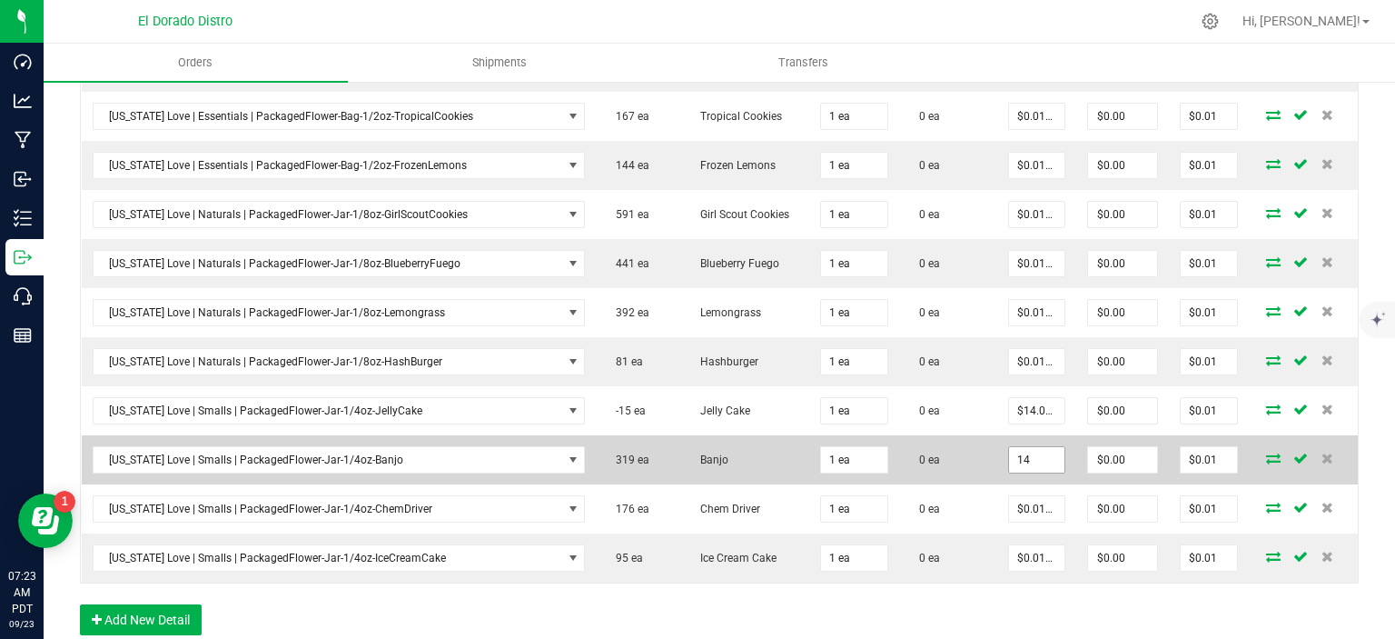
click at [1021, 447] on input "14" at bounding box center [1037, 459] width 56 height 25
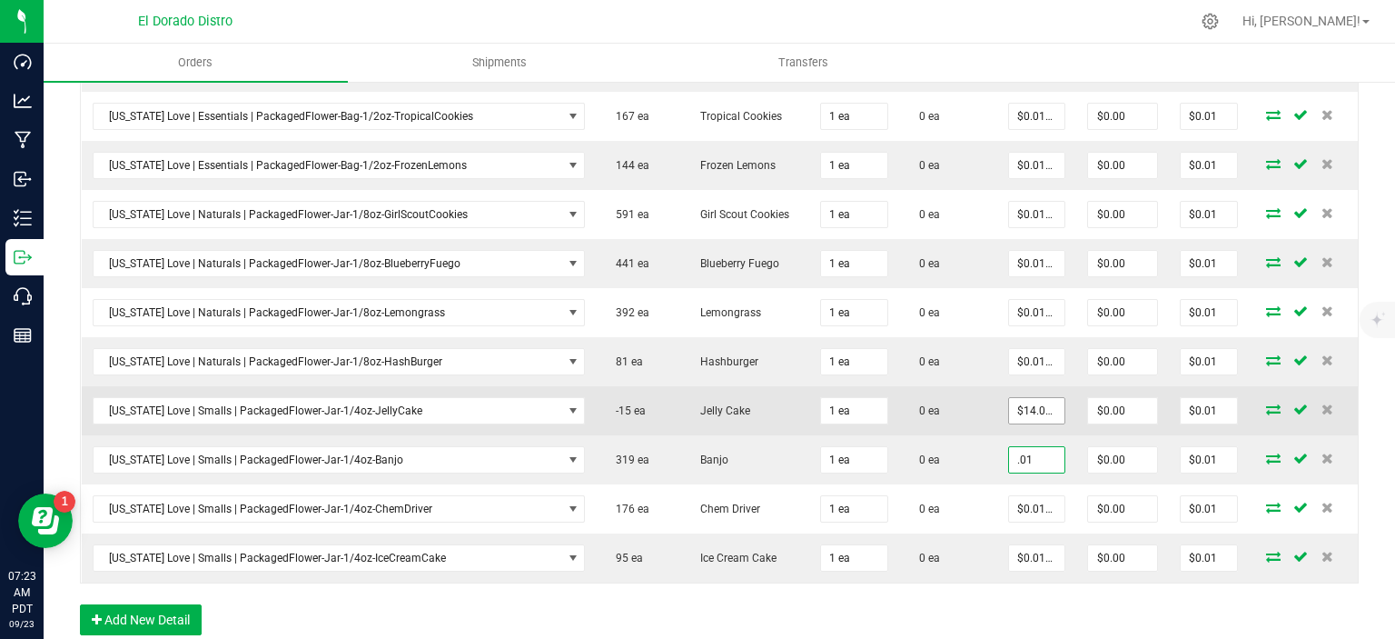
type input ".01"
type input "14"
type input "$0.01000"
click at [1025, 398] on input "14" at bounding box center [1037, 410] width 56 height 25
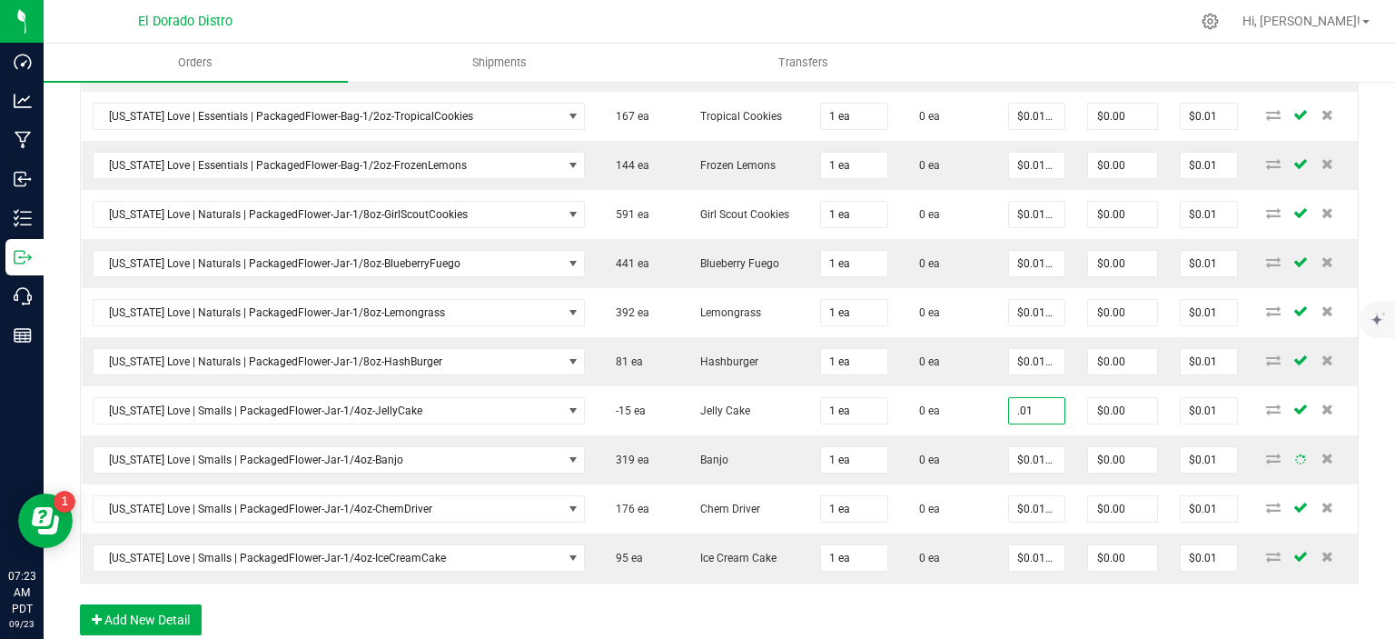
type input "$0.01000"
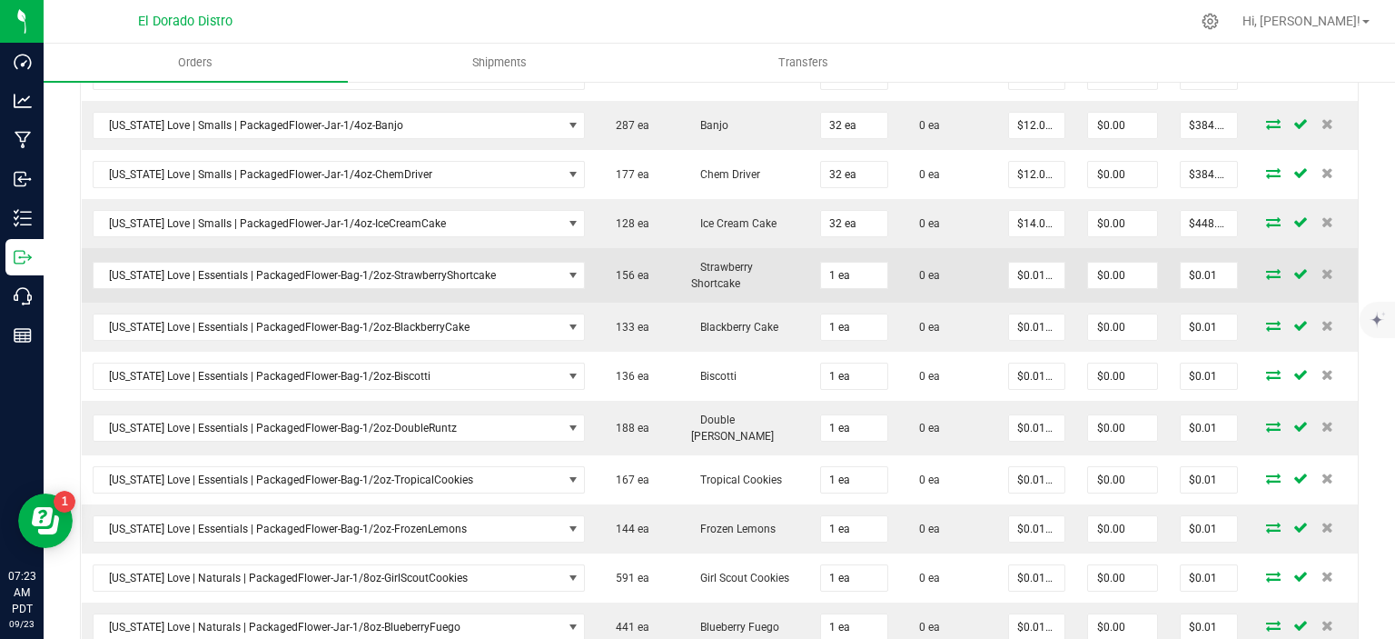
scroll to position [1439, 0]
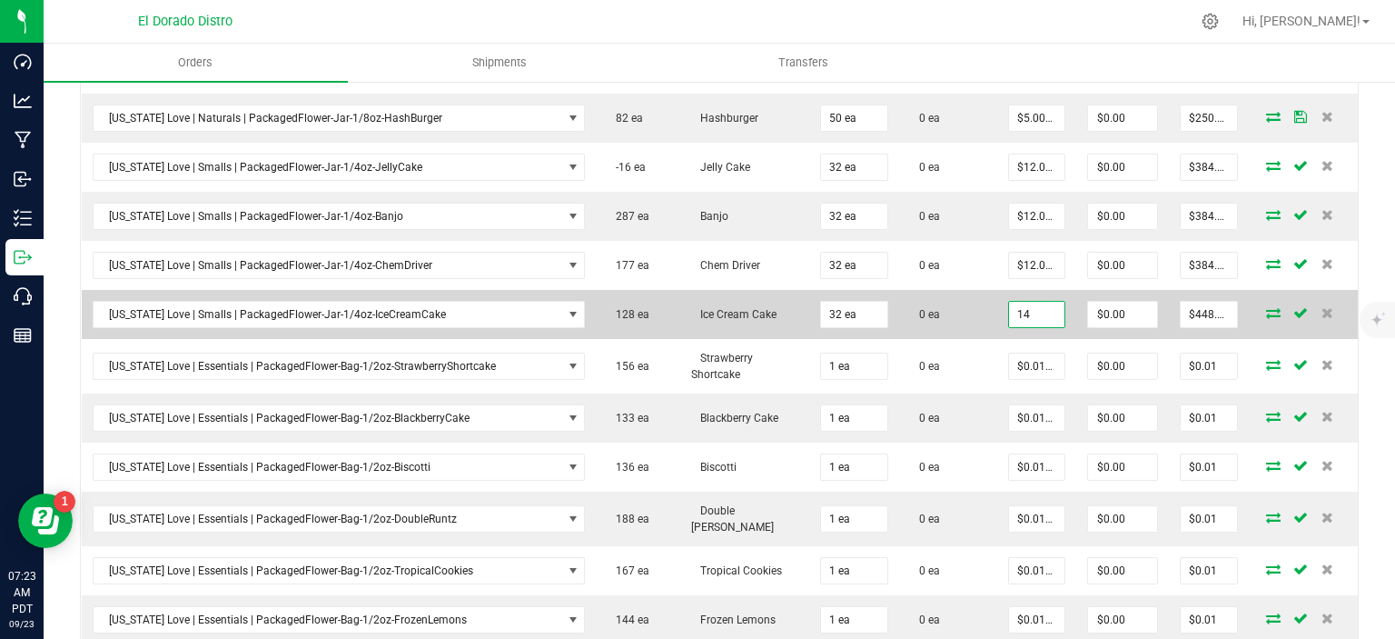
click at [1014, 302] on input "14" at bounding box center [1037, 314] width 56 height 25
type input "$12.00000"
type input "$384.00"
click at [945, 290] on td "0 ea" at bounding box center [948, 314] width 98 height 49
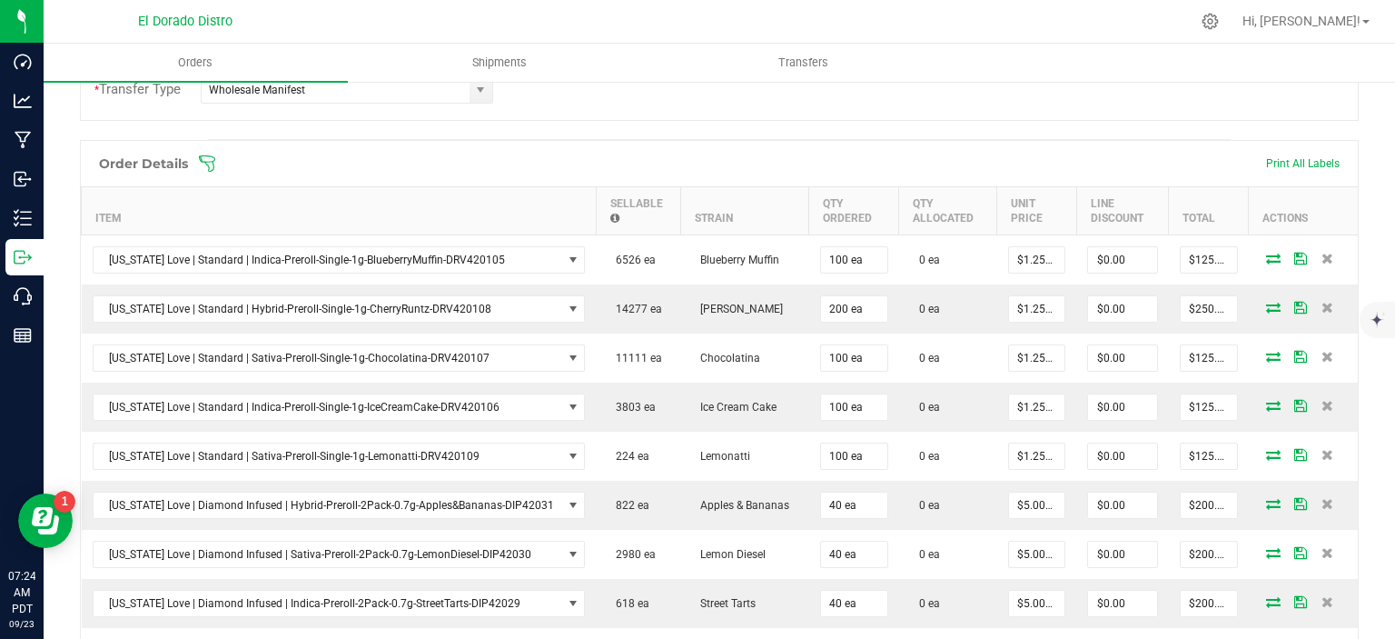
scroll to position [0, 0]
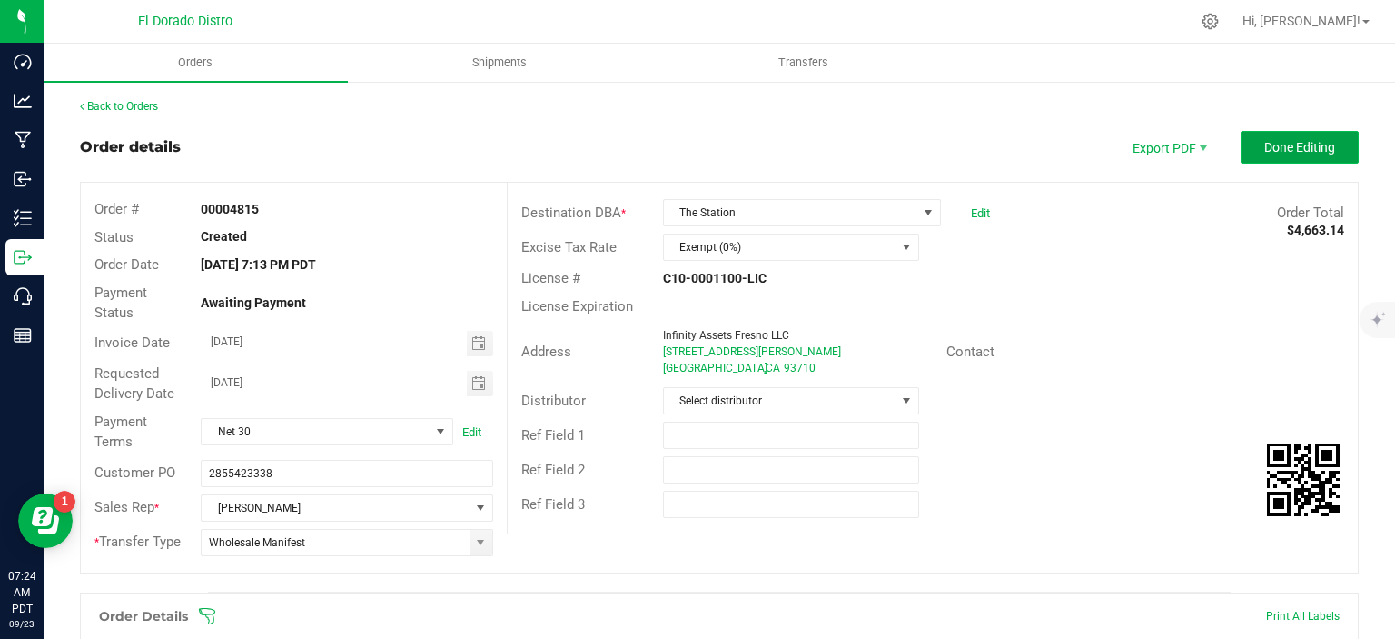
click at [1284, 145] on span "Done Editing" at bounding box center [1300, 147] width 71 height 15
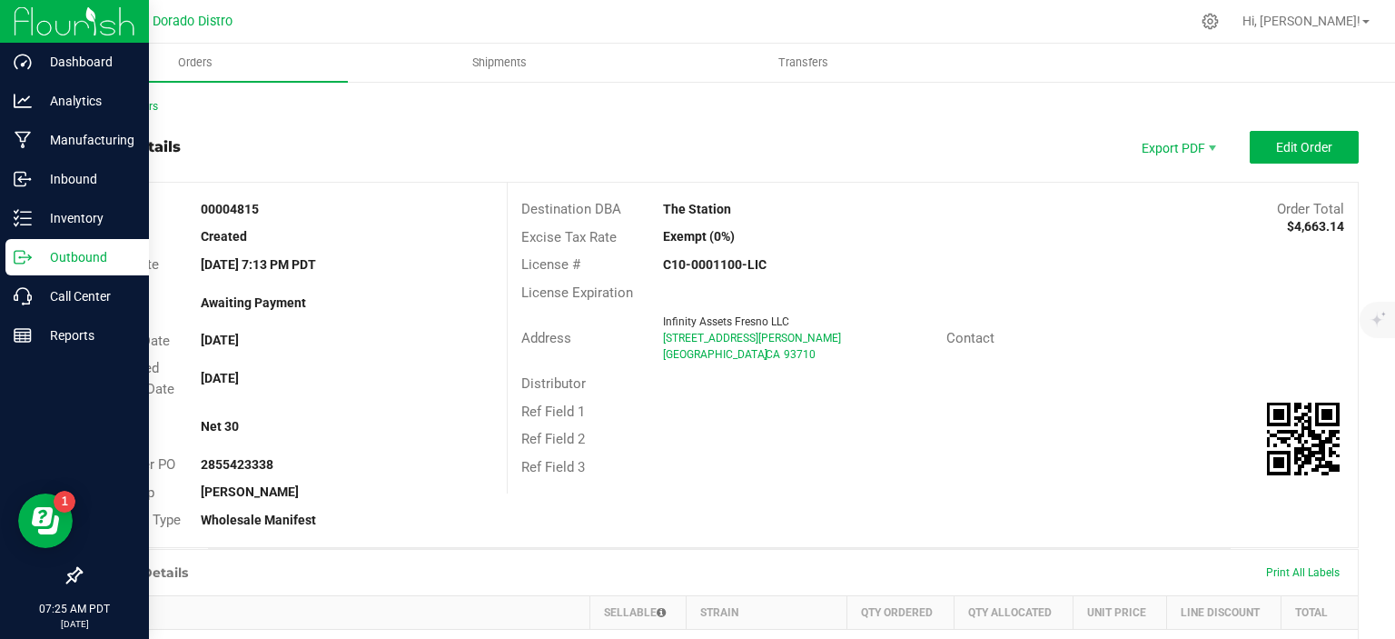
click at [19, 249] on icon at bounding box center [23, 257] width 18 height 18
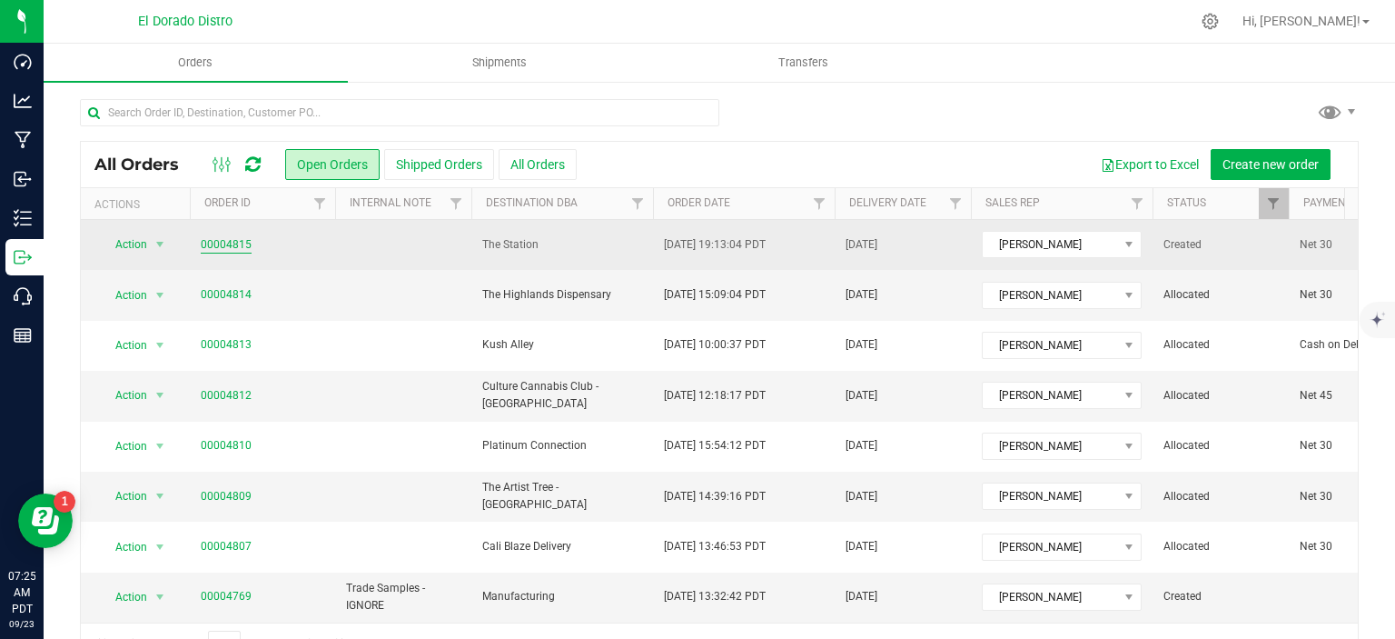
click at [211, 243] on link "00004815" at bounding box center [226, 244] width 51 height 17
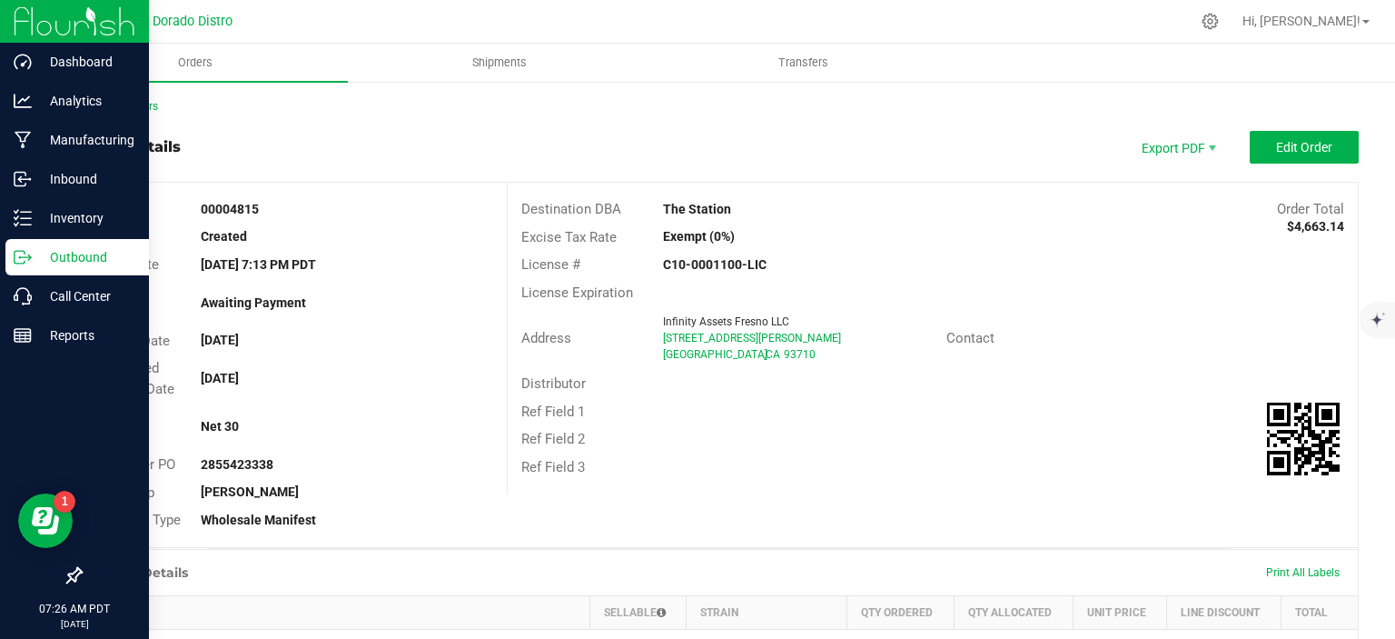
click at [73, 244] on div "Outbound" at bounding box center [77, 257] width 144 height 36
